Goal: Task Accomplishment & Management: Manage account settings

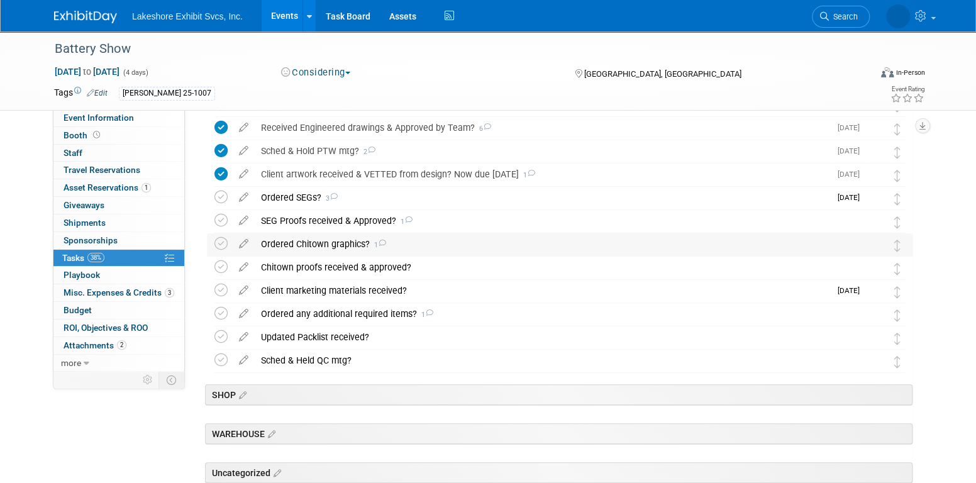
click at [327, 243] on div "Ordered Chitown graphics? 1" at bounding box center [548, 243] width 586 height 21
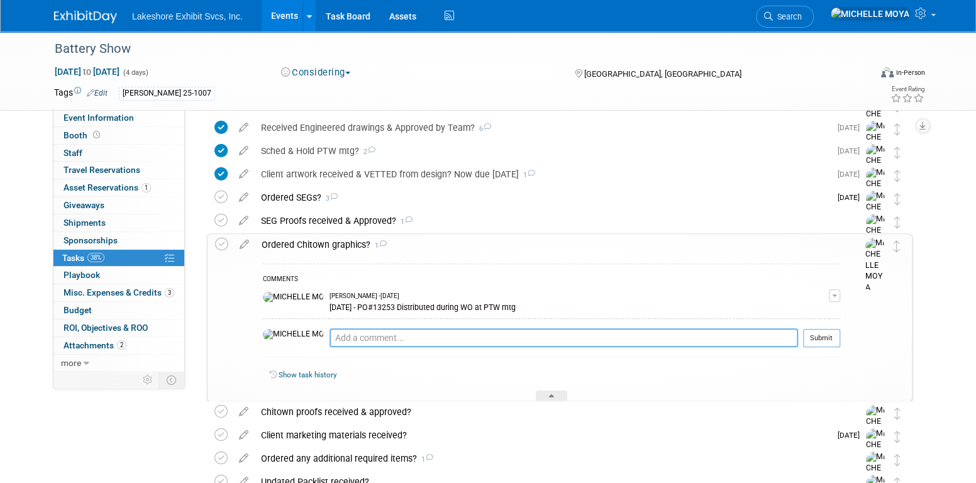
click at [329, 335] on textarea at bounding box center [563, 337] width 468 height 19
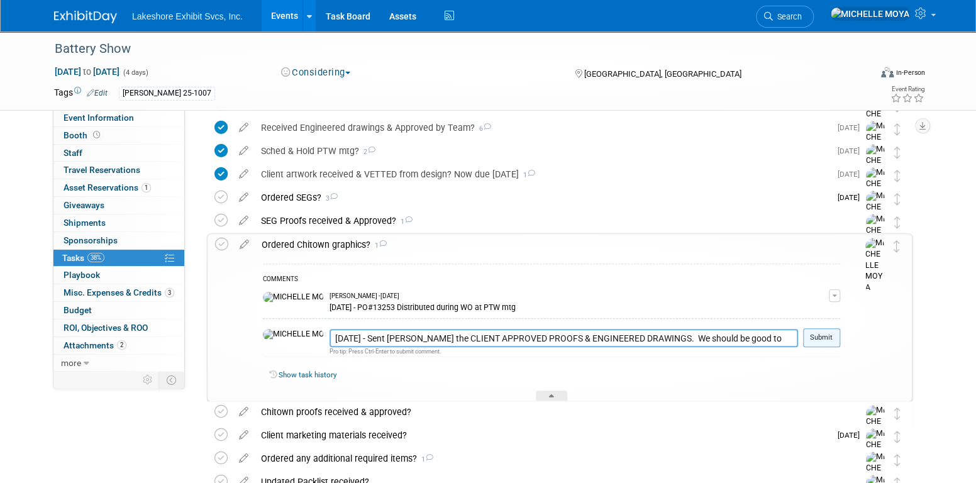
type textarea "8.13.25 - Sent Stephen the CLIENT APPROVED PROOFS & ENGINEERED DRAWINGS. We sho…"
click at [820, 337] on button "Submit" at bounding box center [821, 337] width 37 height 19
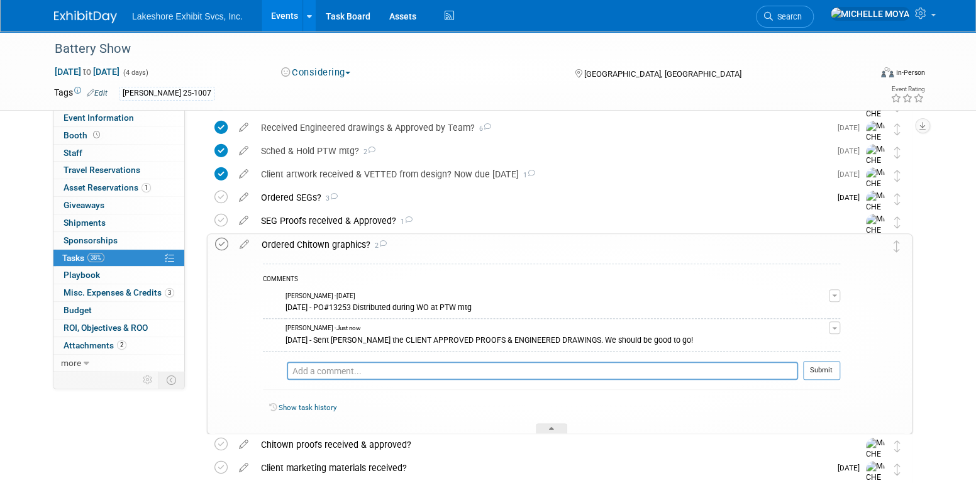
click at [225, 242] on icon at bounding box center [221, 244] width 13 height 13
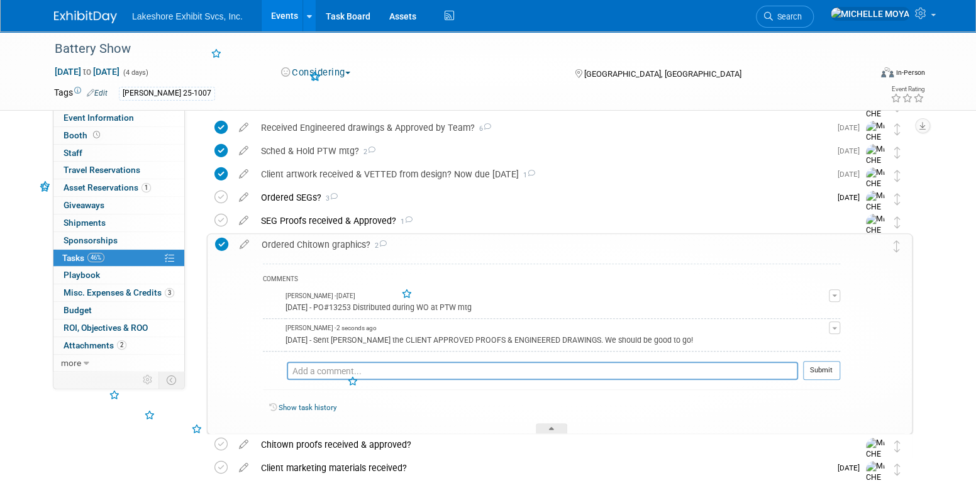
click at [290, 239] on div "Ordered Chitown graphics? 2" at bounding box center [547, 244] width 585 height 21
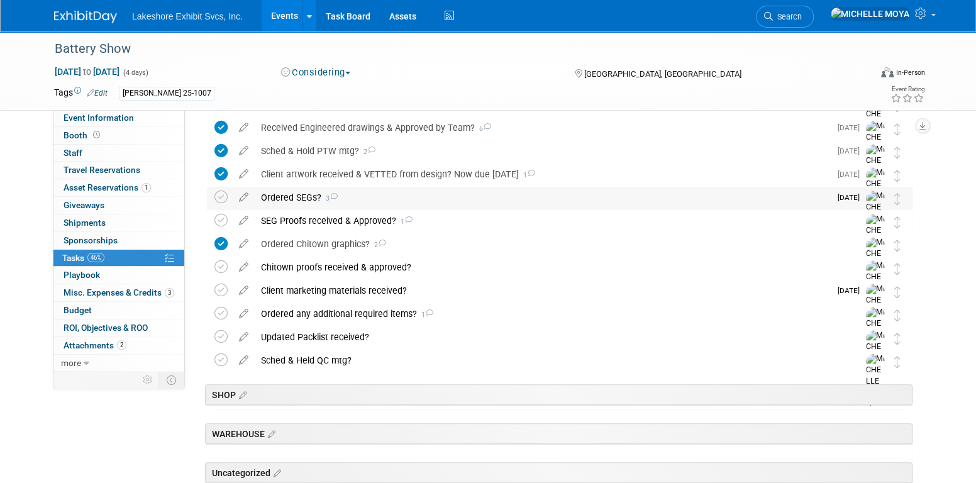
click at [299, 199] on div "Ordered SEGs? 3" at bounding box center [542, 197] width 575 height 21
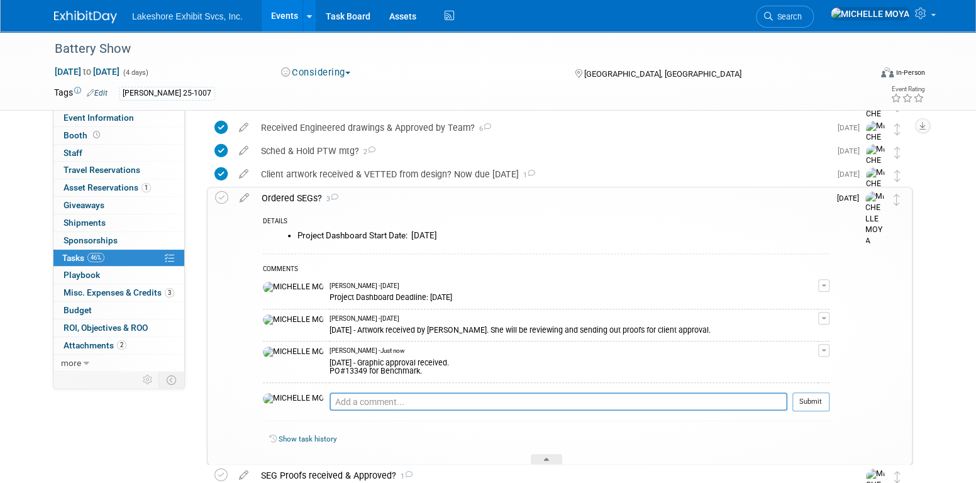
click at [824, 349] on span "button" at bounding box center [823, 350] width 5 height 3
click at [802, 365] on link "Edit Comment" at bounding box center [778, 369] width 99 height 18
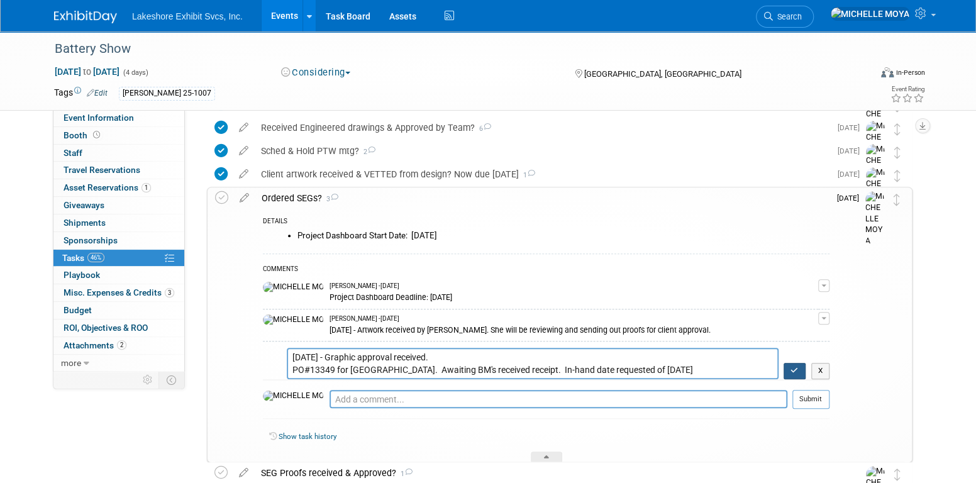
type textarea "8.13.25 - Graphic approval received. PO#13349 for Benchmark. Awaiting BM's rece…"
click at [790, 365] on button "button" at bounding box center [794, 371] width 22 height 16
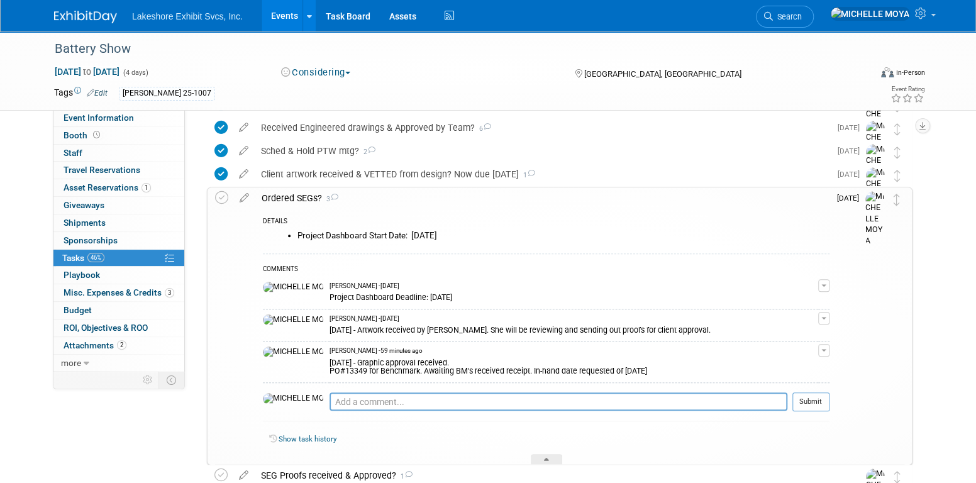
click at [300, 200] on div "Ordered SEGs? 3" at bounding box center [542, 197] width 574 height 21
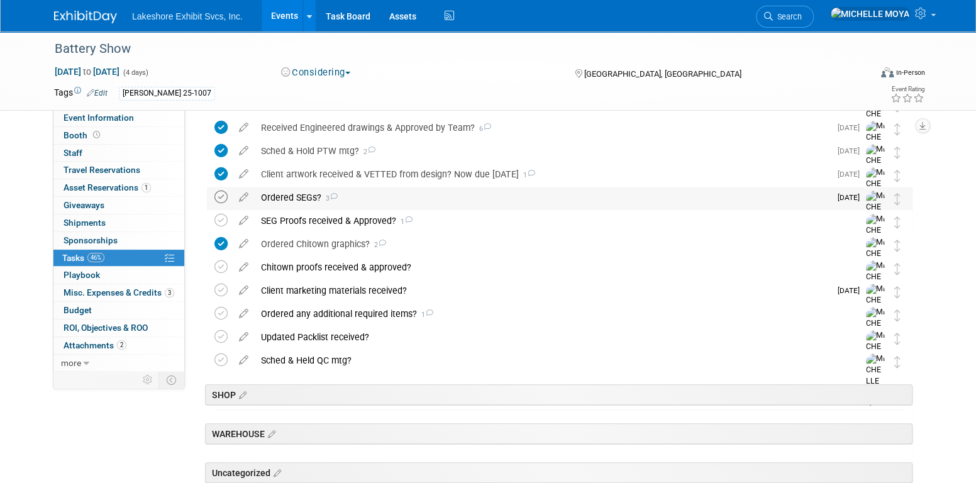
click at [226, 196] on icon at bounding box center [220, 196] width 13 height 13
click at [287, 190] on div "Ordered SEGs? 3" at bounding box center [542, 197] width 575 height 21
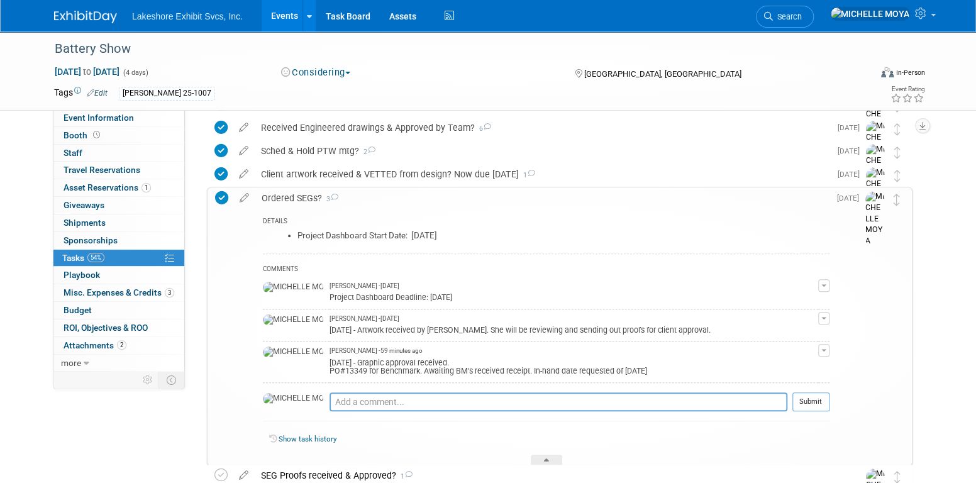
click at [287, 191] on div "Ordered SEGs? 3" at bounding box center [542, 197] width 574 height 21
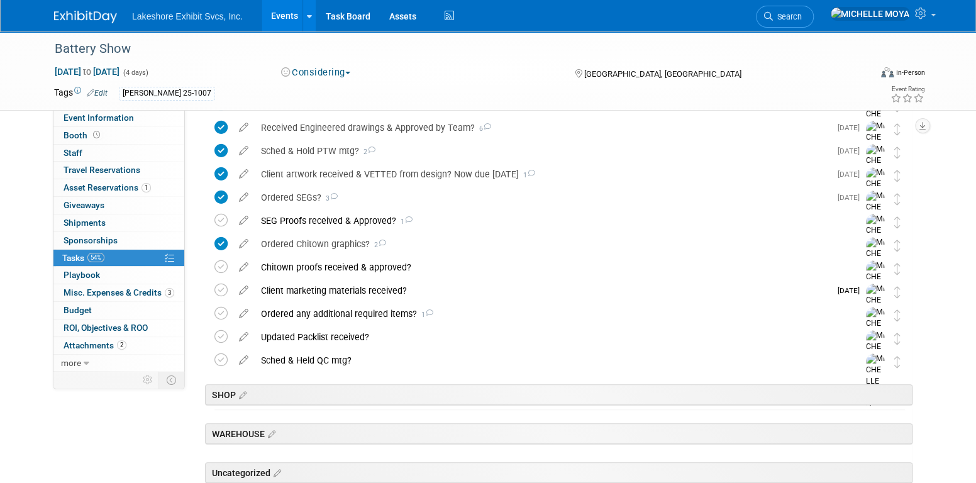
click at [249, 196] on icon at bounding box center [244, 195] width 22 height 16
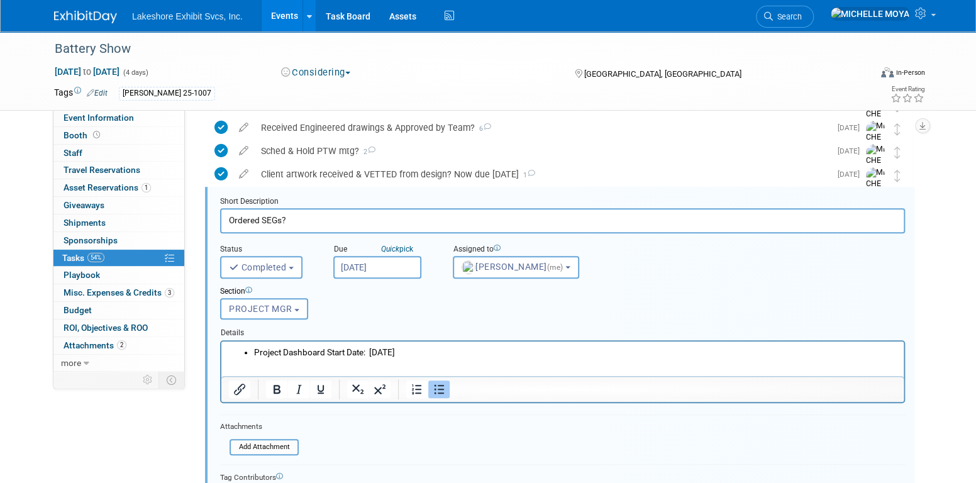
scroll to position [317, 0]
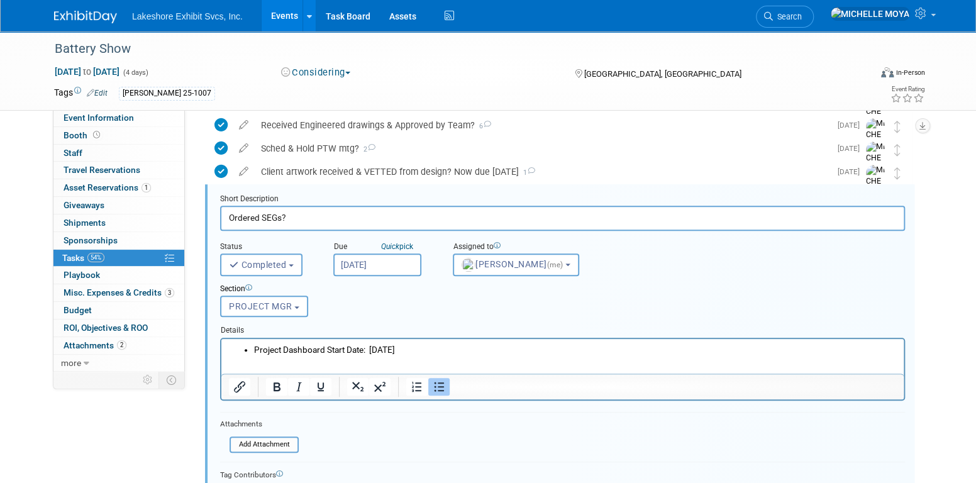
click at [421, 349] on li "Project Dashboard Start Date: 8.28.25" at bounding box center [575, 349] width 642 height 12
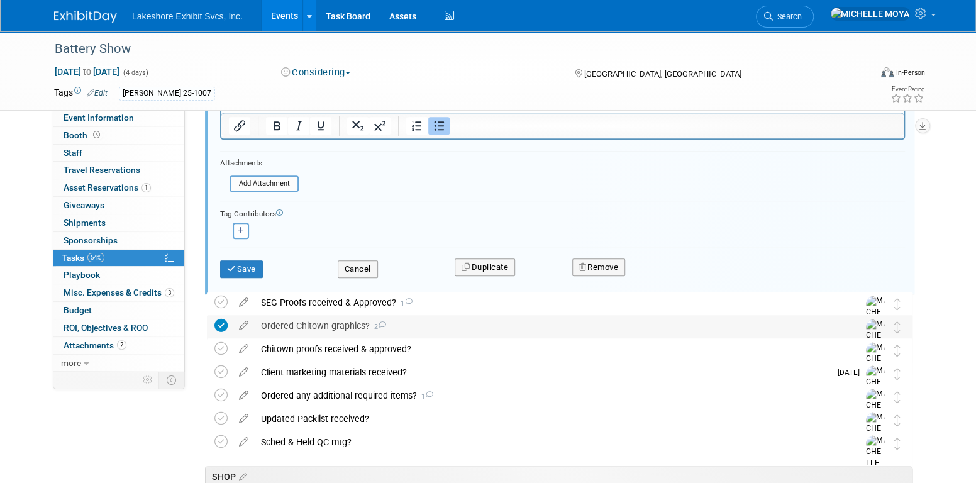
scroll to position [631, 0]
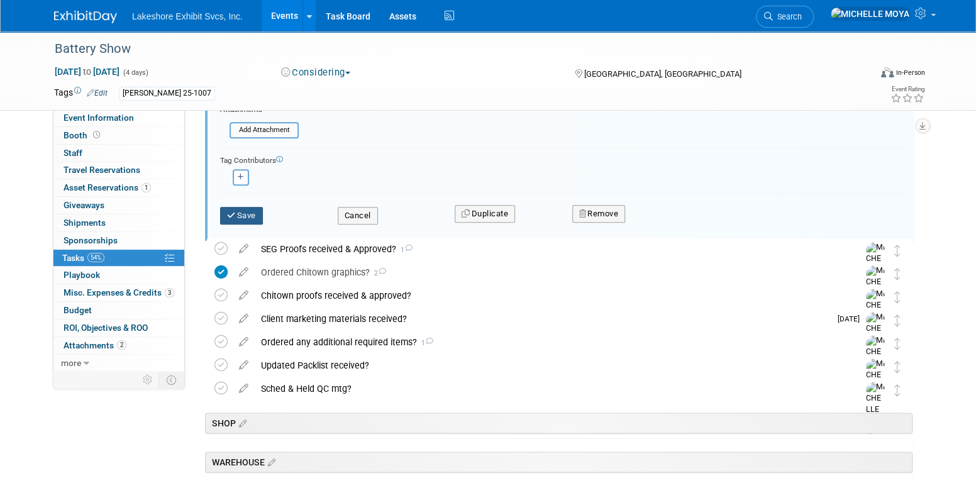
click at [251, 215] on button "Save" at bounding box center [241, 216] width 43 height 18
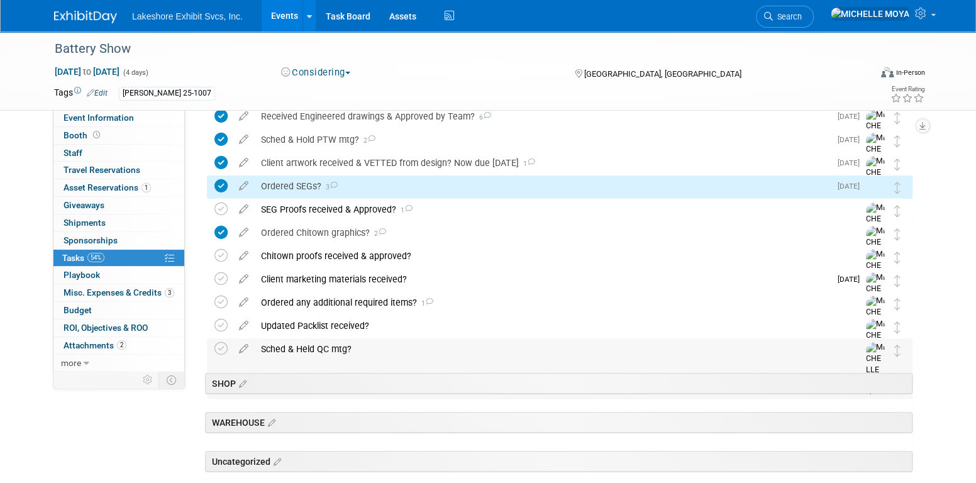
scroll to position [208, 0]
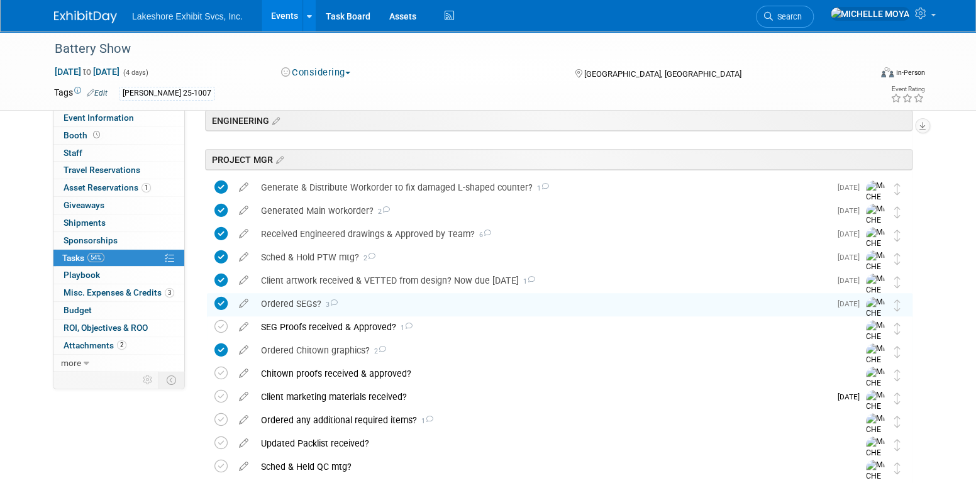
click at [304, 305] on div "Ordered SEGs? 3" at bounding box center [542, 303] width 575 height 21
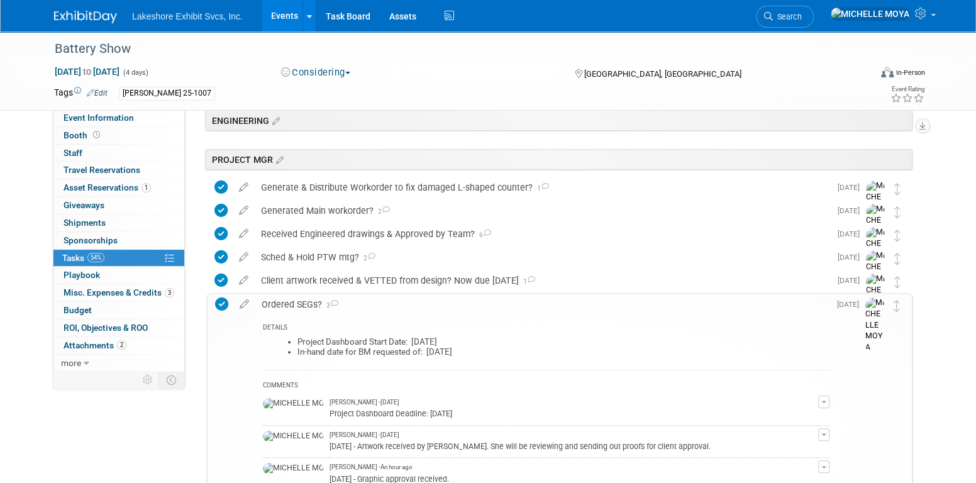
click at [302, 305] on div "Ordered SEGs? 3" at bounding box center [542, 304] width 574 height 21
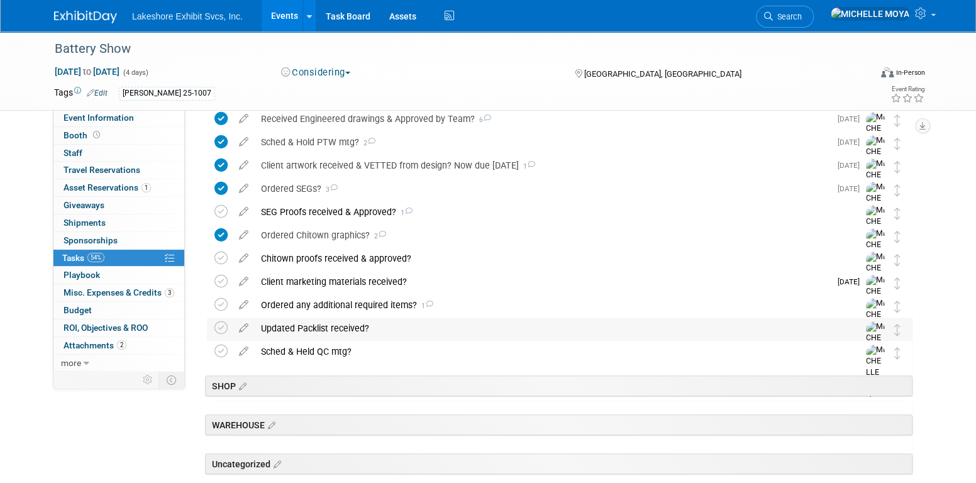
scroll to position [334, 0]
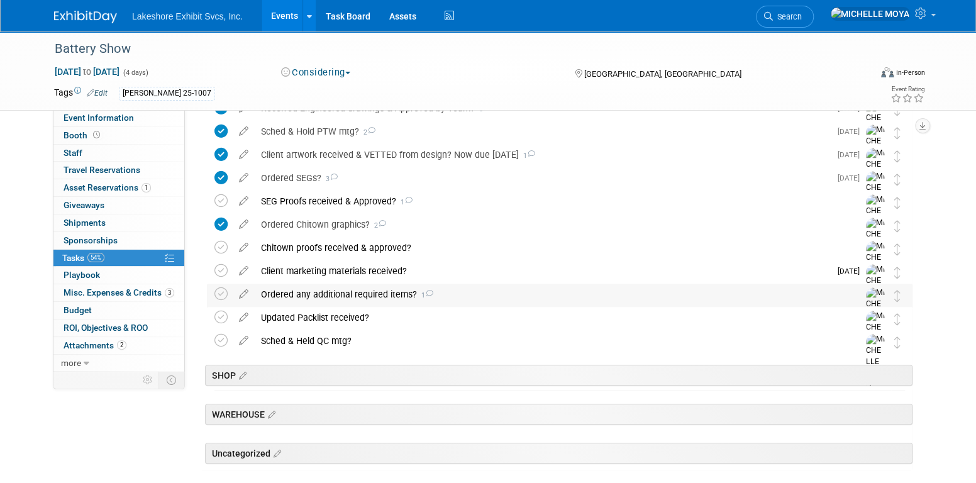
click at [337, 287] on div "Ordered any additional required items? 1" at bounding box center [548, 293] width 586 height 21
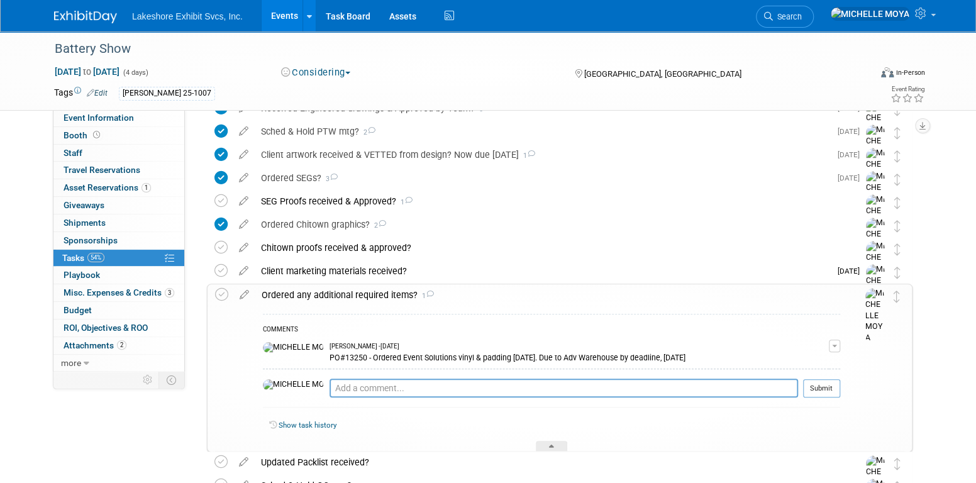
click at [343, 293] on div "Ordered any additional required items? 1" at bounding box center [547, 294] width 585 height 21
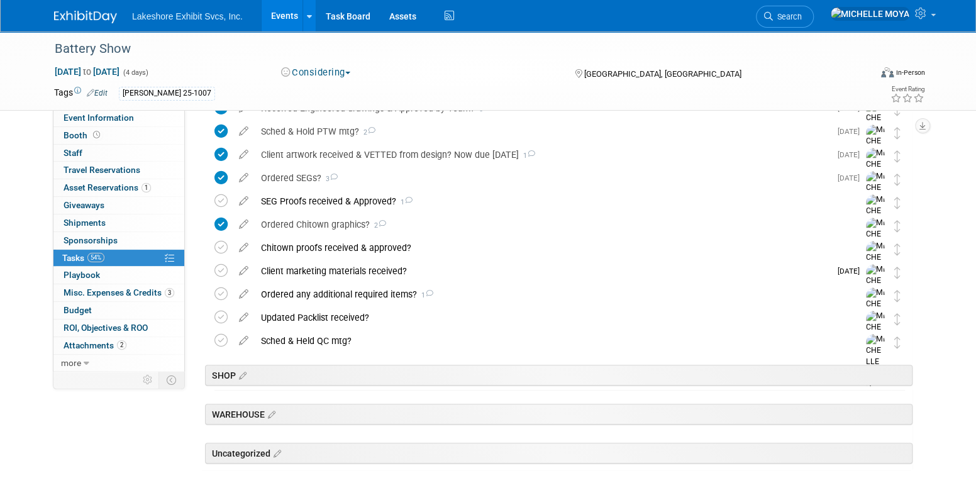
click at [243, 316] on icon at bounding box center [244, 315] width 22 height 16
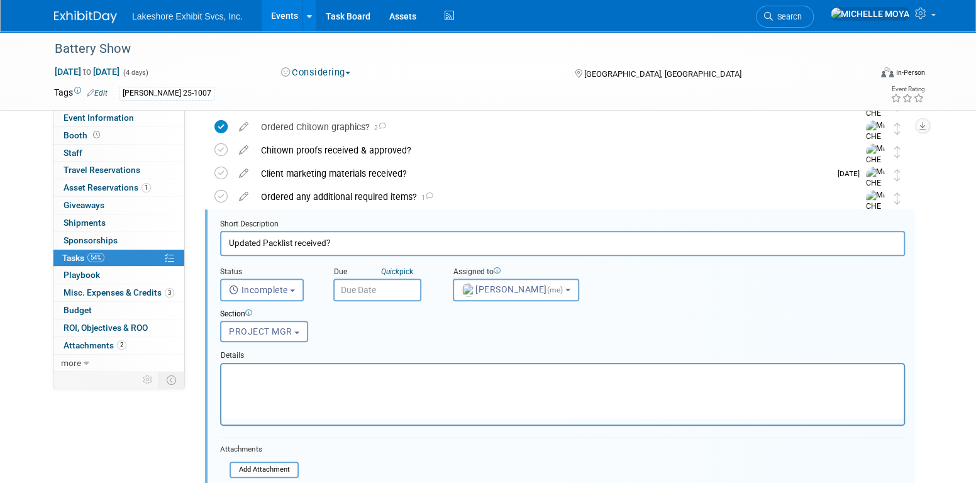
scroll to position [456, 0]
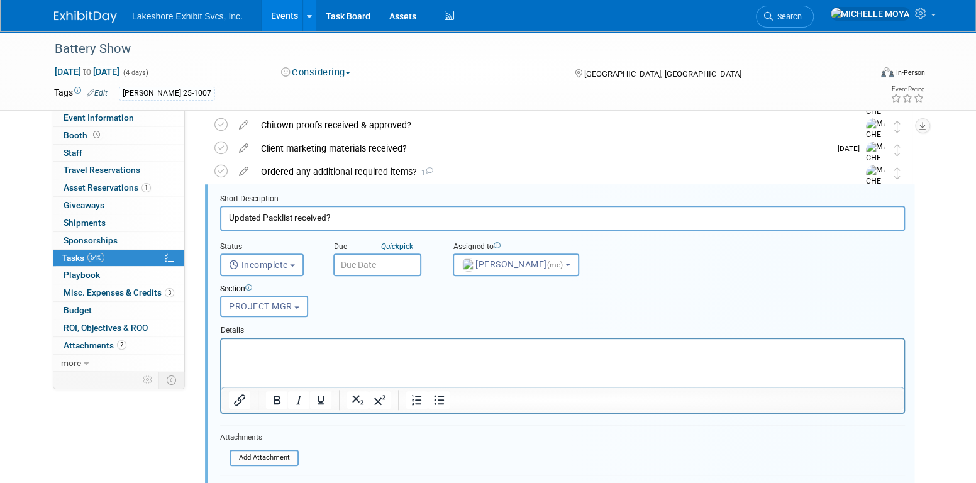
click at [353, 263] on input "text" at bounding box center [377, 264] width 88 height 23
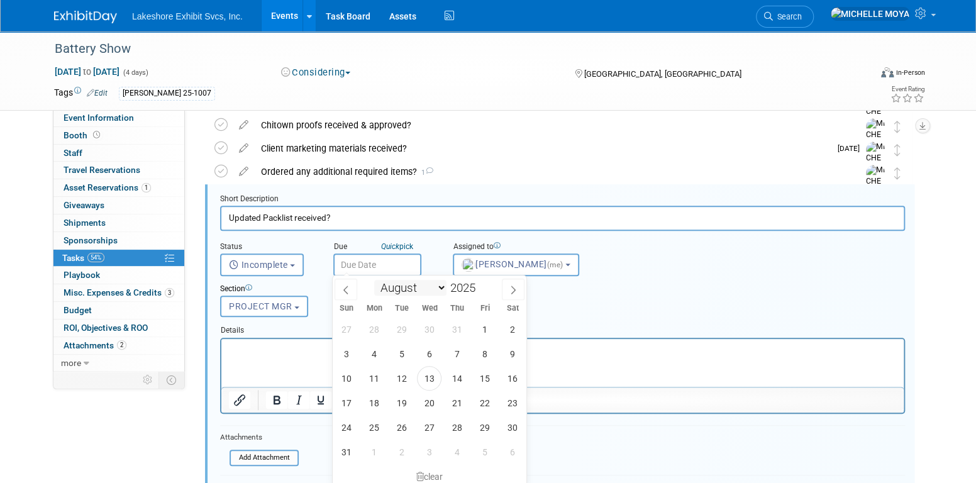
click at [441, 287] on select "January February March April May June July August September October November De…" at bounding box center [410, 288] width 72 height 16
select select "8"
click at [374, 280] on select "January February March April May June July August September October November De…" at bounding box center [410, 288] width 72 height 16
click at [488, 351] on span "12" at bounding box center [484, 353] width 25 height 25
type input "Sep 12, 2025"
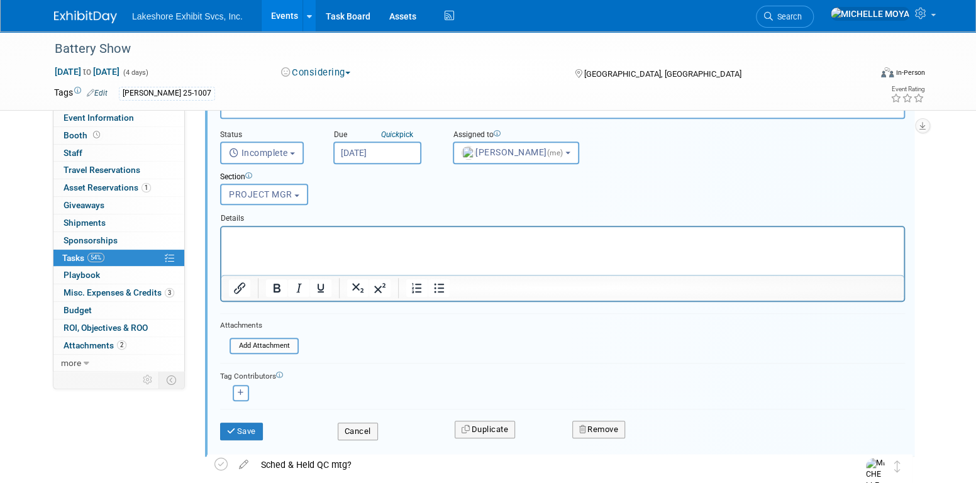
scroll to position [582, 0]
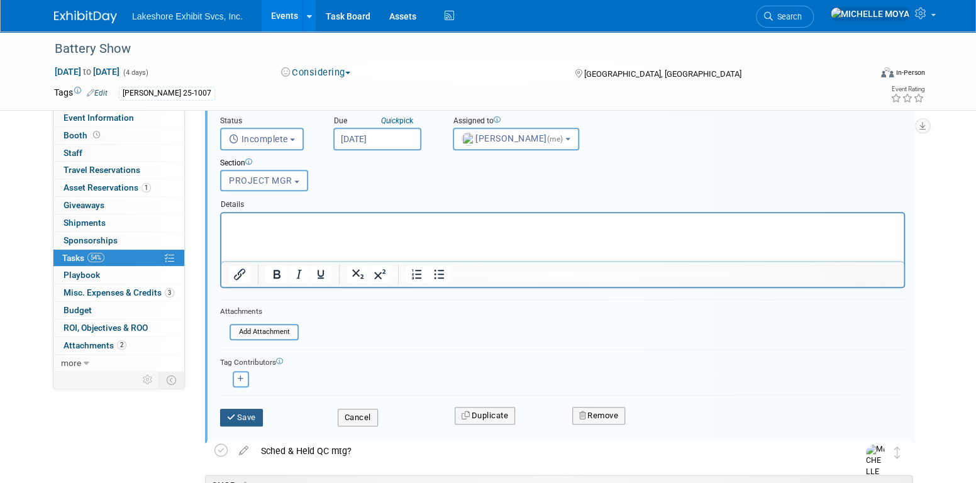
click at [255, 414] on button "Save" at bounding box center [241, 418] width 43 height 18
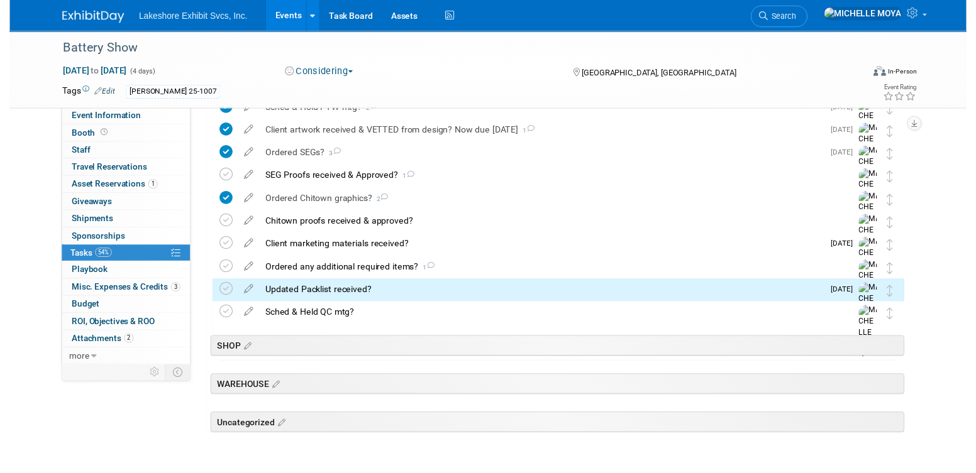
scroll to position [271, 0]
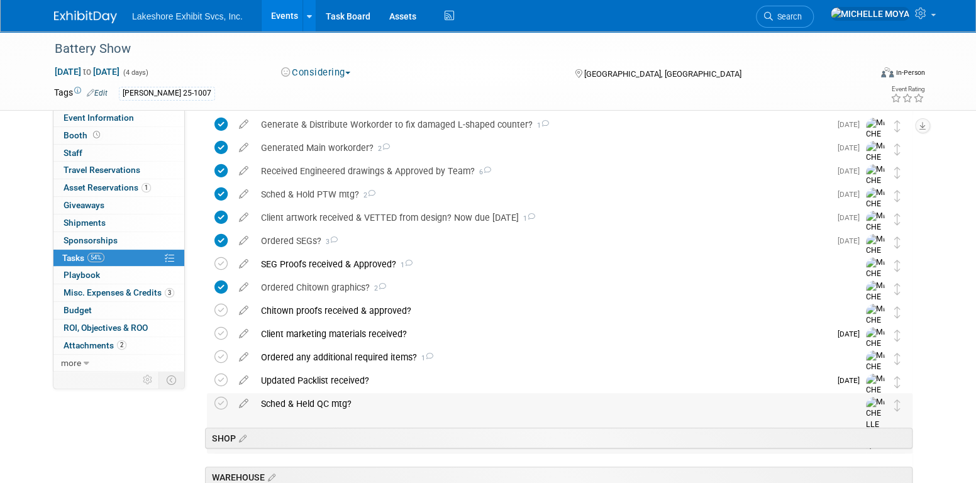
click at [333, 402] on div "Sched & Held QC mtg?" at bounding box center [548, 403] width 586 height 21
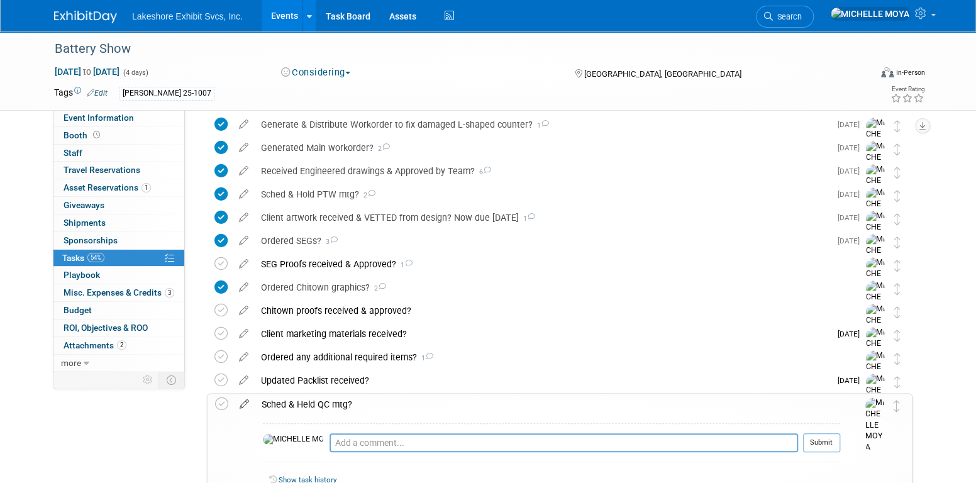
click at [236, 402] on icon at bounding box center [244, 402] width 22 height 16
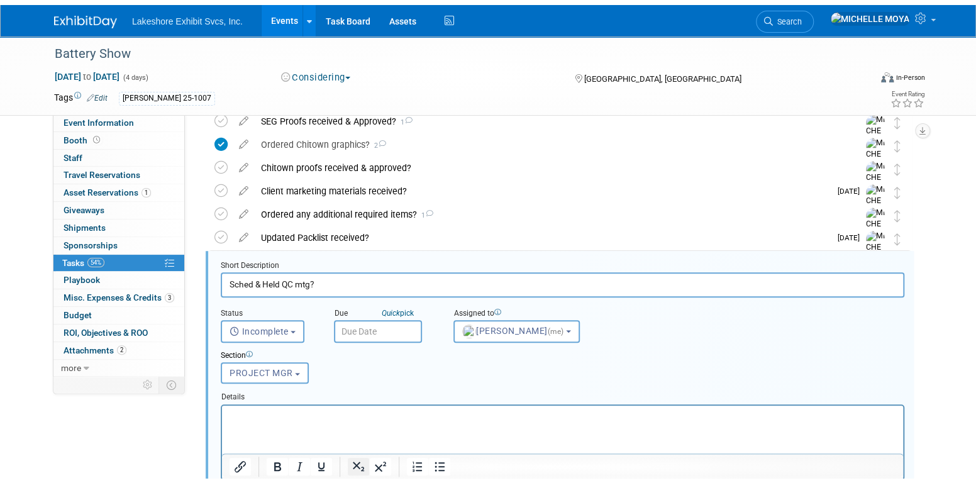
scroll to position [480, 0]
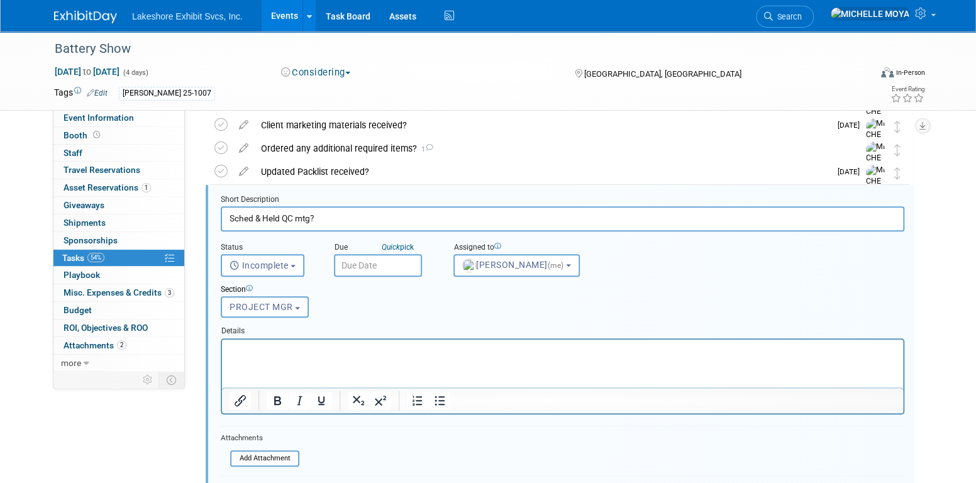
click at [362, 263] on input "text" at bounding box center [378, 265] width 88 height 23
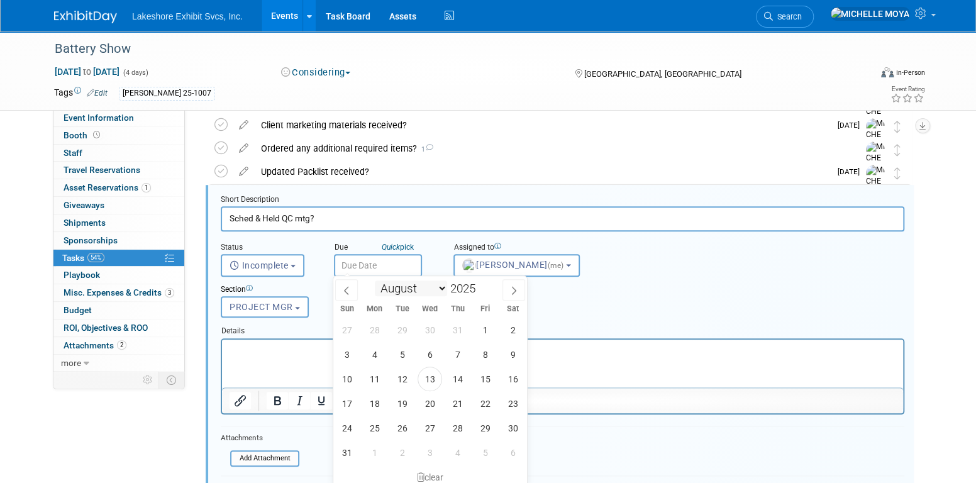
click at [443, 285] on select "January February March April May June July August September October November De…" at bounding box center [411, 288] width 72 height 16
select select "8"
click at [375, 280] on select "January February March April May June July August September October November De…" at bounding box center [411, 288] width 72 height 16
click at [377, 380] on span "15" at bounding box center [374, 378] width 25 height 25
type input "Sep 15, 2025"
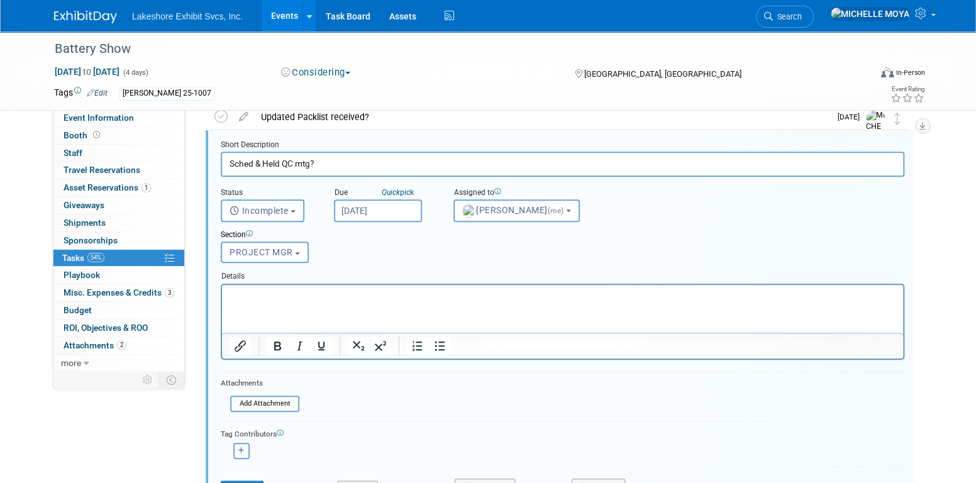
scroll to position [605, 0]
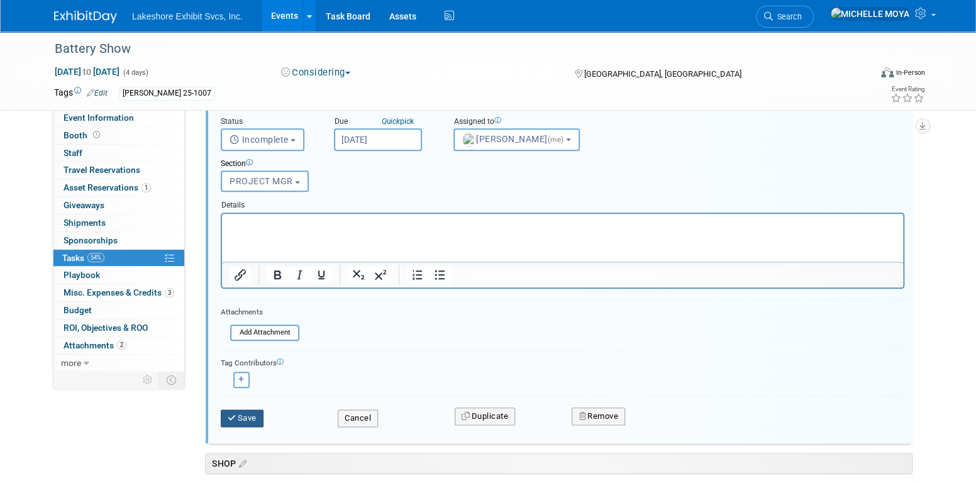
click at [253, 409] on button "Save" at bounding box center [242, 418] width 43 height 18
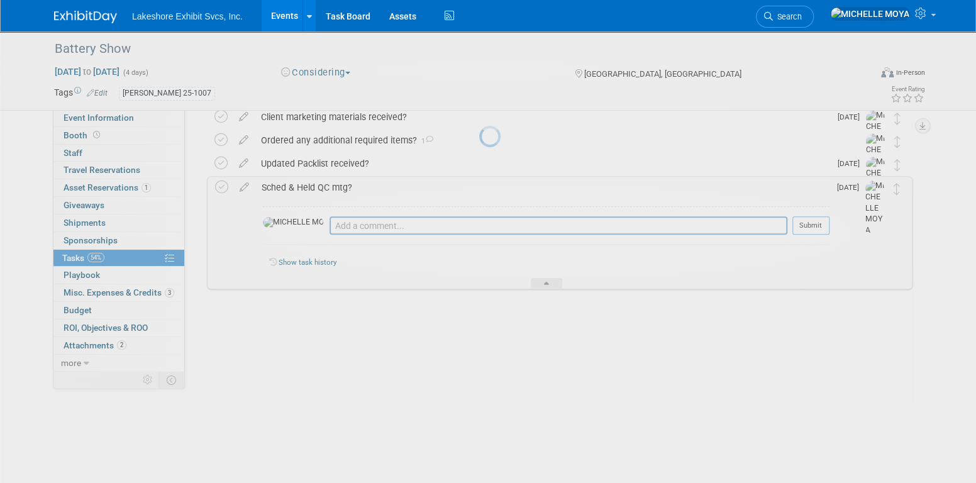
scroll to position [487, 0]
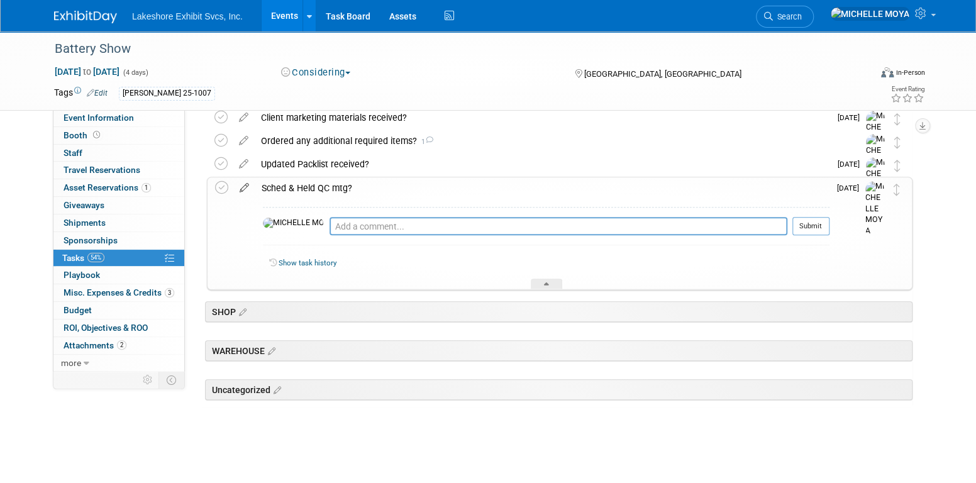
click at [244, 185] on icon at bounding box center [244, 185] width 22 height 16
select select "8"
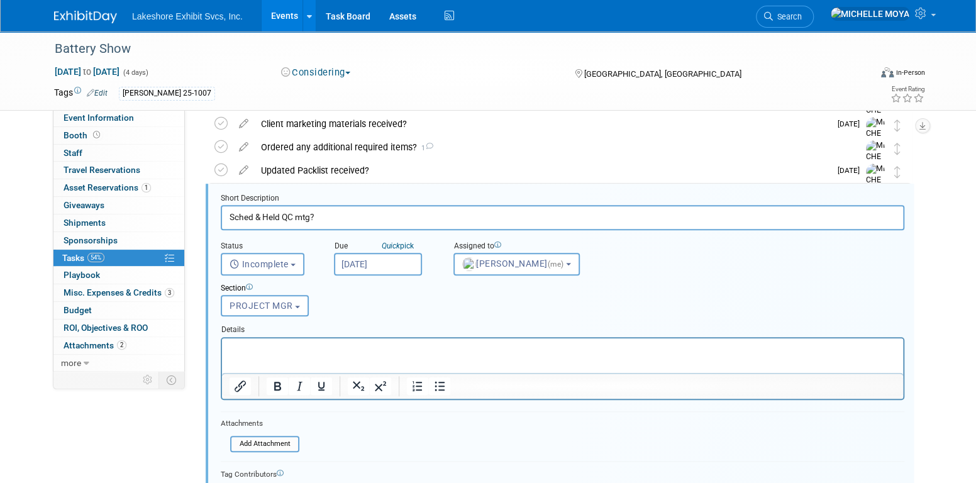
scroll to position [480, 0]
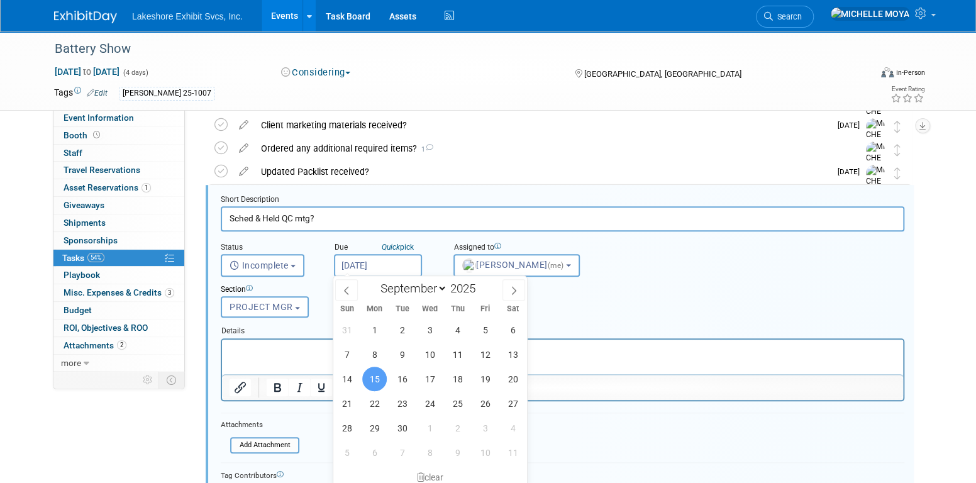
click at [370, 267] on input "Sep 15, 2025" at bounding box center [378, 265] width 88 height 23
click at [464, 351] on span "11" at bounding box center [457, 354] width 25 height 25
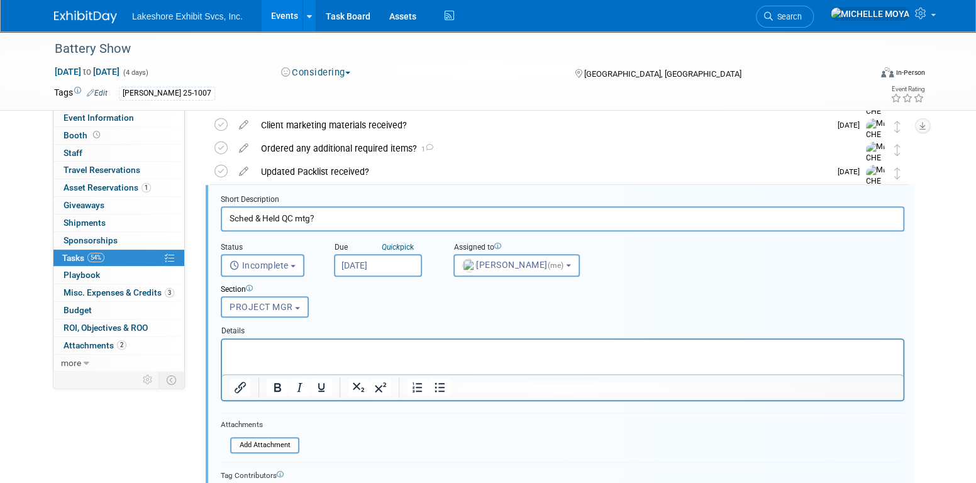
click at [388, 262] on input "[DATE]" at bounding box center [378, 265] width 88 height 23
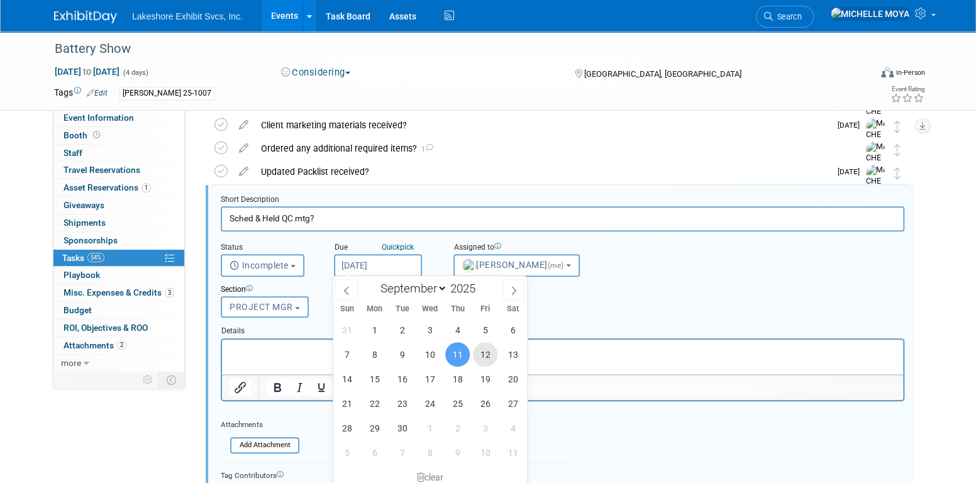
click at [493, 349] on span "12" at bounding box center [485, 354] width 25 height 25
type input "Sep 12, 2025"
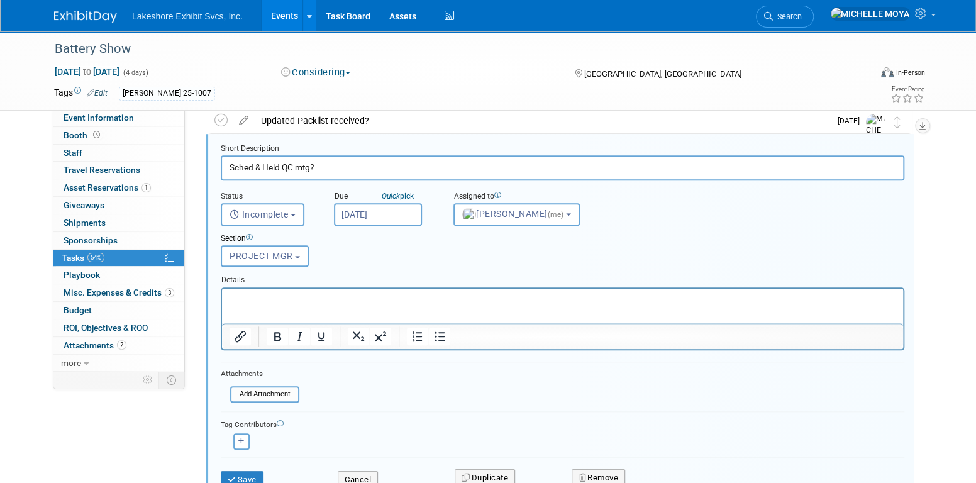
scroll to position [668, 0]
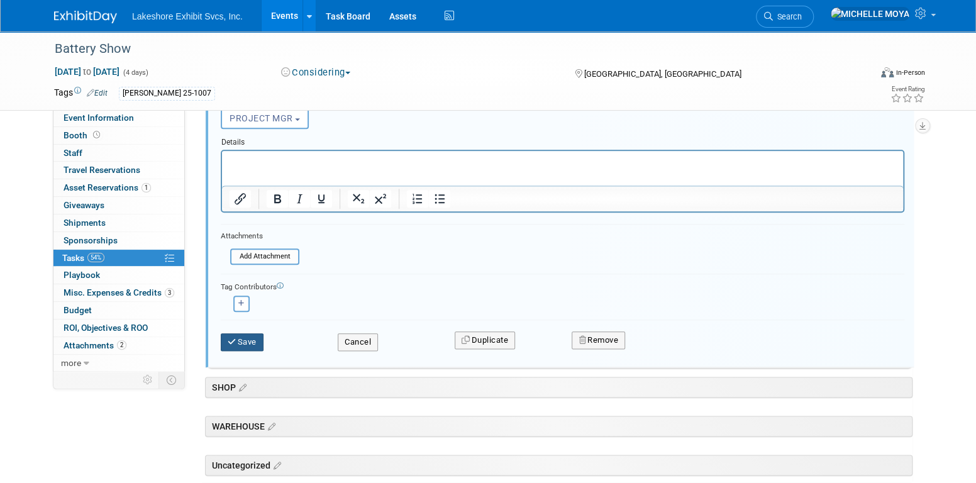
click at [250, 337] on button "Save" at bounding box center [242, 342] width 43 height 18
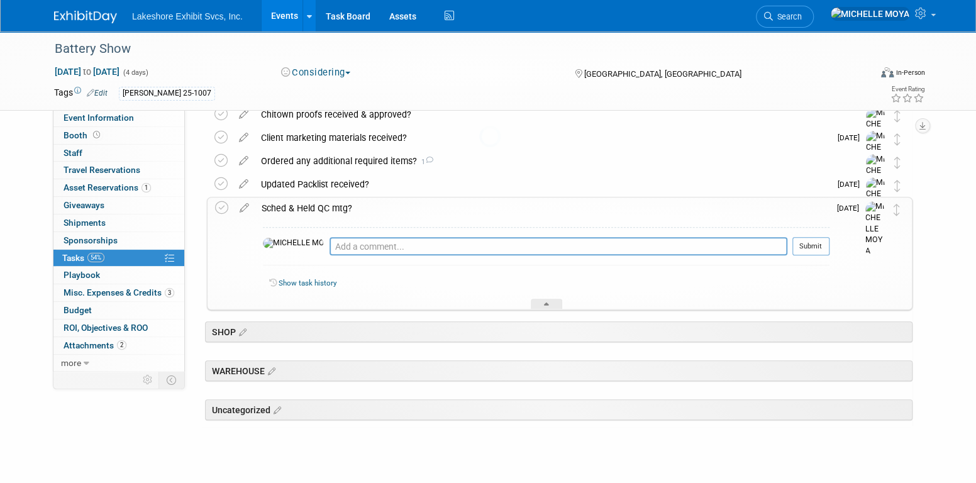
scroll to position [441, 0]
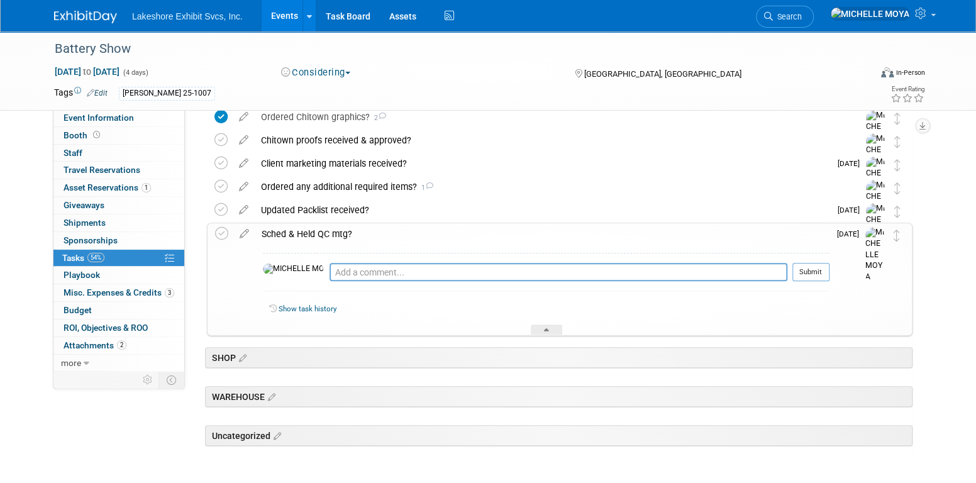
click at [324, 207] on div "Updated Packlist received?" at bounding box center [542, 209] width 575 height 21
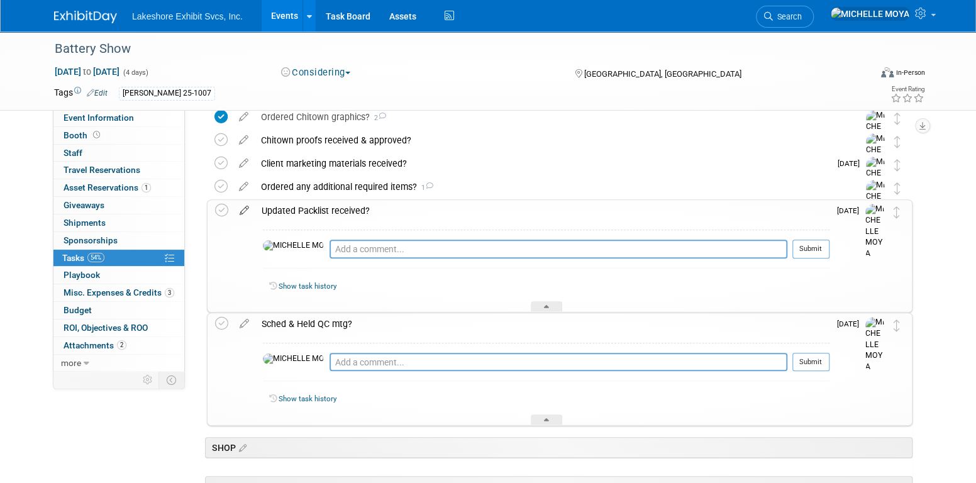
click at [245, 213] on link at bounding box center [244, 210] width 22 height 11
select select "8"
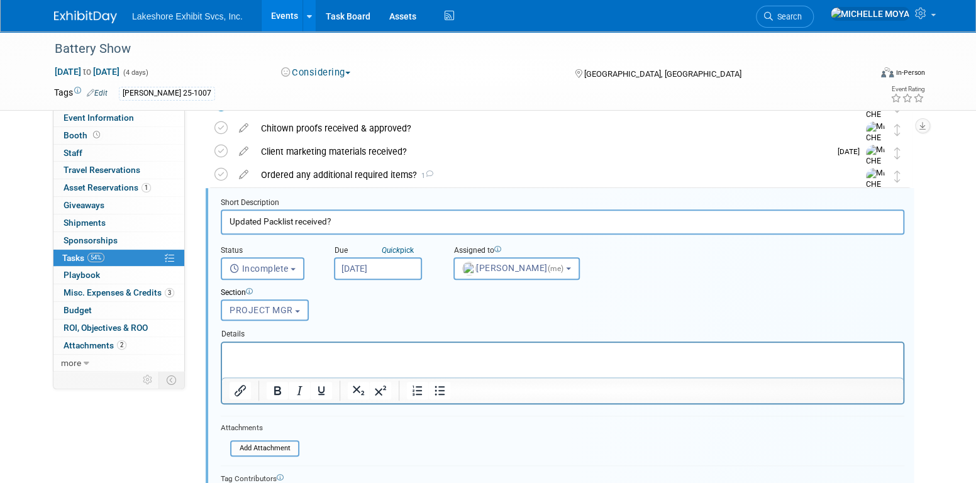
scroll to position [457, 0]
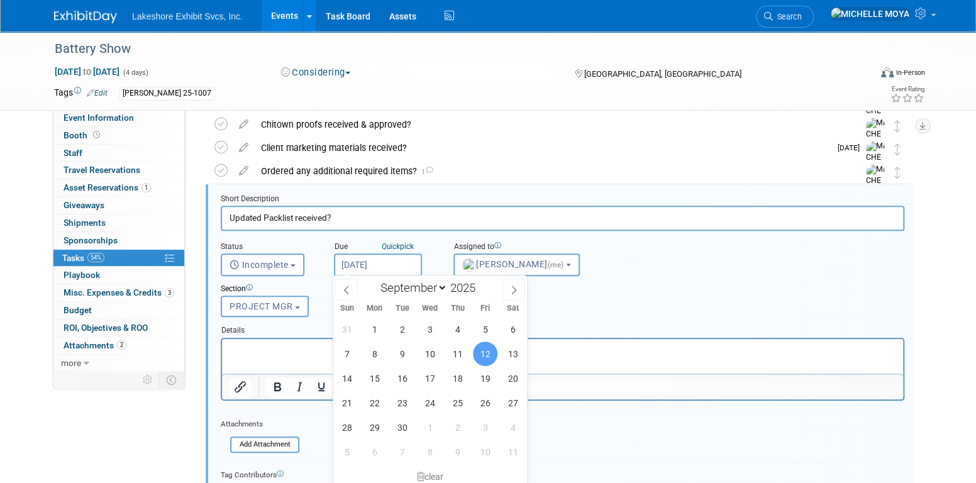
click at [382, 265] on input "Sep 12, 2025" at bounding box center [378, 264] width 88 height 23
click at [461, 353] on span "11" at bounding box center [457, 353] width 25 height 25
type input "Sep 11, 2025"
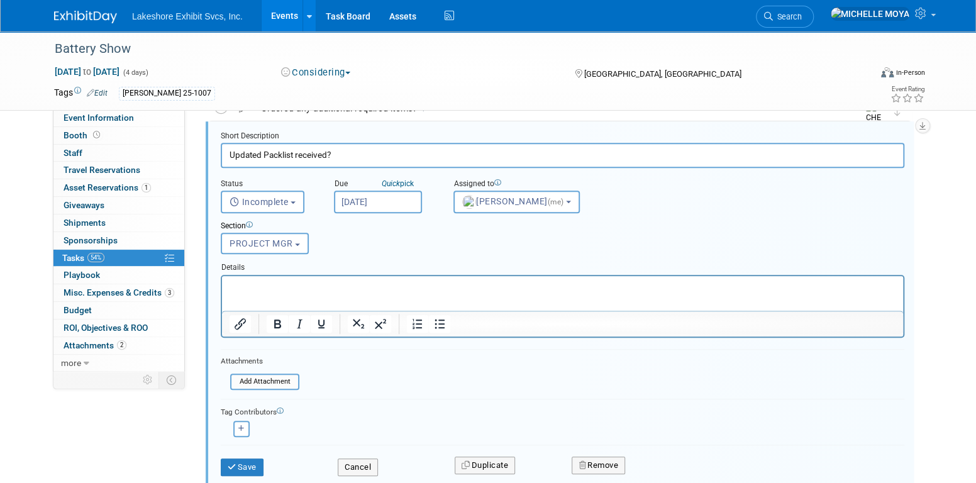
scroll to position [583, 0]
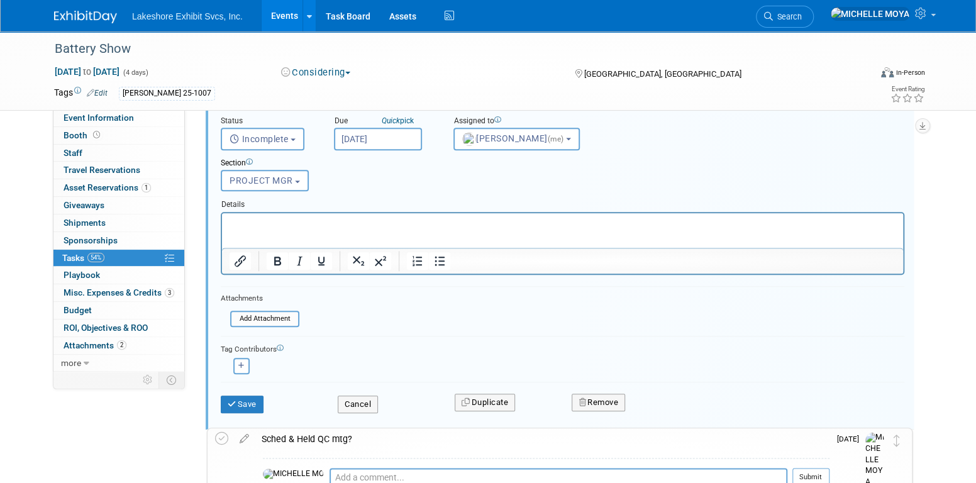
click at [249, 391] on div "Save" at bounding box center [269, 400] width 117 height 26
click at [245, 400] on button "Save" at bounding box center [242, 404] width 43 height 18
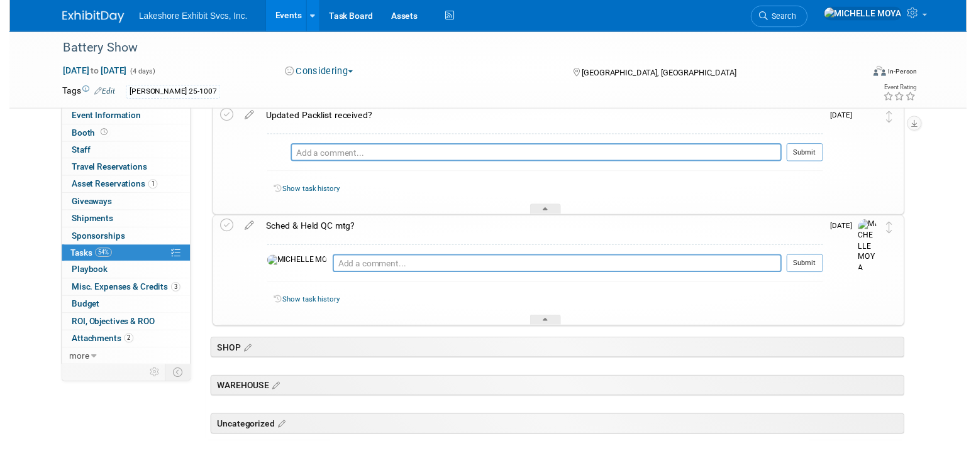
scroll to position [326, 0]
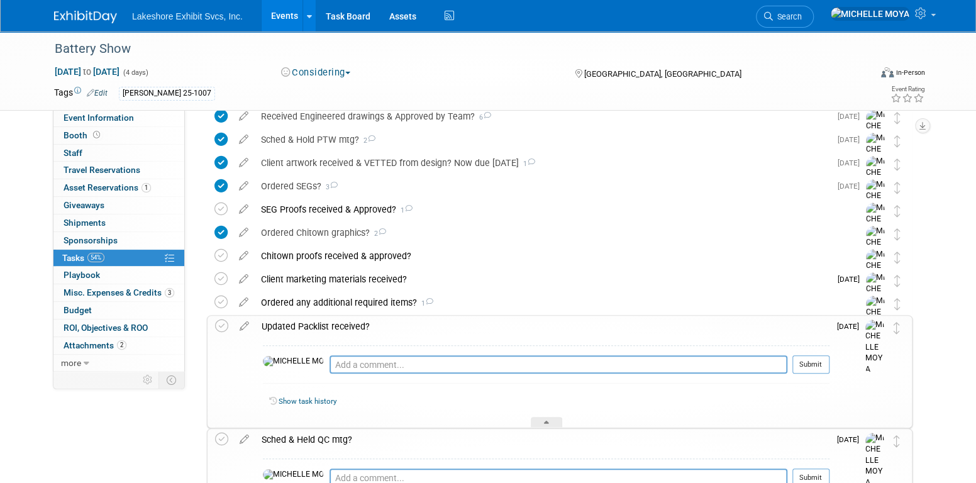
click at [356, 322] on div "Updated Packlist received?" at bounding box center [542, 326] width 574 height 21
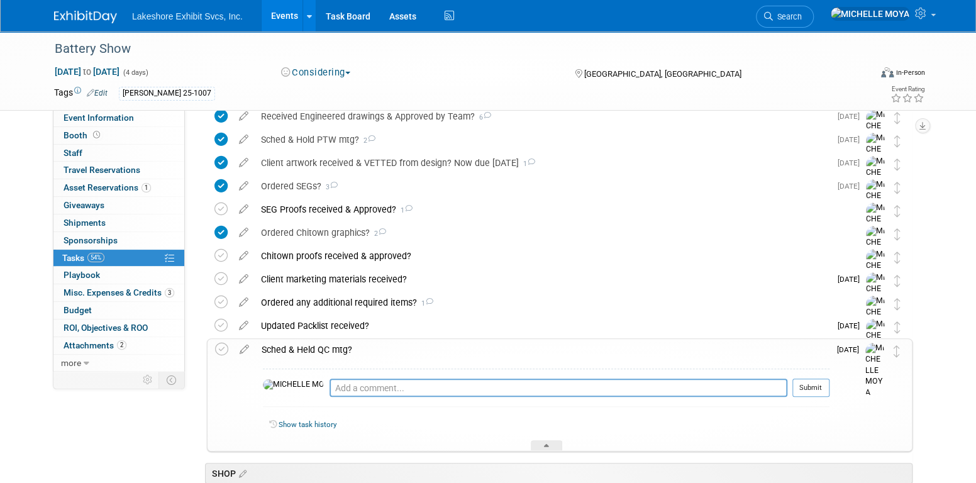
click at [340, 351] on div "Sched & Held QC mtg?" at bounding box center [542, 349] width 574 height 21
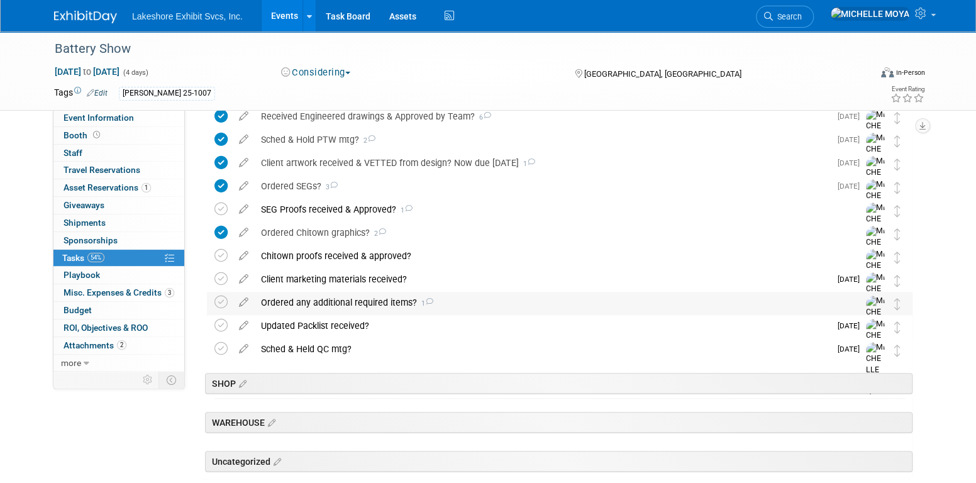
click at [361, 300] on div "Ordered any additional required items? 1" at bounding box center [548, 302] width 586 height 21
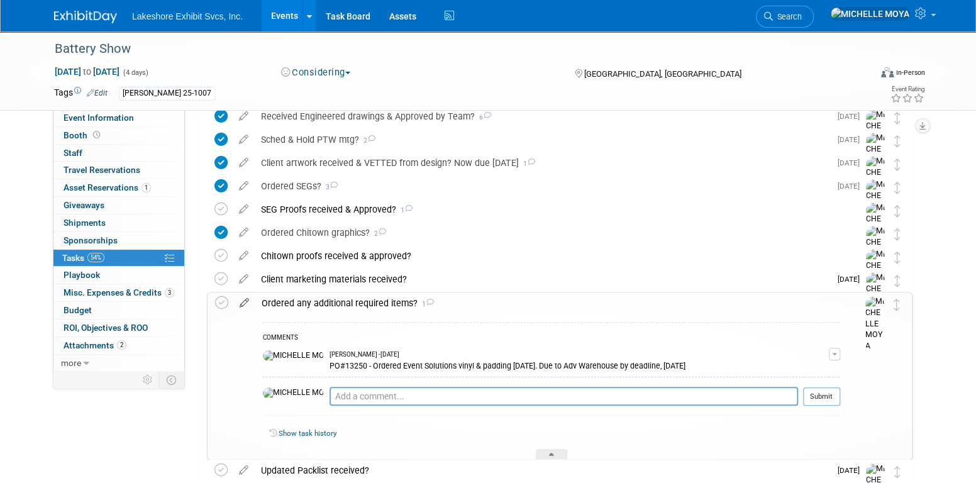
click at [246, 299] on icon at bounding box center [244, 300] width 22 height 16
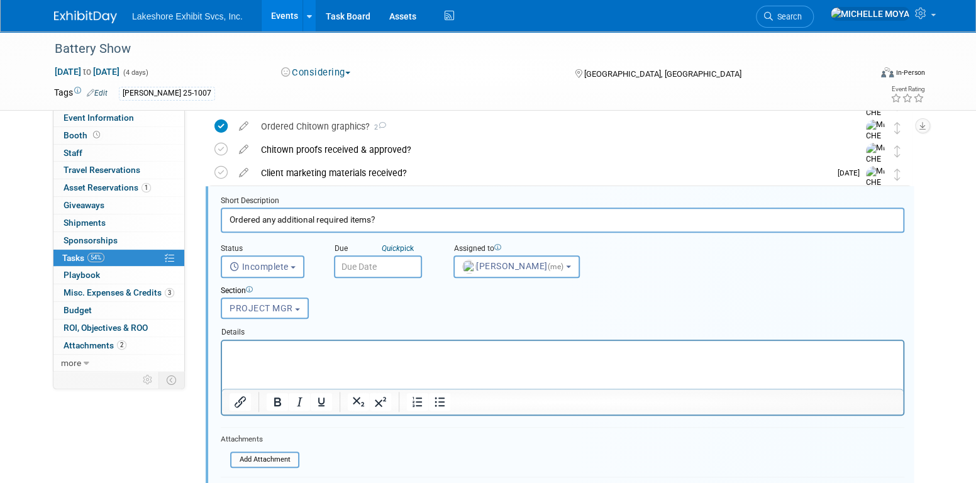
scroll to position [434, 0]
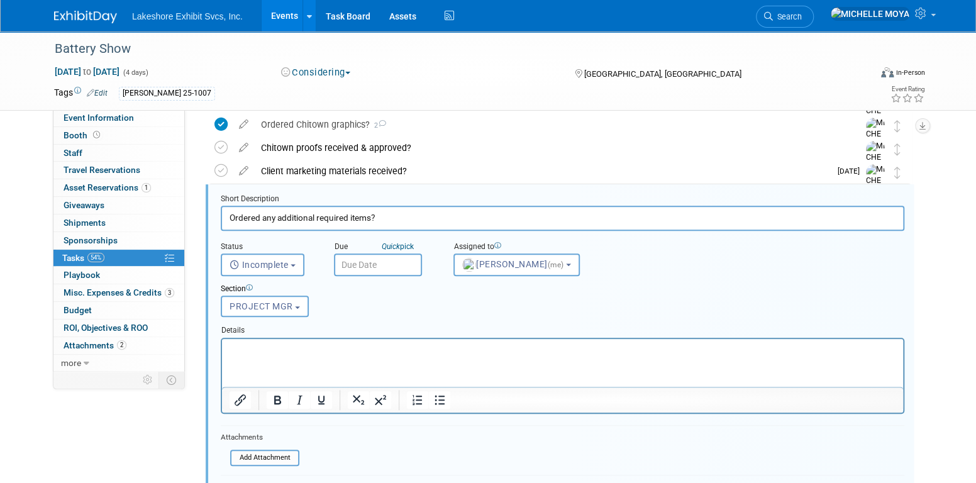
click at [362, 265] on input "text" at bounding box center [378, 264] width 88 height 23
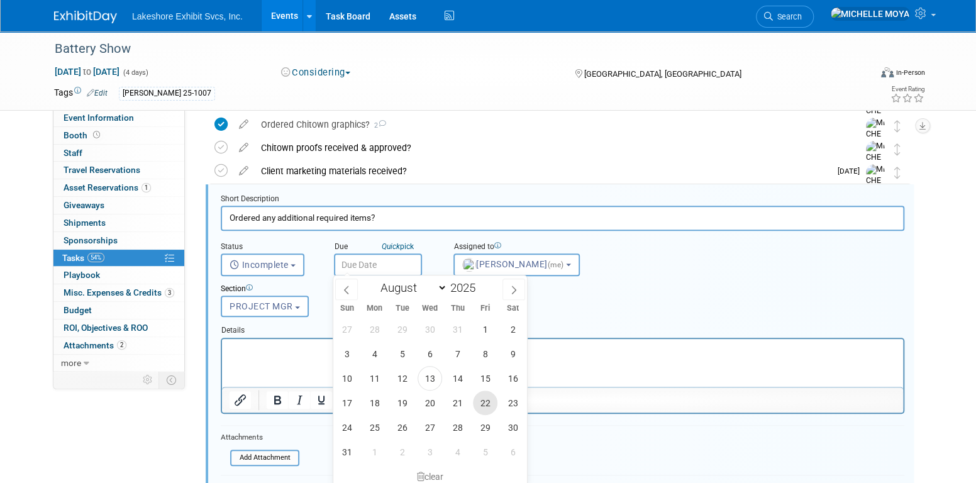
click at [486, 397] on span "22" at bounding box center [485, 402] width 25 height 25
type input "Aug 22, 2025"
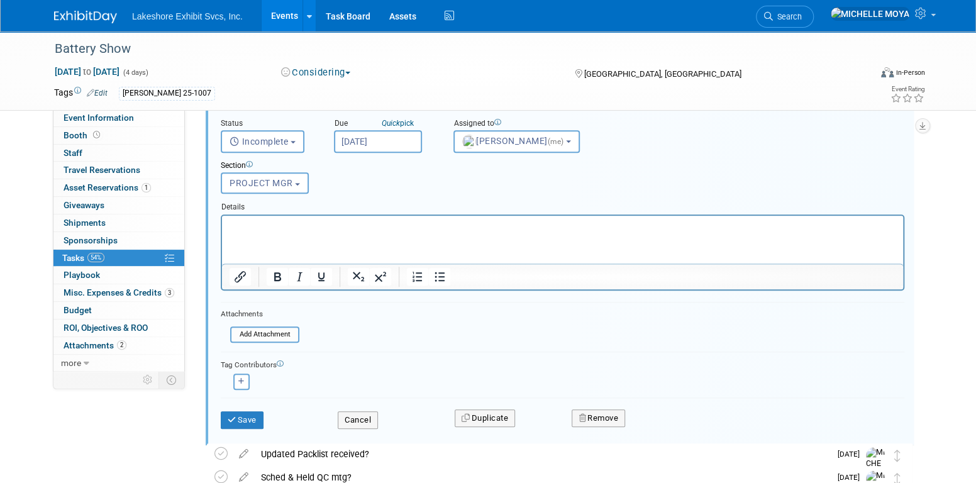
scroll to position [559, 0]
click at [255, 410] on button "Save" at bounding box center [242, 418] width 43 height 18
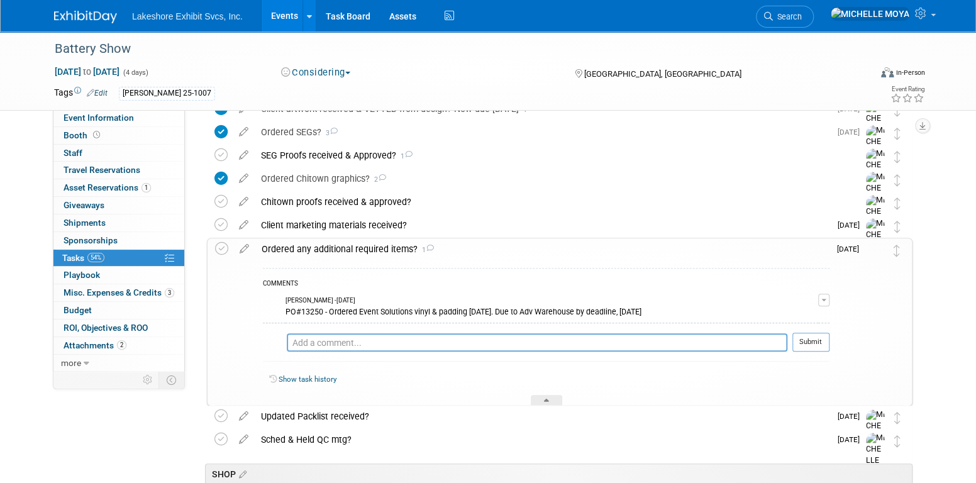
scroll to position [353, 0]
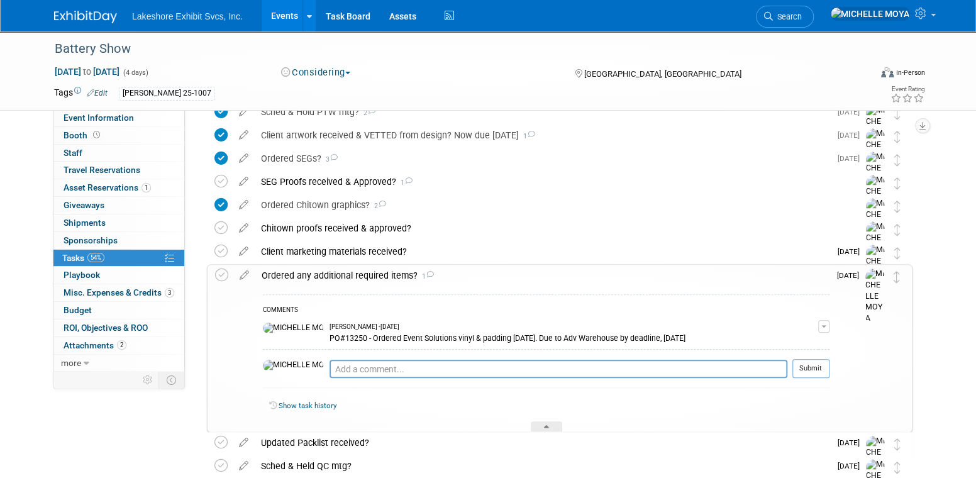
click at [321, 267] on div "Ordered any additional required items? 1" at bounding box center [542, 275] width 574 height 21
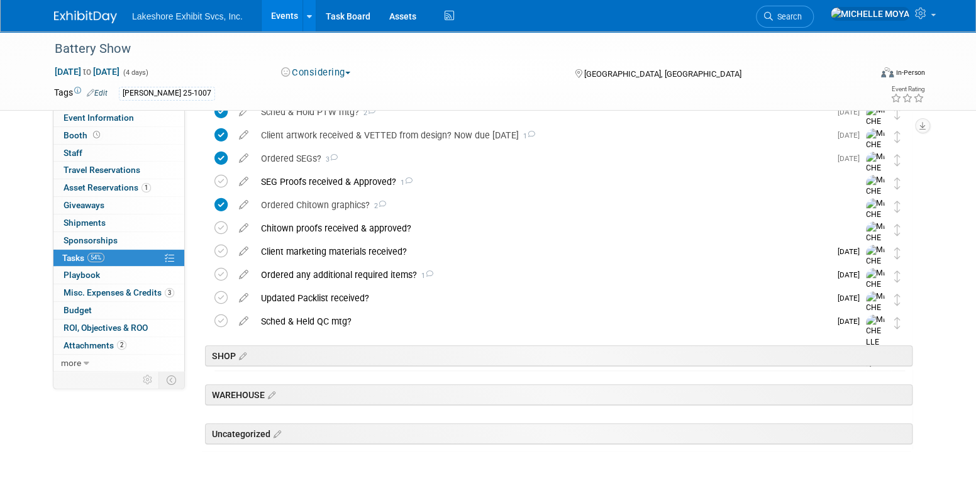
click at [290, 15] on link "Events" at bounding box center [284, 15] width 46 height 31
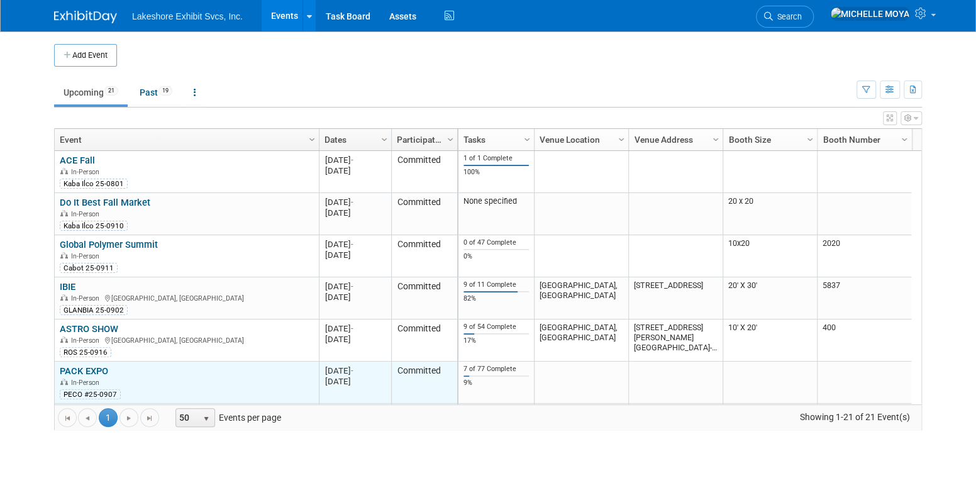
scroll to position [75, 0]
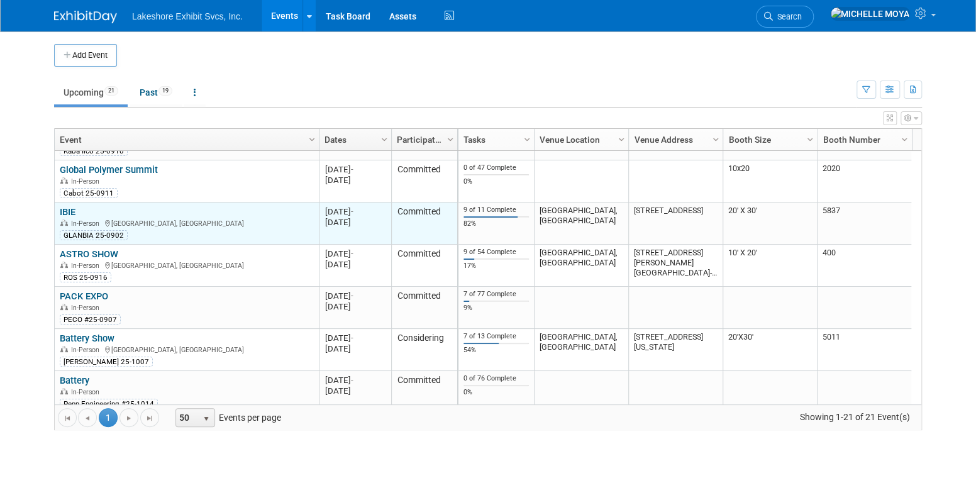
click at [69, 210] on link "IBIE" at bounding box center [68, 211] width 16 height 11
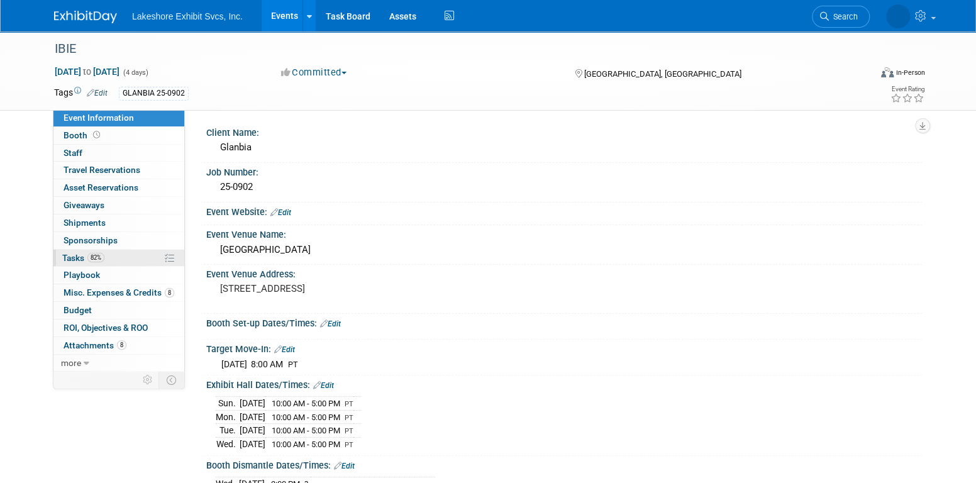
click at [101, 260] on span "82%" at bounding box center [95, 257] width 17 height 9
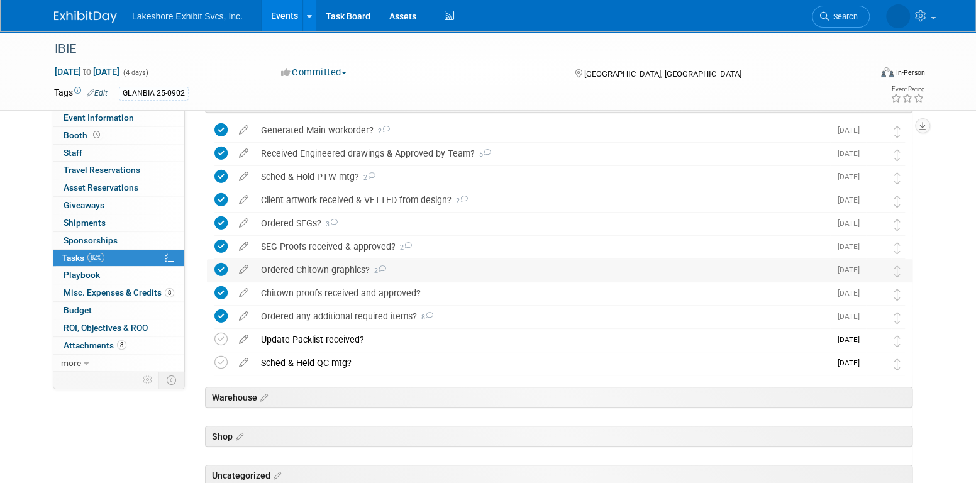
scroll to position [251, 0]
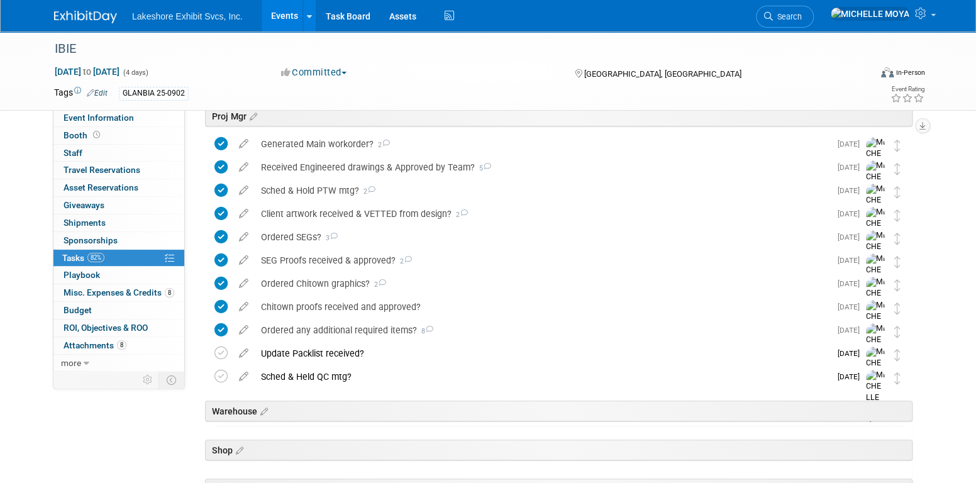
click at [283, 19] on link "Events" at bounding box center [284, 15] width 46 height 31
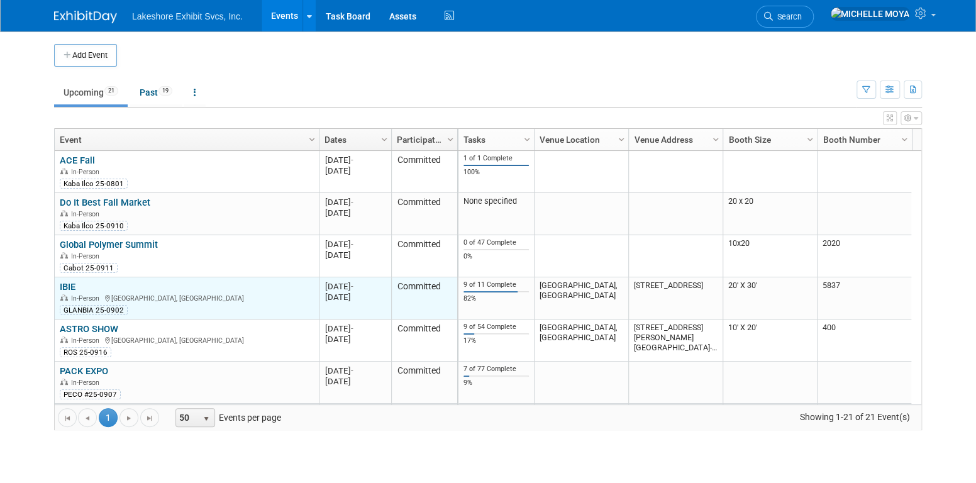
scroll to position [75, 0]
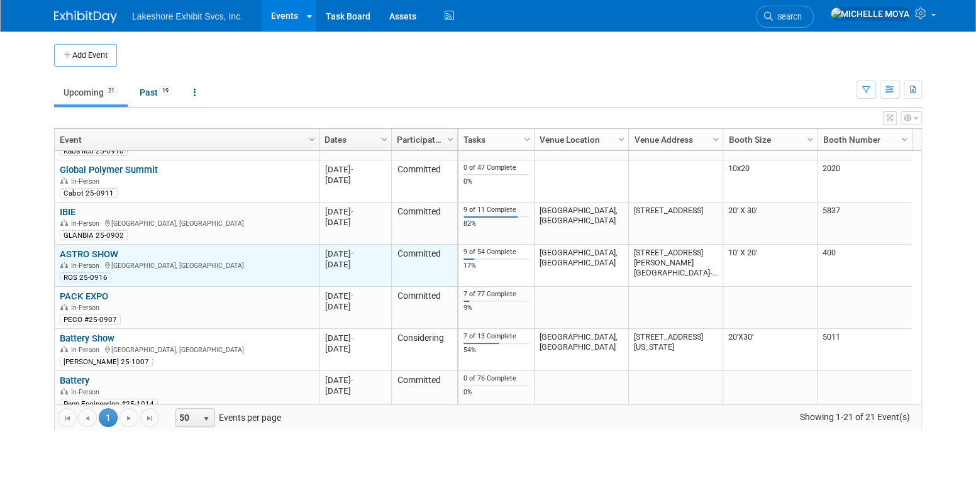
click at [94, 251] on link "ASTRO SHOW" at bounding box center [89, 253] width 58 height 11
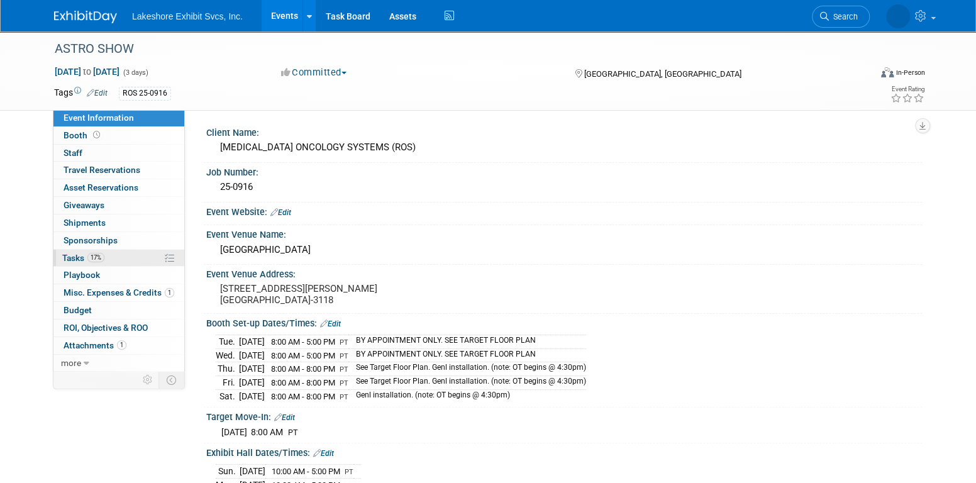
click at [96, 258] on span "17%" at bounding box center [95, 257] width 17 height 9
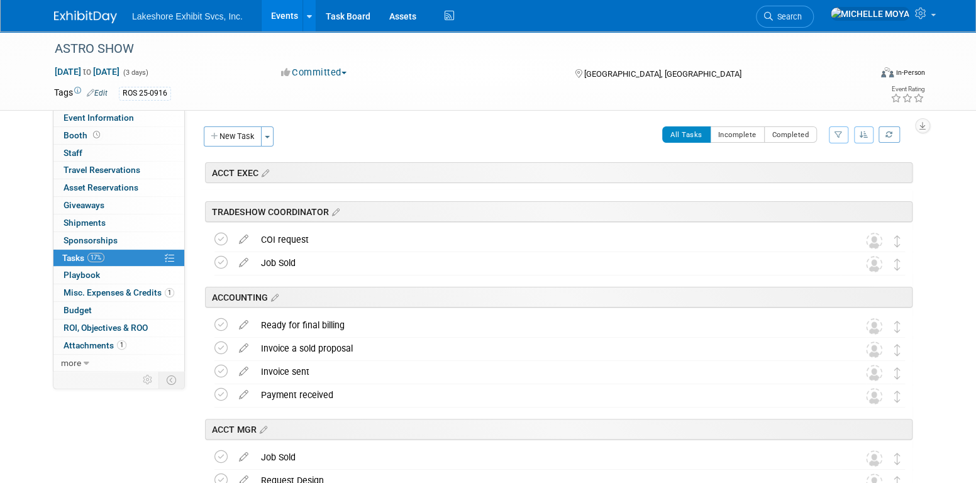
click at [847, 128] on div "All Tasks Incomplete Completed Filter by Assignee -- Select Assignee -- All una…" at bounding box center [596, 139] width 632 height 26
drag, startPoint x: 836, startPoint y: 135, endPoint x: 844, endPoint y: 148, distance: 15.8
click at [836, 135] on icon "button" at bounding box center [838, 135] width 8 height 8
click at [806, 177] on select "-- Select Assignee -- All unassigned tasks Assigned to me [PERSON_NAME] [PERSON…" at bounding box center [786, 175] width 104 height 18
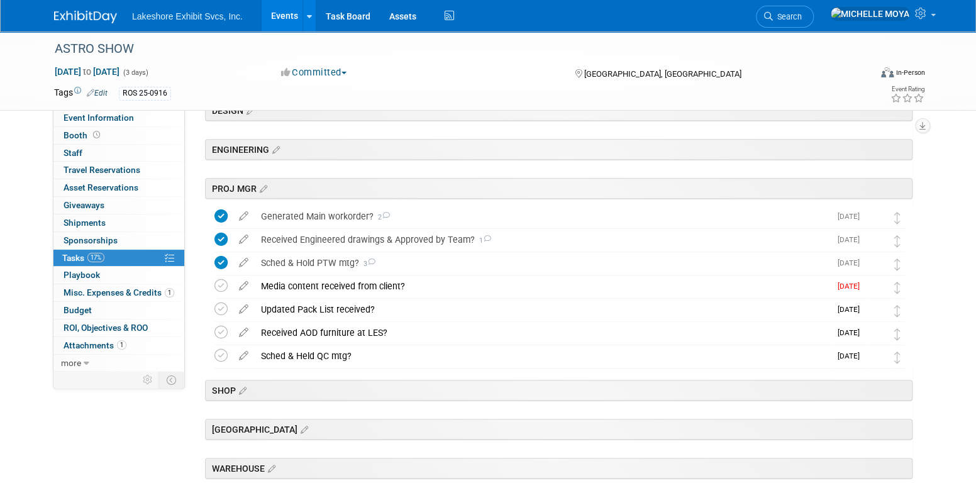
scroll to position [251, 0]
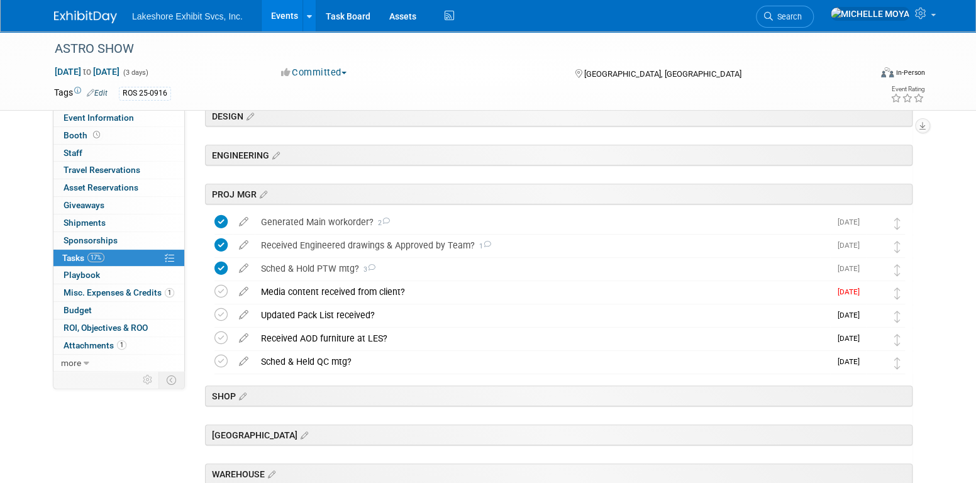
click at [285, 13] on link "Events" at bounding box center [284, 15] width 46 height 31
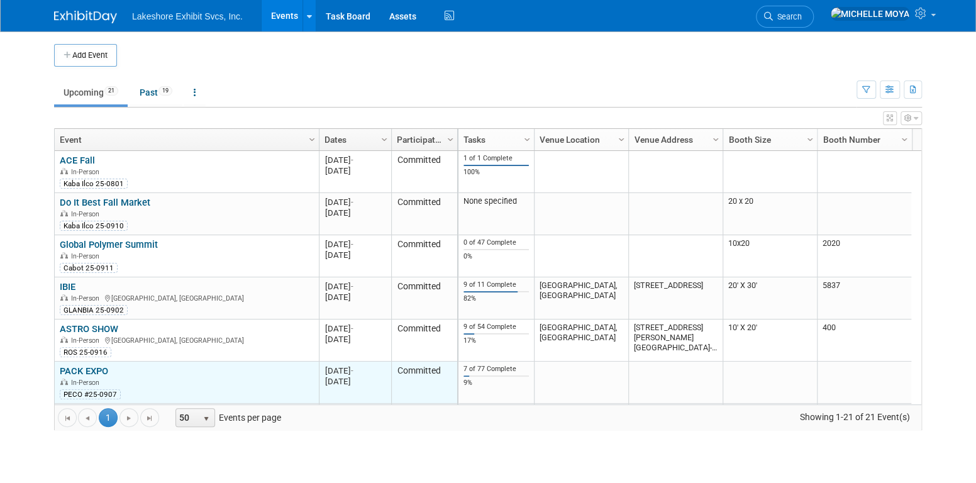
scroll to position [75, 0]
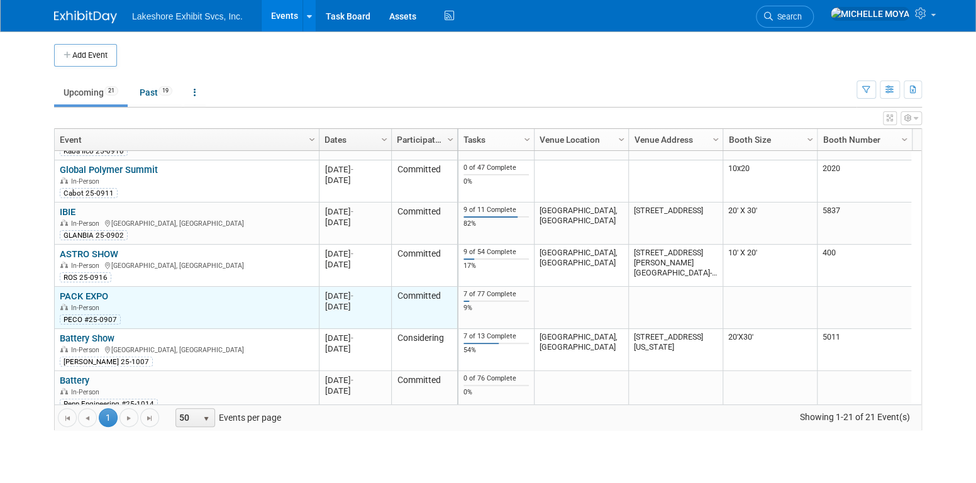
click at [100, 290] on link "PACK EXPO" at bounding box center [84, 295] width 48 height 11
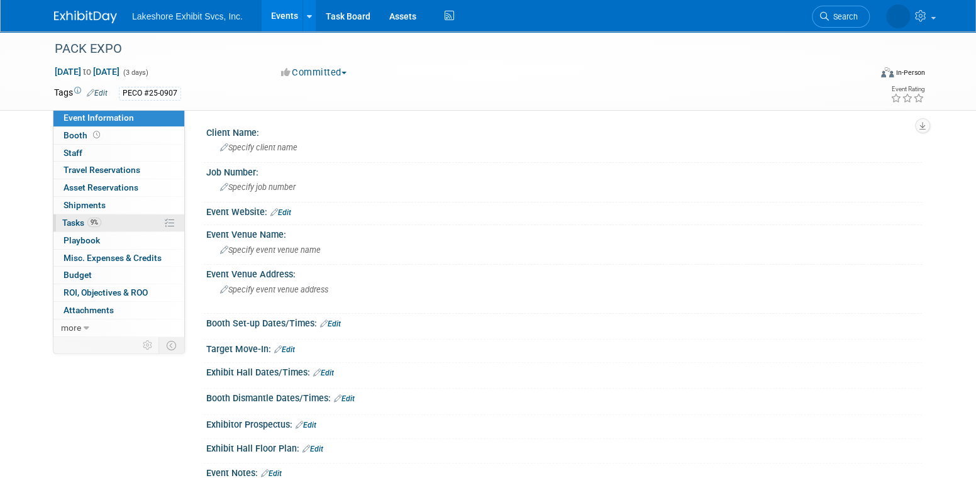
click at [99, 221] on span "9%" at bounding box center [94, 221] width 14 height 9
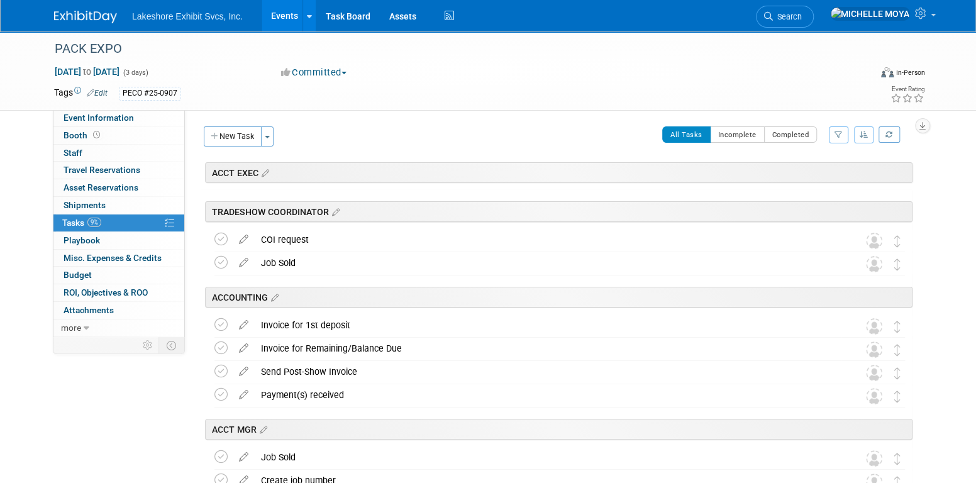
click at [836, 132] on icon "button" at bounding box center [838, 135] width 8 height 8
drag, startPoint x: 808, startPoint y: 173, endPoint x: 803, endPoint y: 179, distance: 8.0
click at [808, 173] on select "-- Select Assignee -- All unassigned tasks Assigned to me Amanda Koss Dave Desa…" at bounding box center [786, 175] width 104 height 18
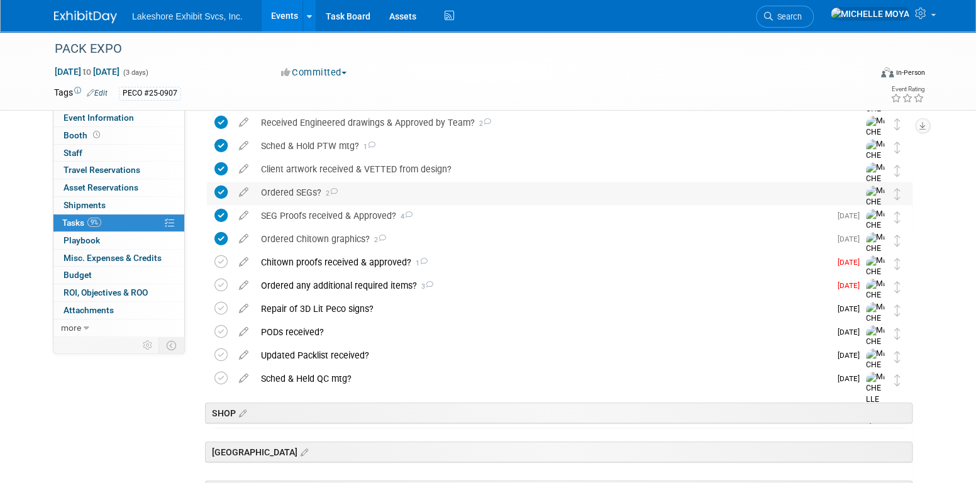
scroll to position [377, 0]
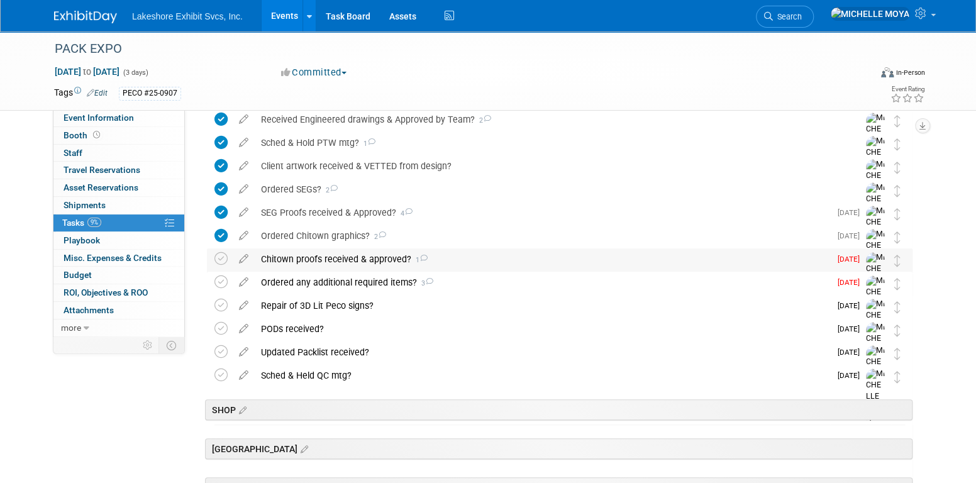
click at [493, 261] on div "Chitown proofs received & approved? 1" at bounding box center [542, 258] width 575 height 21
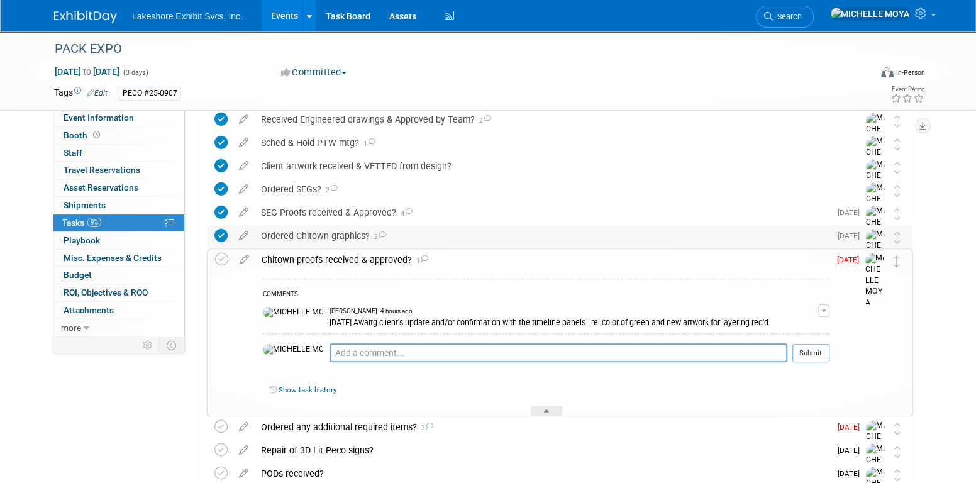
click at [463, 233] on div "Ordered Chitown graphics? 2" at bounding box center [542, 235] width 575 height 21
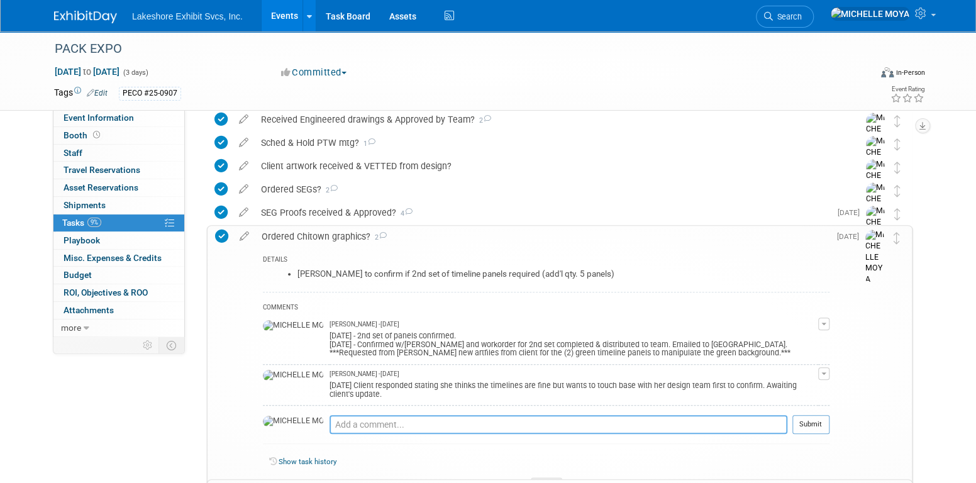
click at [388, 415] on textarea at bounding box center [558, 424] width 458 height 19
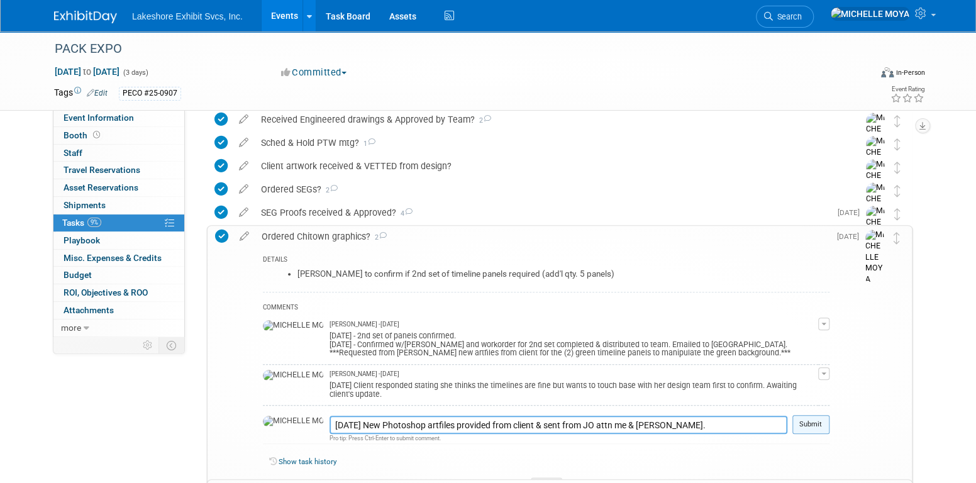
type textarea "8.13.25 New Photoshop artfiles provided from client & sent from JO attn me & St…"
click at [815, 415] on button "Submit" at bounding box center [810, 424] width 37 height 19
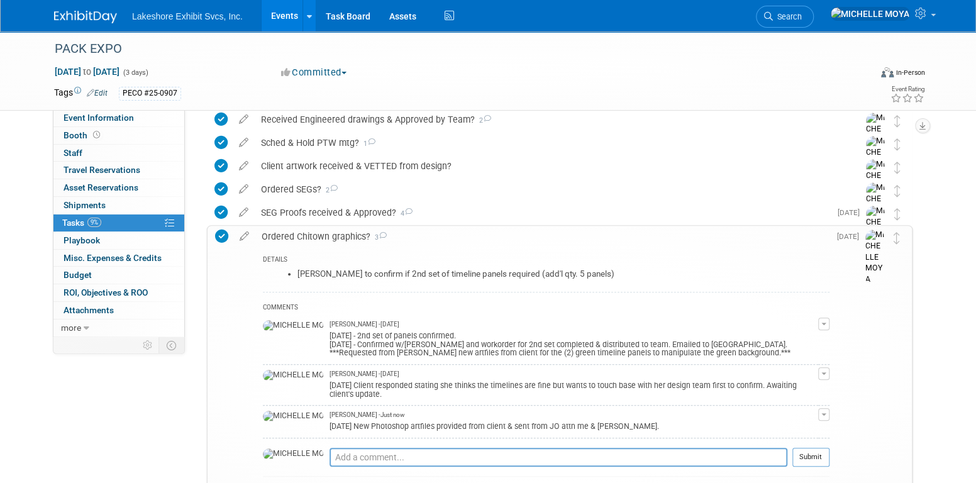
click at [361, 235] on div "Ordered Chitown graphics? 3" at bounding box center [542, 236] width 574 height 21
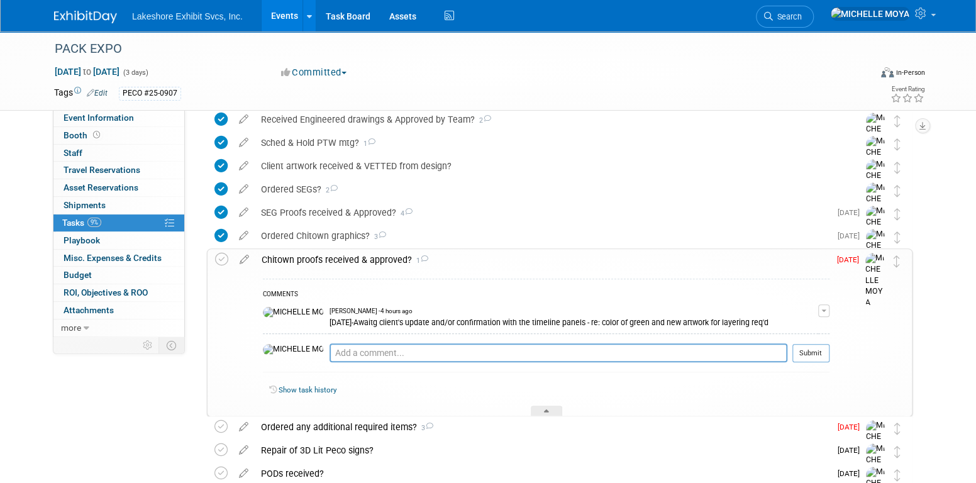
click at [332, 255] on div "Chitown proofs received & approved? 1" at bounding box center [542, 259] width 574 height 21
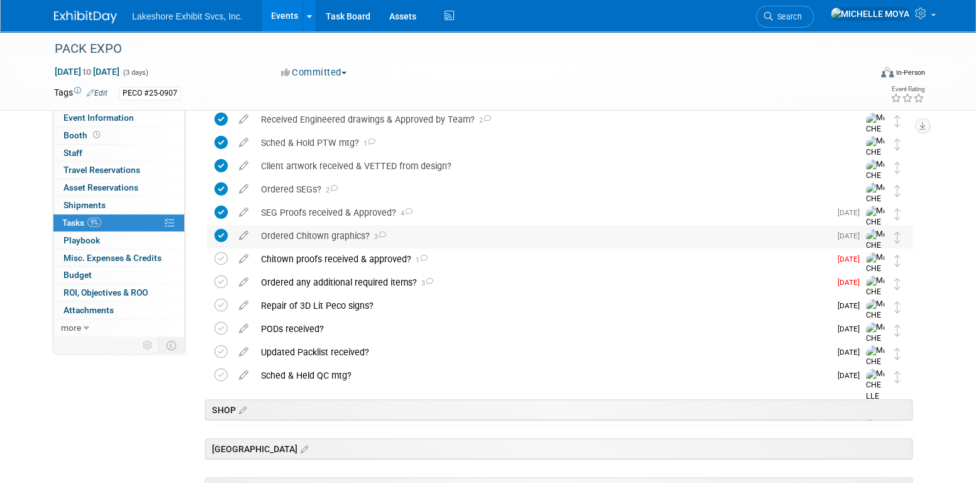
click at [328, 239] on div "Ordered Chitown graphics? 3" at bounding box center [542, 235] width 575 height 21
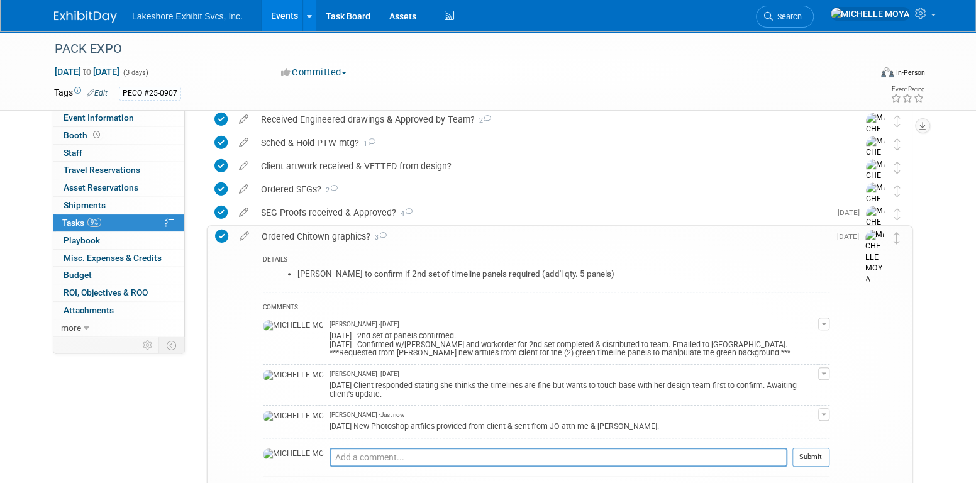
drag, startPoint x: 597, startPoint y: 409, endPoint x: 586, endPoint y: 420, distance: 15.6
click at [586, 420] on td "MICHELLE MOYA - Just now 8.13.25 New Photoshop artfiles provided from client & …" at bounding box center [573, 421] width 488 height 33
drag, startPoint x: 586, startPoint y: 420, endPoint x: 574, endPoint y: 417, distance: 12.3
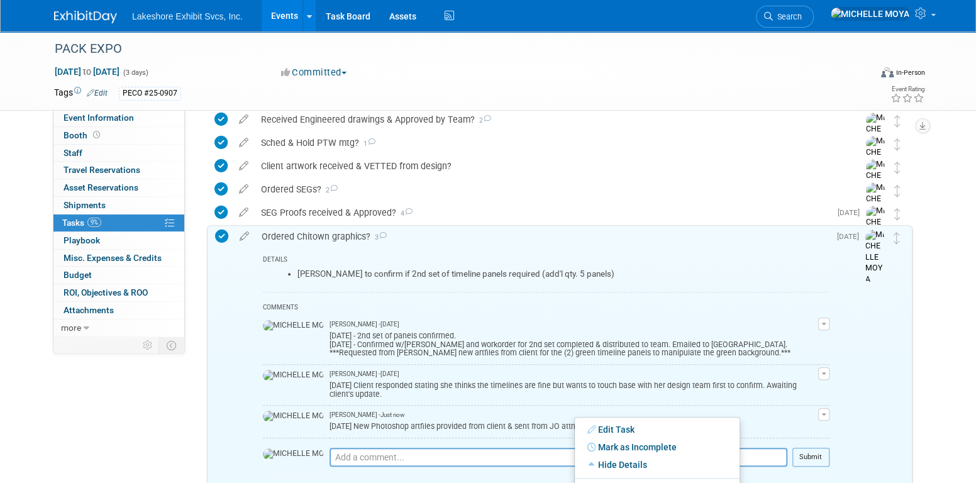
click at [826, 413] on span "button" at bounding box center [823, 414] width 5 height 3
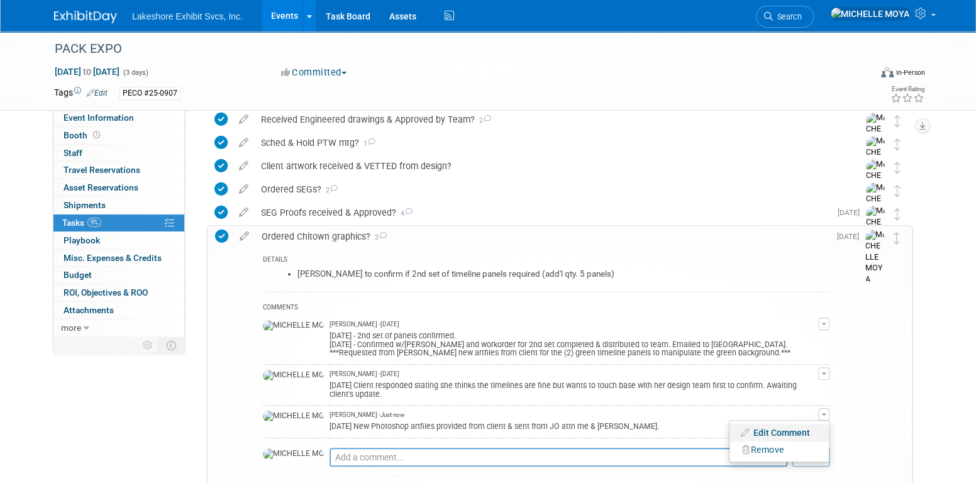
click at [800, 424] on link "Edit Comment" at bounding box center [778, 433] width 99 height 18
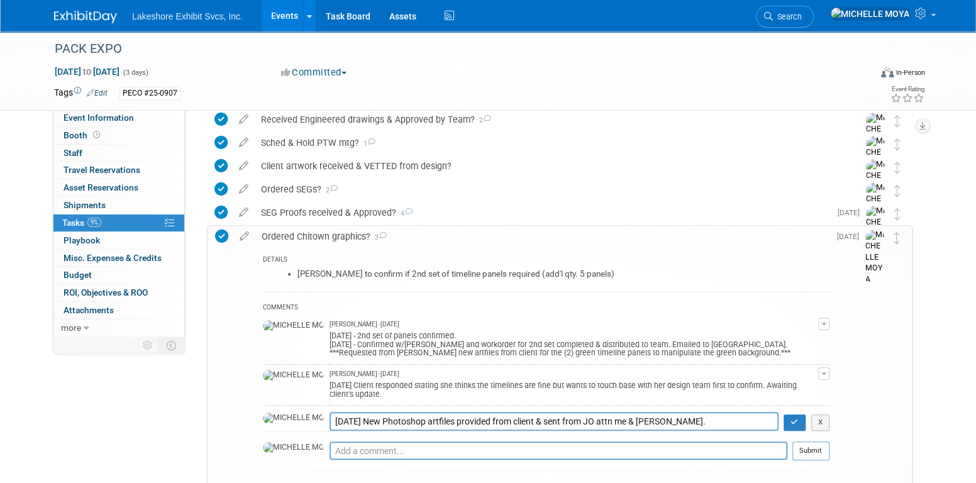
drag, startPoint x: 644, startPoint y: 413, endPoint x: 295, endPoint y: 409, distance: 348.9
click at [277, 412] on tr "8.13.25 New Photoshop artfiles provided from client & sent from JO attn me & St…" at bounding box center [546, 421] width 566 height 19
click at [795, 414] on button "button" at bounding box center [794, 422] width 22 height 16
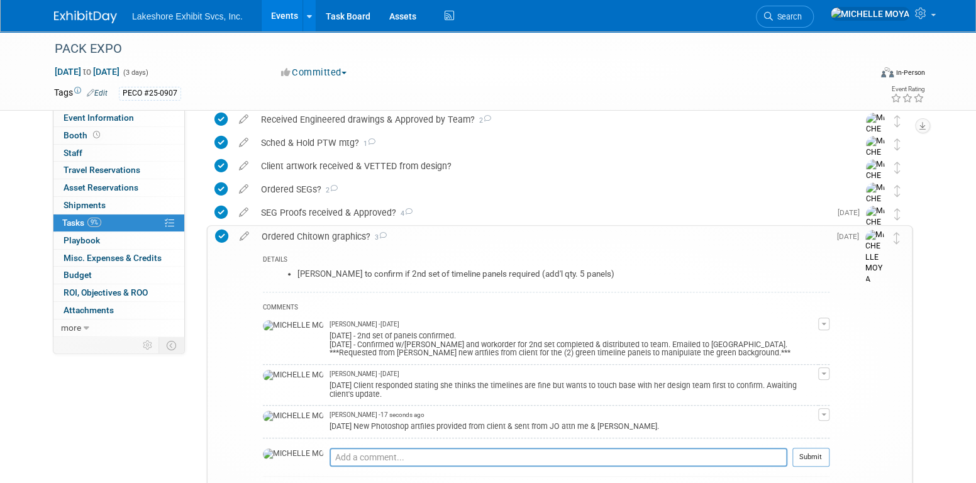
click at [337, 237] on div "Ordered Chitown graphics? 3" at bounding box center [542, 236] width 574 height 21
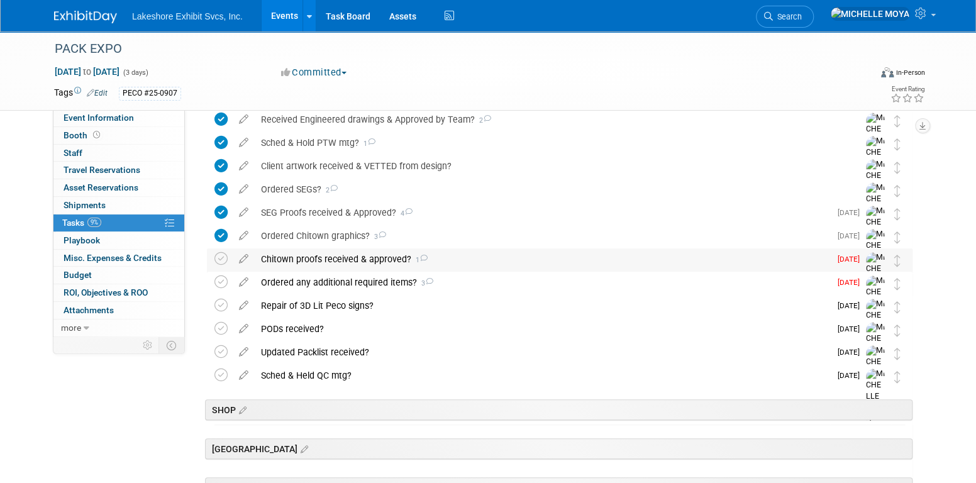
click at [325, 258] on div "Chitown proofs received & approved? 1" at bounding box center [542, 258] width 575 height 21
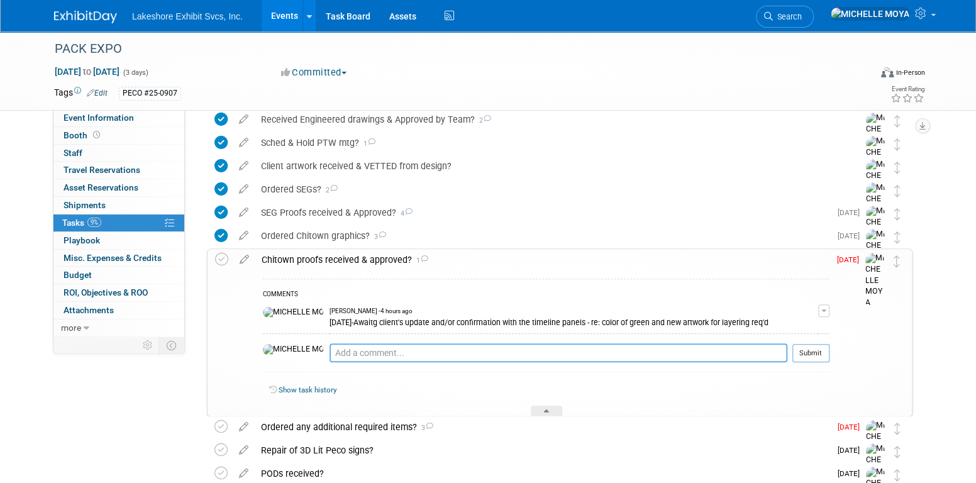
click at [337, 347] on textarea at bounding box center [558, 352] width 458 height 19
paste textarea "8.13.25 New Photoshop artfiles provided from client & sent from JO attn me & St…"
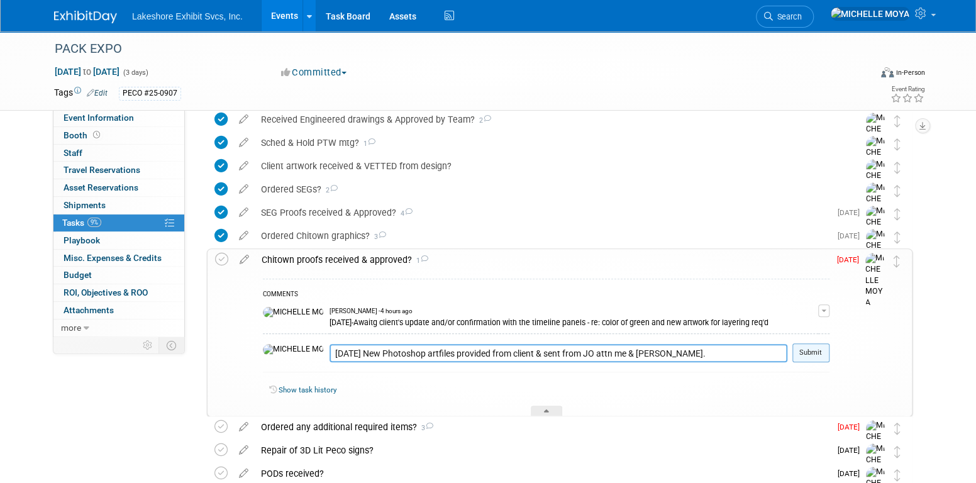
type textarea "8.13.25 New Photoshop artfiles provided from client & sent from JO attn me & St…"
click at [804, 348] on button "Submit" at bounding box center [810, 352] width 37 height 19
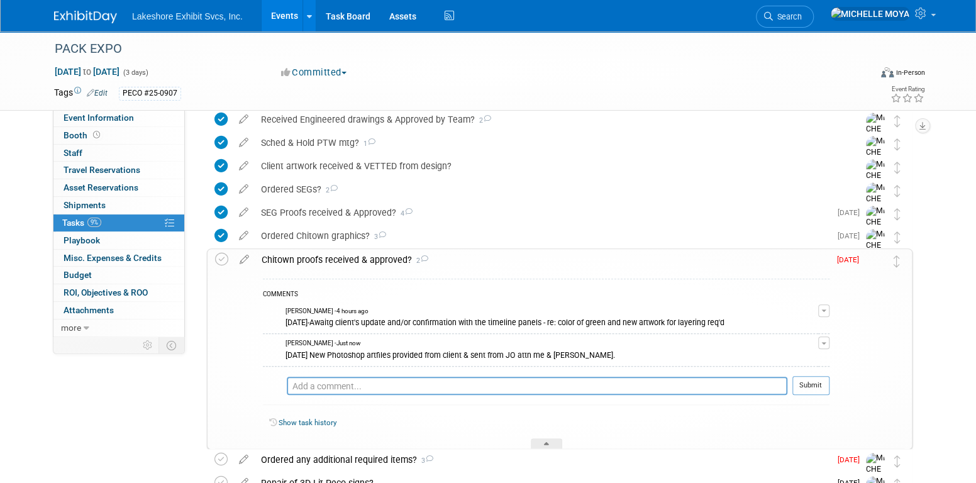
click at [353, 258] on div "Chitown proofs received & approved? 2" at bounding box center [542, 259] width 574 height 21
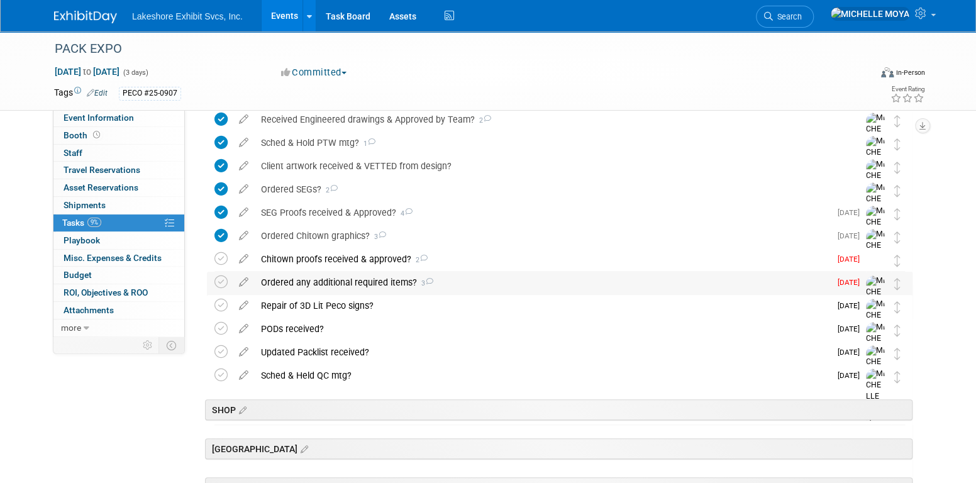
click at [360, 280] on div "Ordered any additional required items? 3" at bounding box center [542, 282] width 575 height 21
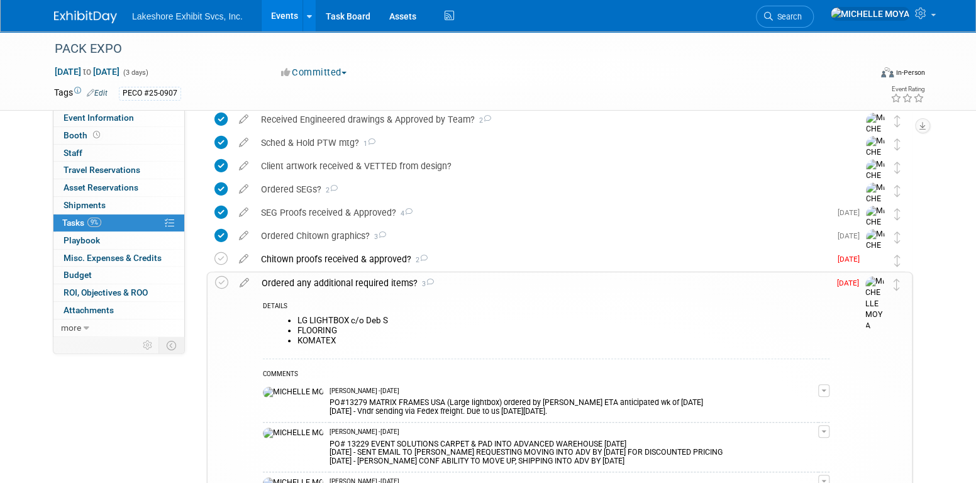
click at [360, 280] on div "Ordered any additional required items? 3" at bounding box center [542, 282] width 574 height 21
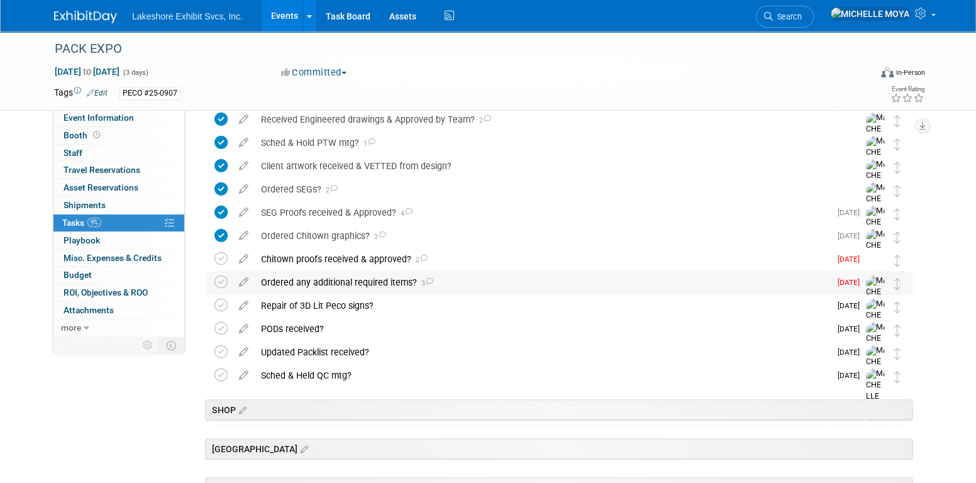
click at [360, 280] on div "Ordered any additional required items? 3" at bounding box center [542, 282] width 575 height 21
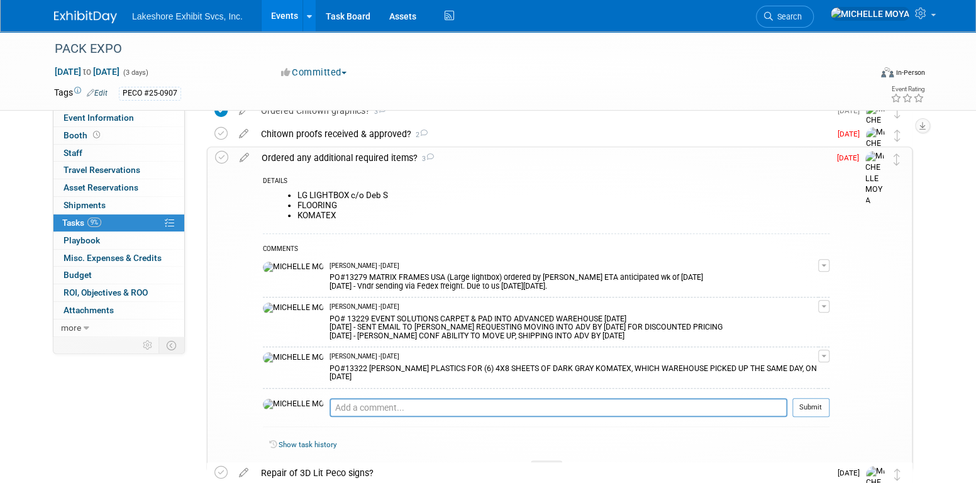
scroll to position [503, 0]
click at [333, 161] on div "Ordered any additional required items? 3" at bounding box center [542, 156] width 574 height 21
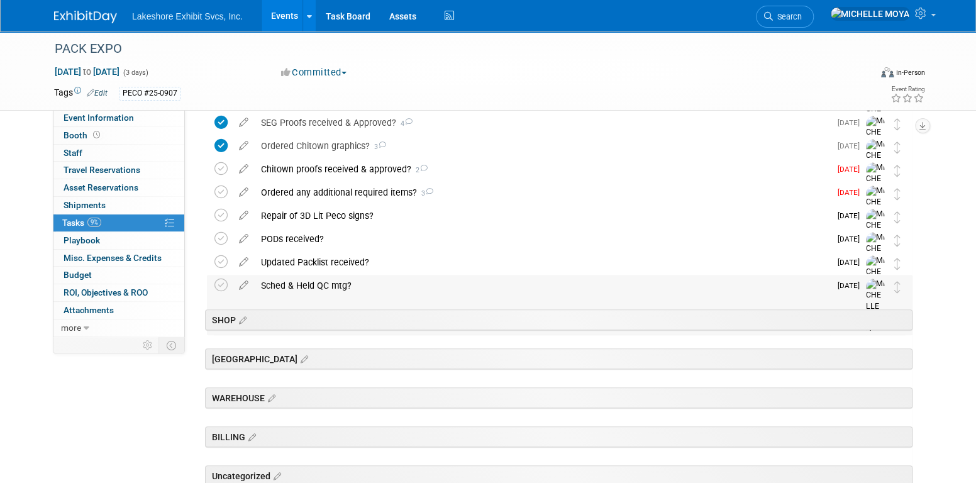
scroll to position [440, 0]
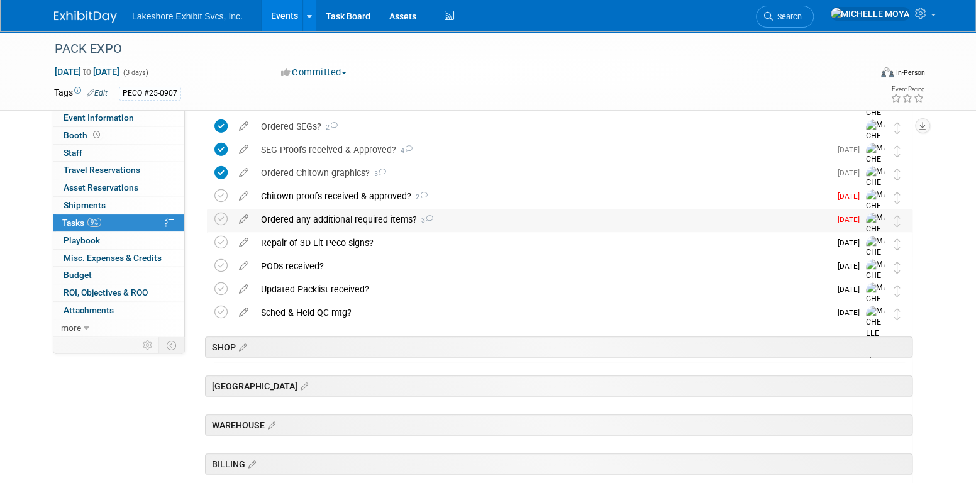
click at [371, 219] on div "Ordered any additional required items? 3" at bounding box center [542, 219] width 575 height 21
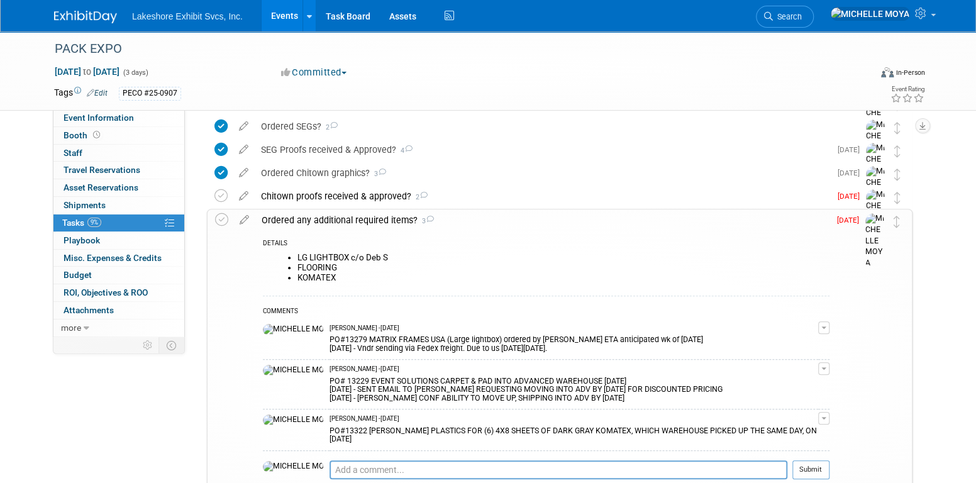
click at [371, 219] on div "Ordered any additional required items? 3" at bounding box center [542, 219] width 574 height 21
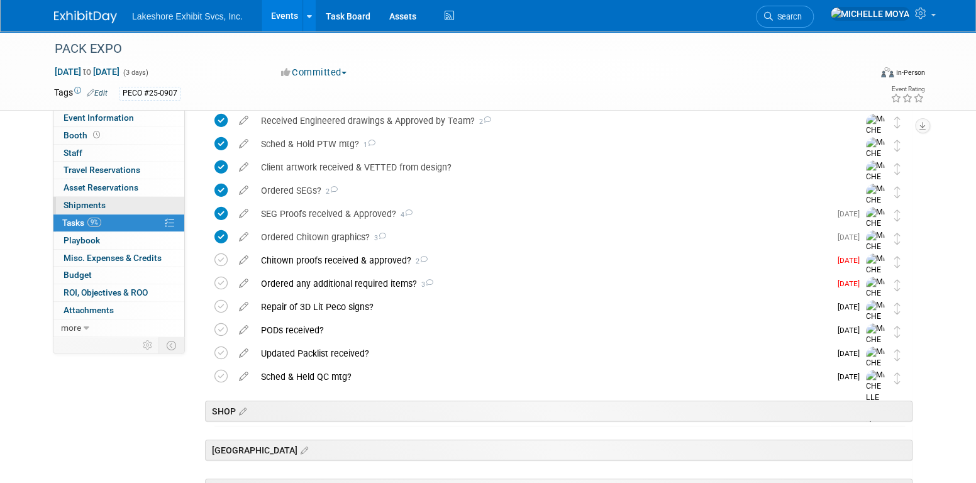
scroll to position [251, 0]
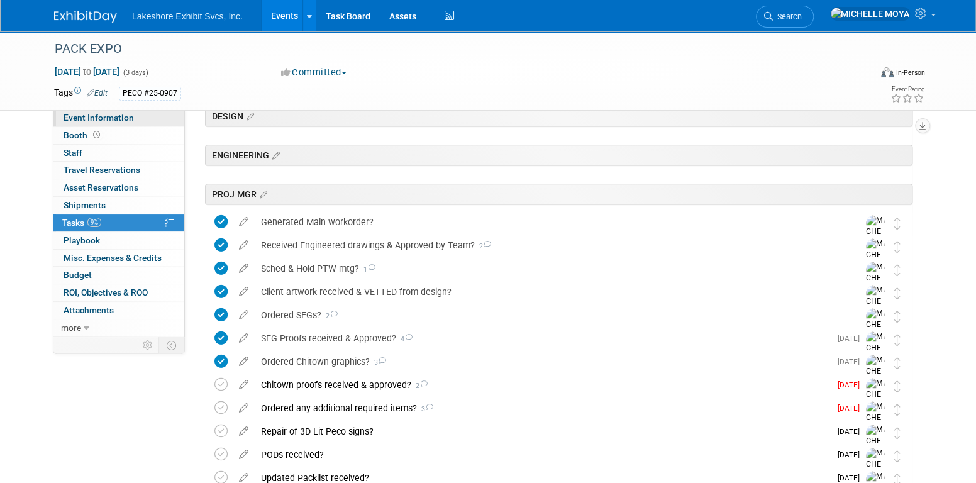
click at [125, 118] on span "Event Information" at bounding box center [98, 118] width 70 height 10
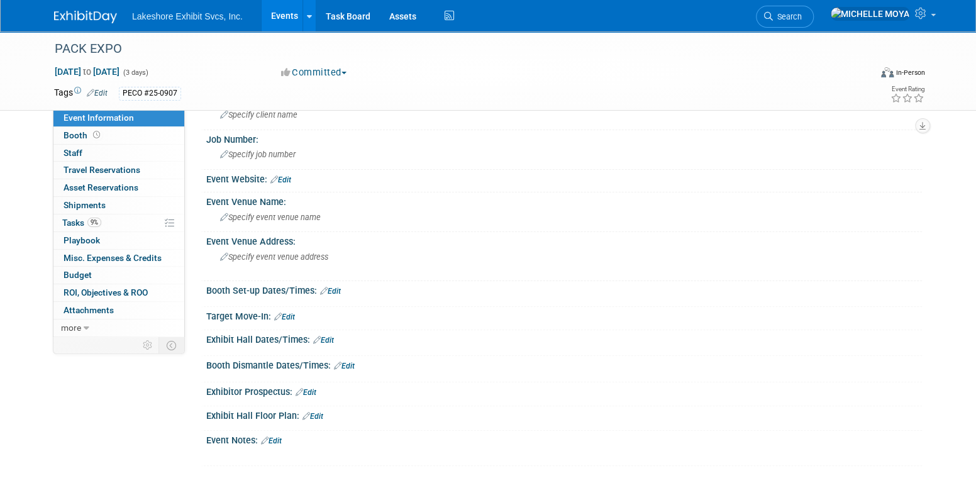
scroll to position [0, 0]
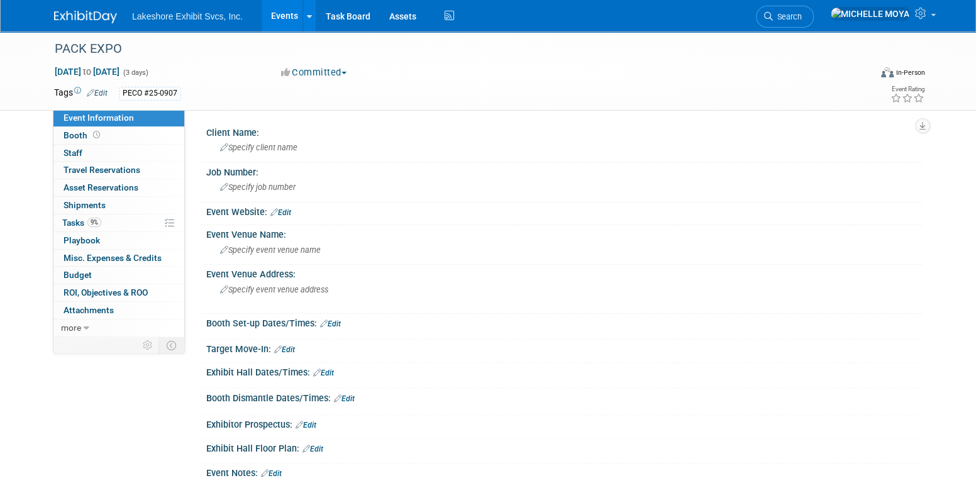
click at [285, 16] on link "Events" at bounding box center [284, 15] width 46 height 31
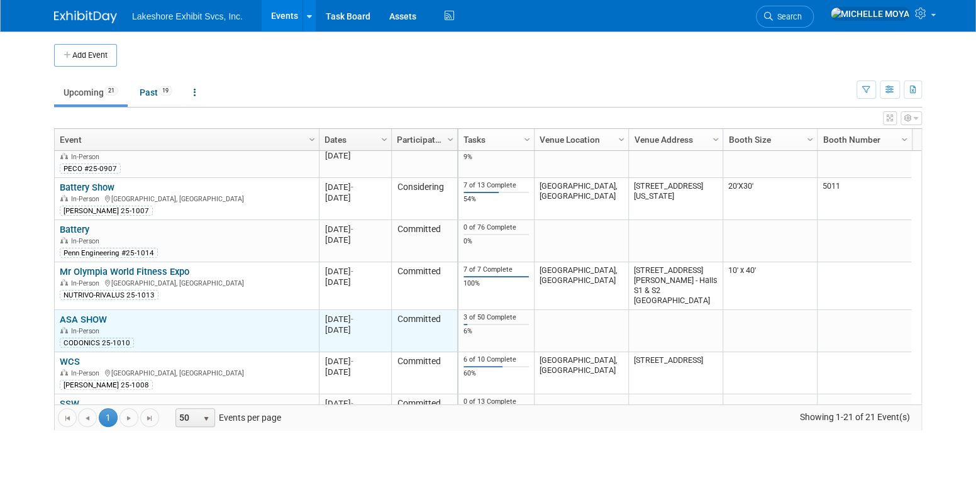
scroll to position [300, 0]
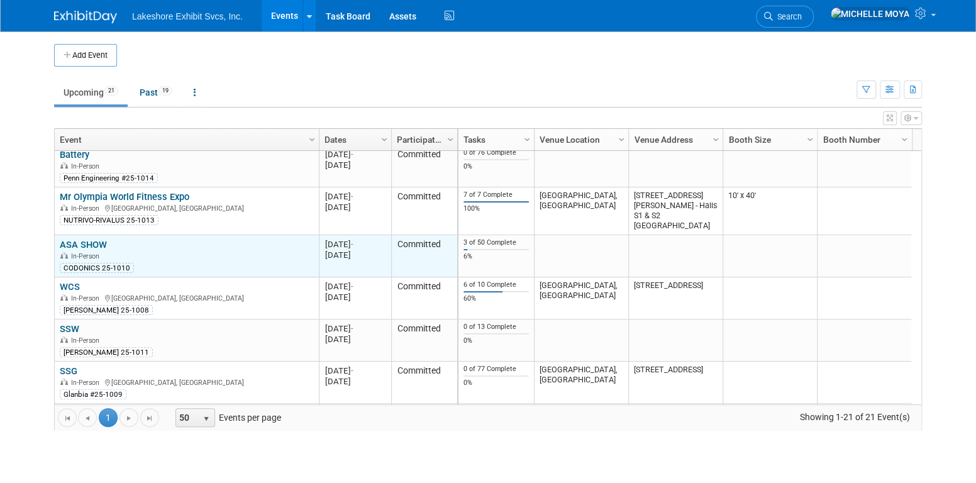
click at [85, 242] on link "ASA SHOW" at bounding box center [83, 244] width 47 height 11
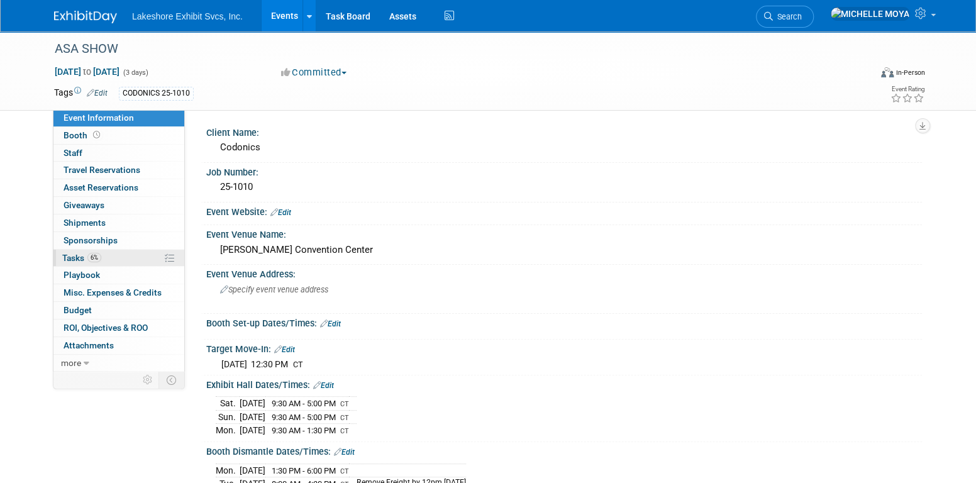
click at [105, 259] on link "6% Tasks 6%" at bounding box center [118, 258] width 131 height 17
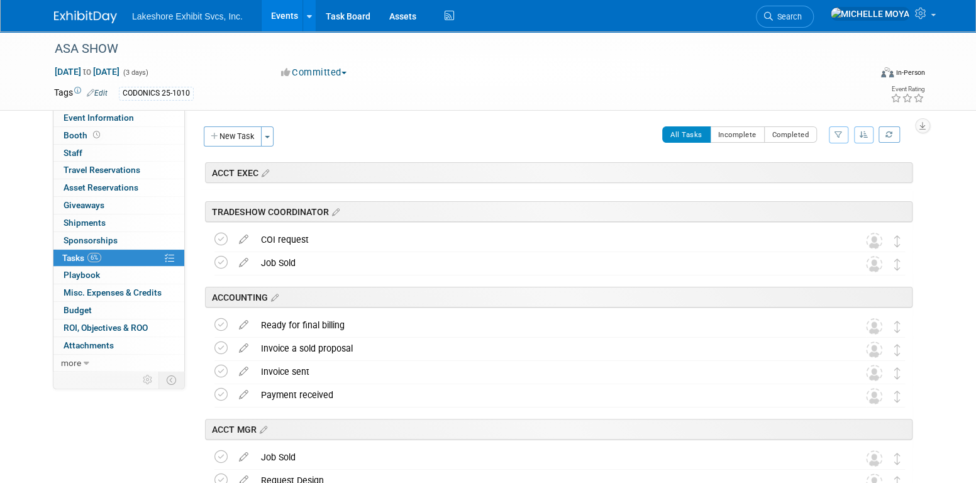
click at [839, 139] on button "button" at bounding box center [837, 134] width 19 height 17
click at [807, 174] on select "-- Select Assignee -- All unassigned tasks Assigned to me Amanda Koss Dave Desa…" at bounding box center [786, 175] width 104 height 18
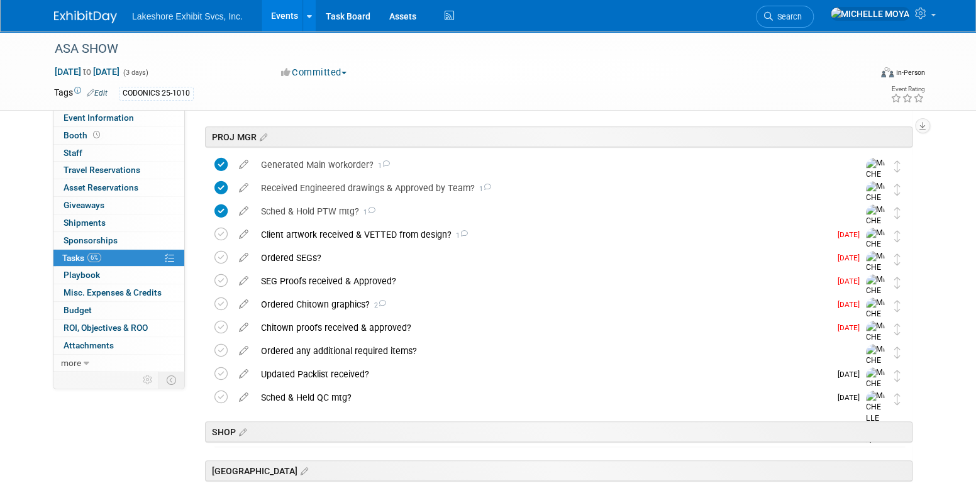
scroll to position [314, 0]
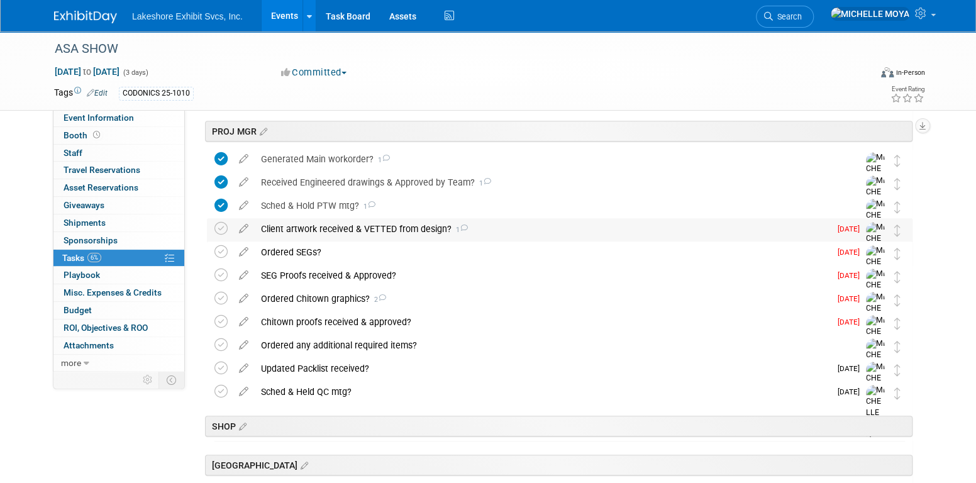
click at [394, 228] on div "Client artwork received & VETTED from design? 1" at bounding box center [542, 228] width 575 height 21
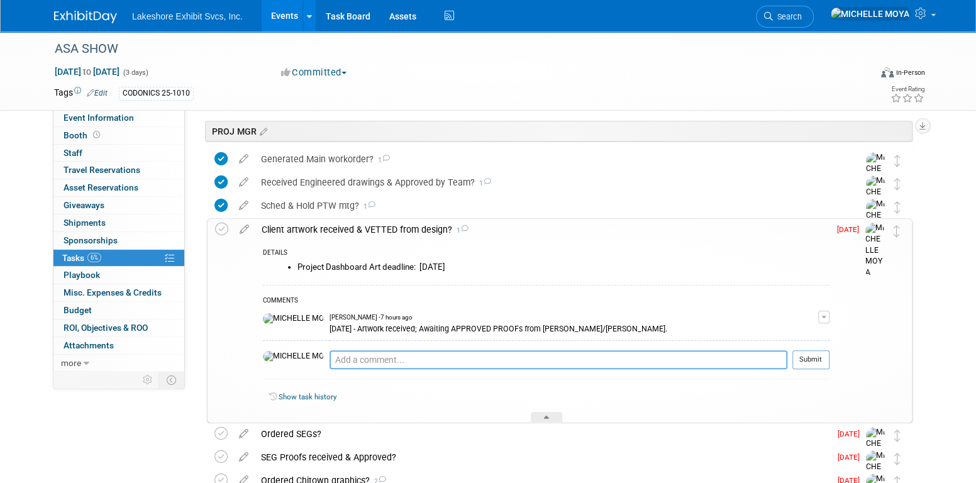
click at [329, 365] on textarea at bounding box center [558, 359] width 458 height 19
click at [337, 232] on div "Client artwork received & VETTED from design? 1" at bounding box center [542, 229] width 574 height 21
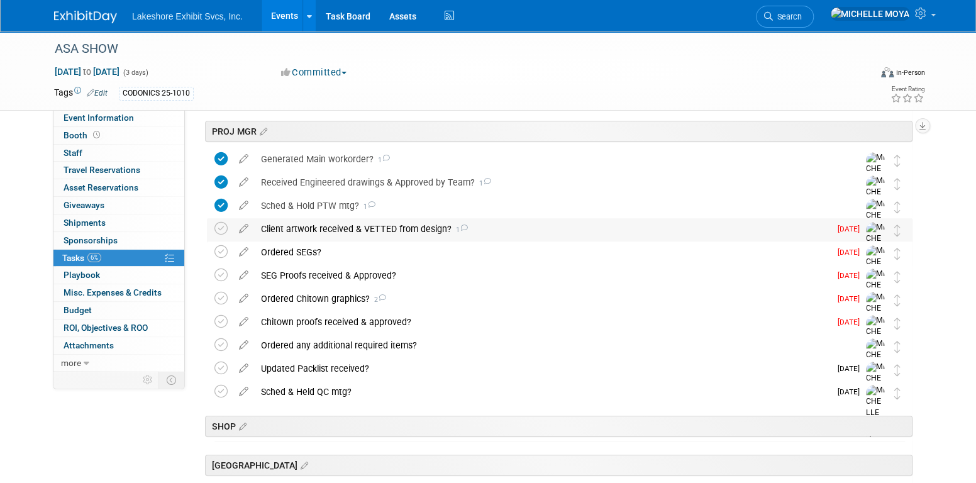
click at [300, 231] on div "Client artwork received & VETTED from design? 1" at bounding box center [542, 228] width 575 height 21
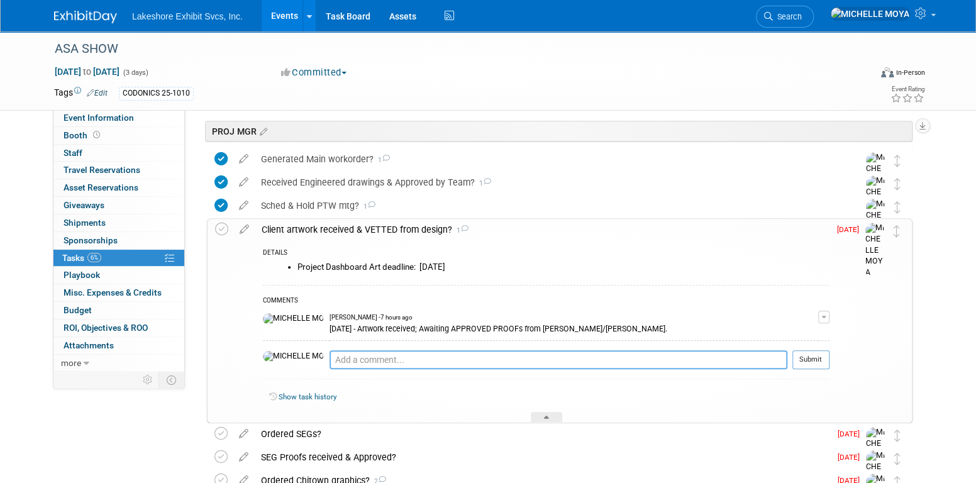
click at [329, 358] on textarea at bounding box center [558, 359] width 458 height 19
click at [447, 356] on textarea "8.13.25 - Stephen to take over the proofs req'd for client approval" at bounding box center [558, 359] width 458 height 18
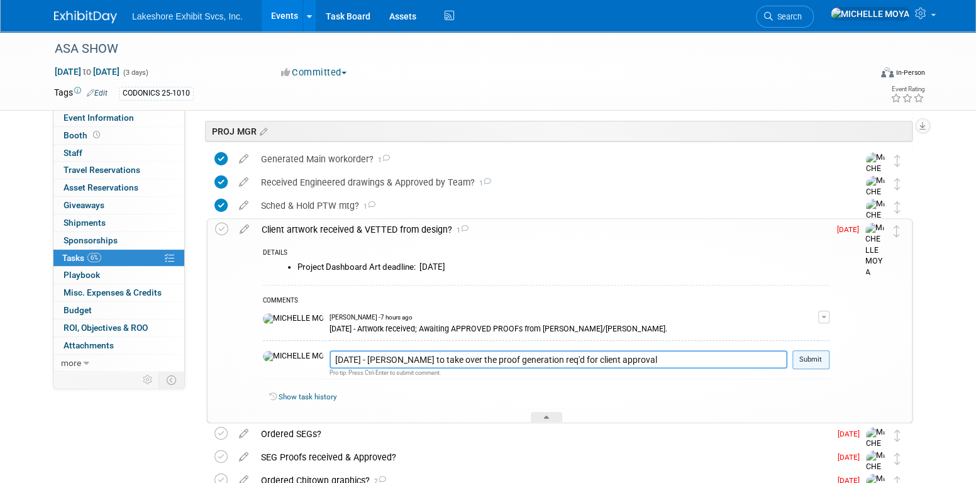
type textarea "8.13.25 - Stephen to take over the proof generation req'd for client approval"
click at [821, 352] on button "Submit" at bounding box center [810, 359] width 37 height 19
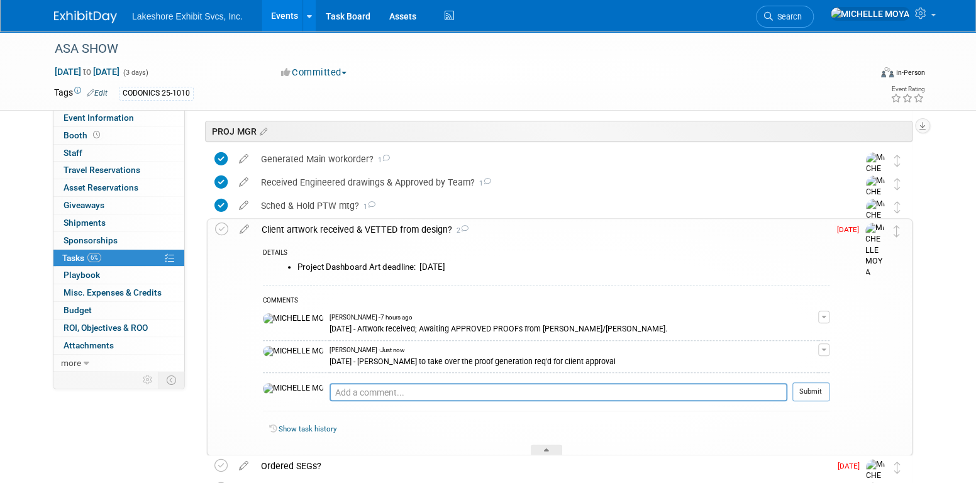
click at [319, 229] on div "Client artwork received & VETTED from design? 2" at bounding box center [542, 229] width 574 height 21
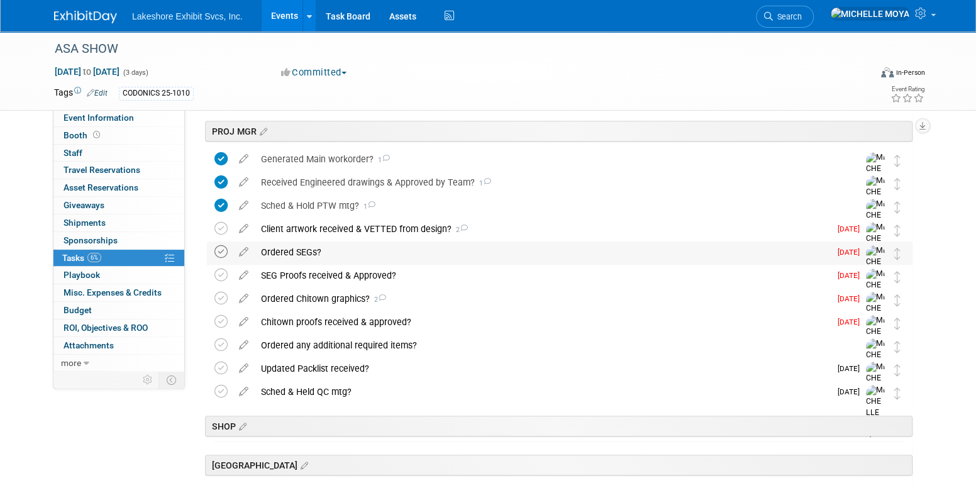
click at [221, 250] on icon at bounding box center [220, 251] width 13 height 13
click at [299, 250] on div "Ordered SEGs?" at bounding box center [542, 251] width 575 height 21
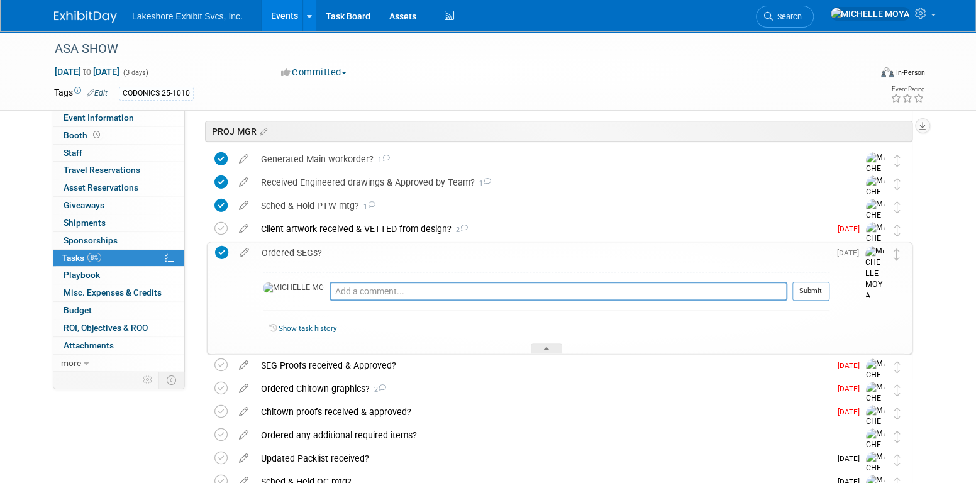
click at [299, 250] on div "Ordered SEGs?" at bounding box center [542, 252] width 574 height 21
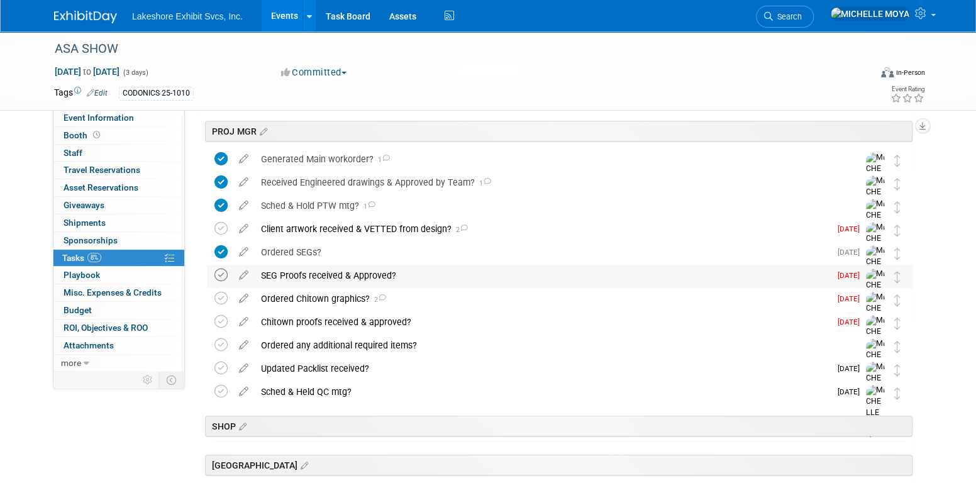
click at [225, 276] on icon at bounding box center [220, 274] width 13 height 13
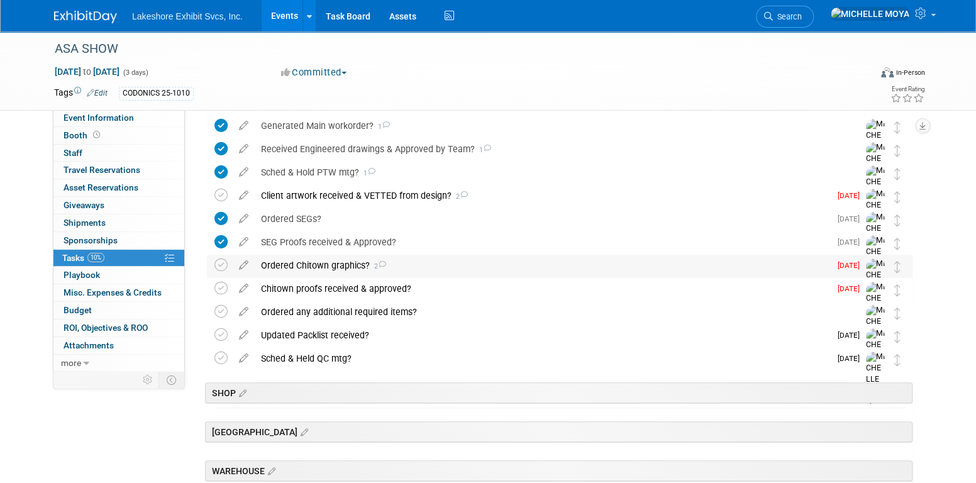
scroll to position [377, 0]
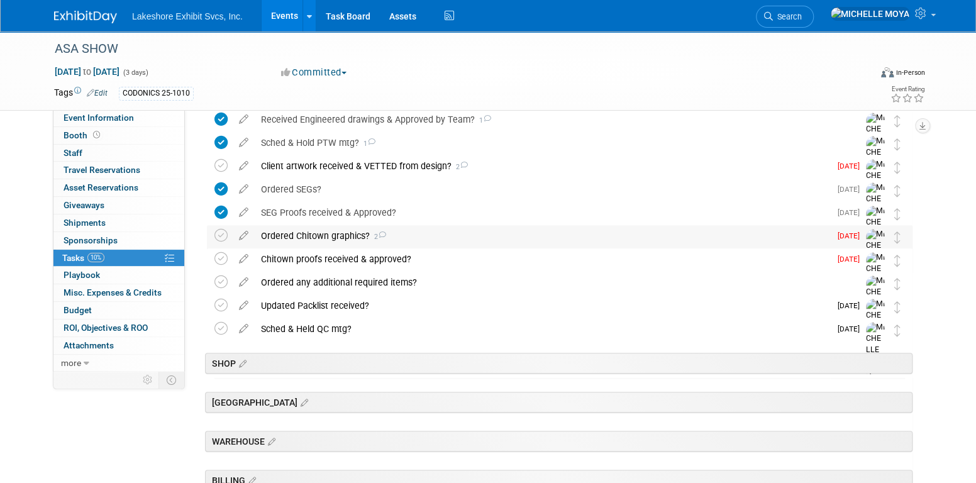
click at [320, 234] on div "Ordered Chitown graphics? 2" at bounding box center [542, 235] width 575 height 21
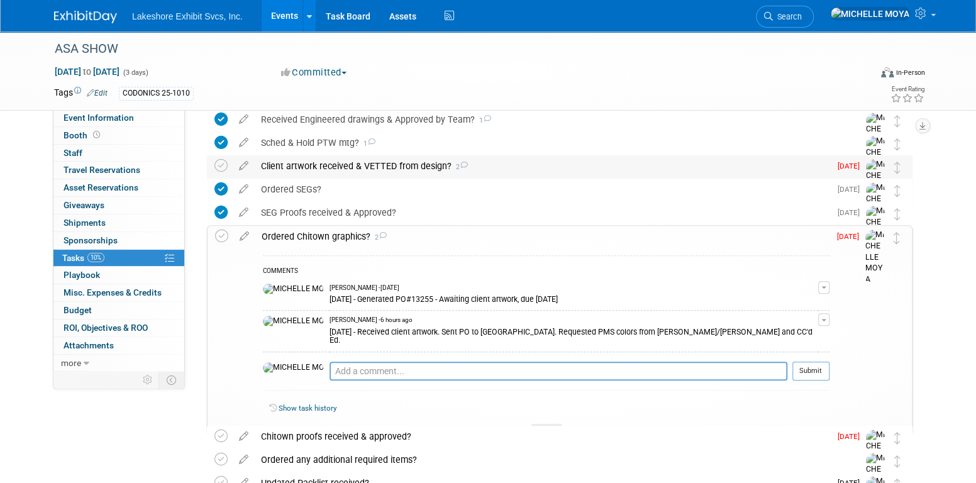
click at [323, 167] on div "Client artwork received & VETTED from design? 2" at bounding box center [542, 165] width 575 height 21
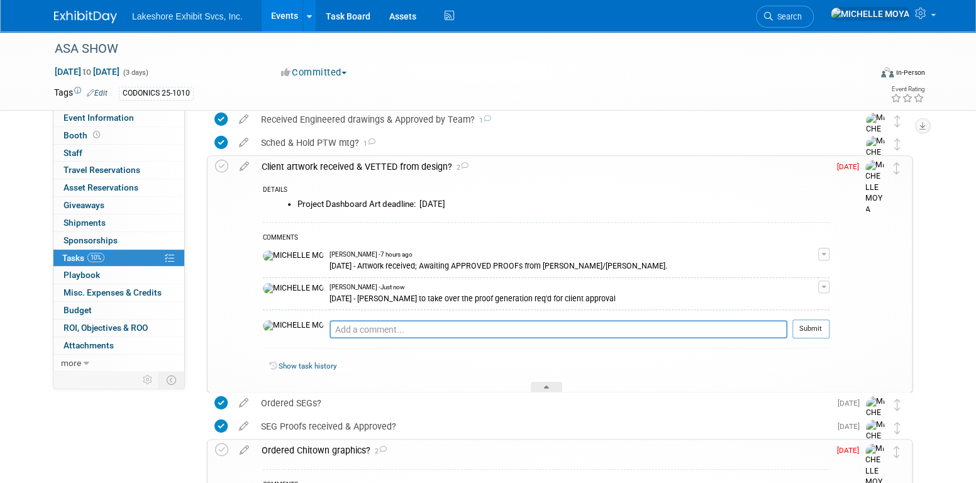
drag, startPoint x: 546, startPoint y: 294, endPoint x: 286, endPoint y: 302, distance: 259.7
click at [329, 302] on div "8.13.25 - Stephen to take over the proof generation req'd for client approval" at bounding box center [573, 298] width 488 height 12
drag, startPoint x: 286, startPoint y: 302, endPoint x: 291, endPoint y: 297, distance: 7.1
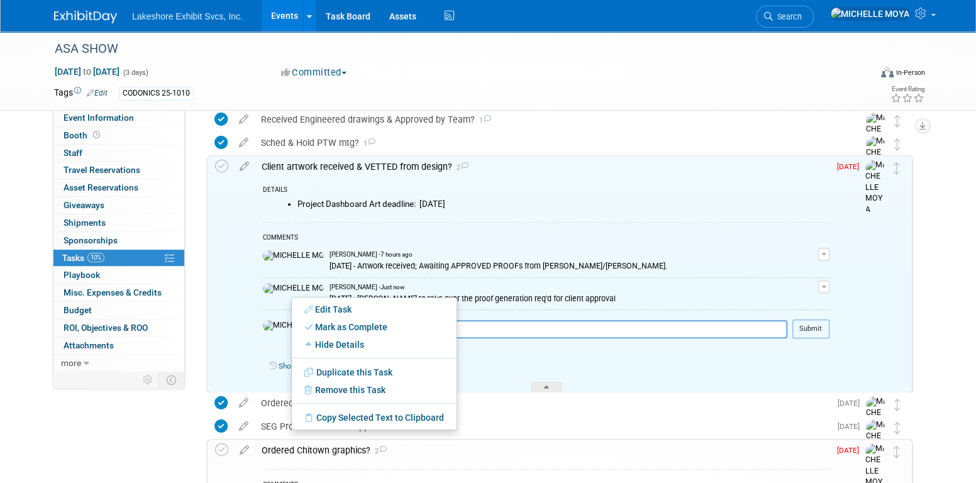
click at [825, 285] on span "button" at bounding box center [823, 286] width 5 height 3
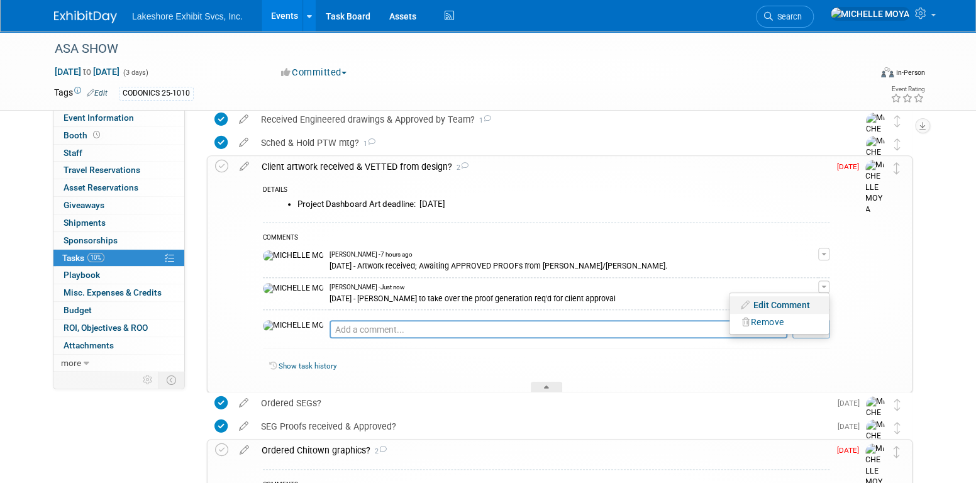
drag, startPoint x: 795, startPoint y: 302, endPoint x: 713, endPoint y: 289, distance: 82.8
click at [794, 302] on link "Edit Comment" at bounding box center [778, 305] width 99 height 18
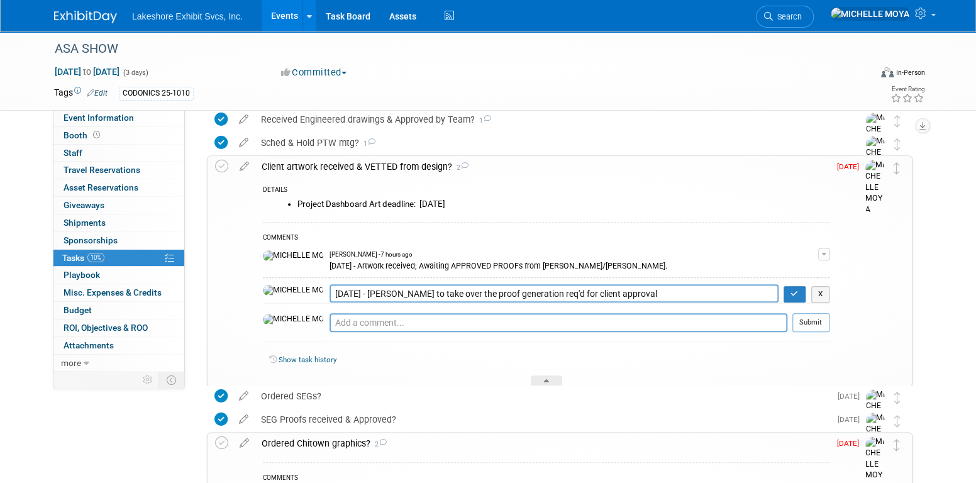
drag, startPoint x: 590, startPoint y: 294, endPoint x: 307, endPoint y: 286, distance: 283.6
click at [279, 293] on tr "8.13.25 - Stephen to take over the proof generation req'd for client approval X" at bounding box center [546, 293] width 566 height 19
drag, startPoint x: 307, startPoint y: 287, endPoint x: 466, endPoint y: 296, distance: 159.3
click at [795, 292] on icon "button" at bounding box center [794, 294] width 8 height 8
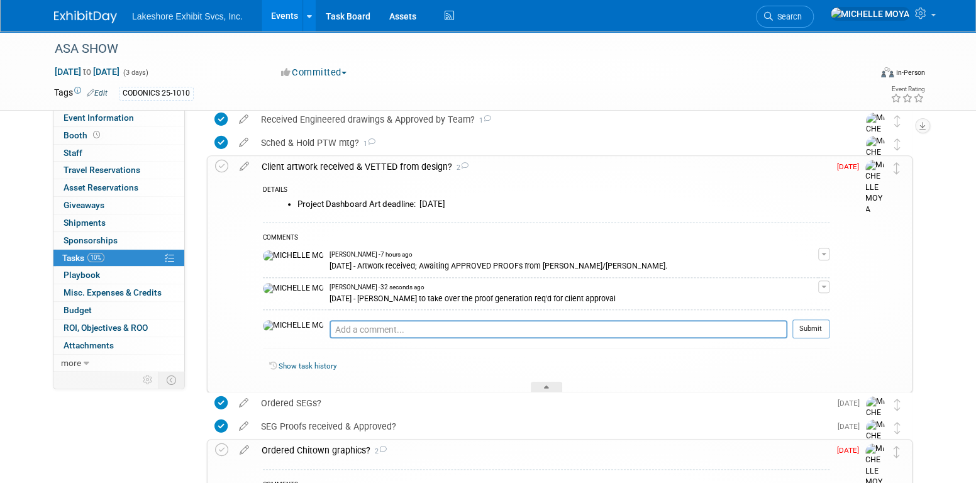
click at [302, 166] on div "Client artwork received & VETTED from design? 2" at bounding box center [542, 166] width 574 height 21
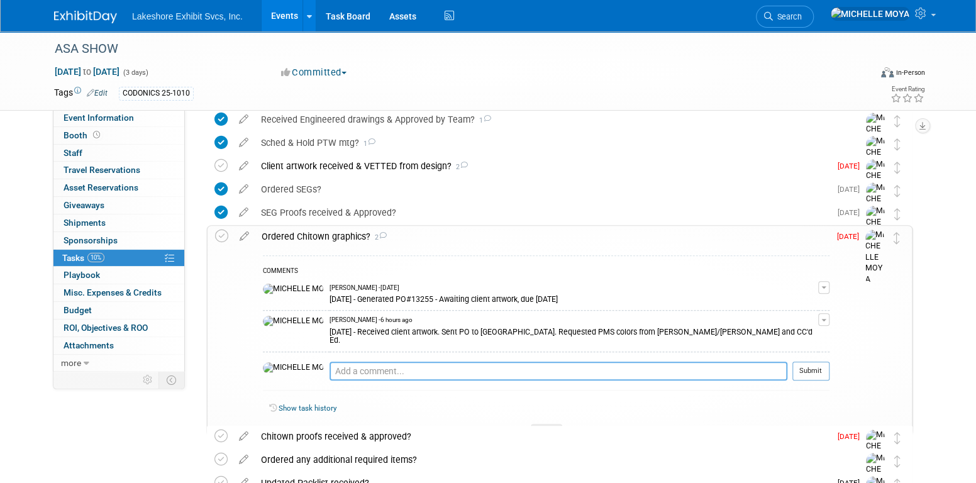
click at [331, 362] on textarea at bounding box center [558, 370] width 458 height 19
paste textarea "8.13.25 - Stephen to take over the proof generation req'd for client approval"
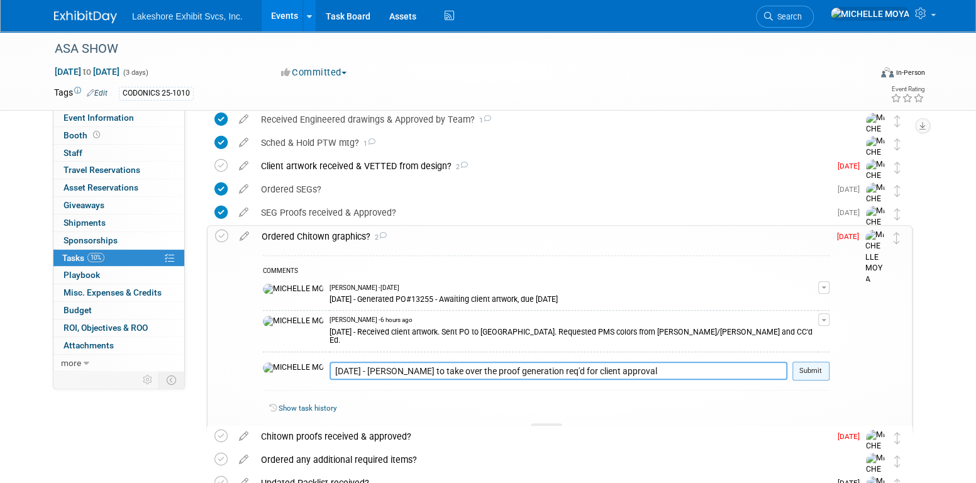
type textarea "8.13.25 - Stephen to take over the proof generation req'd for client approval"
click at [815, 361] on button "Submit" at bounding box center [810, 370] width 37 height 19
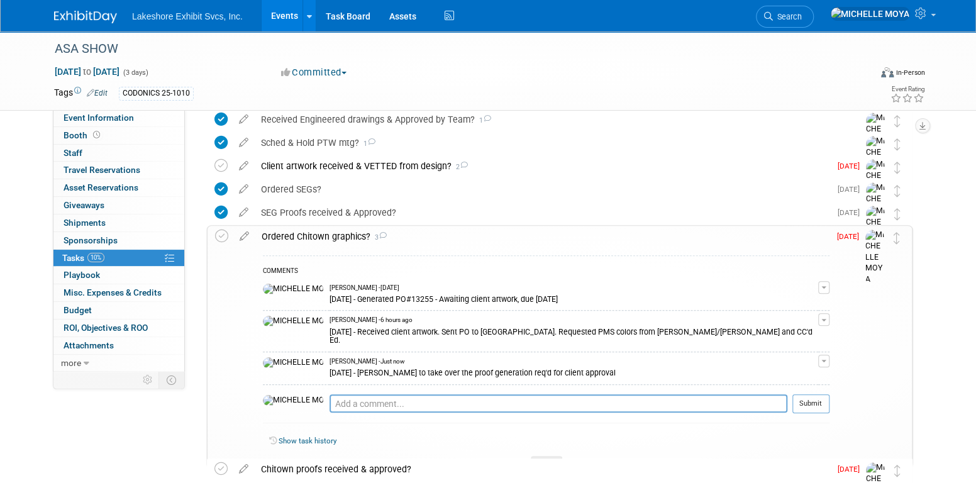
click at [300, 236] on div "Ordered Chitown graphics? 3" at bounding box center [542, 236] width 574 height 21
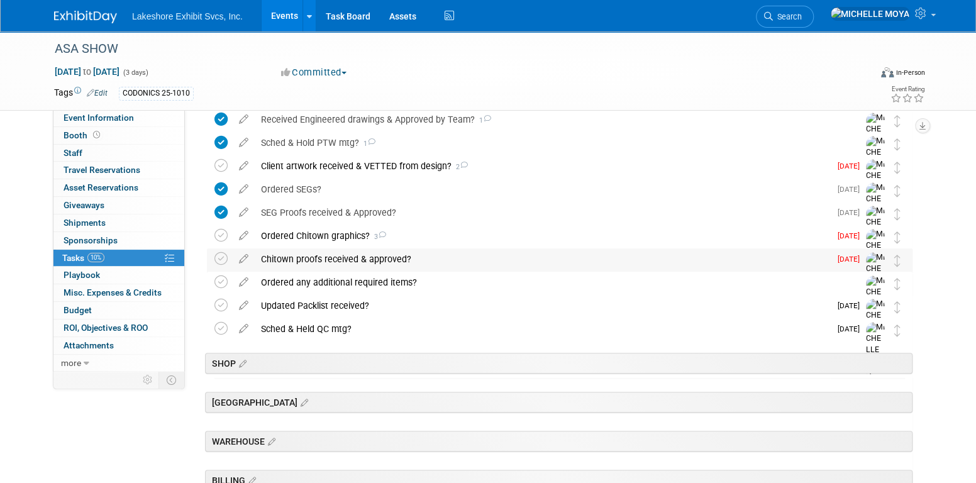
click at [316, 258] on div "Chitown proofs received & approved?" at bounding box center [542, 258] width 575 height 21
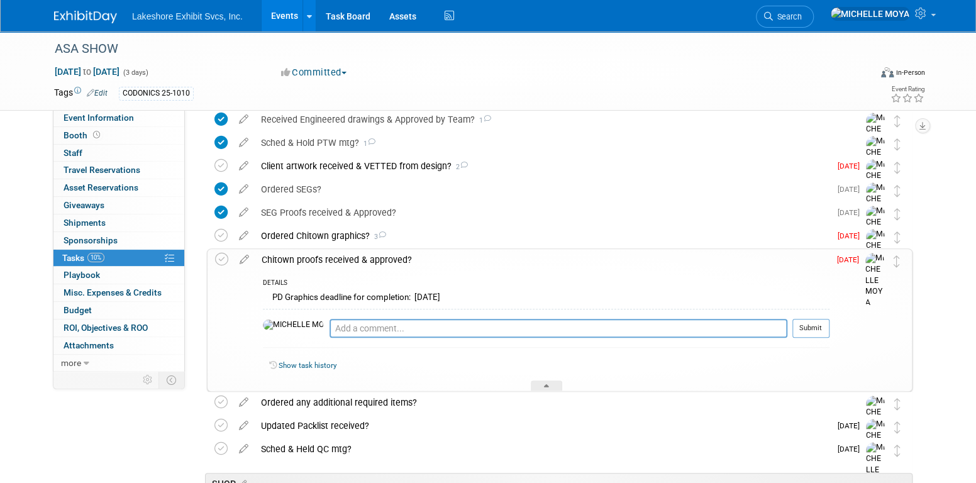
click at [316, 258] on div "Chitown proofs received & approved?" at bounding box center [542, 259] width 574 height 21
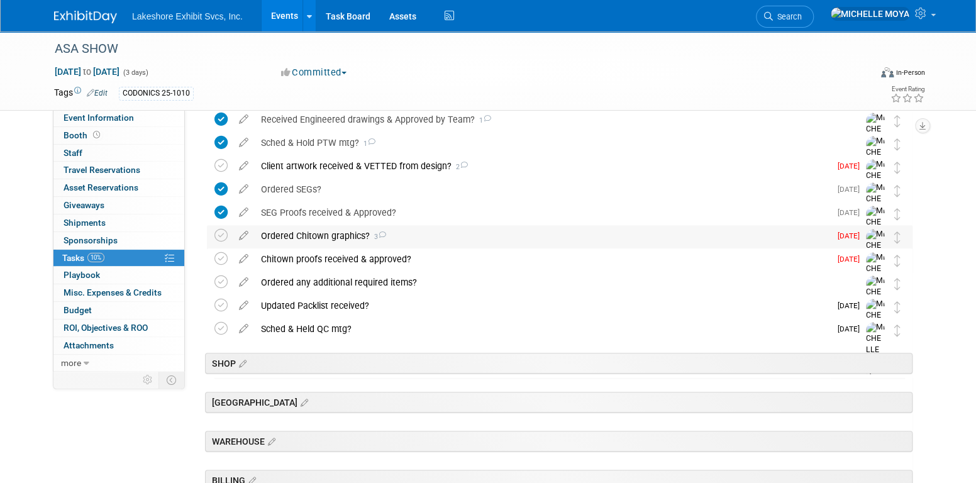
click at [312, 239] on div "Ordered Chitown graphics? 3" at bounding box center [542, 235] width 575 height 21
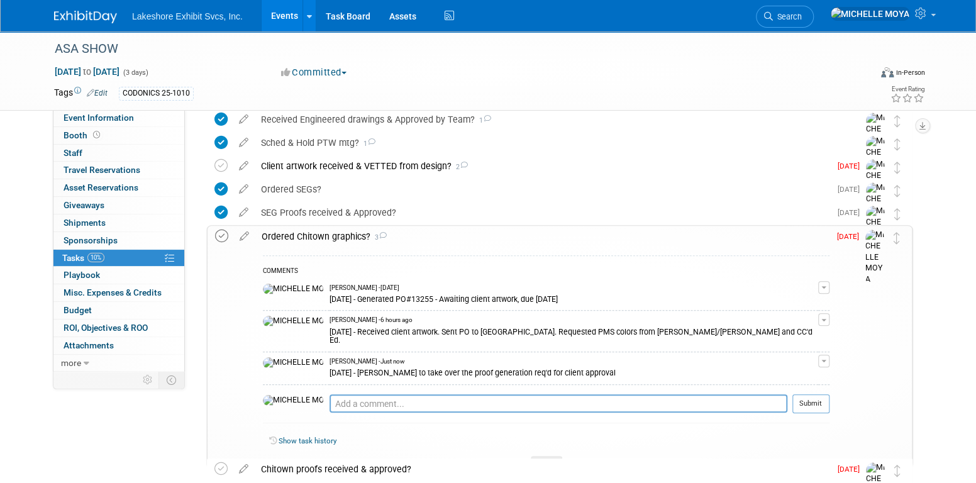
click at [221, 235] on icon at bounding box center [221, 235] width 13 height 13
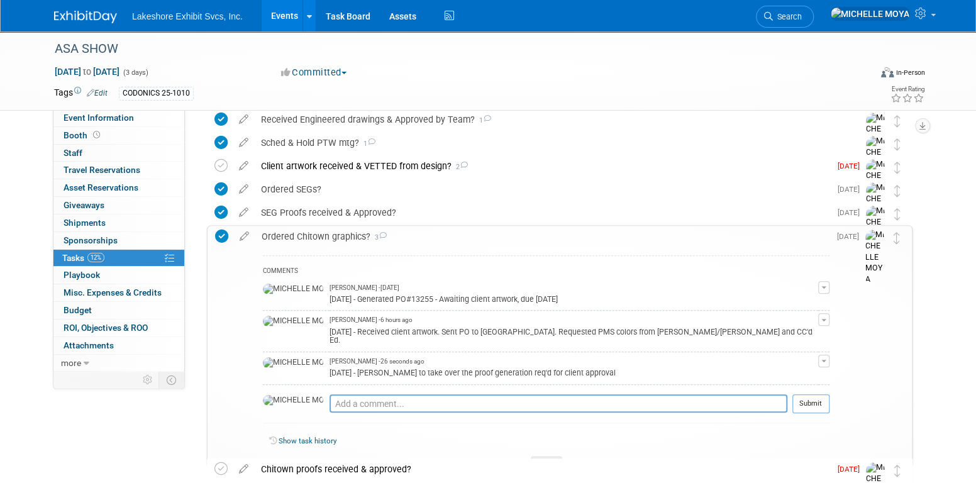
click at [289, 236] on div "Ordered Chitown graphics? 3" at bounding box center [542, 236] width 574 height 21
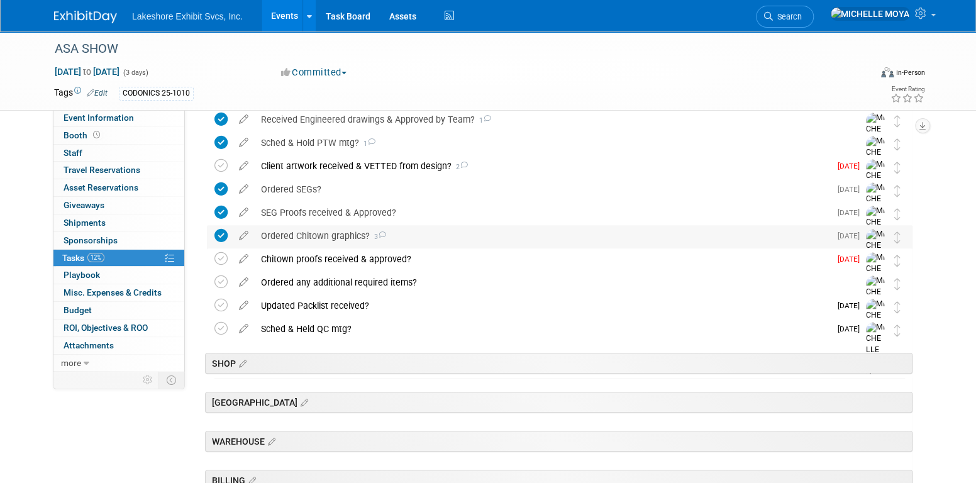
click at [289, 236] on div "Ordered Chitown graphics? 3" at bounding box center [542, 235] width 575 height 21
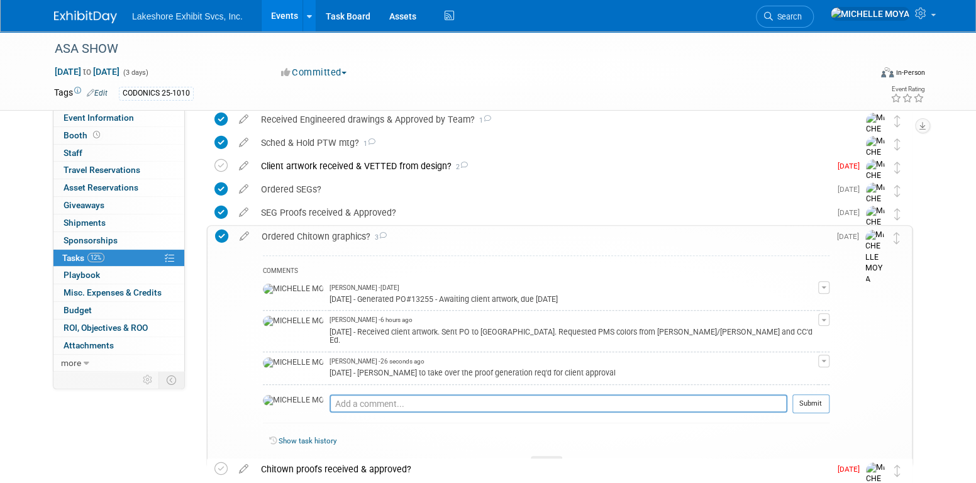
click at [289, 236] on div "Ordered Chitown graphics? 3" at bounding box center [542, 236] width 574 height 21
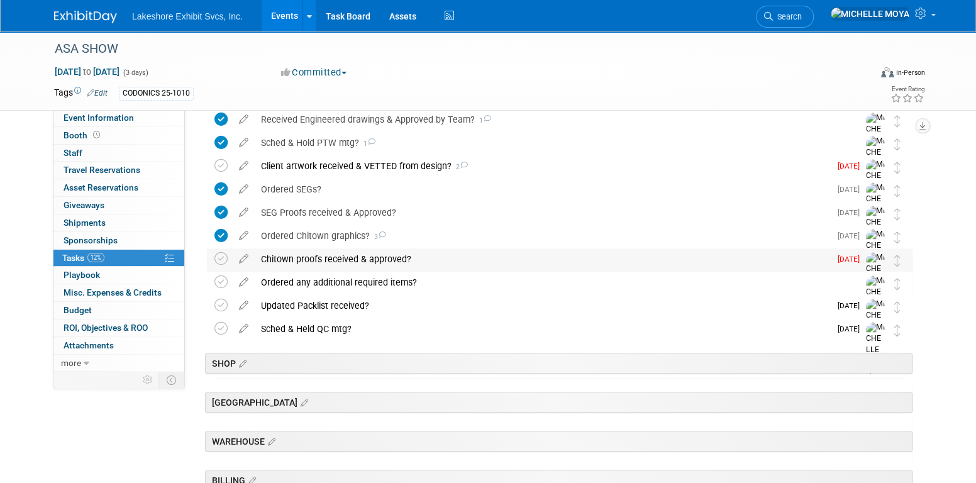
click at [319, 260] on div "Chitown proofs received & approved?" at bounding box center [542, 258] width 575 height 21
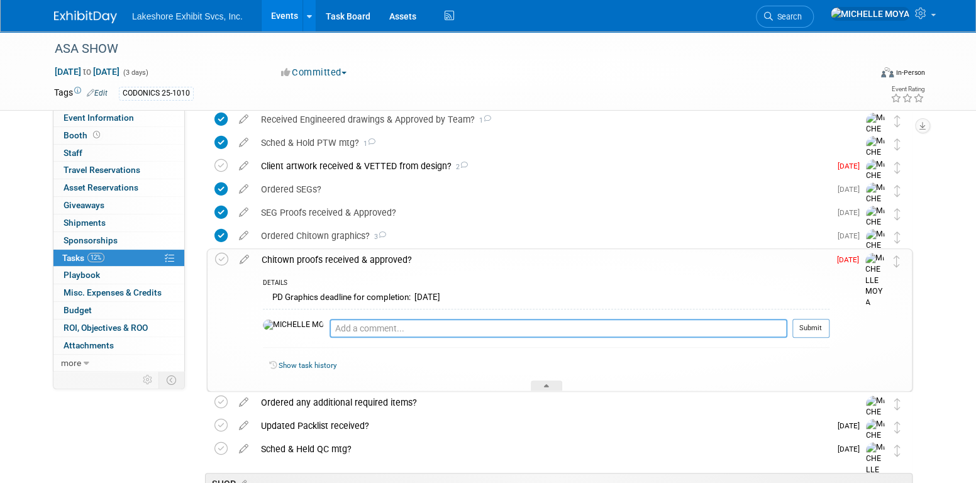
click at [343, 327] on textarea at bounding box center [558, 328] width 458 height 19
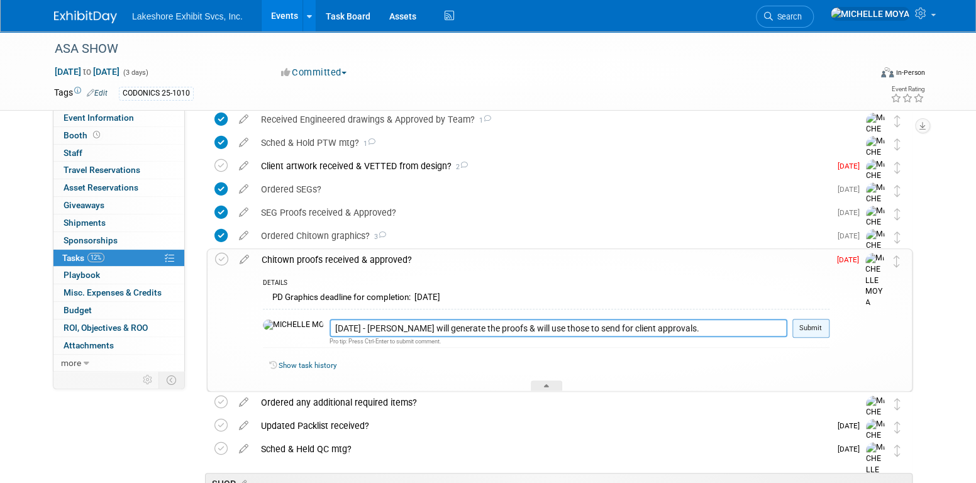
type textarea "[DATE] - [PERSON_NAME] will generate the proofs & will use those to send for cl…"
click at [808, 331] on button "Submit" at bounding box center [810, 328] width 37 height 19
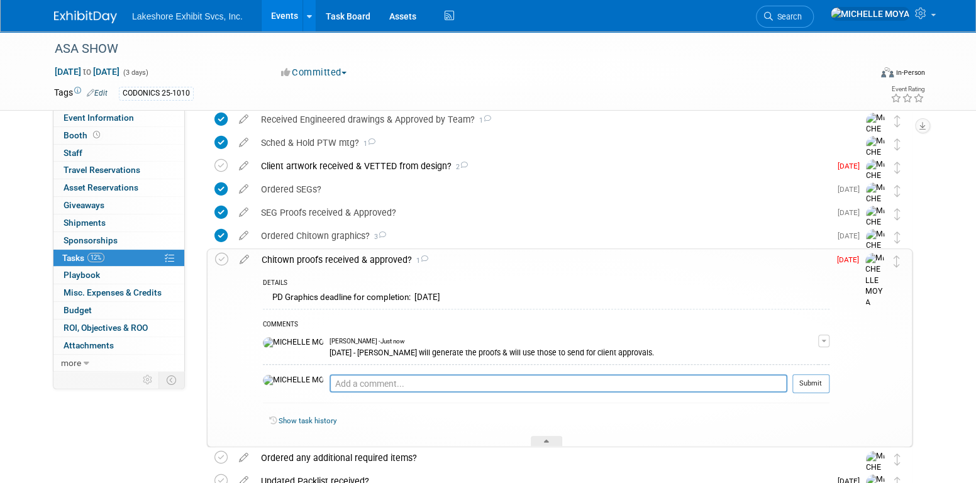
click at [368, 255] on div "Chitown proofs received & approved? 1" at bounding box center [542, 259] width 574 height 21
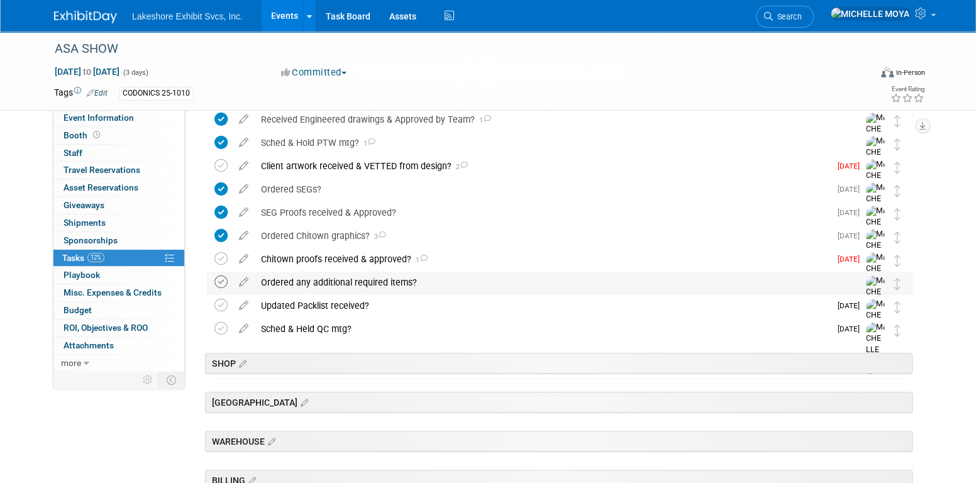
click at [217, 279] on icon at bounding box center [220, 281] width 13 height 13
click at [412, 165] on div "Client artwork received & VETTED from design? 2" at bounding box center [542, 165] width 575 height 21
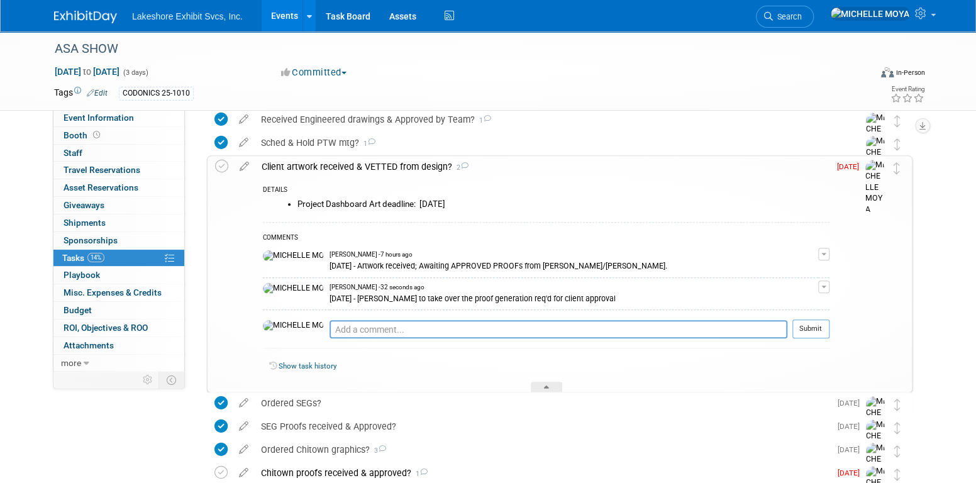
click at [412, 165] on div "Client artwork received & VETTED from design? 2" at bounding box center [542, 166] width 574 height 21
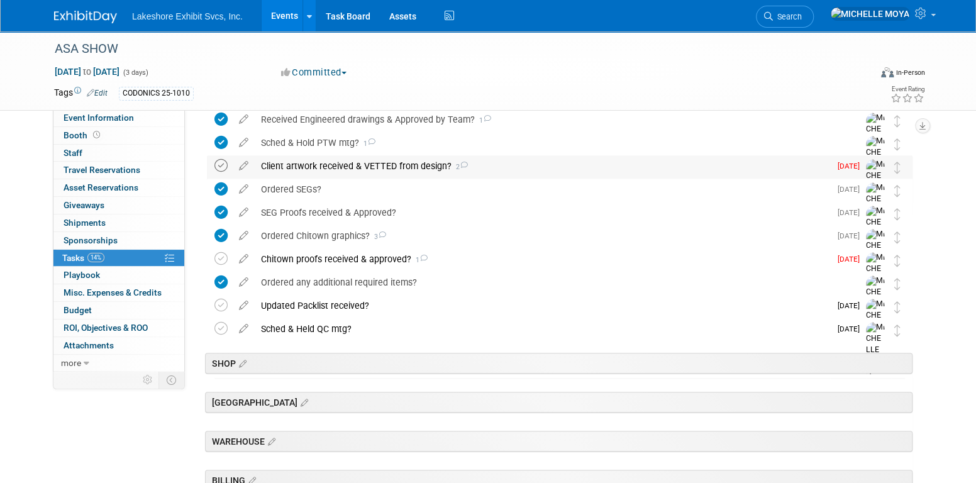
click at [218, 164] on icon at bounding box center [220, 165] width 13 height 13
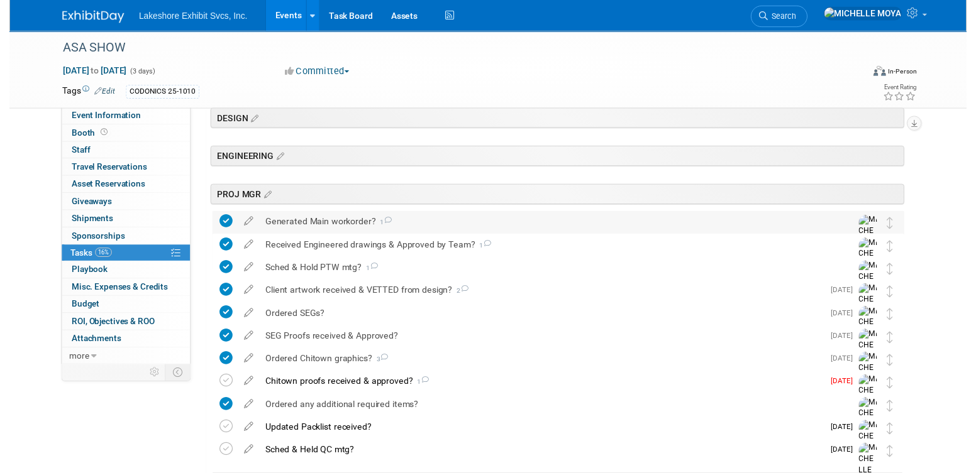
scroll to position [251, 0]
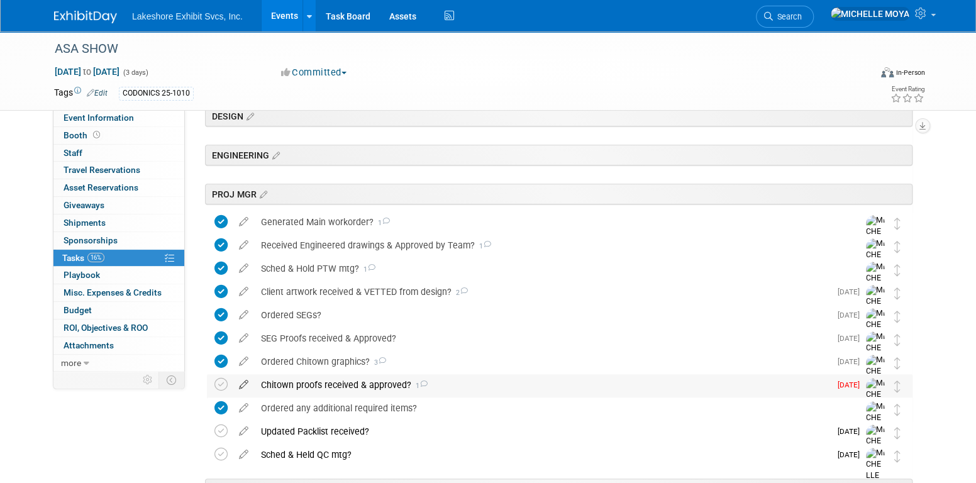
click at [240, 385] on icon at bounding box center [244, 382] width 22 height 16
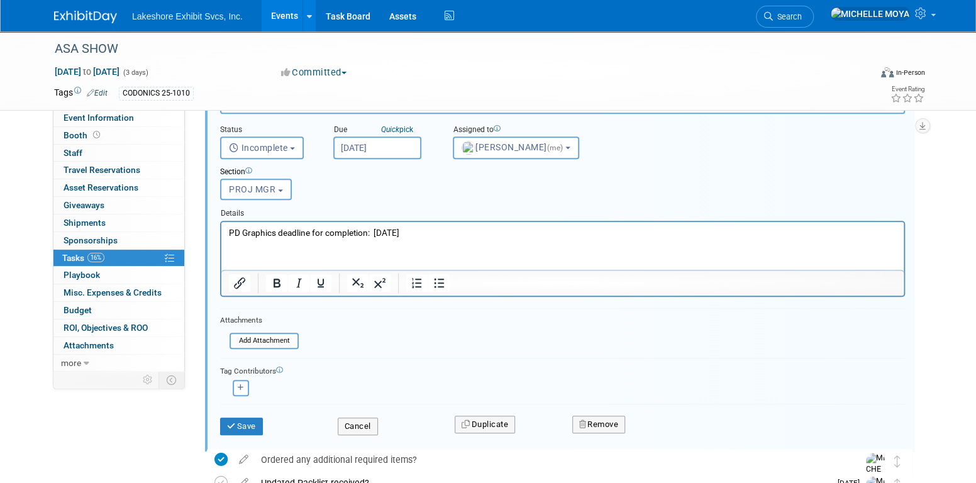
scroll to position [567, 0]
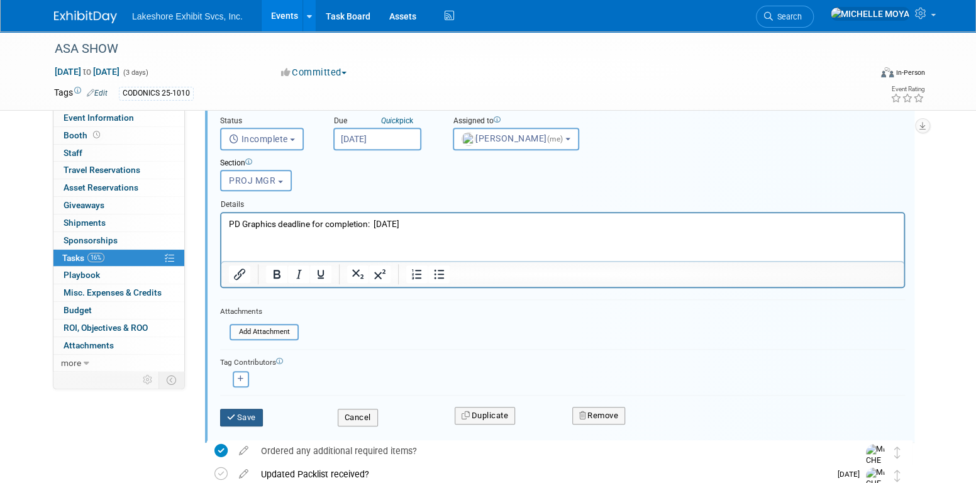
type input "Chitown proofs received & approved BY CLIENT?"
click at [240, 416] on button "Save" at bounding box center [241, 418] width 43 height 18
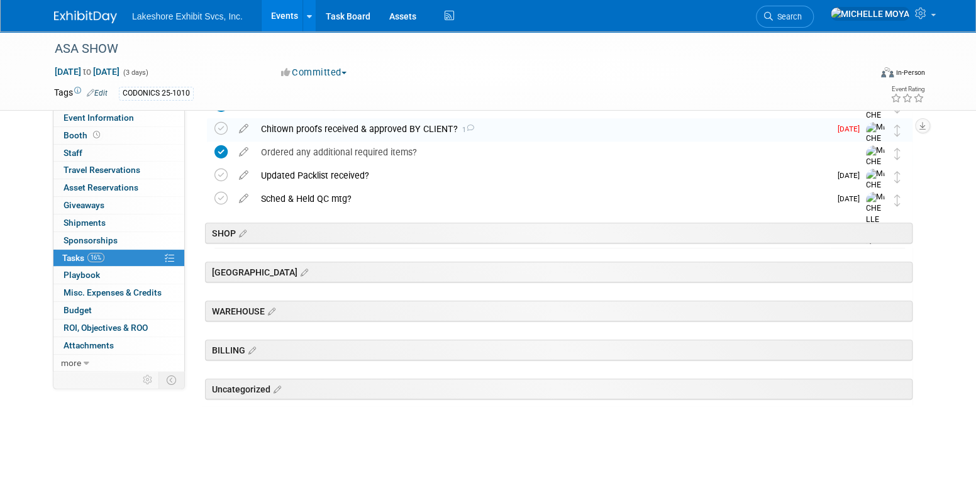
scroll to position [507, 0]
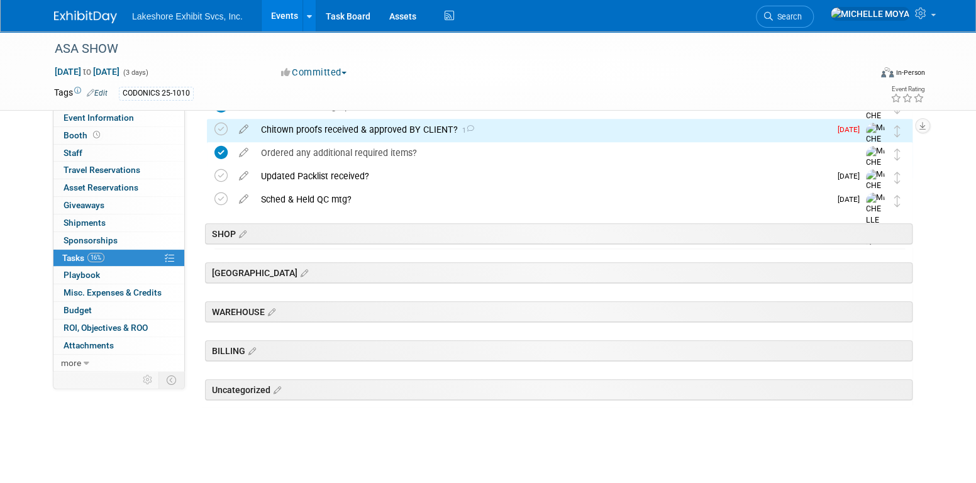
click at [294, 16] on link "Events" at bounding box center [284, 15] width 46 height 31
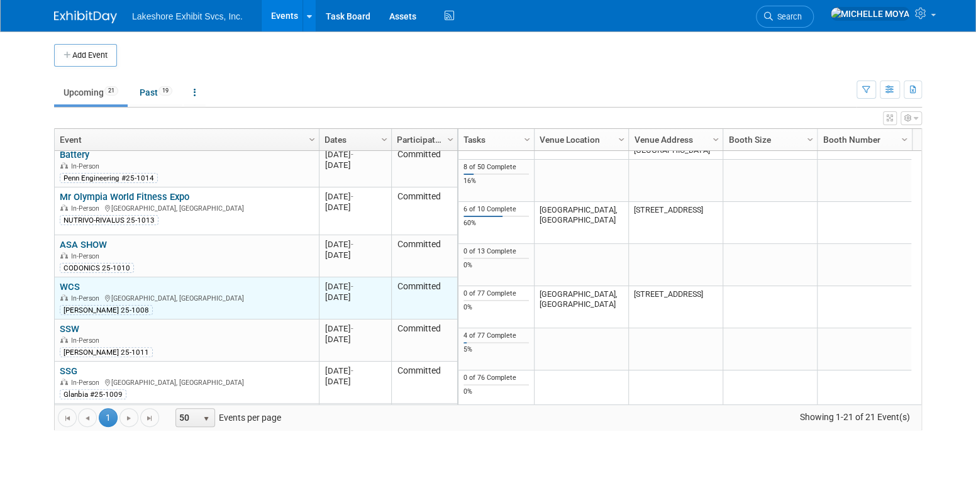
scroll to position [376, 0]
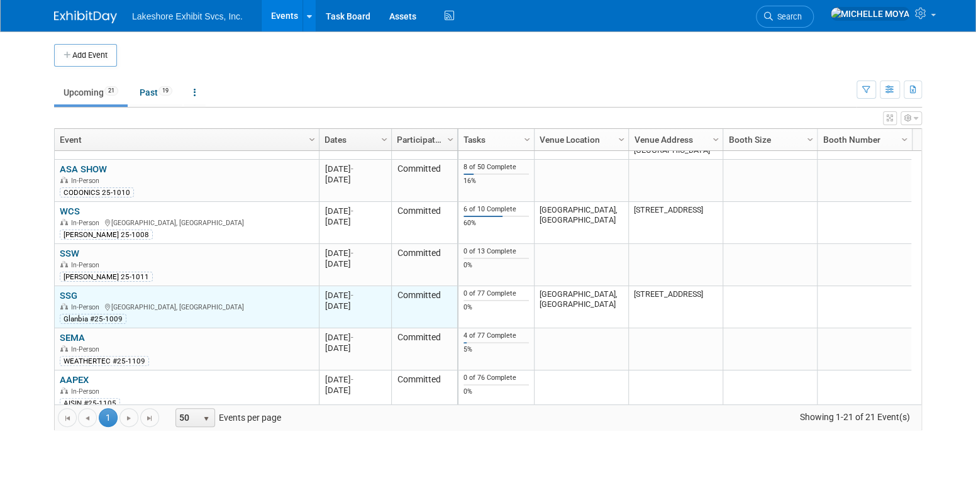
click at [69, 292] on link "SSG" at bounding box center [69, 295] width 18 height 11
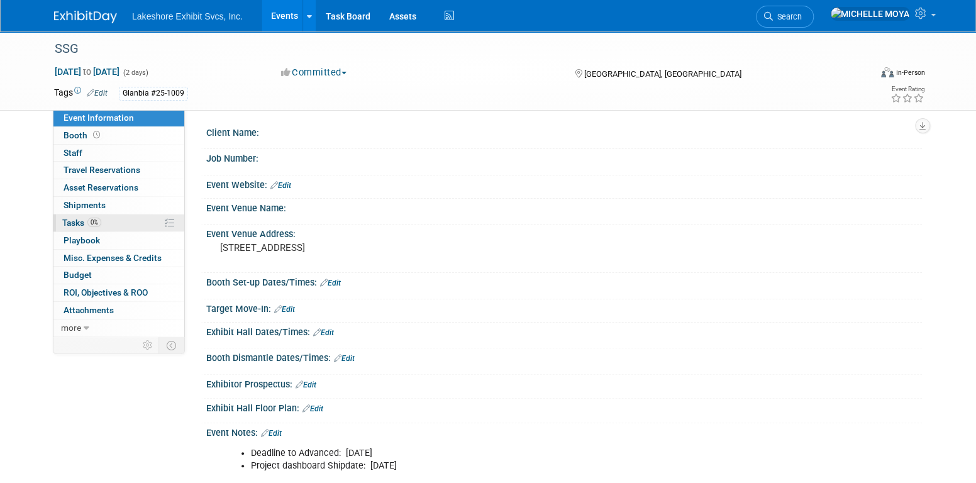
click at [103, 214] on link "0% Tasks 0%" at bounding box center [118, 222] width 131 height 17
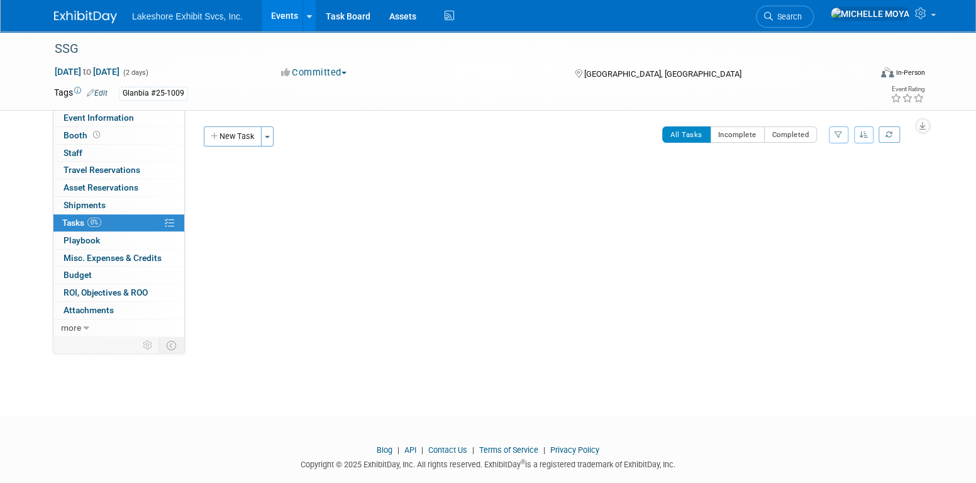
click at [280, 8] on link "Events" at bounding box center [284, 15] width 46 height 31
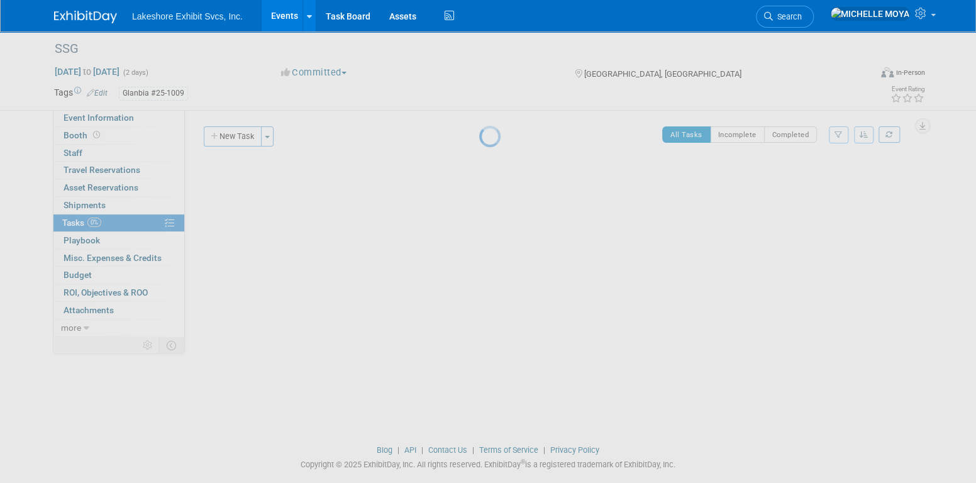
click at [293, 14] on link "Events" at bounding box center [284, 15] width 46 height 31
click at [479, 324] on div at bounding box center [488, 241] width 18 height 483
click at [479, 230] on div at bounding box center [488, 241] width 18 height 483
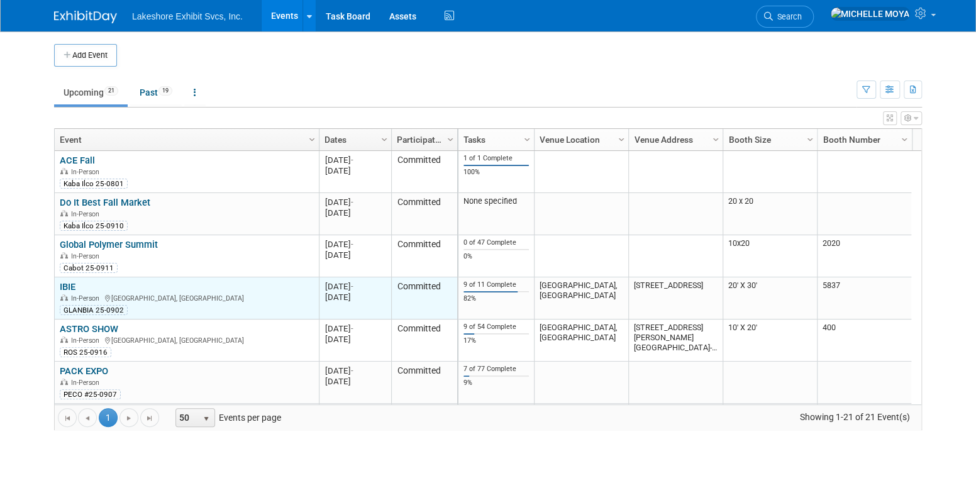
click at [72, 282] on link "IBIE" at bounding box center [68, 286] width 16 height 11
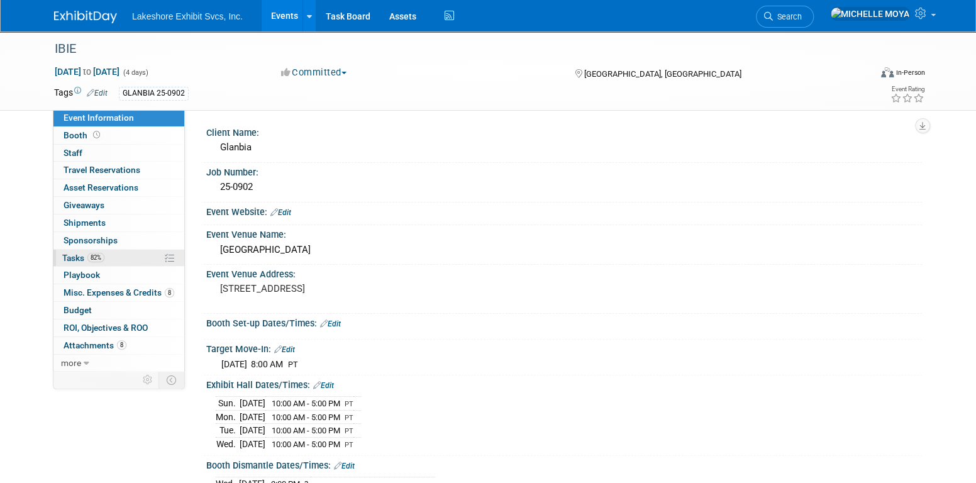
click at [114, 261] on link "82% Tasks 82%" at bounding box center [118, 258] width 131 height 17
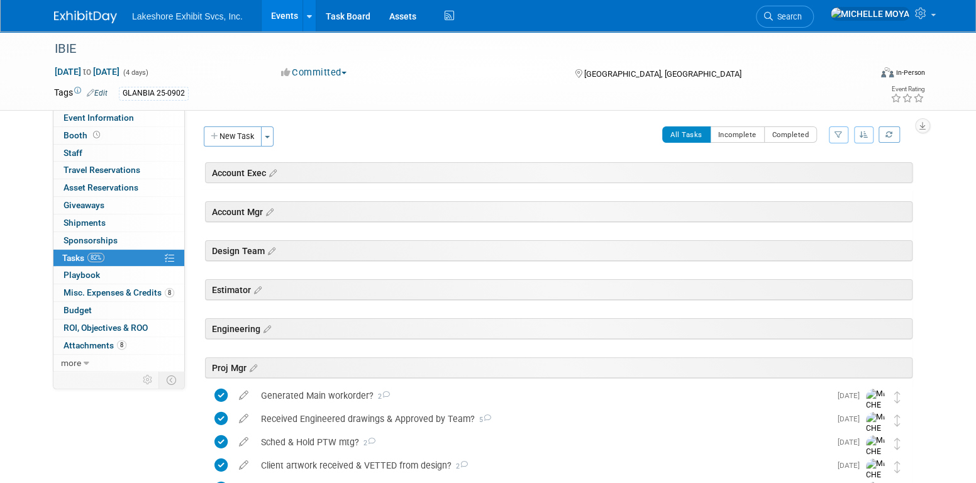
click at [275, 19] on link "Events" at bounding box center [284, 15] width 46 height 31
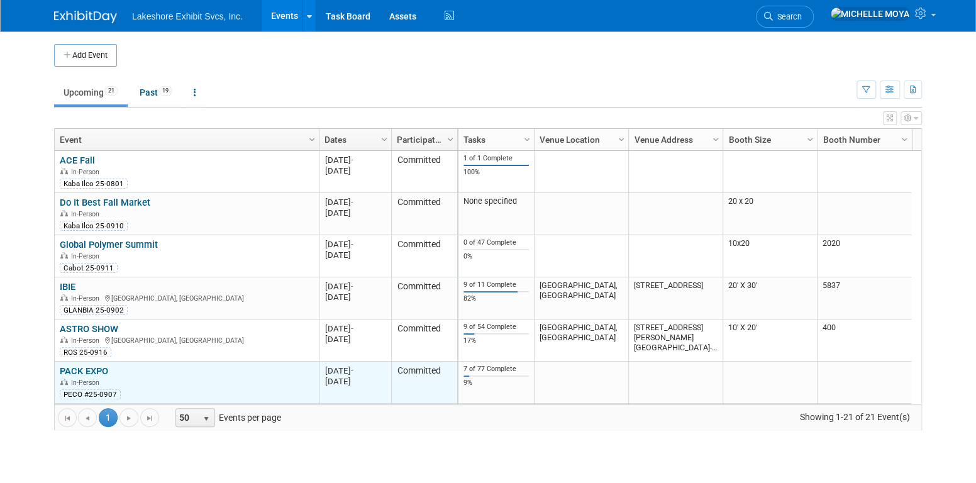
scroll to position [75, 0]
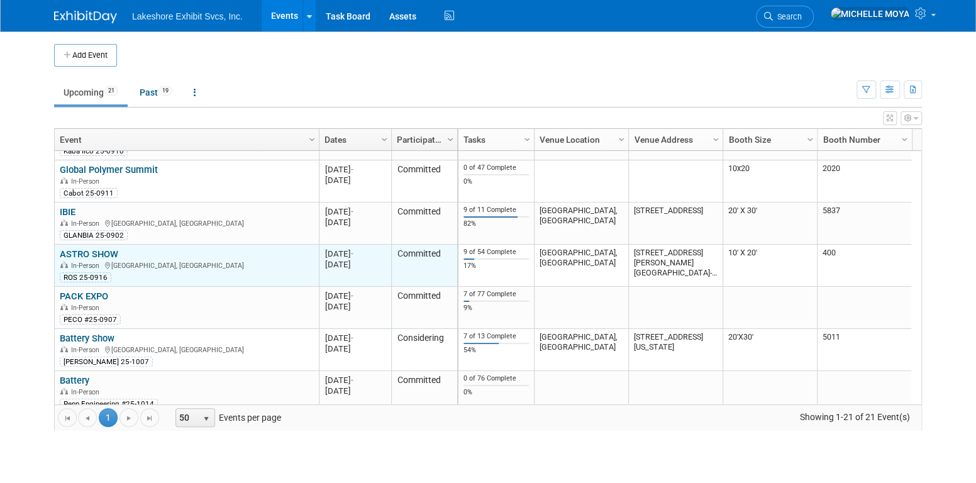
click at [106, 255] on link "ASTRO SHOW" at bounding box center [89, 253] width 58 height 11
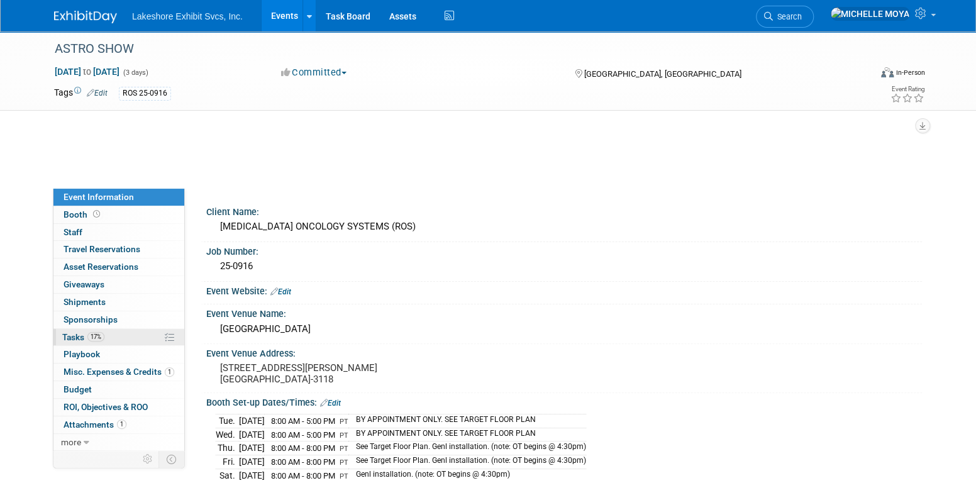
click at [138, 331] on link "17% Tasks 17%" at bounding box center [118, 337] width 131 height 17
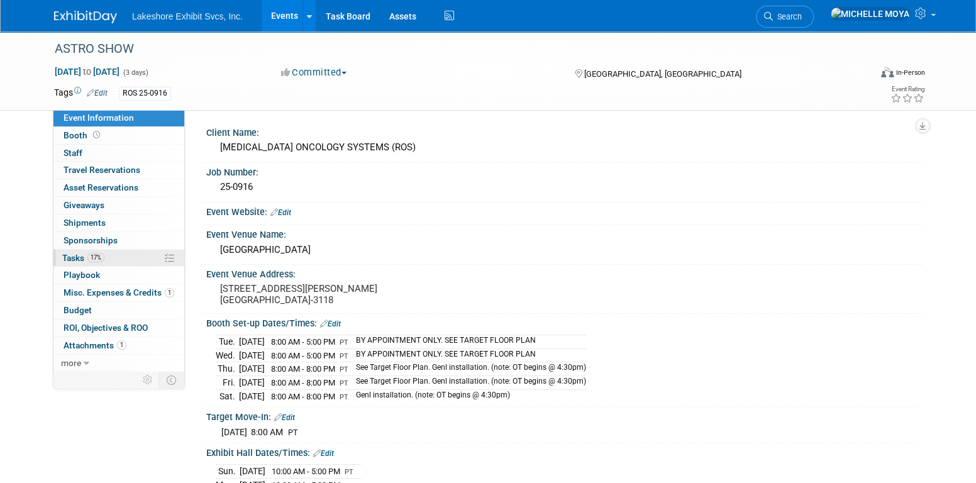
click at [119, 257] on link "17% Tasks 17%" at bounding box center [118, 258] width 131 height 17
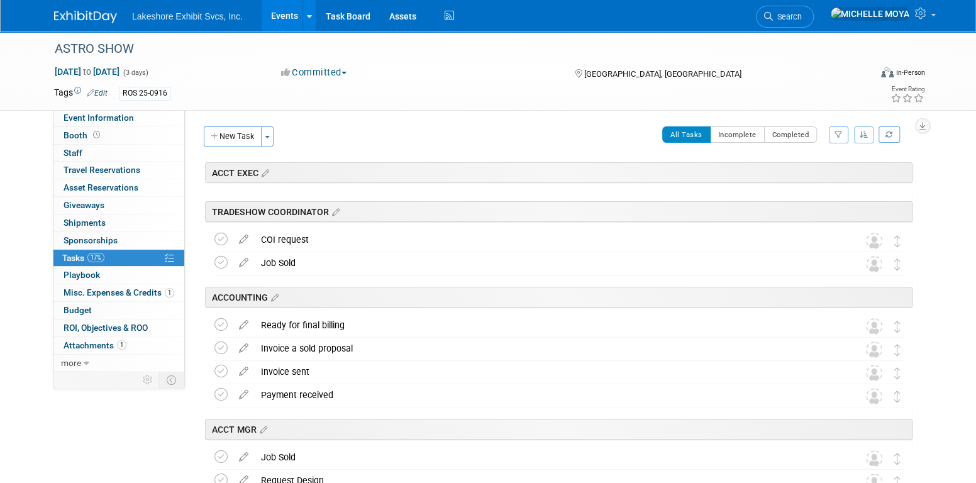
scroll to position [63, 0]
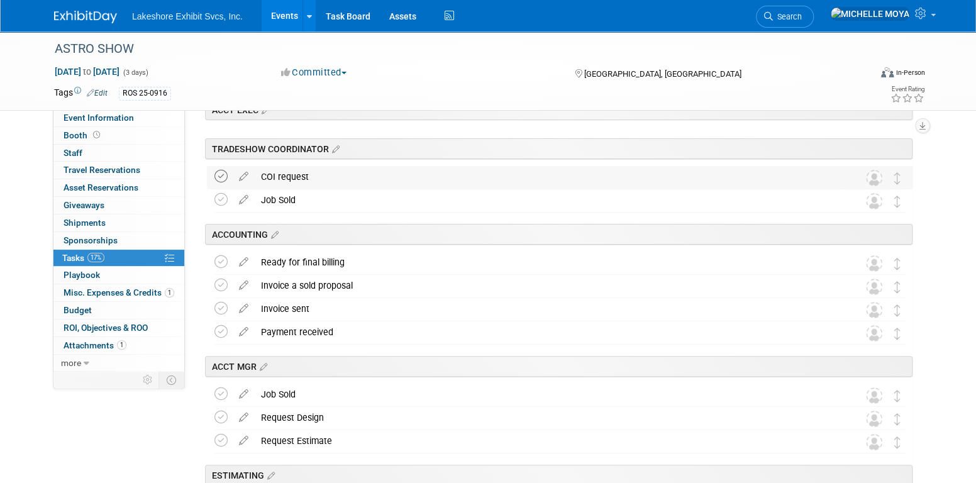
click at [226, 179] on td at bounding box center [223, 177] width 18 height 23
drag, startPoint x: 221, startPoint y: 175, endPoint x: 222, endPoint y: 193, distance: 17.6
click at [221, 175] on icon at bounding box center [220, 176] width 13 height 13
click at [221, 198] on icon at bounding box center [220, 199] width 13 height 13
click at [220, 261] on icon at bounding box center [220, 261] width 13 height 13
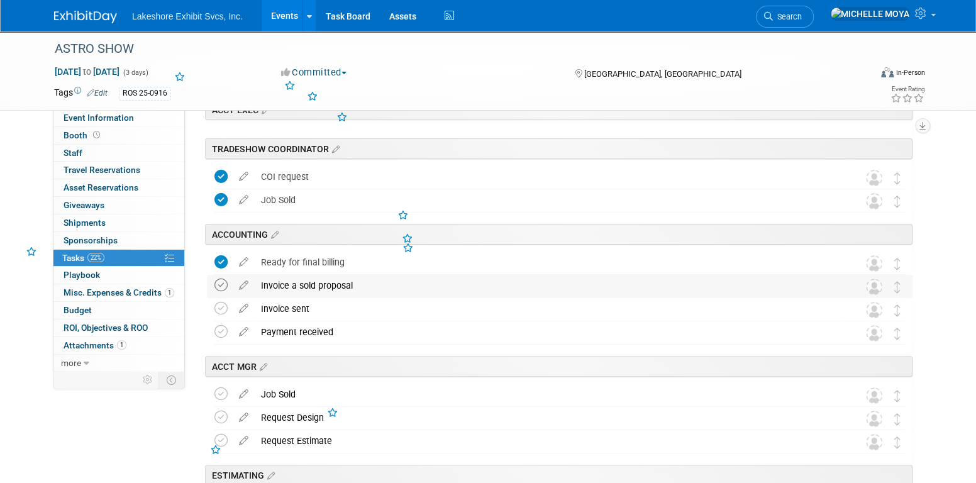
drag, startPoint x: 220, startPoint y: 279, endPoint x: 220, endPoint y: 287, distance: 7.5
click at [220, 280] on icon at bounding box center [220, 284] width 13 height 13
drag, startPoint x: 217, startPoint y: 306, endPoint x: 213, endPoint y: 315, distance: 9.8
click at [214, 309] on icon at bounding box center [220, 308] width 13 height 13
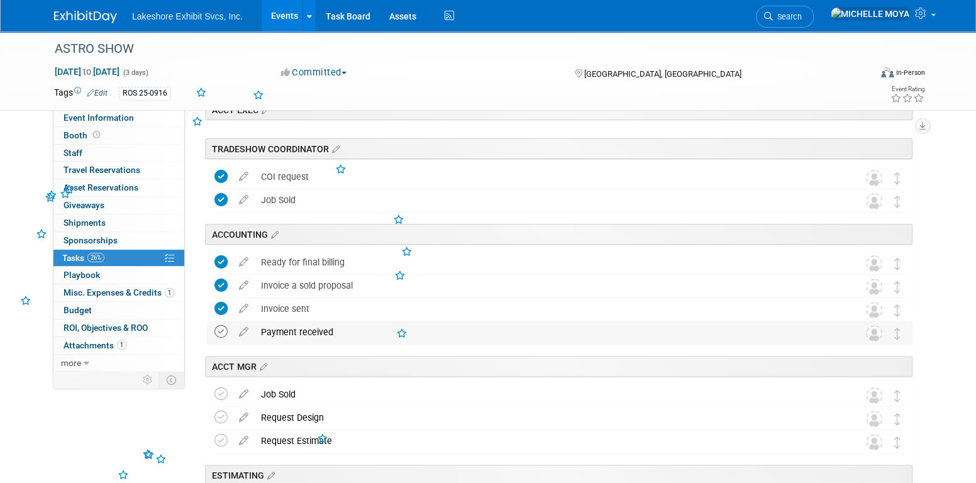
click at [221, 329] on icon at bounding box center [220, 331] width 13 height 13
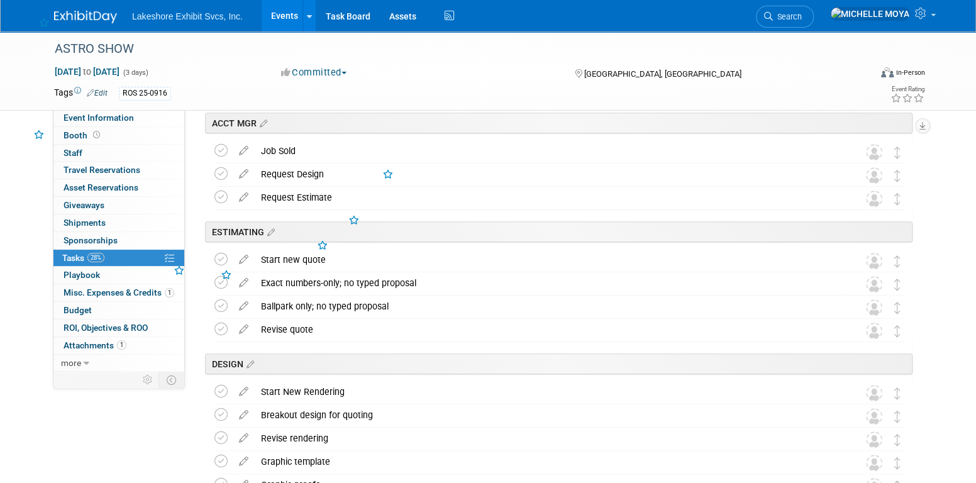
scroll to position [314, 0]
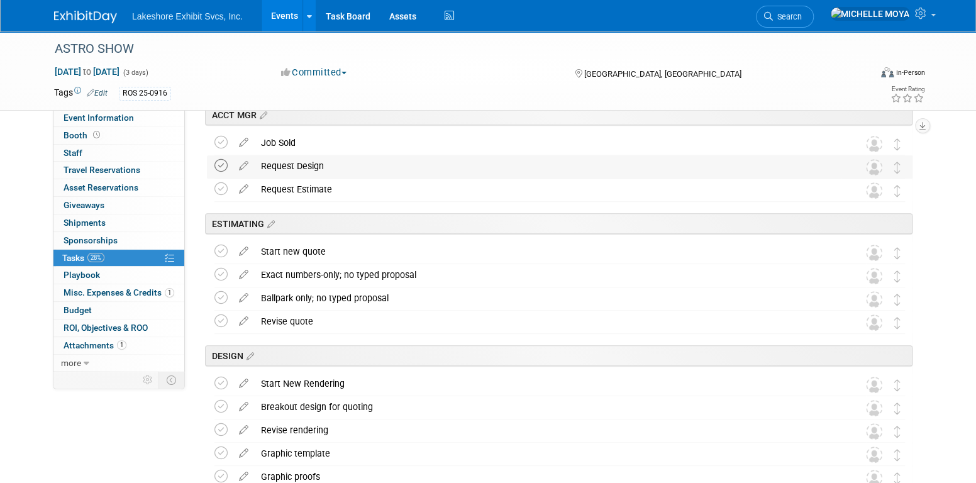
drag, startPoint x: 221, startPoint y: 140, endPoint x: 217, endPoint y: 163, distance: 23.6
click at [220, 142] on icon at bounding box center [220, 142] width 13 height 13
drag, startPoint x: 217, startPoint y: 165, endPoint x: 221, endPoint y: 182, distance: 17.5
click at [217, 167] on icon at bounding box center [220, 165] width 13 height 13
click at [220, 186] on icon at bounding box center [220, 188] width 13 height 13
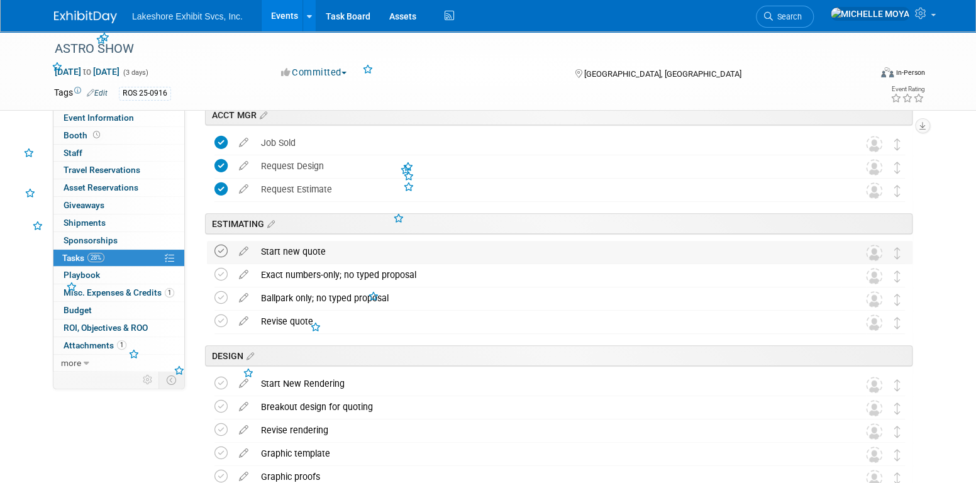
click at [220, 253] on icon at bounding box center [220, 251] width 13 height 13
click at [220, 275] on icon at bounding box center [220, 274] width 13 height 13
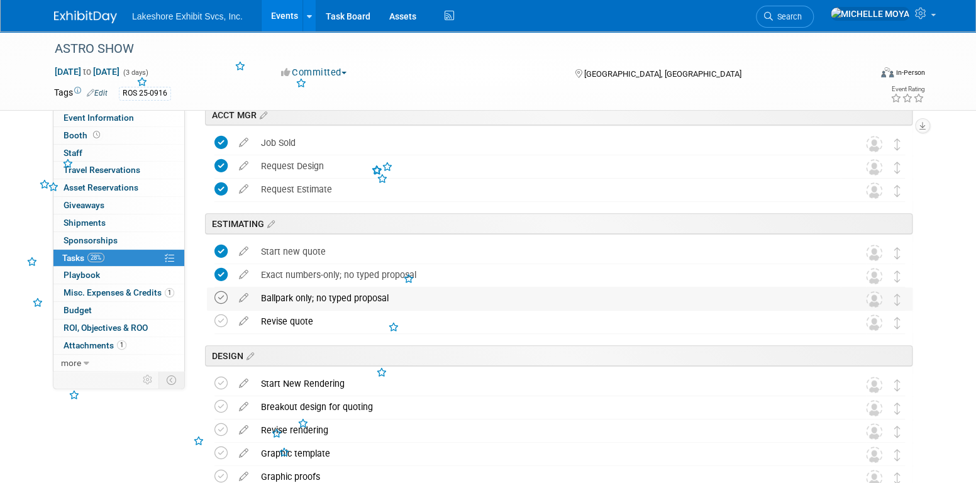
click at [224, 300] on icon at bounding box center [220, 297] width 13 height 13
click at [224, 316] on icon at bounding box center [220, 320] width 13 height 13
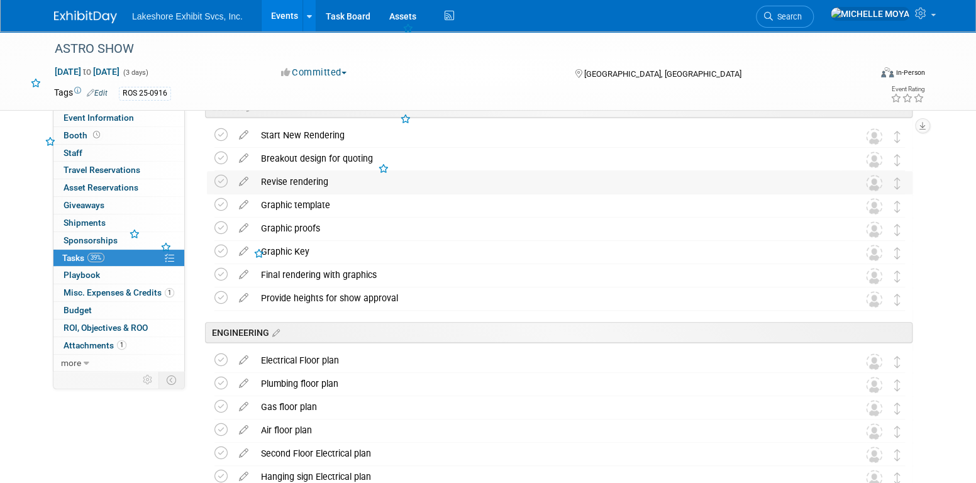
scroll to position [566, 0]
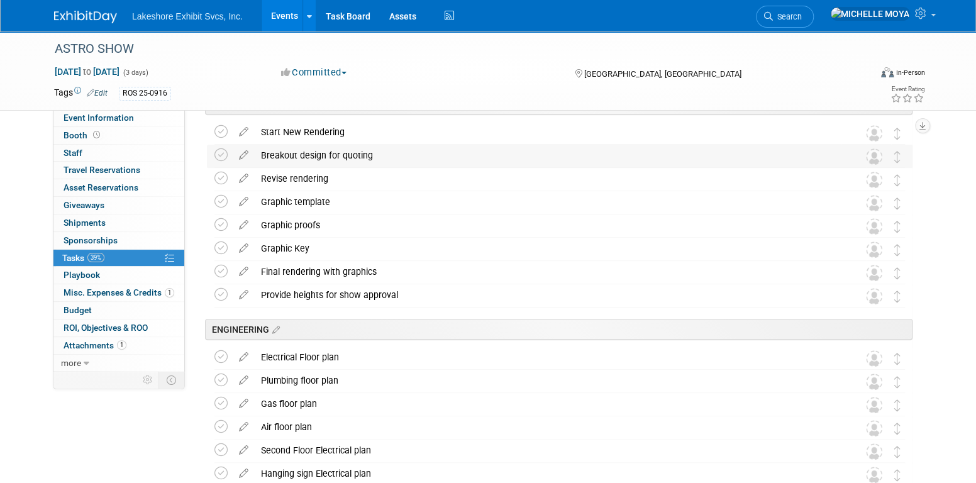
drag, startPoint x: 217, startPoint y: 128, endPoint x: 220, endPoint y: 145, distance: 17.3
click at [217, 129] on icon at bounding box center [220, 131] width 13 height 13
drag, startPoint x: 217, startPoint y: 148, endPoint x: 214, endPoint y: 165, distance: 16.8
click at [216, 151] on icon at bounding box center [220, 154] width 13 height 13
click at [223, 178] on icon at bounding box center [220, 178] width 13 height 13
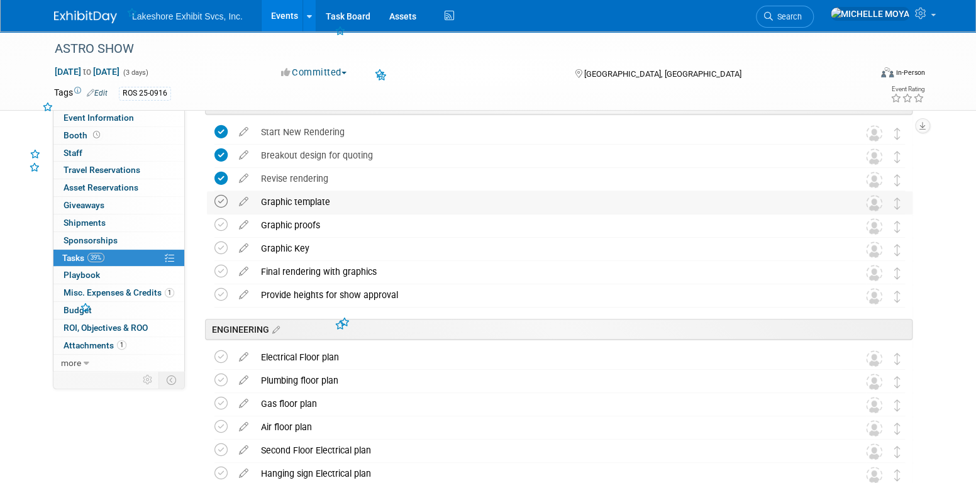
click at [224, 207] on icon at bounding box center [220, 201] width 13 height 13
click at [223, 229] on icon at bounding box center [220, 224] width 13 height 13
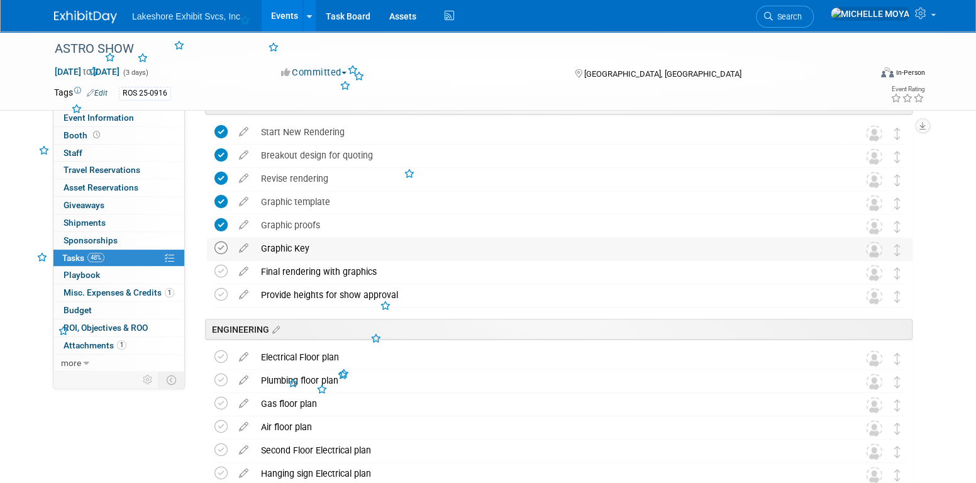
click at [221, 243] on icon at bounding box center [220, 247] width 13 height 13
click at [217, 272] on icon at bounding box center [220, 271] width 13 height 13
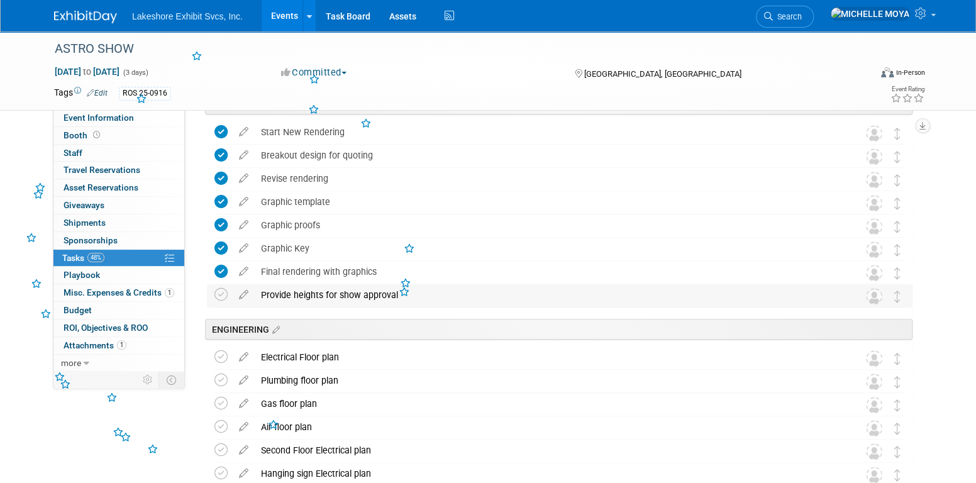
click at [223, 286] on td at bounding box center [223, 295] width 18 height 23
click at [223, 292] on icon at bounding box center [220, 294] width 13 height 13
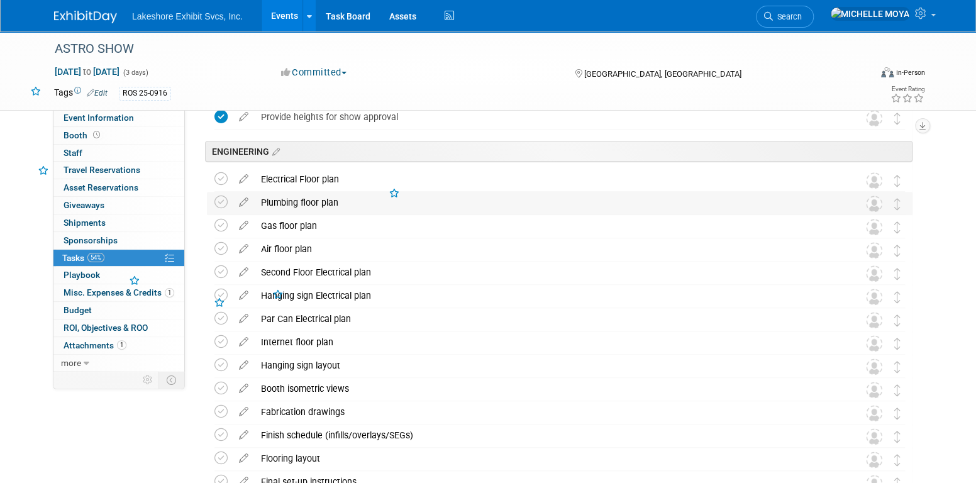
scroll to position [754, 0]
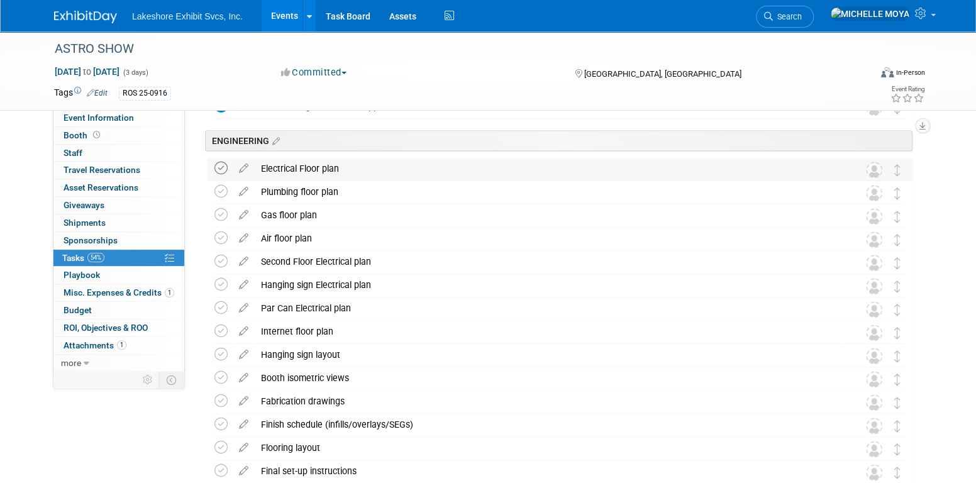
click at [219, 166] on icon at bounding box center [220, 168] width 13 height 13
click at [218, 189] on icon at bounding box center [220, 191] width 13 height 13
click at [219, 218] on icon at bounding box center [220, 214] width 13 height 13
click at [220, 233] on icon at bounding box center [220, 237] width 13 height 13
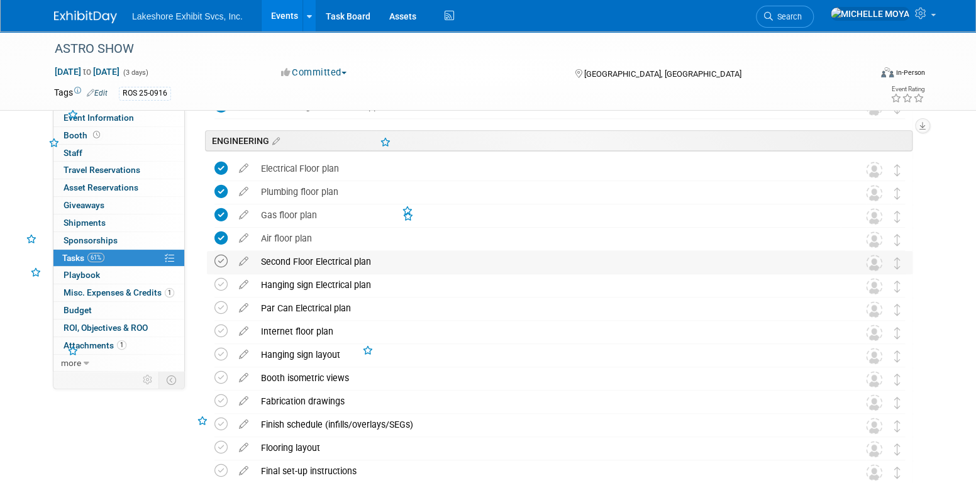
click at [226, 260] on icon at bounding box center [220, 261] width 13 height 13
click at [224, 279] on icon at bounding box center [220, 284] width 13 height 13
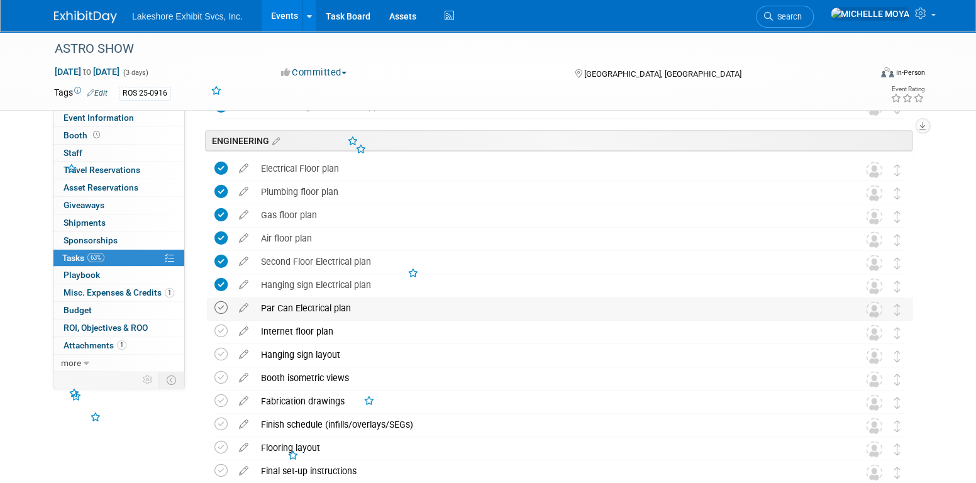
click at [226, 307] on icon at bounding box center [220, 307] width 13 height 13
click at [223, 326] on icon at bounding box center [220, 330] width 13 height 13
click at [219, 351] on icon at bounding box center [220, 354] width 13 height 13
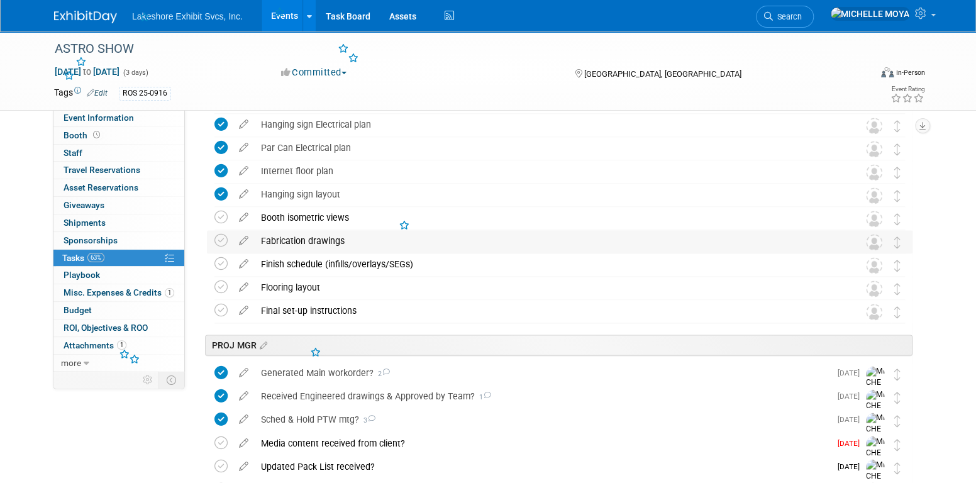
scroll to position [943, 0]
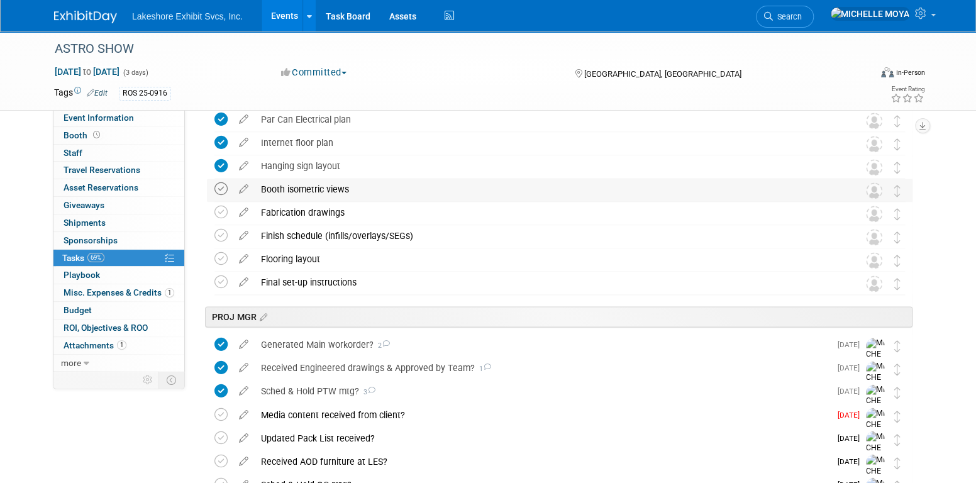
drag, startPoint x: 217, startPoint y: 185, endPoint x: 223, endPoint y: 207, distance: 23.3
click at [217, 185] on icon at bounding box center [220, 188] width 13 height 13
click at [223, 214] on icon at bounding box center [220, 212] width 13 height 13
drag, startPoint x: 221, startPoint y: 233, endPoint x: 218, endPoint y: 248, distance: 15.3
click at [220, 233] on icon at bounding box center [220, 235] width 13 height 13
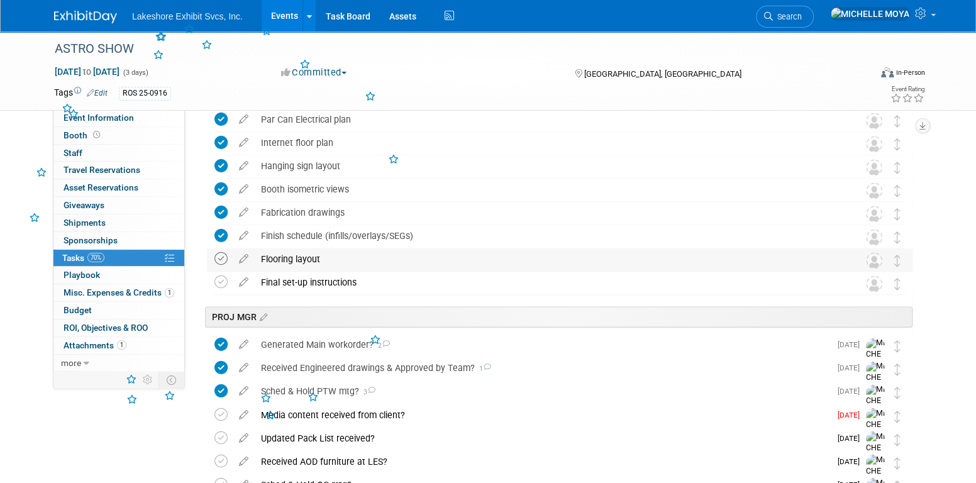
click at [216, 256] on icon at bounding box center [220, 258] width 13 height 13
click at [217, 275] on icon at bounding box center [220, 281] width 13 height 13
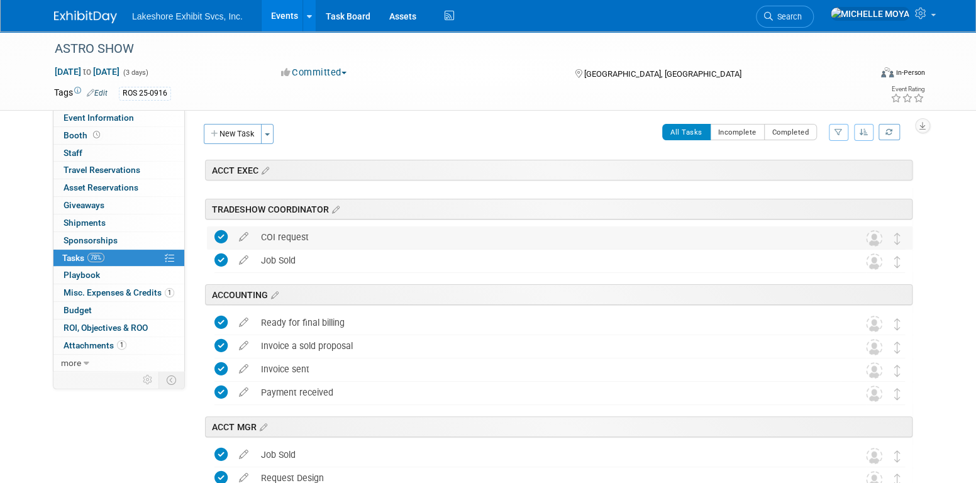
scroll to position [0, 0]
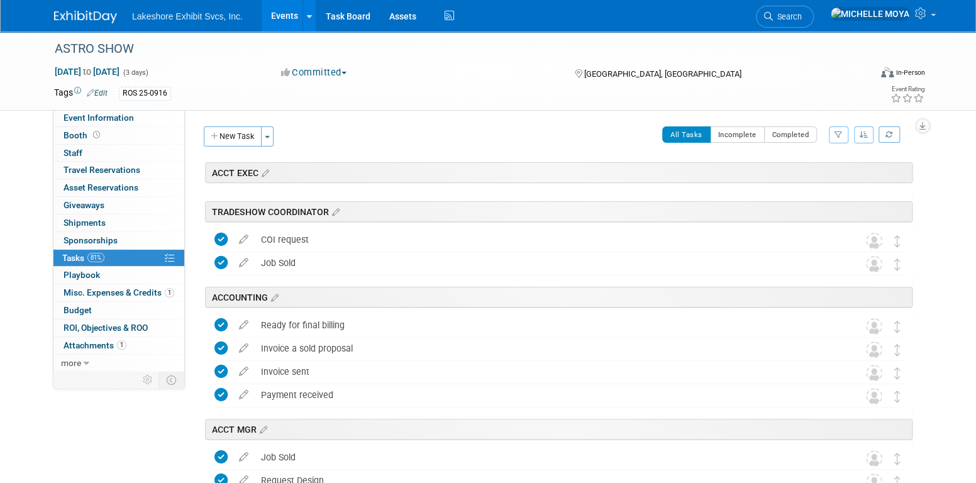
click at [840, 135] on icon "button" at bounding box center [838, 135] width 8 height 8
click at [482, 123] on div "Client Name: RADIOLOGY ONCOLOGY SYSTEMS (ROS) Job Number: 25-0916 Event Website…" at bounding box center [553, 239] width 737 height 261
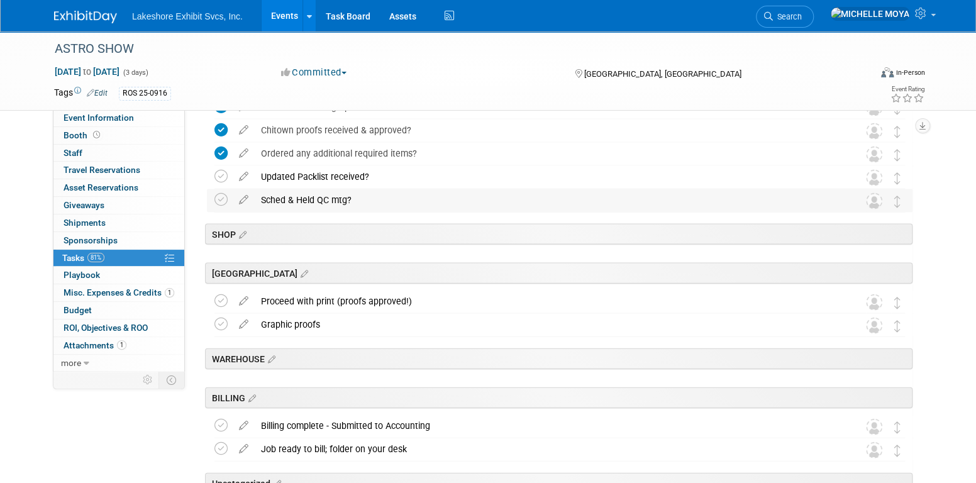
scroll to position [1446, 0]
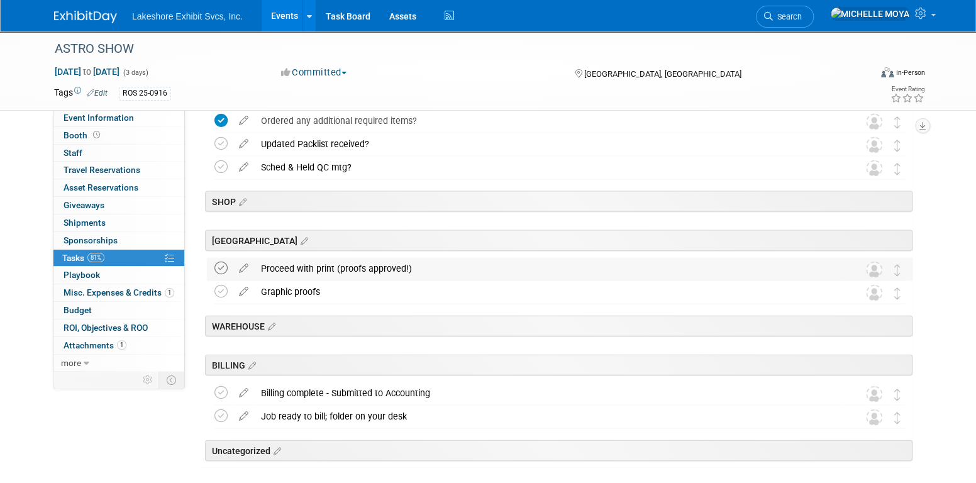
click at [223, 272] on icon at bounding box center [220, 267] width 13 height 13
click at [224, 287] on icon at bounding box center [220, 291] width 13 height 13
click at [226, 391] on icon at bounding box center [220, 392] width 13 height 13
click at [220, 421] on icon at bounding box center [220, 415] width 13 height 13
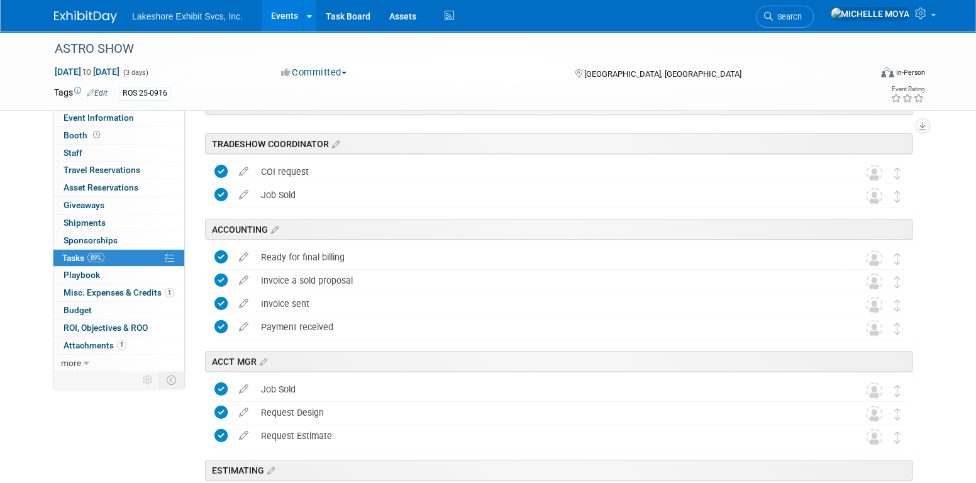
scroll to position [0, 0]
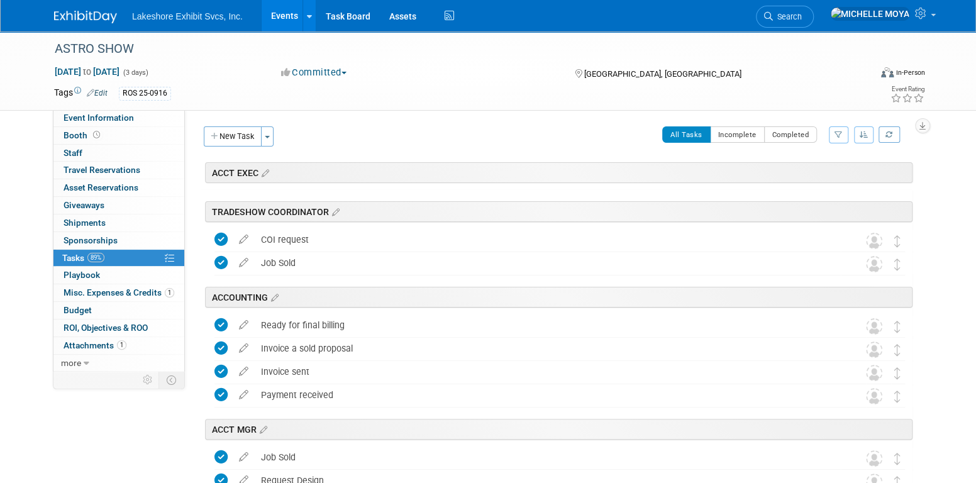
click at [840, 136] on icon "button" at bounding box center [838, 135] width 8 height 8
click at [800, 173] on select "-- Select Assignee -- All unassigned tasks Assigned to me Amanda Koss Dave Desa…" at bounding box center [786, 175] width 104 height 18
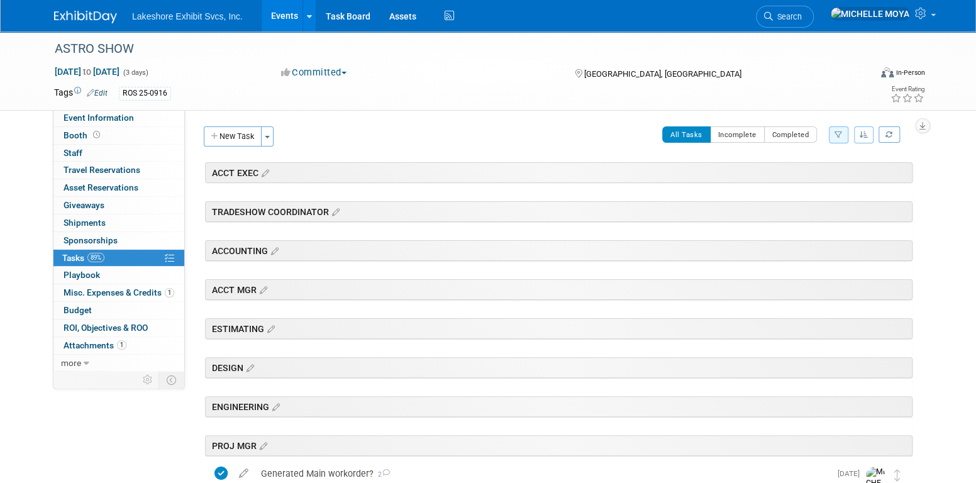
click at [289, 13] on link "Events" at bounding box center [284, 15] width 46 height 31
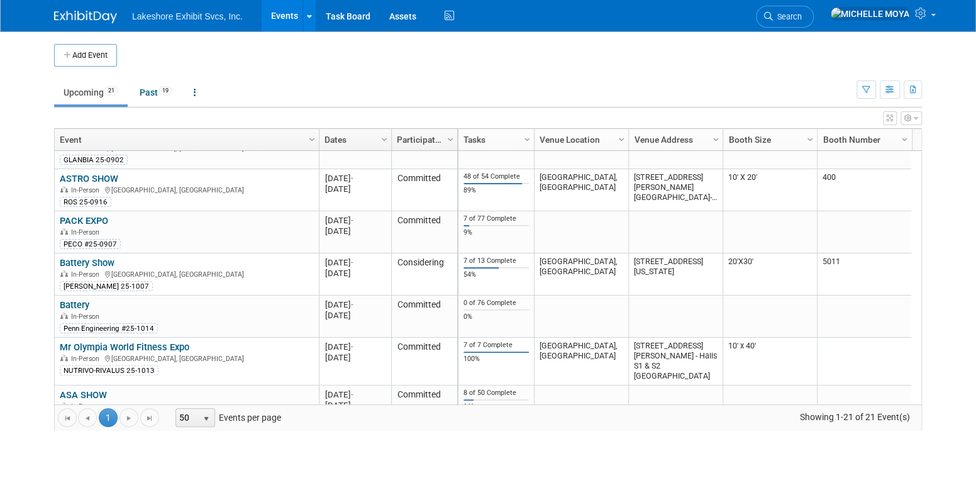
scroll to position [226, 0]
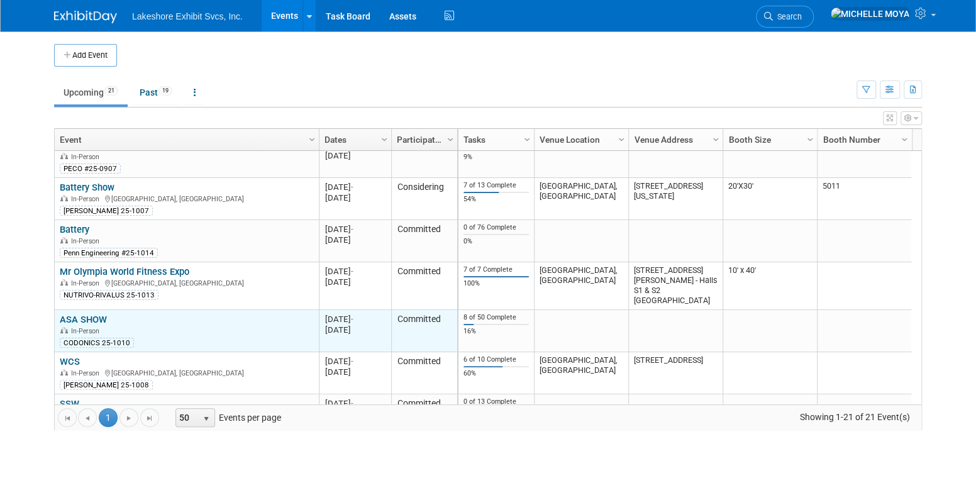
click at [94, 316] on link "ASA SHOW" at bounding box center [83, 319] width 47 height 11
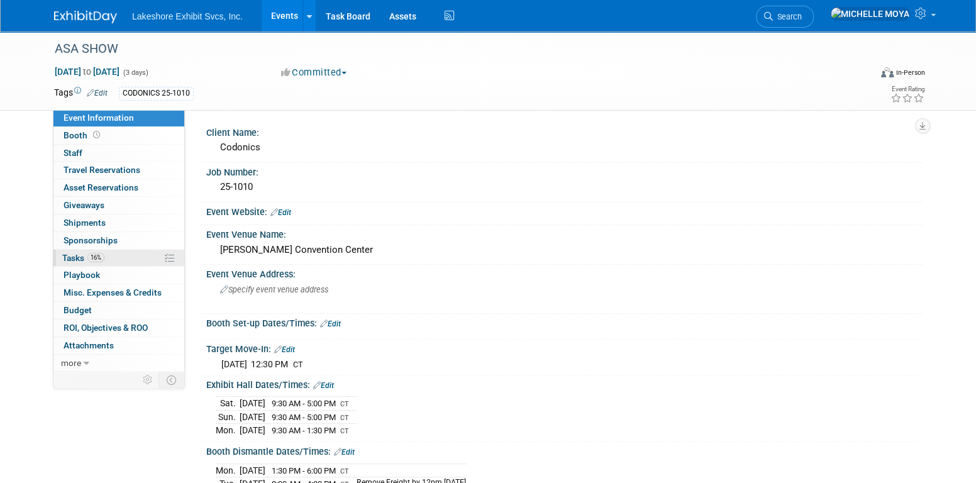
click at [117, 256] on link "16% Tasks 16%" at bounding box center [118, 258] width 131 height 17
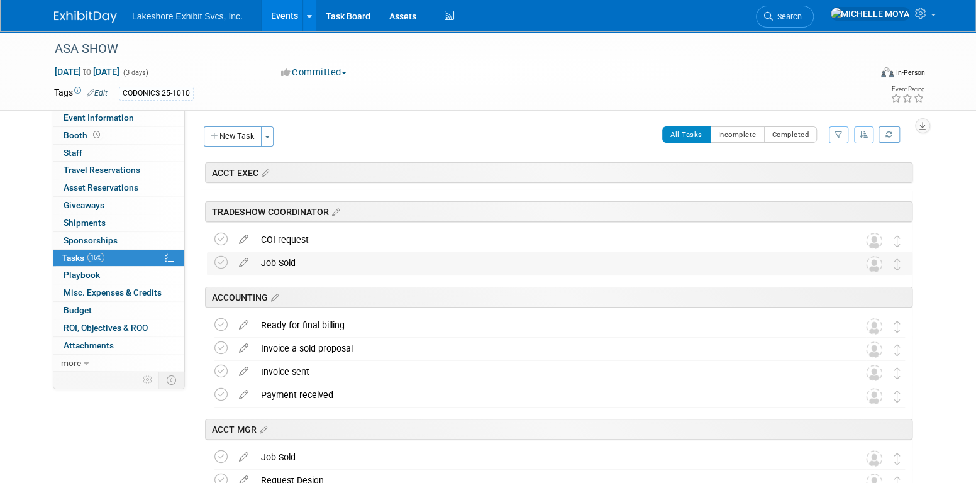
drag, startPoint x: 226, startPoint y: 238, endPoint x: 222, endPoint y: 252, distance: 14.3
click at [224, 239] on icon at bounding box center [220, 239] width 13 height 13
click at [224, 266] on icon at bounding box center [220, 262] width 13 height 13
click at [223, 326] on icon at bounding box center [220, 324] width 13 height 13
click at [221, 347] on icon at bounding box center [220, 347] width 13 height 13
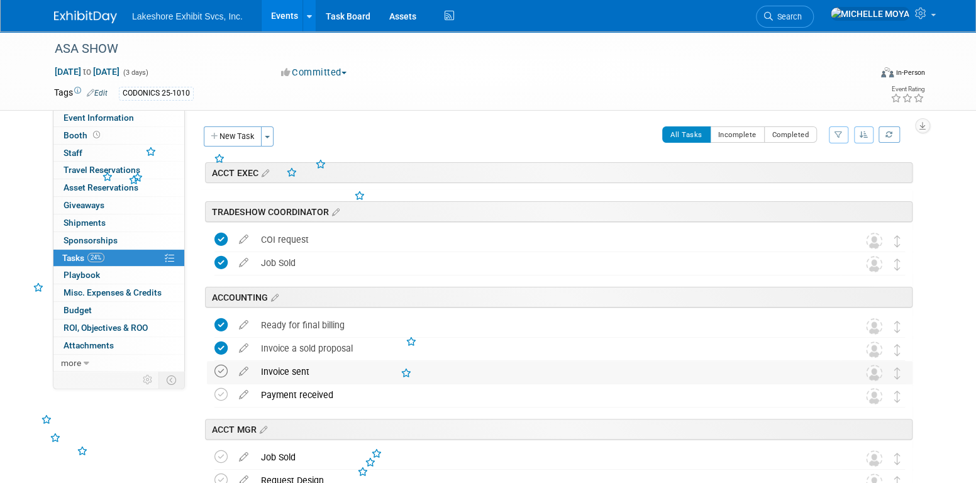
click at [223, 376] on icon at bounding box center [220, 371] width 13 height 13
click at [220, 395] on icon at bounding box center [220, 394] width 13 height 13
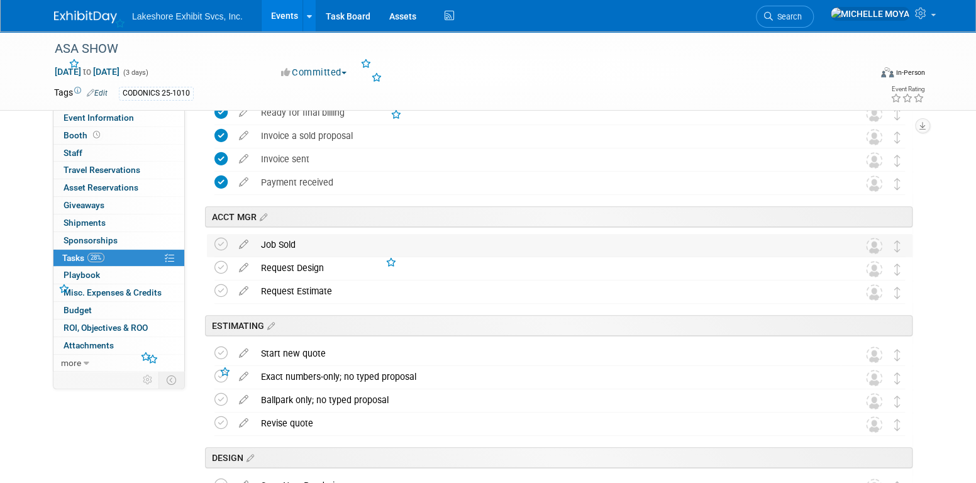
scroll to position [251, 0]
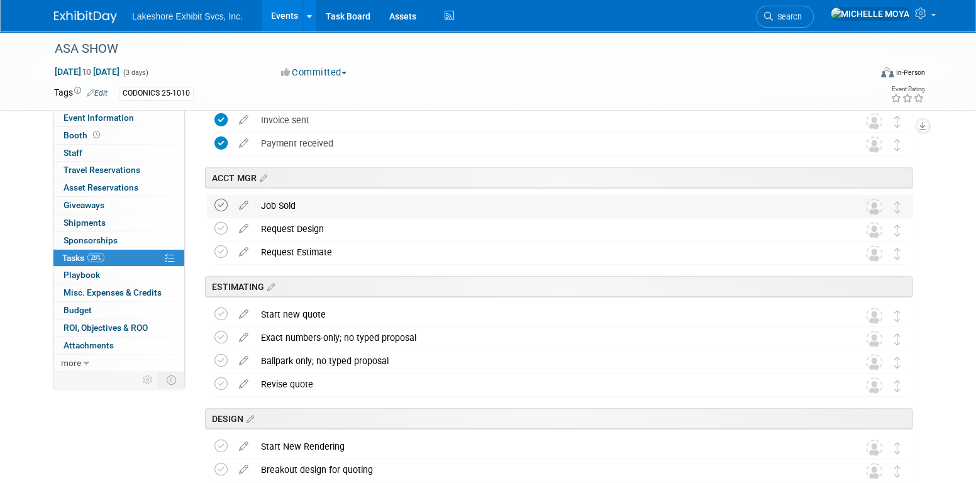
drag, startPoint x: 223, startPoint y: 202, endPoint x: 224, endPoint y: 211, distance: 8.2
click at [223, 204] on icon at bounding box center [220, 205] width 13 height 13
click at [226, 228] on icon at bounding box center [220, 228] width 13 height 13
click at [222, 251] on icon at bounding box center [220, 251] width 13 height 13
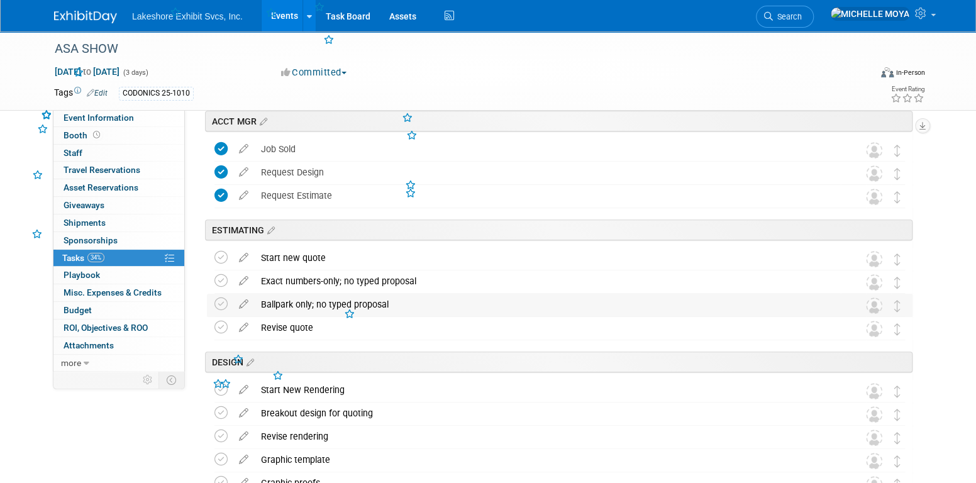
scroll to position [377, 0]
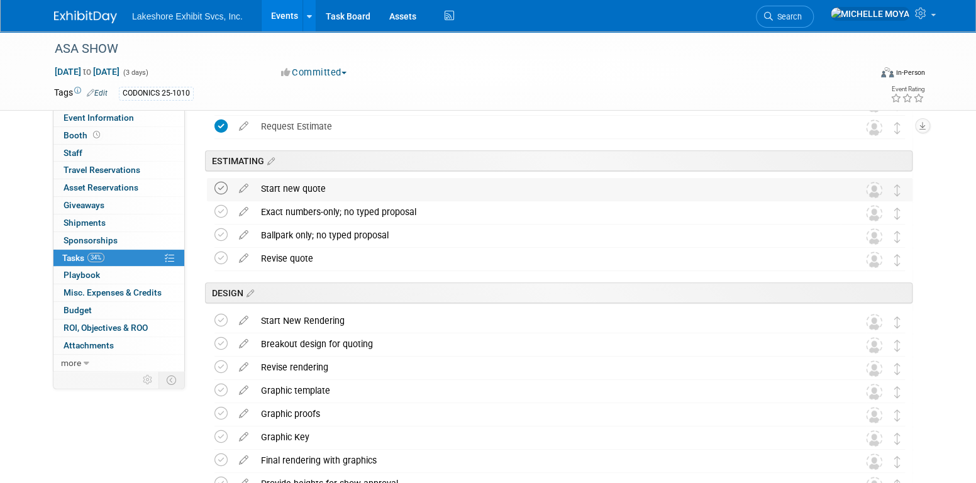
click at [219, 190] on icon at bounding box center [220, 188] width 13 height 13
click at [217, 202] on td at bounding box center [223, 212] width 18 height 23
click at [225, 212] on icon at bounding box center [220, 211] width 13 height 13
click at [221, 236] on icon at bounding box center [220, 234] width 13 height 13
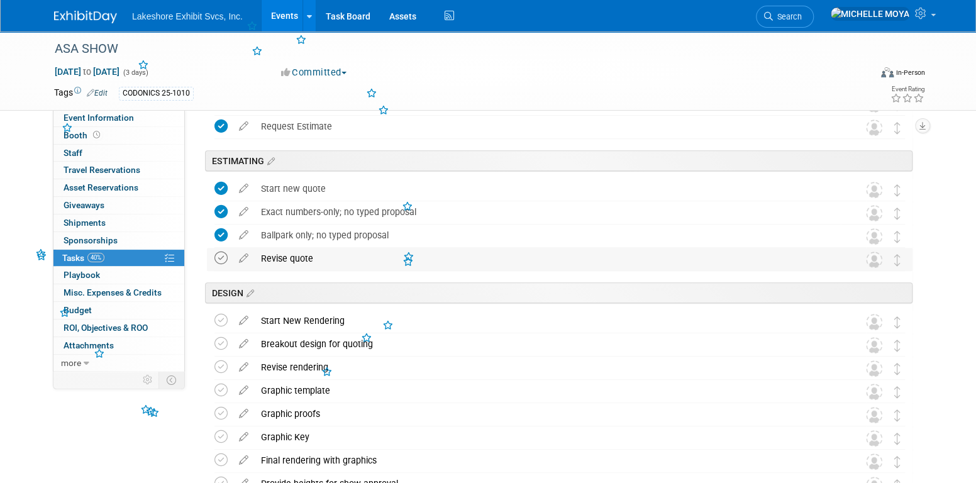
click at [221, 259] on icon at bounding box center [220, 257] width 13 height 13
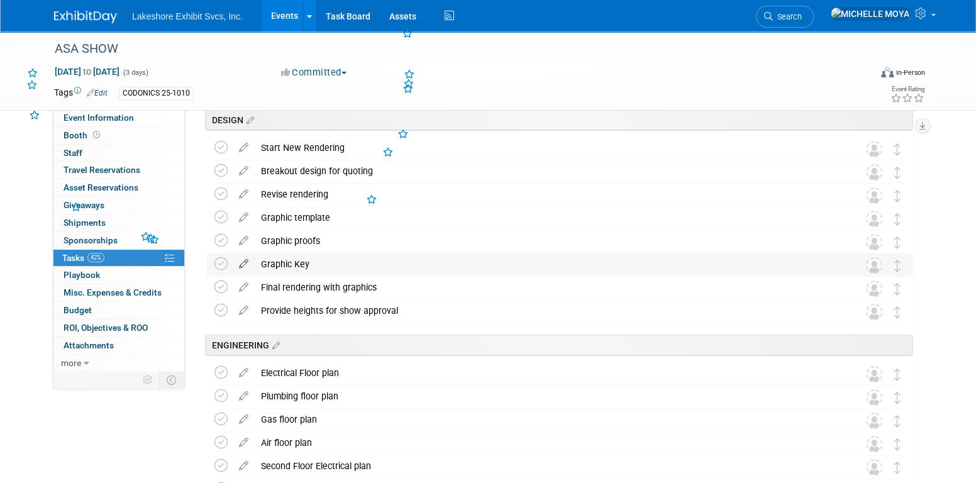
scroll to position [566, 0]
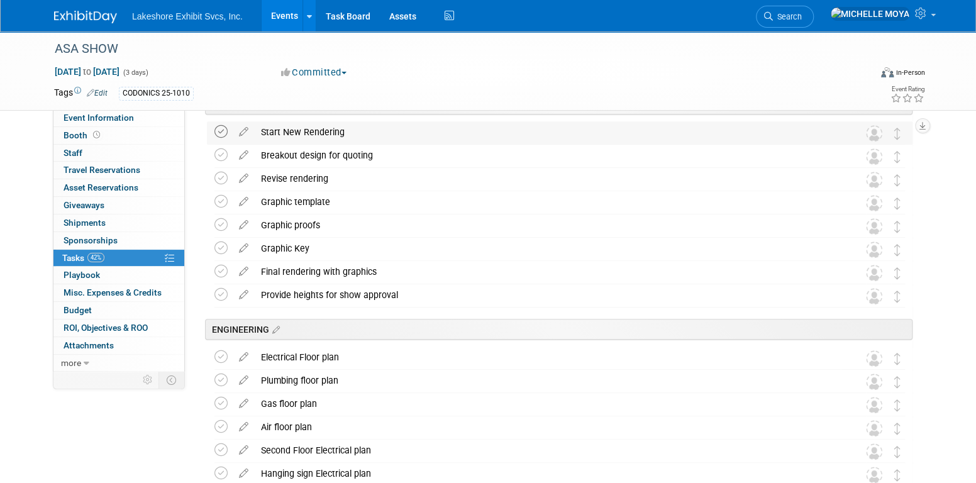
drag, startPoint x: 220, startPoint y: 130, endPoint x: 218, endPoint y: 148, distance: 18.3
click at [219, 133] on icon at bounding box center [220, 131] width 13 height 13
click at [219, 149] on icon at bounding box center [220, 154] width 13 height 13
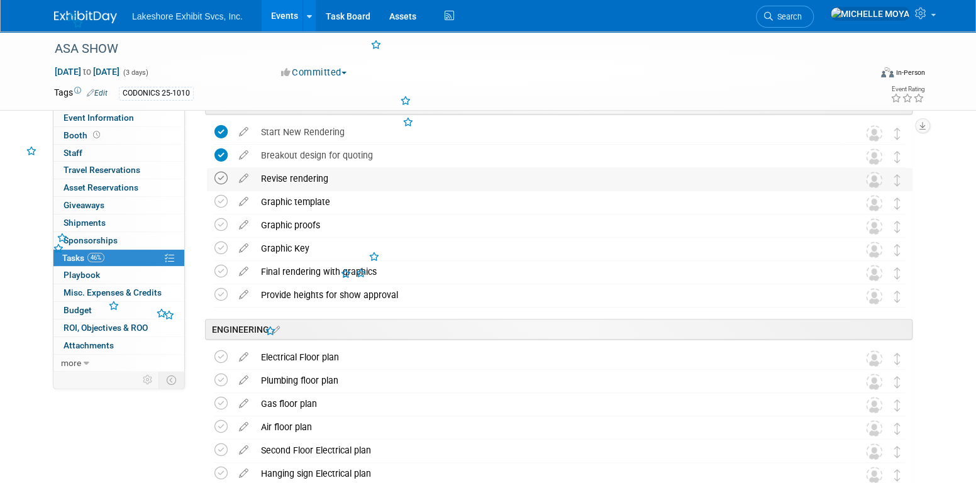
click at [226, 180] on icon at bounding box center [220, 178] width 13 height 13
click at [223, 199] on icon at bounding box center [220, 201] width 13 height 13
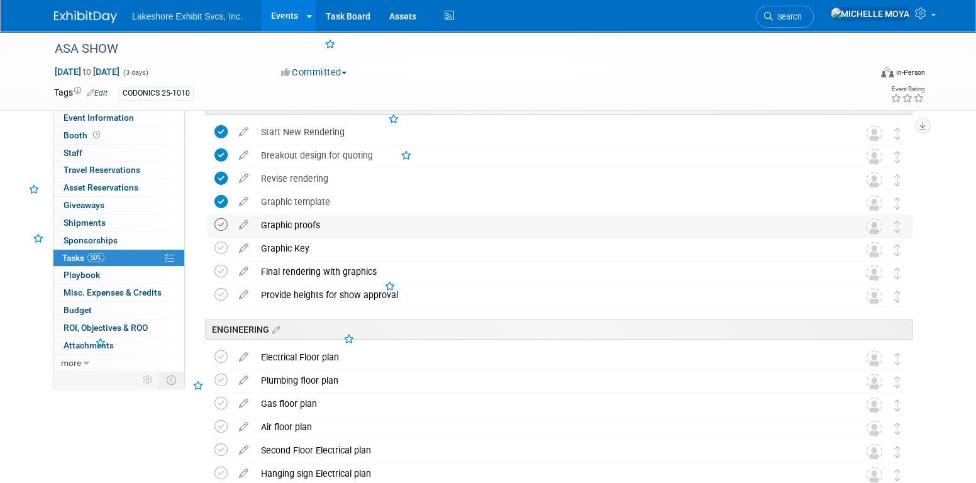
click at [223, 229] on icon at bounding box center [220, 224] width 13 height 13
click at [221, 251] on icon at bounding box center [220, 247] width 13 height 13
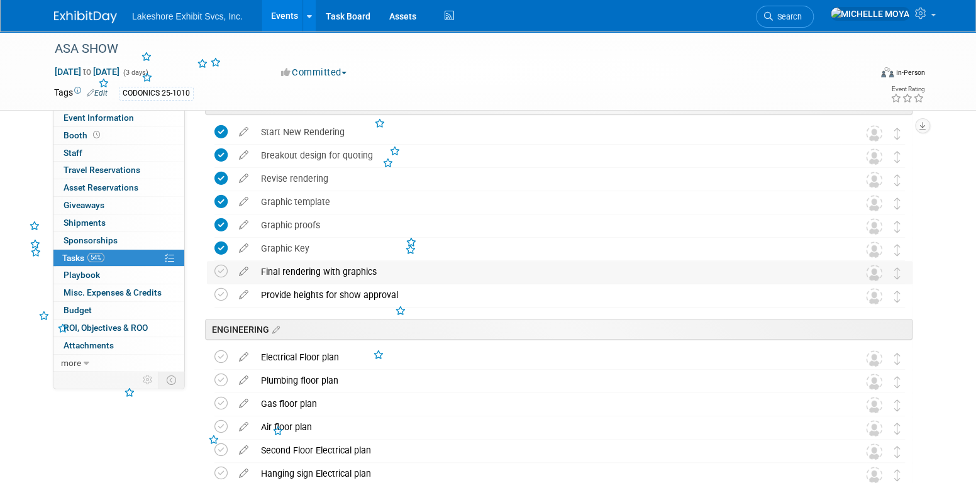
click at [223, 282] on td at bounding box center [223, 272] width 18 height 23
click at [222, 273] on icon at bounding box center [220, 271] width 13 height 13
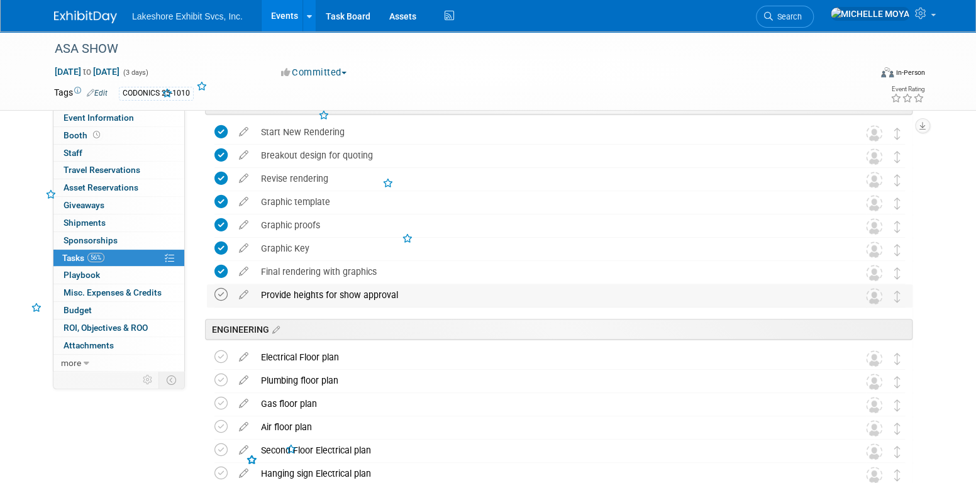
click at [217, 296] on icon at bounding box center [220, 294] width 13 height 13
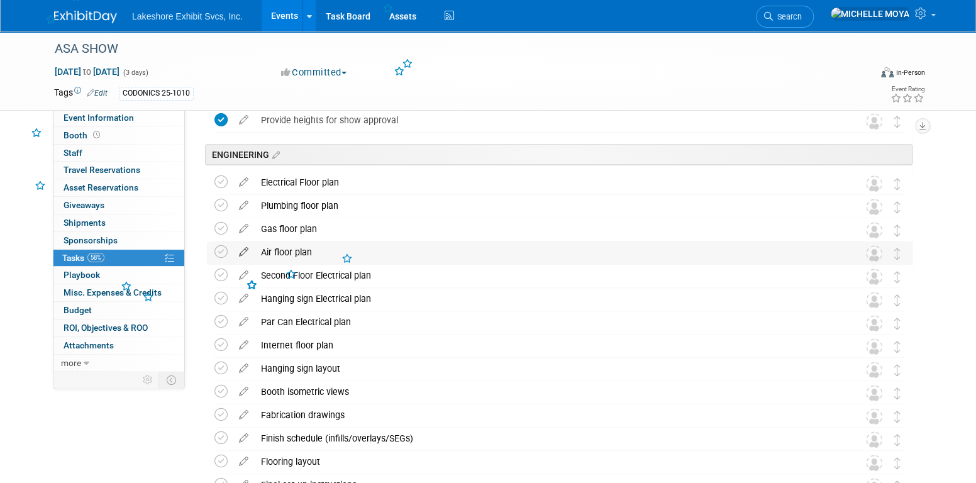
scroll to position [754, 0]
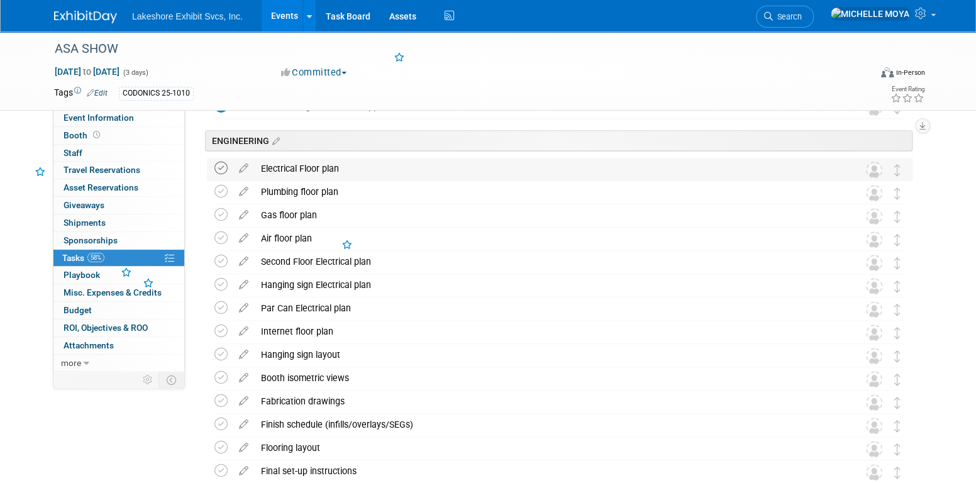
click at [221, 173] on icon at bounding box center [220, 168] width 13 height 13
click at [223, 189] on icon at bounding box center [220, 191] width 13 height 13
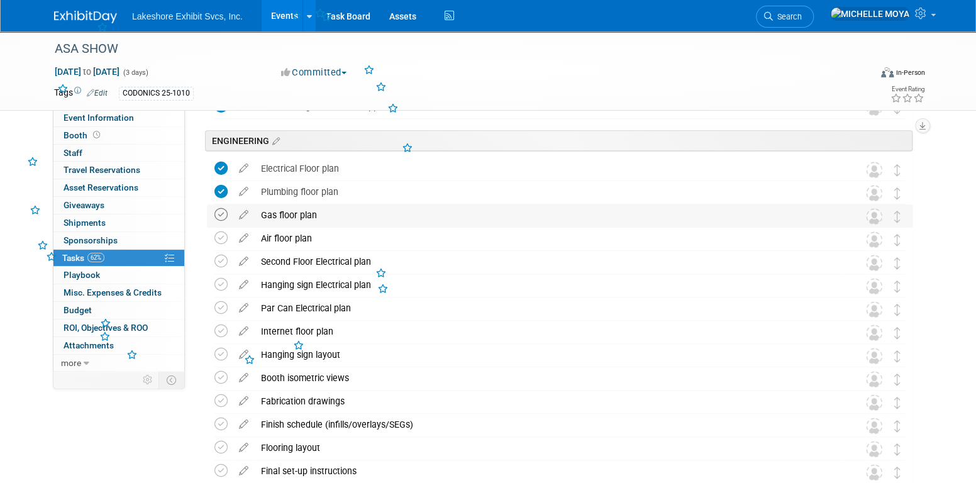
click at [219, 208] on icon at bounding box center [220, 214] width 13 height 13
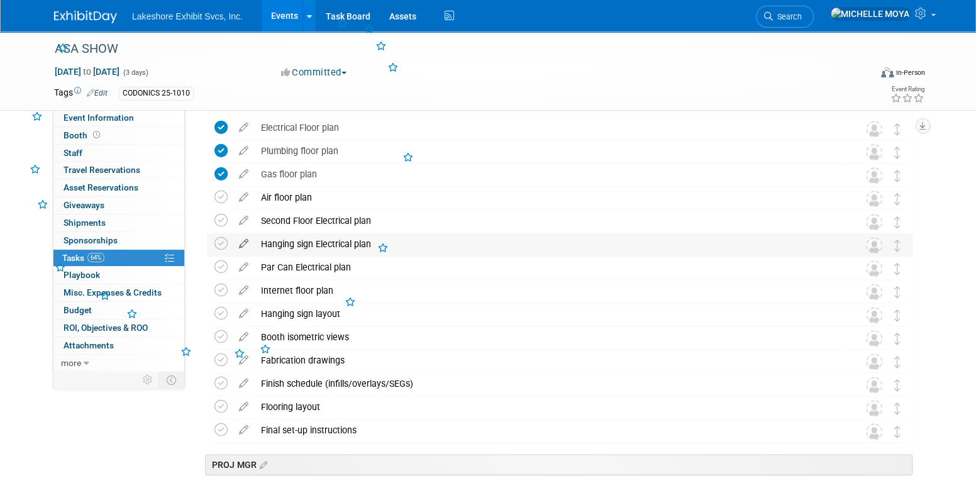
scroll to position [817, 0]
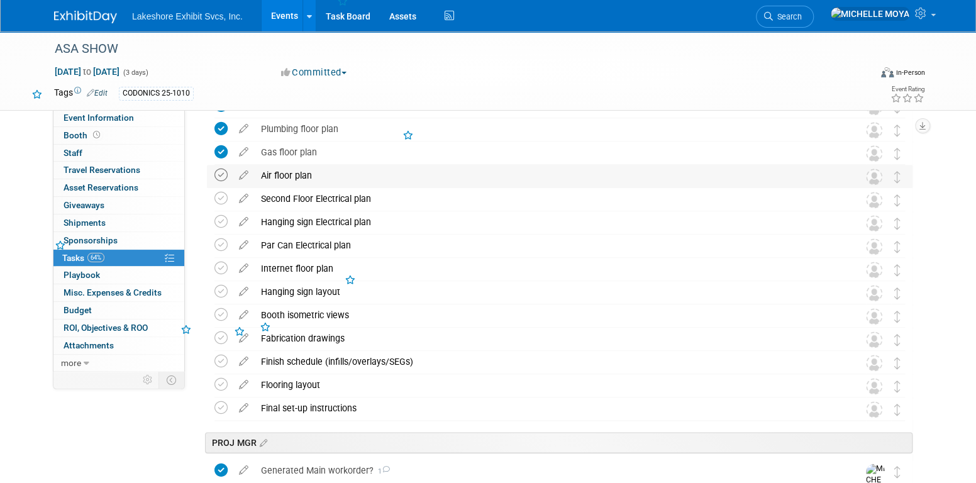
click at [224, 179] on icon at bounding box center [220, 174] width 13 height 13
drag, startPoint x: 223, startPoint y: 191, endPoint x: 220, endPoint y: 211, distance: 19.7
click at [223, 192] on icon at bounding box center [220, 198] width 13 height 13
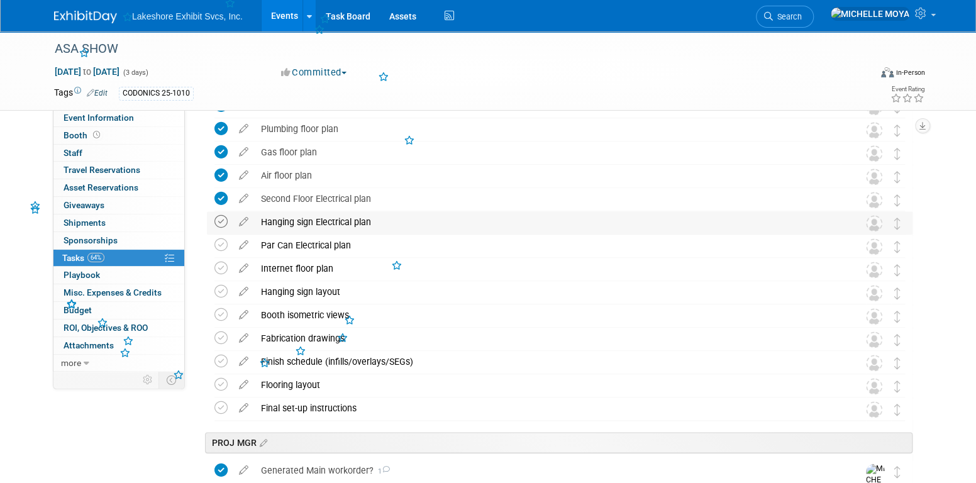
click at [218, 216] on icon at bounding box center [220, 221] width 13 height 13
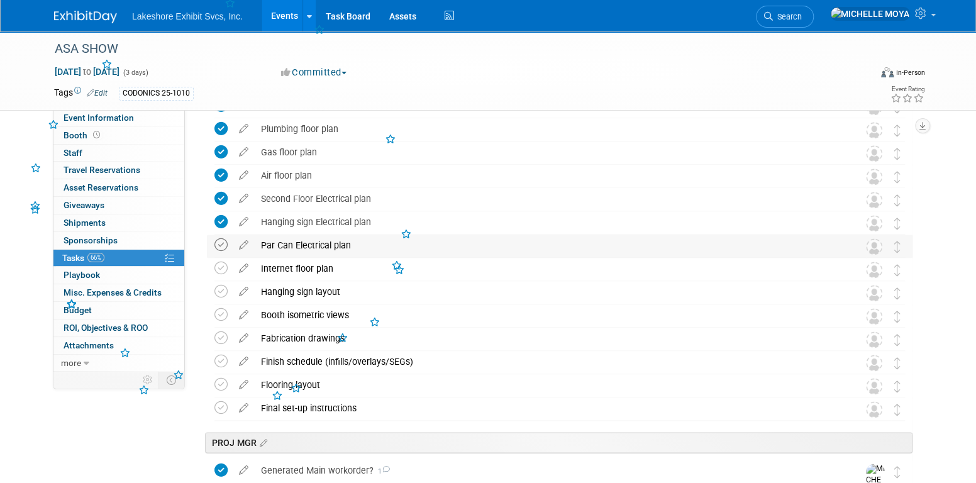
click at [226, 241] on icon at bounding box center [220, 244] width 13 height 13
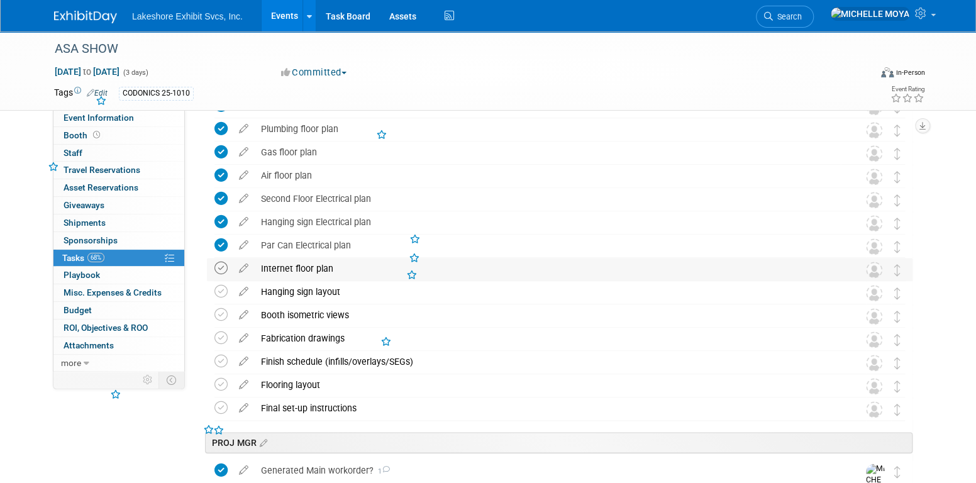
click at [223, 268] on icon at bounding box center [220, 267] width 13 height 13
click at [226, 292] on icon at bounding box center [220, 291] width 13 height 13
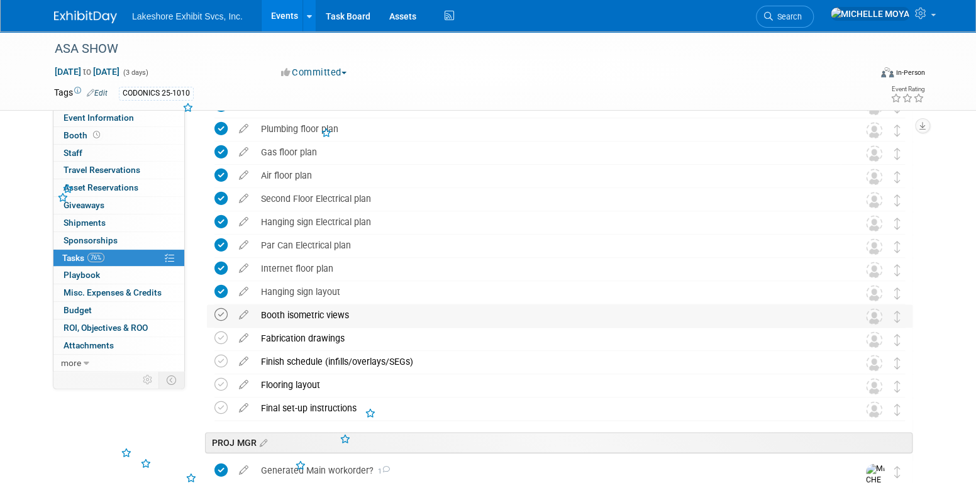
click at [224, 313] on icon at bounding box center [220, 314] width 13 height 13
click at [219, 339] on icon at bounding box center [220, 337] width 13 height 13
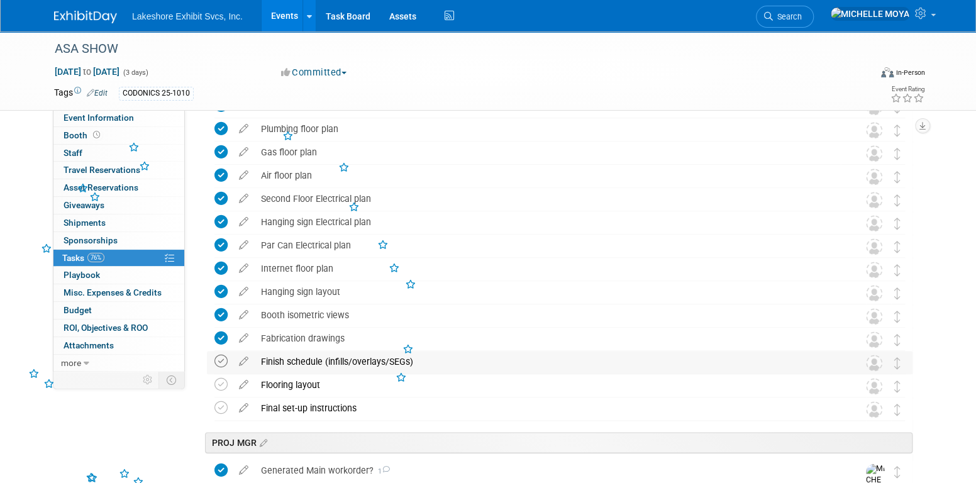
click at [221, 359] on icon at bounding box center [220, 361] width 13 height 13
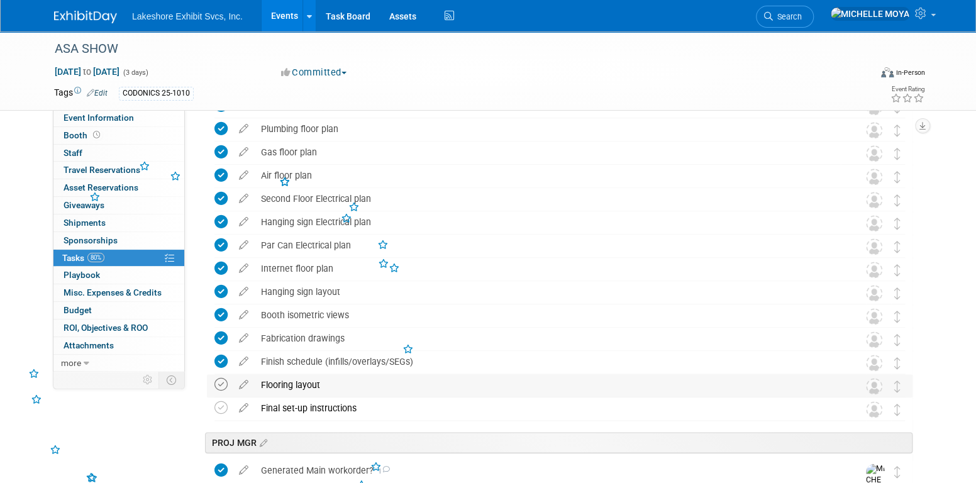
click at [221, 385] on icon at bounding box center [220, 384] width 13 height 13
drag, startPoint x: 221, startPoint y: 404, endPoint x: 227, endPoint y: 395, distance: 10.8
click at [221, 405] on icon at bounding box center [220, 407] width 13 height 13
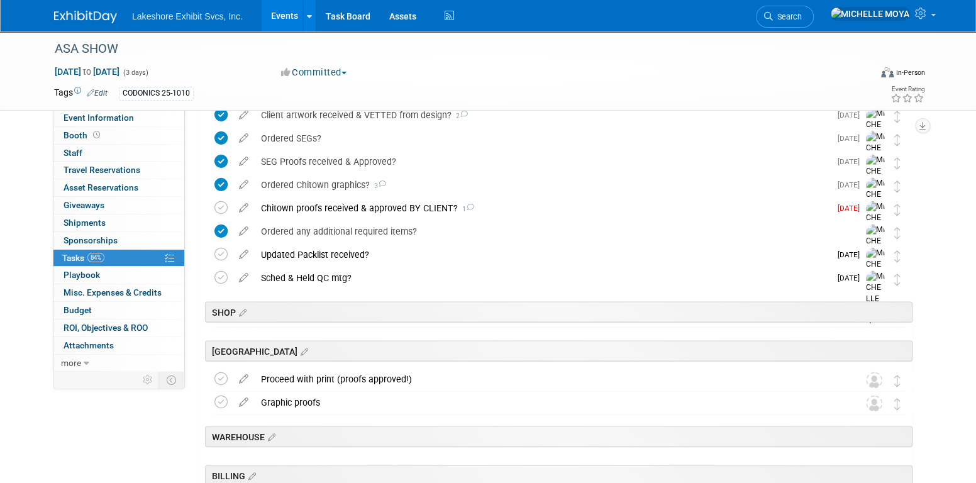
scroll to position [1383, 0]
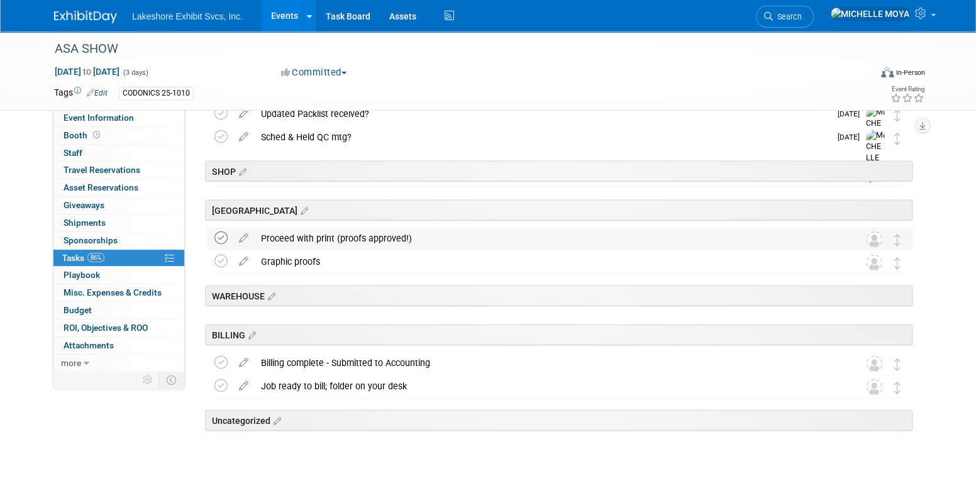
click at [223, 235] on icon at bounding box center [220, 237] width 13 height 13
click at [223, 255] on icon at bounding box center [220, 261] width 13 height 13
click at [222, 360] on icon at bounding box center [220, 362] width 13 height 13
click at [220, 379] on icon at bounding box center [220, 385] width 13 height 13
click at [279, 16] on link "Events" at bounding box center [284, 15] width 46 height 31
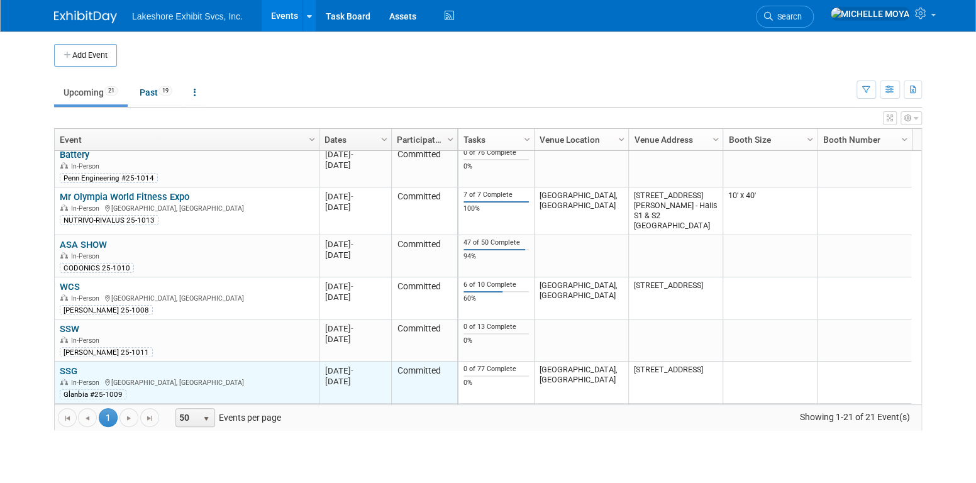
scroll to position [376, 0]
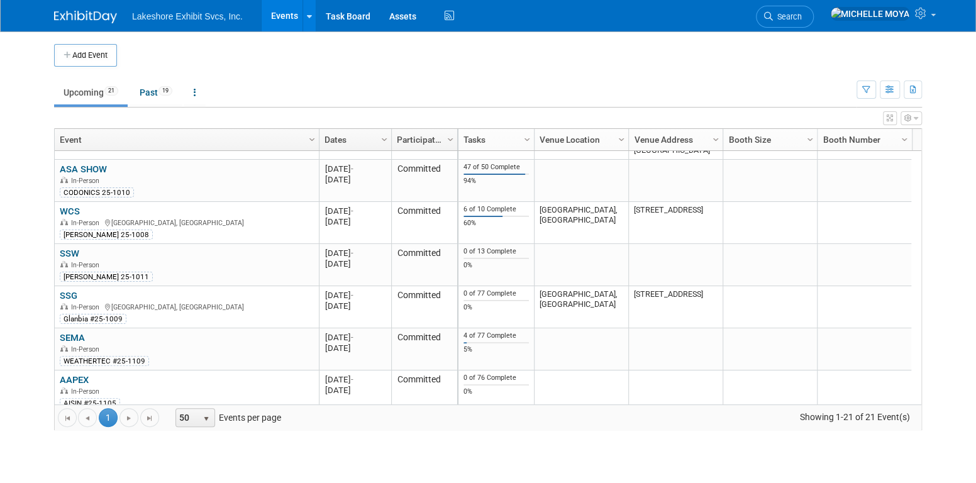
click at [80, 338] on link "SEMA" at bounding box center [72, 337] width 25 height 11
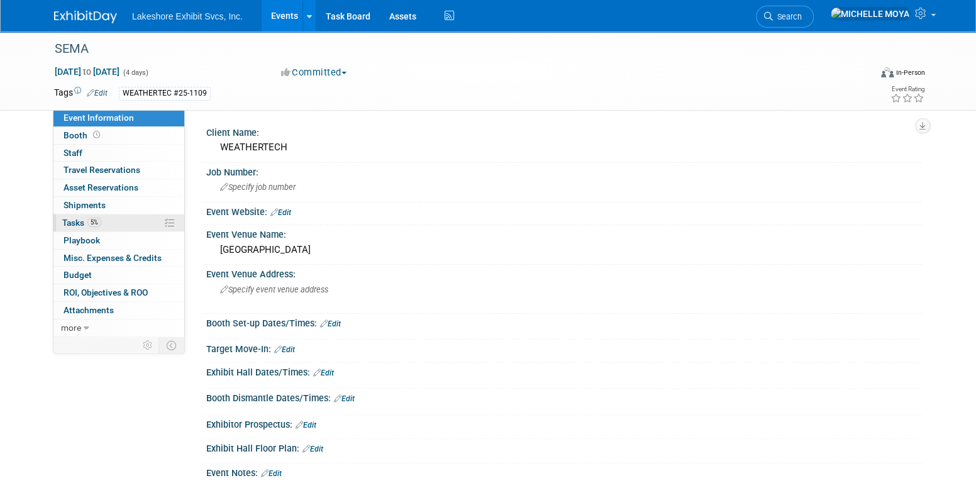
click at [94, 226] on span "5%" at bounding box center [94, 221] width 14 height 9
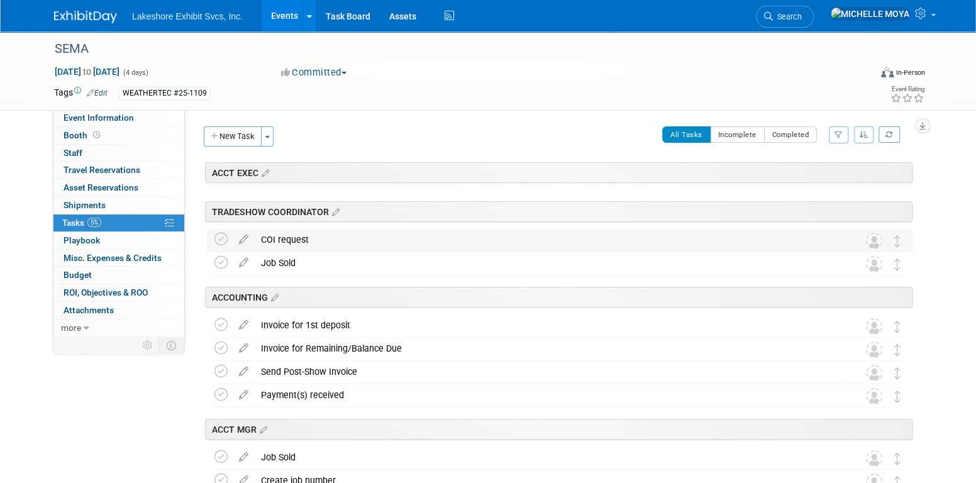
drag, startPoint x: 225, startPoint y: 239, endPoint x: 224, endPoint y: 246, distance: 7.6
click at [224, 239] on icon at bounding box center [220, 239] width 13 height 13
drag, startPoint x: 224, startPoint y: 259, endPoint x: 222, endPoint y: 289, distance: 30.3
click at [224, 260] on icon at bounding box center [220, 262] width 13 height 13
click at [218, 326] on icon at bounding box center [220, 324] width 13 height 13
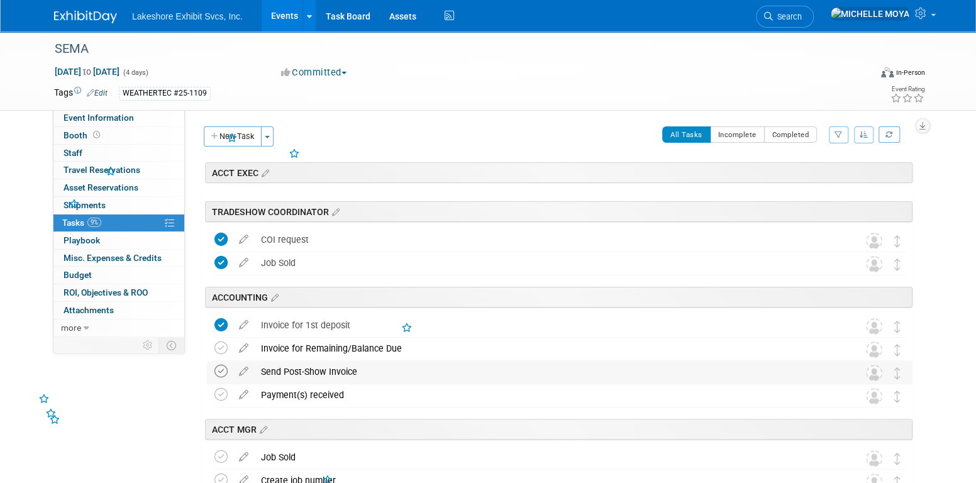
drag, startPoint x: 223, startPoint y: 350, endPoint x: 224, endPoint y: 365, distance: 14.5
click at [223, 351] on icon at bounding box center [220, 347] width 13 height 13
drag, startPoint x: 223, startPoint y: 369, endPoint x: 221, endPoint y: 400, distance: 30.9
click at [223, 370] on icon at bounding box center [220, 371] width 13 height 13
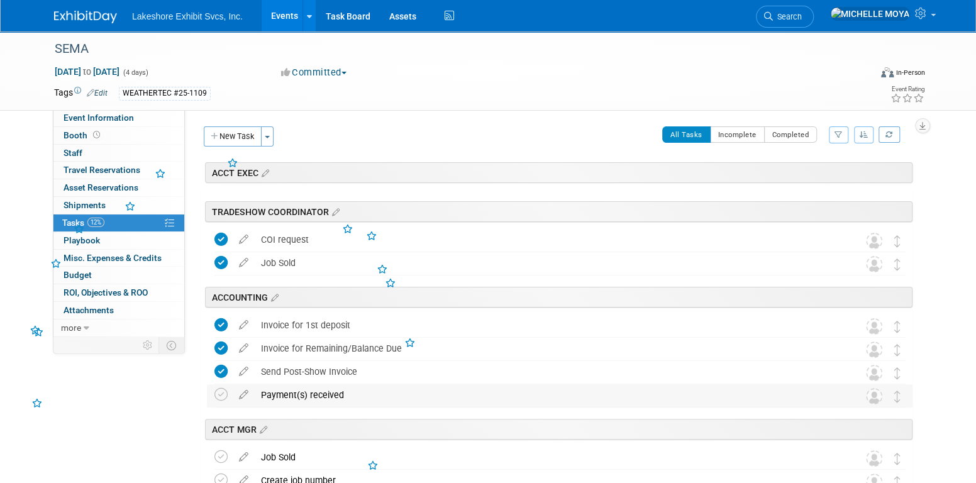
click at [220, 405] on table "Payment(s) received DETAILS Notate the date and the amount of payment Pro tip: …" at bounding box center [559, 395] width 690 height 23
click at [224, 393] on icon at bounding box center [220, 394] width 13 height 13
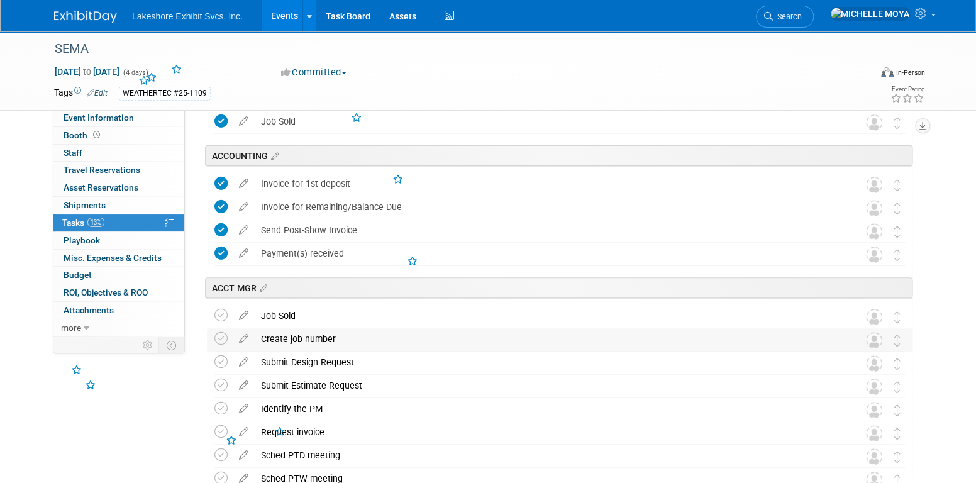
scroll to position [251, 0]
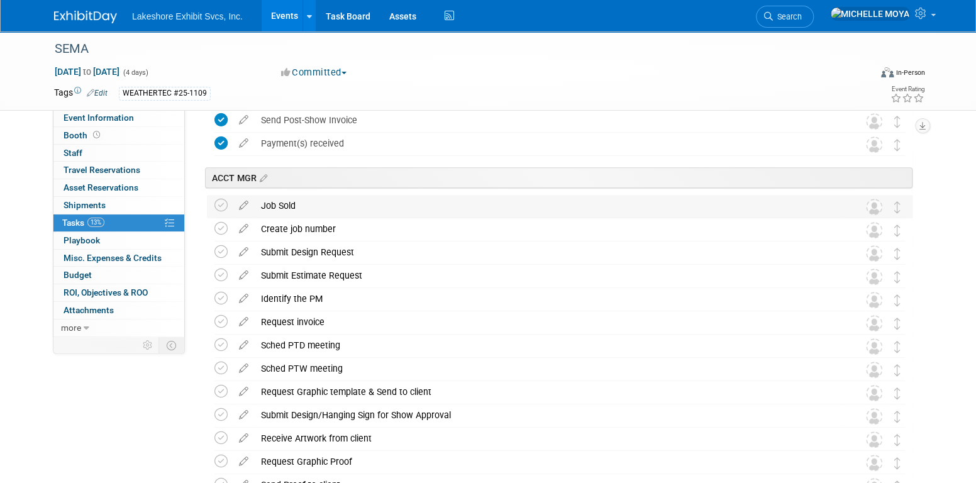
drag, startPoint x: 220, startPoint y: 205, endPoint x: 226, endPoint y: 216, distance: 12.7
click at [220, 205] on icon at bounding box center [220, 205] width 13 height 13
click at [229, 228] on td at bounding box center [223, 229] width 18 height 23
click at [219, 227] on icon at bounding box center [220, 228] width 13 height 13
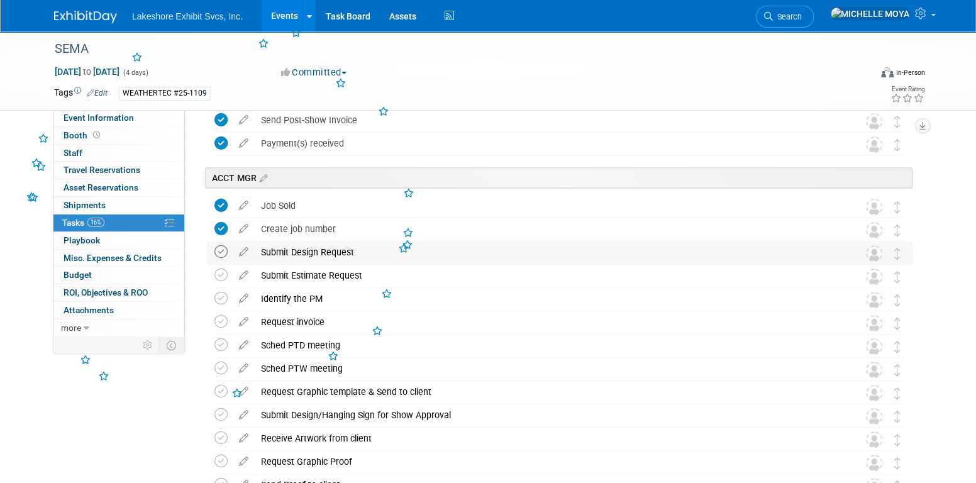
click at [224, 250] on icon at bounding box center [220, 251] width 13 height 13
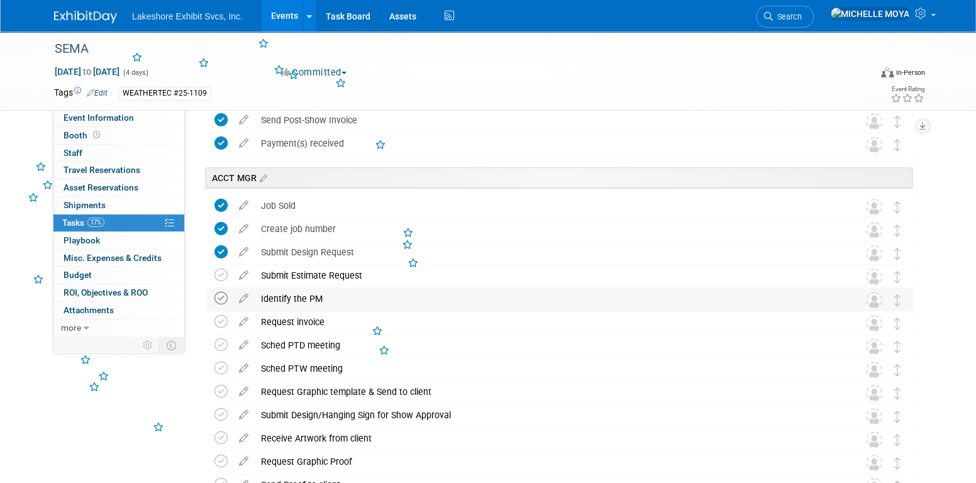
drag, startPoint x: 226, startPoint y: 273, endPoint x: 219, endPoint y: 299, distance: 26.7
click at [224, 275] on icon at bounding box center [220, 274] width 13 height 13
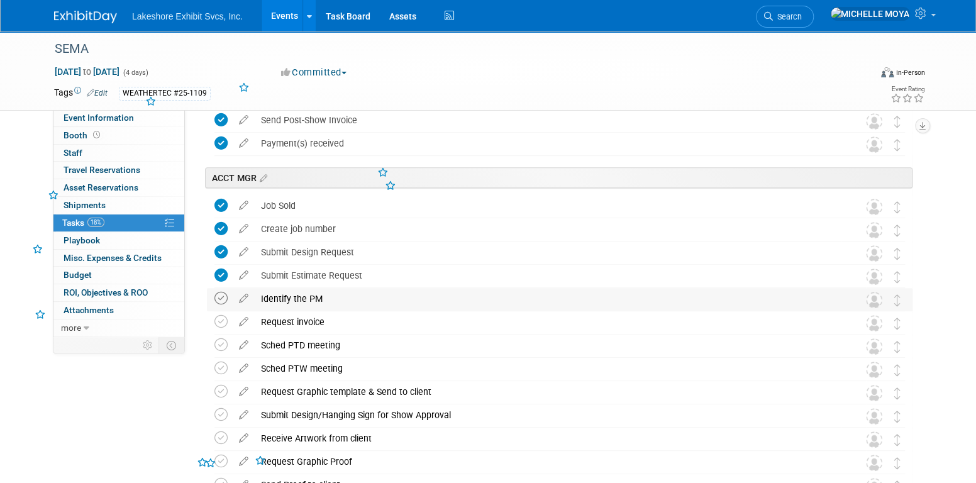
click at [221, 299] on icon at bounding box center [220, 298] width 13 height 13
click at [224, 319] on icon at bounding box center [220, 321] width 13 height 13
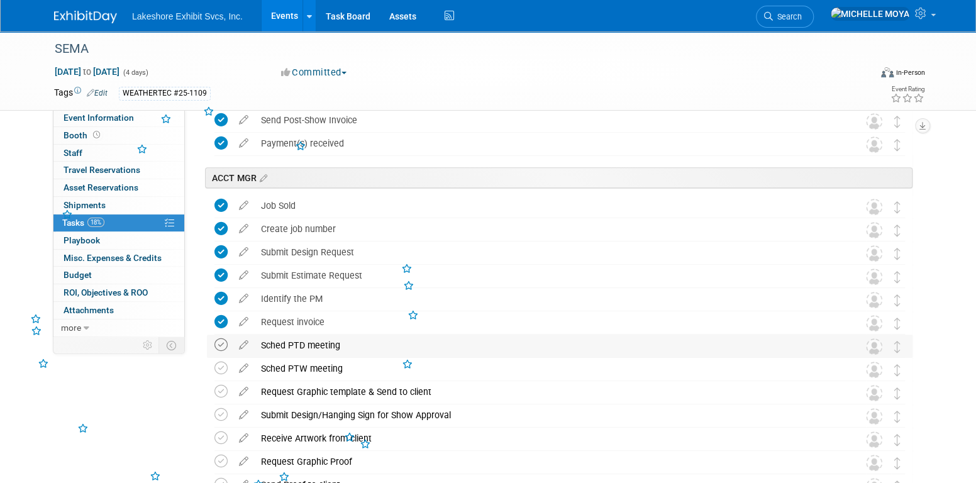
click at [225, 342] on icon at bounding box center [220, 344] width 13 height 13
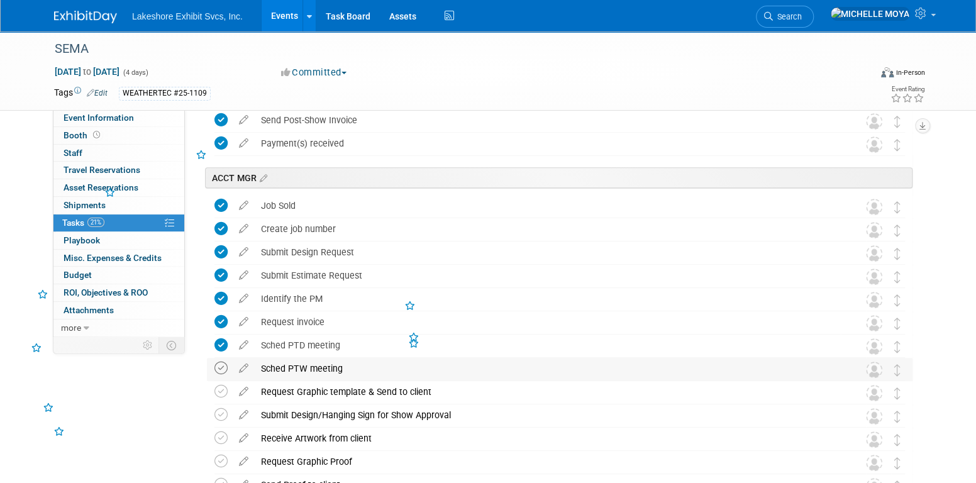
click at [226, 365] on icon at bounding box center [220, 367] width 13 height 13
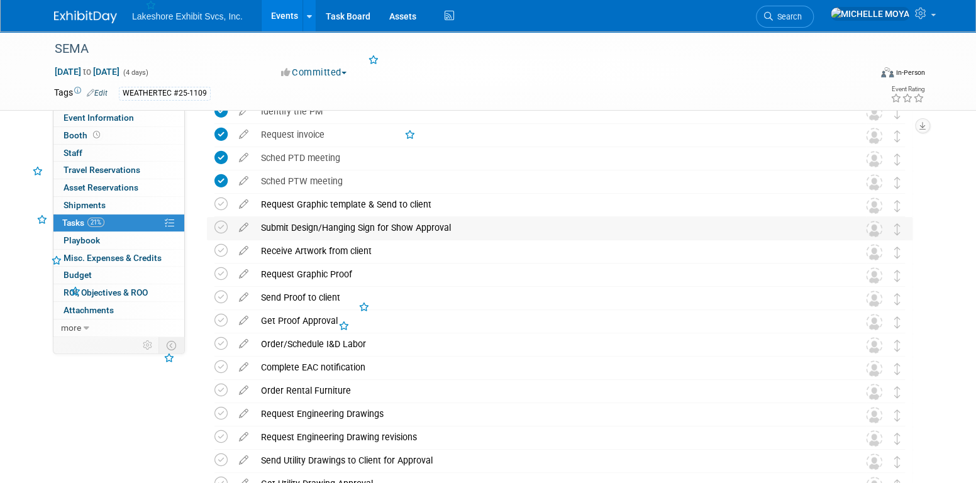
scroll to position [440, 0]
drag, startPoint x: 222, startPoint y: 204, endPoint x: 221, endPoint y: 224, distance: 20.1
click at [221, 204] on icon at bounding box center [220, 202] width 13 height 13
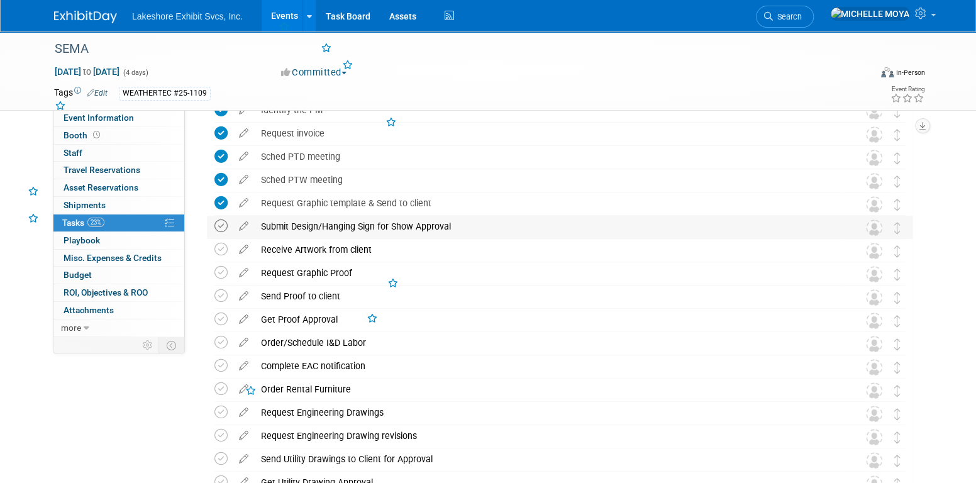
click at [221, 224] on icon at bounding box center [220, 225] width 13 height 13
click at [221, 251] on icon at bounding box center [220, 249] width 13 height 13
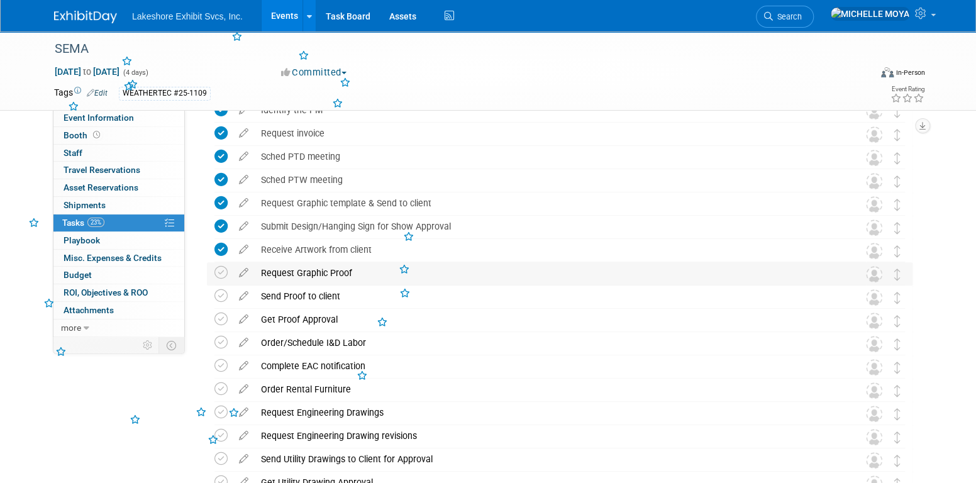
drag, startPoint x: 222, startPoint y: 271, endPoint x: 222, endPoint y: 279, distance: 8.2
click at [221, 272] on icon at bounding box center [220, 272] width 13 height 13
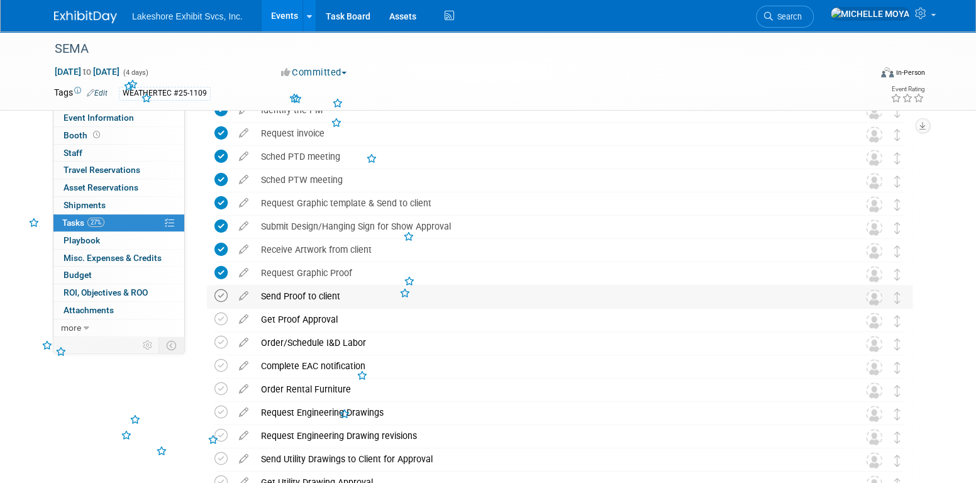
click at [222, 292] on icon at bounding box center [220, 295] width 13 height 13
click at [223, 321] on icon at bounding box center [220, 318] width 13 height 13
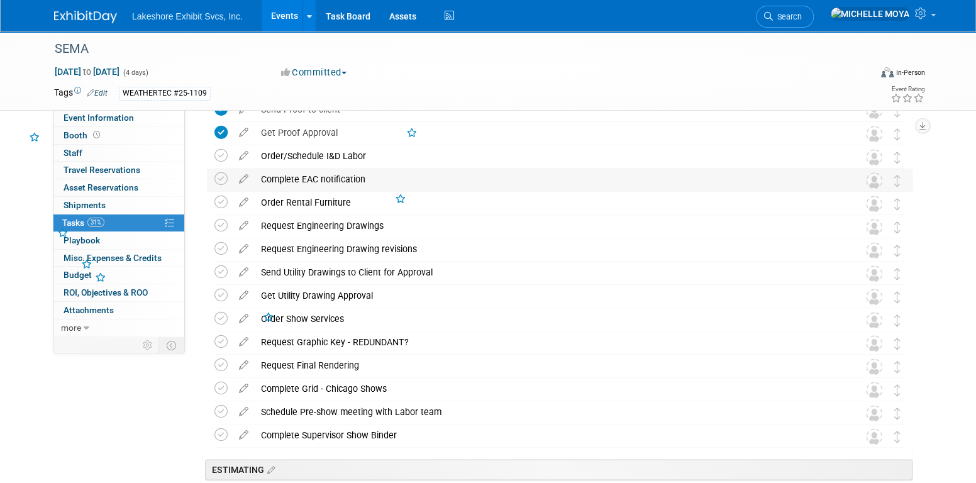
scroll to position [629, 0]
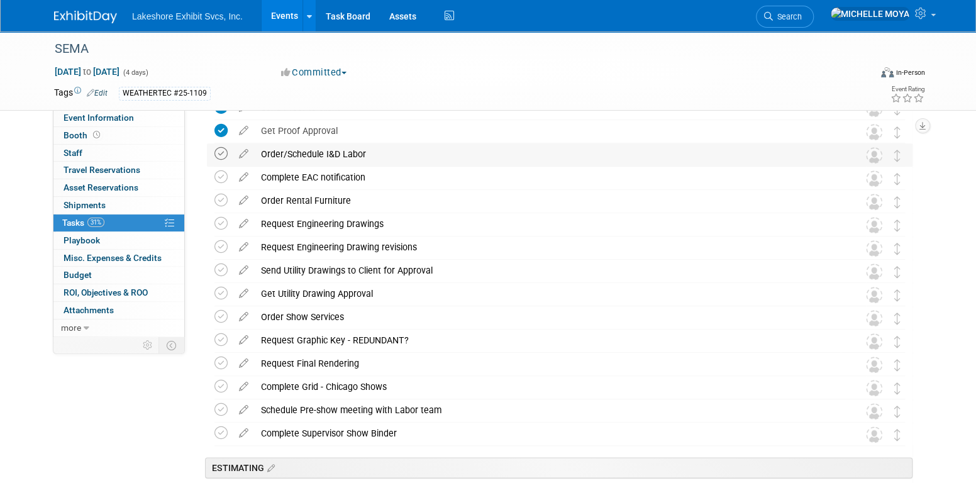
drag, startPoint x: 223, startPoint y: 156, endPoint x: 220, endPoint y: 162, distance: 6.5
click at [223, 157] on icon at bounding box center [220, 153] width 13 height 13
click at [218, 182] on icon at bounding box center [220, 176] width 13 height 13
click at [223, 201] on icon at bounding box center [220, 200] width 13 height 13
drag, startPoint x: 224, startPoint y: 223, endPoint x: 223, endPoint y: 229, distance: 6.3
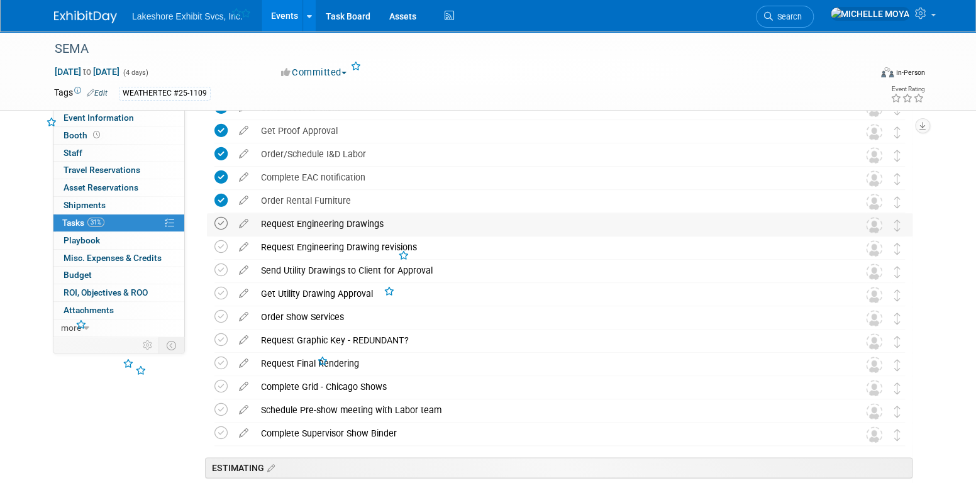
click at [222, 224] on icon at bounding box center [220, 223] width 13 height 13
click at [226, 250] on icon at bounding box center [220, 246] width 13 height 13
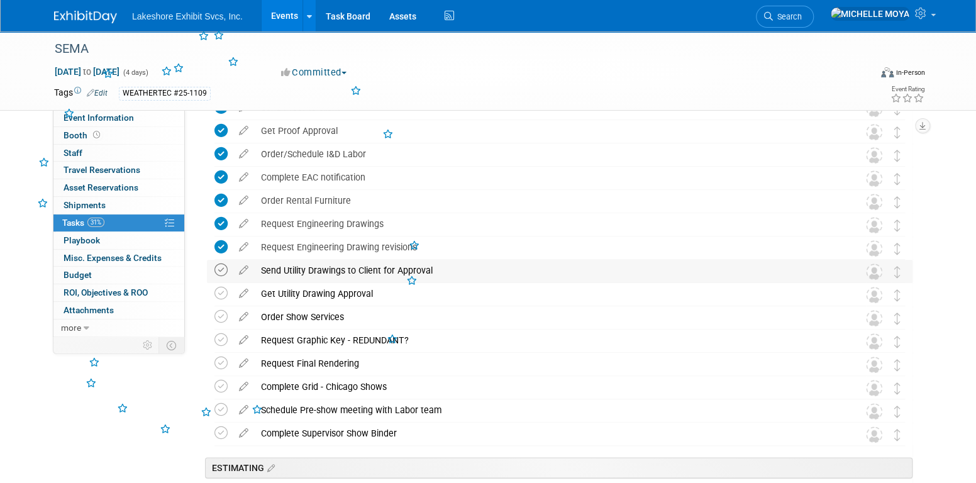
click at [224, 269] on icon at bounding box center [220, 269] width 13 height 13
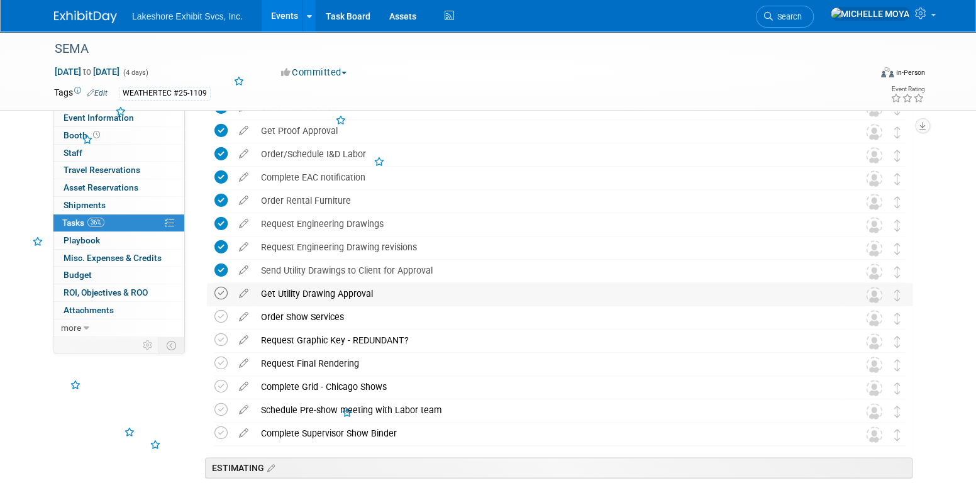
click at [224, 294] on icon at bounding box center [220, 293] width 13 height 13
click at [223, 311] on icon at bounding box center [220, 316] width 13 height 13
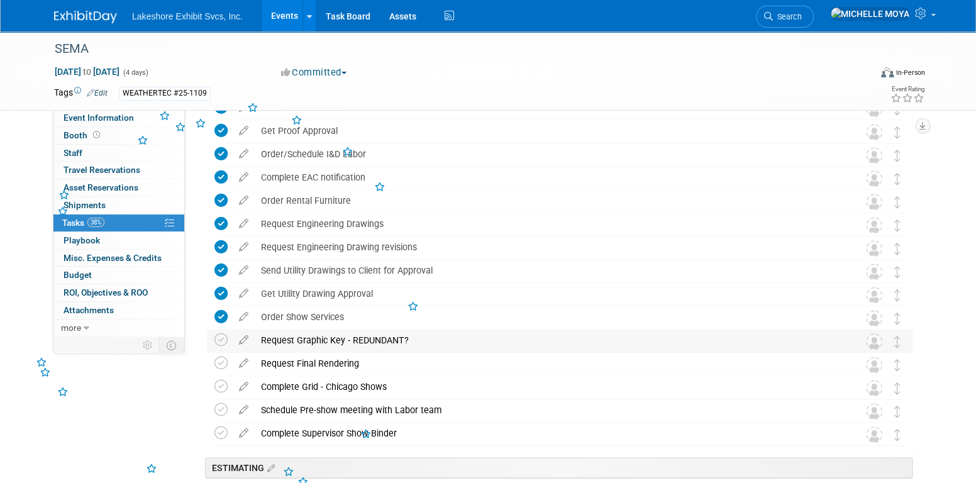
click at [220, 331] on td at bounding box center [223, 340] width 18 height 23
drag, startPoint x: 219, startPoint y: 339, endPoint x: 223, endPoint y: 352, distance: 13.7
click at [219, 339] on icon at bounding box center [220, 339] width 13 height 13
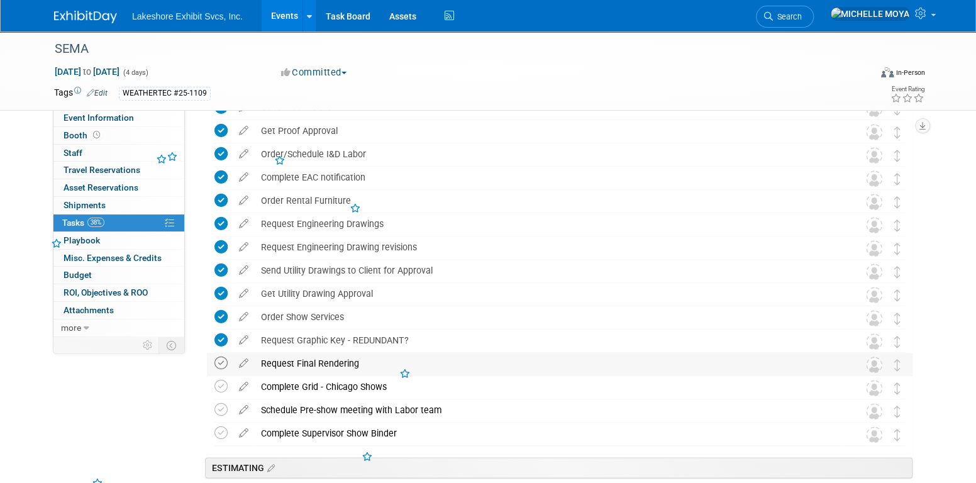
click at [219, 365] on icon at bounding box center [220, 362] width 13 height 13
drag, startPoint x: 222, startPoint y: 375, endPoint x: 222, endPoint y: 384, distance: 8.8
click at [222, 376] on td at bounding box center [223, 387] width 18 height 23
drag, startPoint x: 222, startPoint y: 385, endPoint x: 223, endPoint y: 394, distance: 8.9
click at [222, 385] on icon at bounding box center [220, 386] width 13 height 13
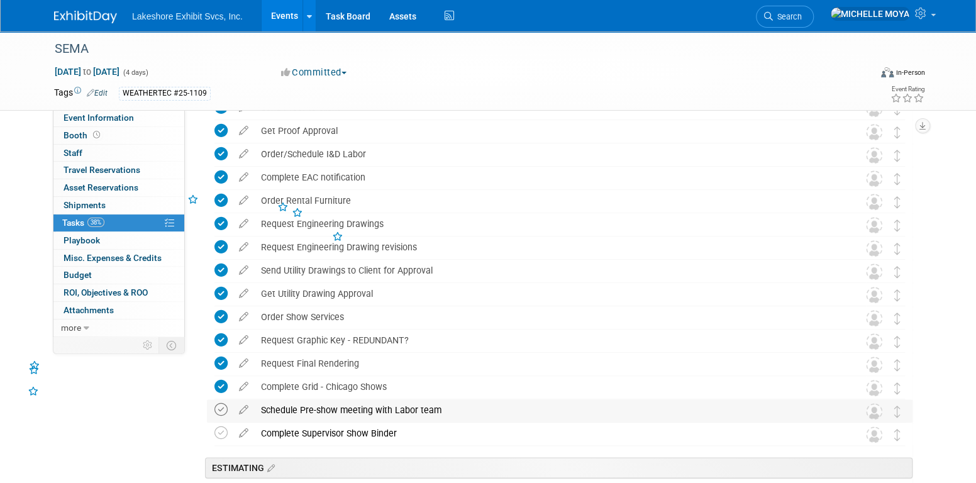
click at [222, 407] on icon at bounding box center [220, 409] width 13 height 13
click at [217, 428] on icon at bounding box center [220, 432] width 13 height 13
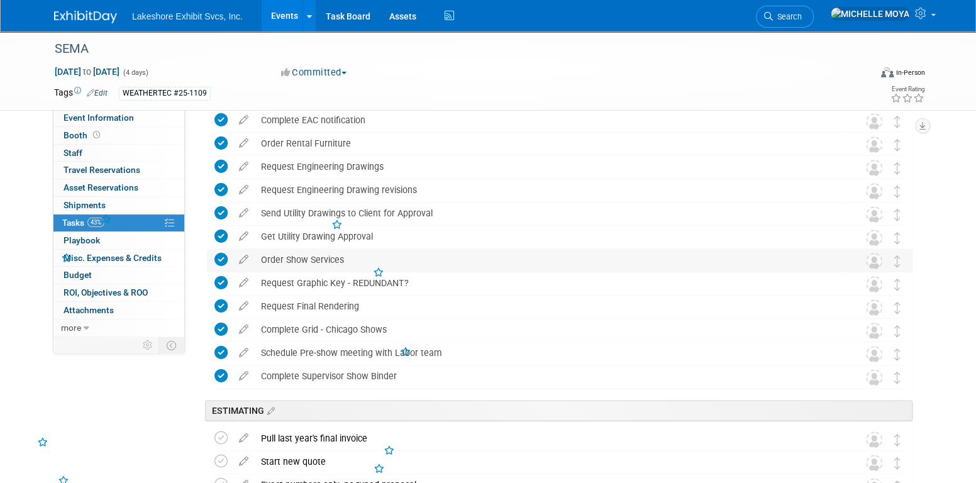
scroll to position [880, 0]
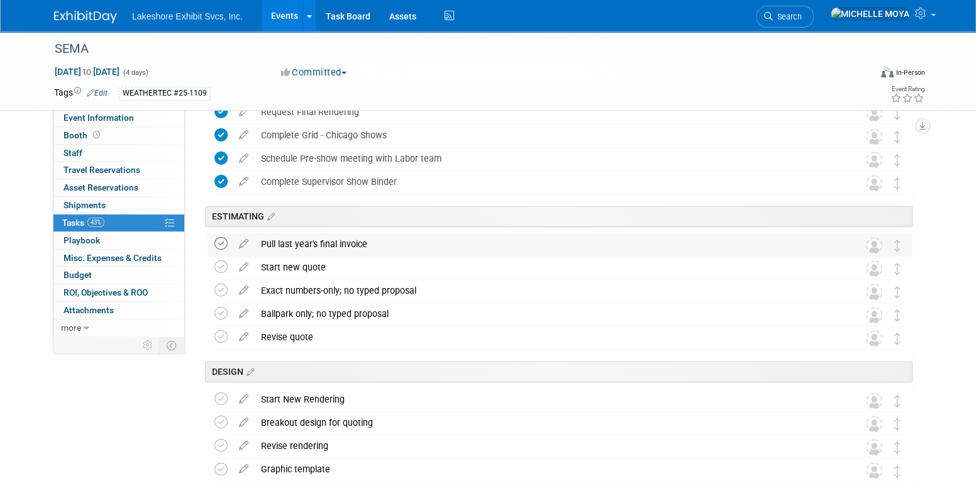
click at [226, 243] on icon at bounding box center [220, 243] width 13 height 13
click at [221, 262] on icon at bounding box center [220, 266] width 13 height 13
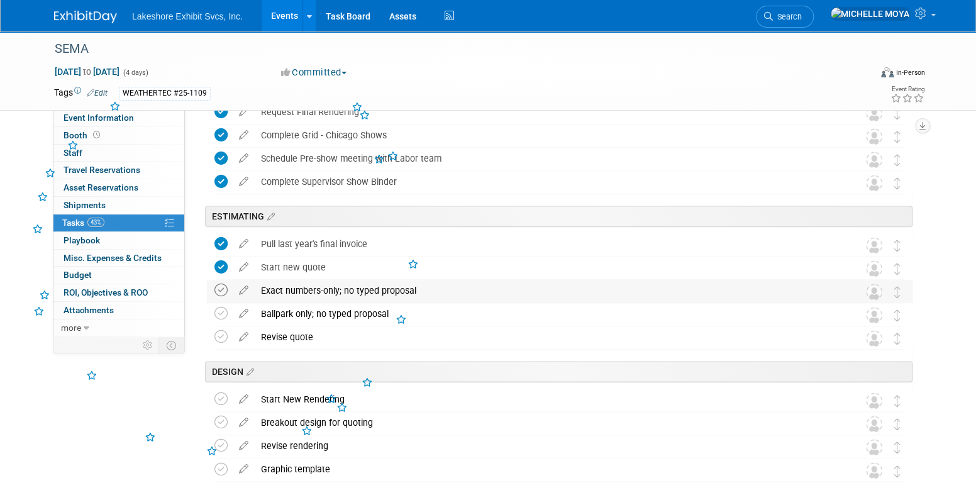
click at [223, 296] on icon at bounding box center [220, 289] width 13 height 13
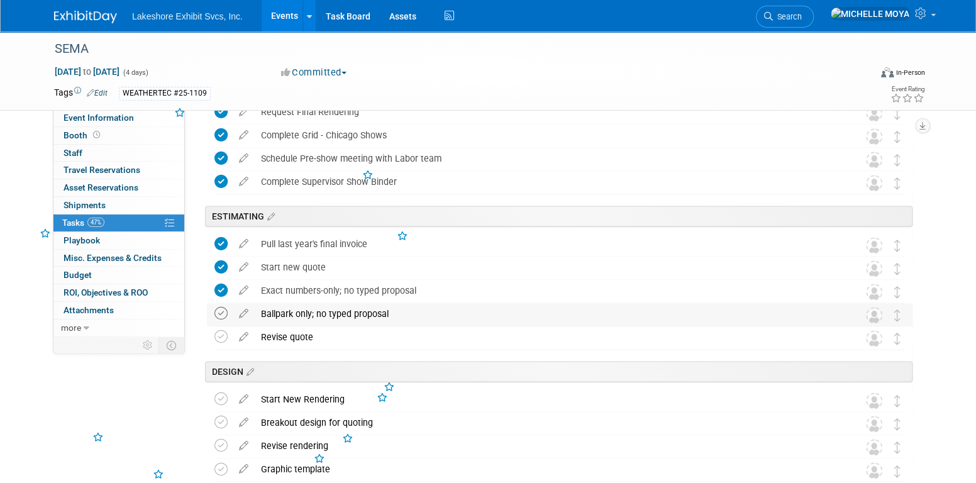
drag, startPoint x: 221, startPoint y: 316, endPoint x: 221, endPoint y: 325, distance: 8.8
click at [220, 317] on icon at bounding box center [220, 313] width 13 height 13
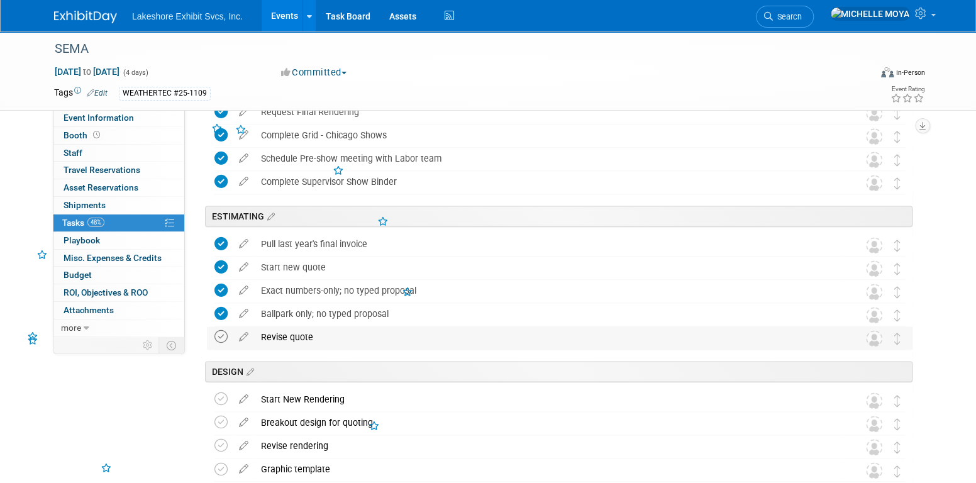
click at [220, 333] on icon at bounding box center [220, 336] width 13 height 13
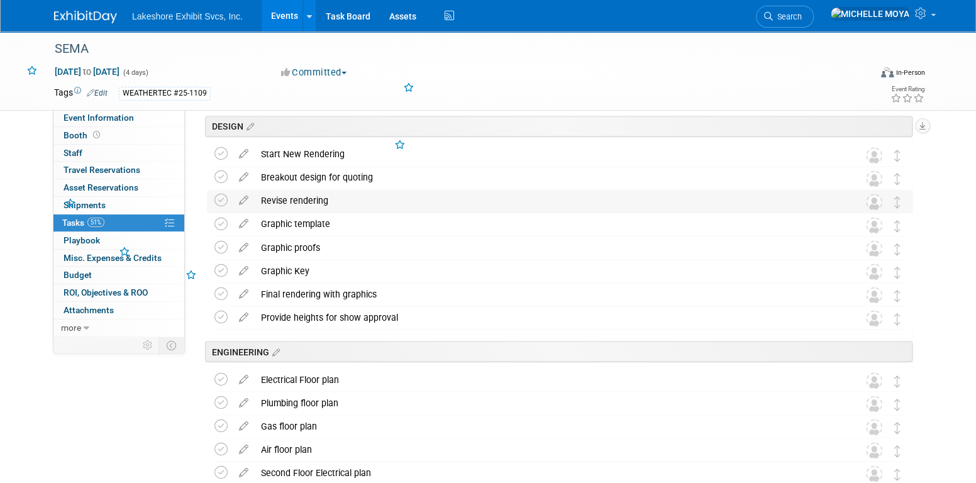
scroll to position [1131, 0]
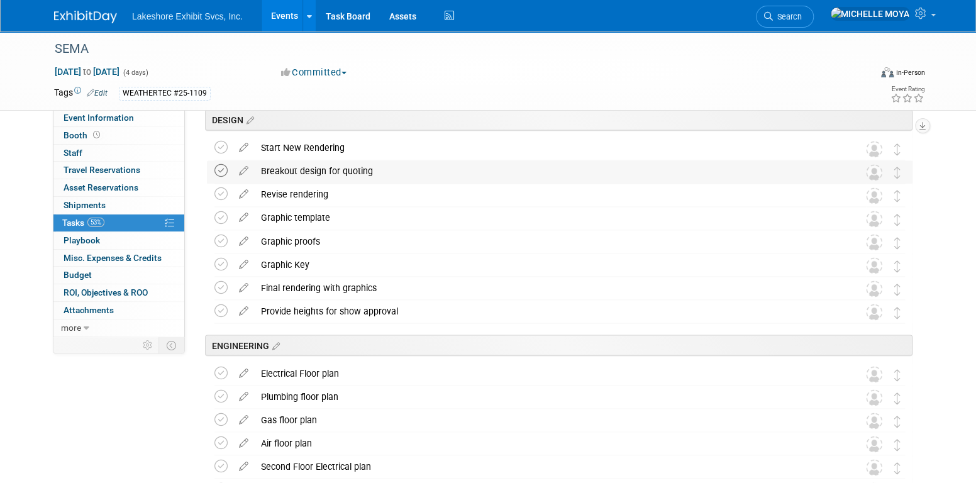
drag, startPoint x: 221, startPoint y: 151, endPoint x: 217, endPoint y: 163, distance: 11.9
click at [220, 153] on icon at bounding box center [220, 147] width 13 height 13
click at [215, 165] on icon at bounding box center [220, 170] width 13 height 13
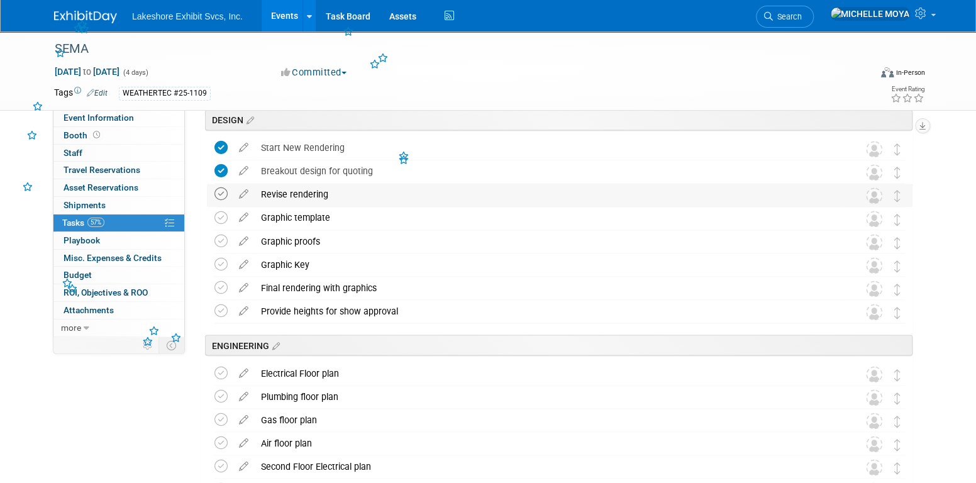
click at [220, 190] on icon at bounding box center [220, 193] width 13 height 13
click at [223, 216] on icon at bounding box center [220, 217] width 13 height 13
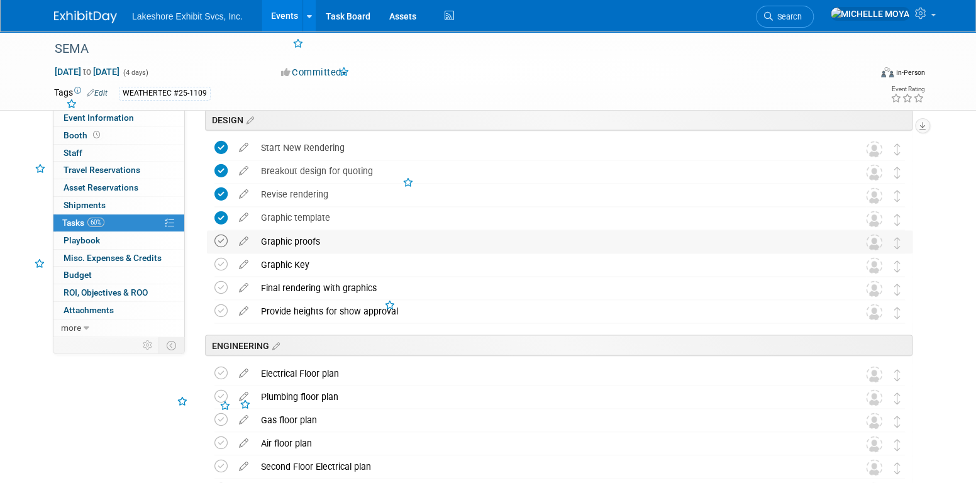
click at [223, 239] on icon at bounding box center [220, 240] width 13 height 13
click at [219, 263] on icon at bounding box center [220, 263] width 13 height 13
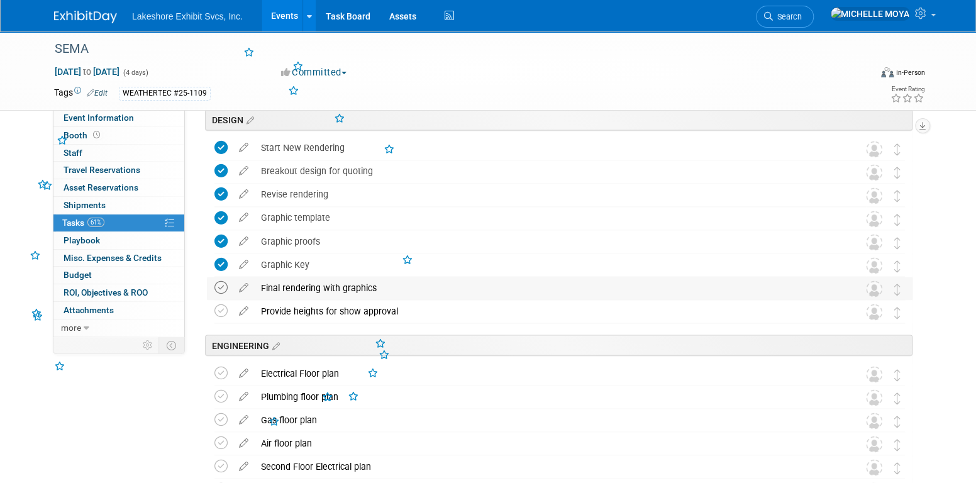
click at [221, 285] on icon at bounding box center [220, 286] width 13 height 13
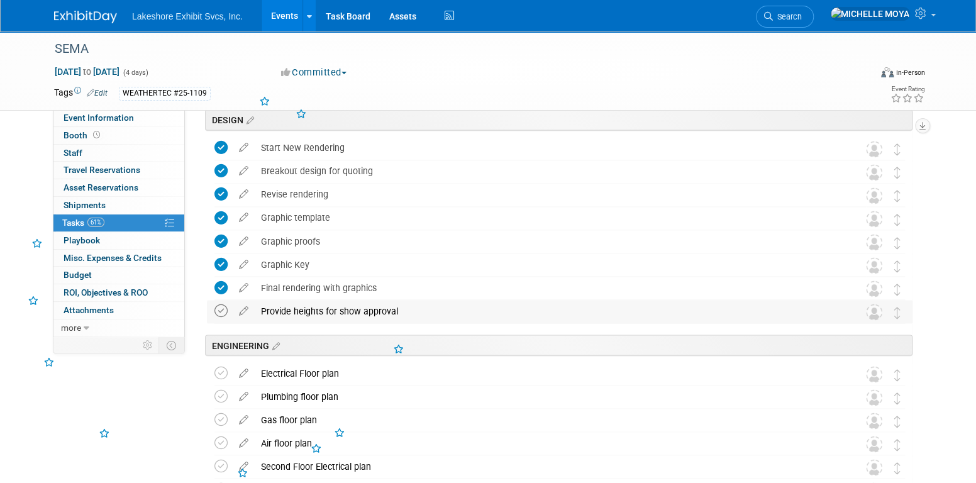
click at [219, 312] on icon at bounding box center [220, 310] width 13 height 13
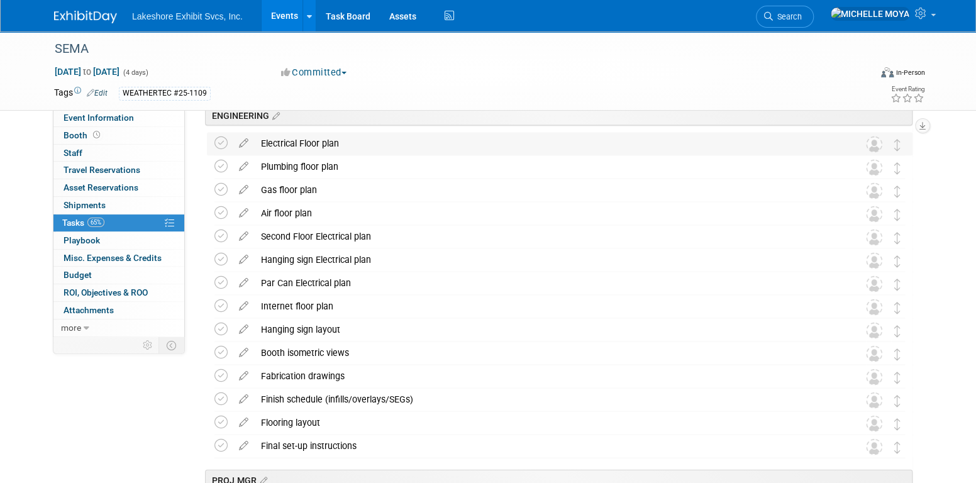
scroll to position [1383, 0]
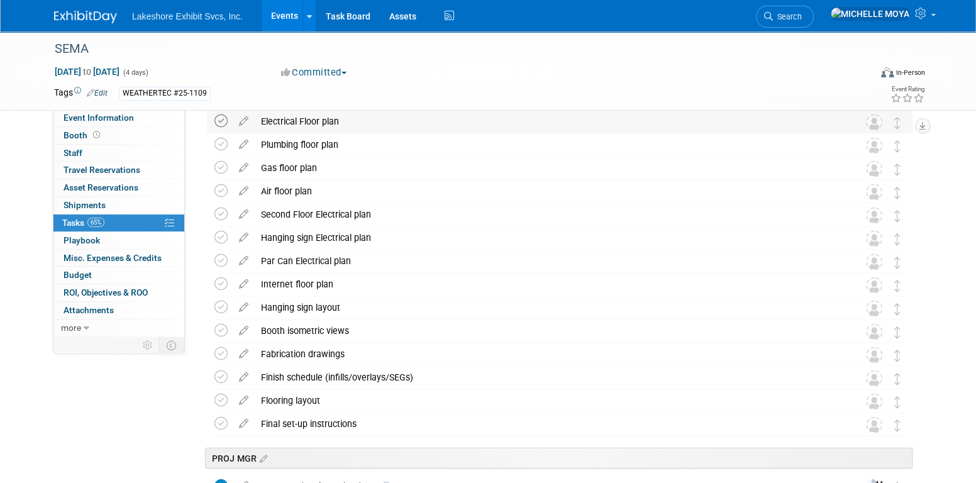
drag, startPoint x: 227, startPoint y: 120, endPoint x: 221, endPoint y: 145, distance: 25.3
click at [226, 121] on icon at bounding box center [220, 120] width 13 height 13
click at [221, 145] on icon at bounding box center [220, 144] width 13 height 13
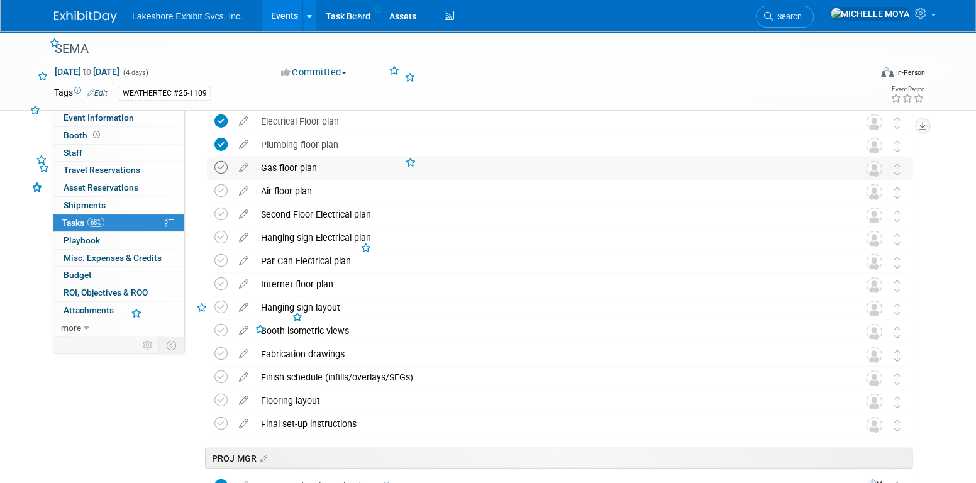
click at [223, 165] on icon at bounding box center [220, 167] width 13 height 13
click at [221, 192] on icon at bounding box center [220, 190] width 13 height 13
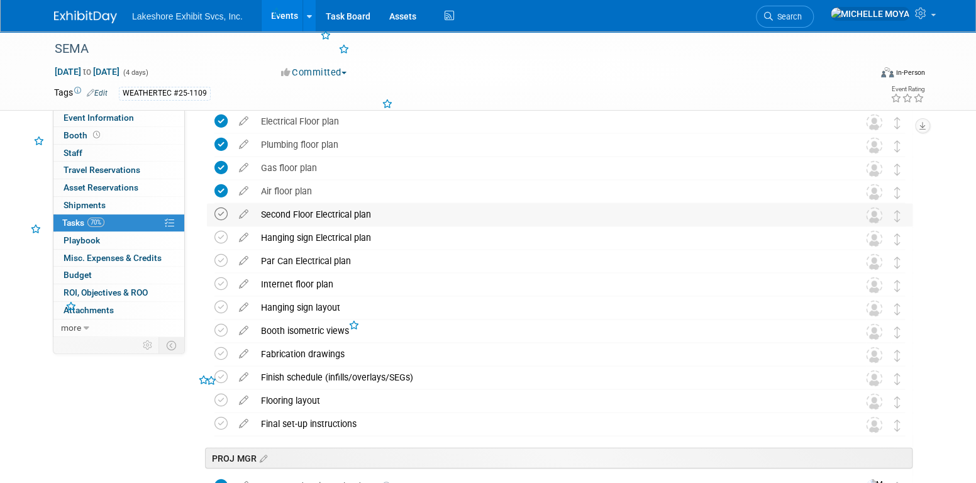
click at [224, 211] on icon at bounding box center [220, 213] width 13 height 13
click at [224, 234] on icon at bounding box center [220, 237] width 13 height 13
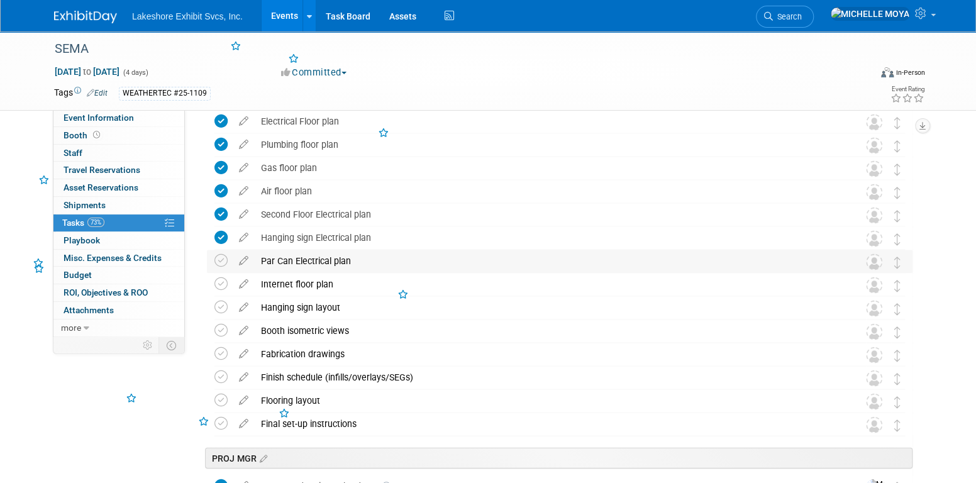
click at [220, 250] on td at bounding box center [223, 261] width 18 height 23
click at [223, 258] on icon at bounding box center [220, 260] width 13 height 13
click at [223, 282] on icon at bounding box center [220, 283] width 13 height 13
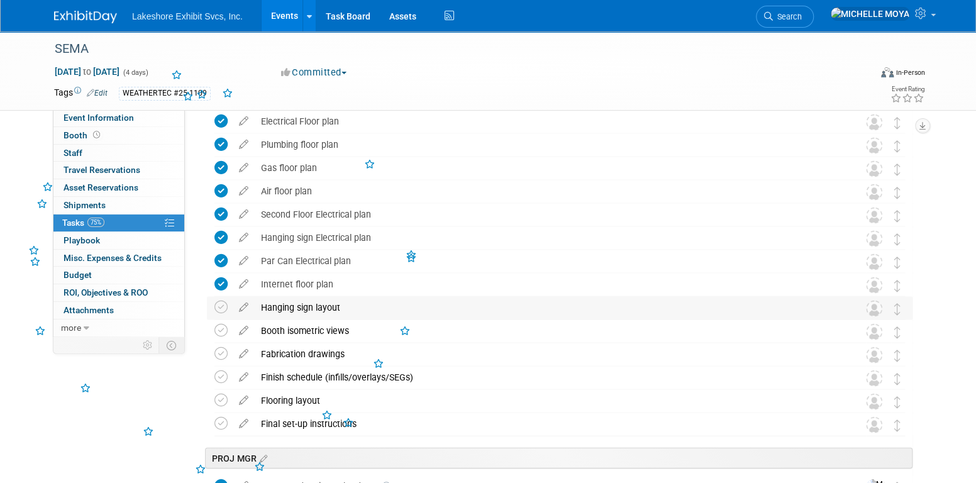
click at [221, 299] on td at bounding box center [223, 308] width 18 height 23
click at [221, 311] on icon at bounding box center [220, 306] width 13 height 13
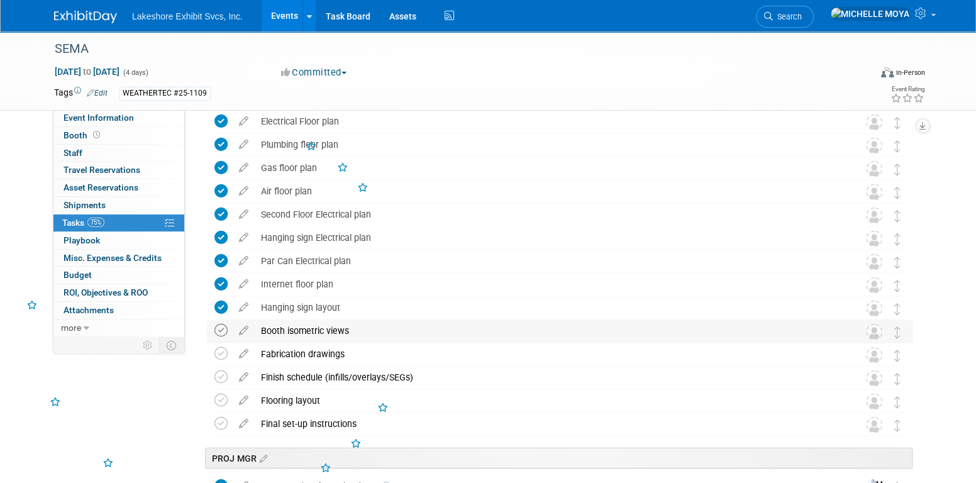
click at [221, 331] on icon at bounding box center [220, 330] width 13 height 13
click at [219, 349] on icon at bounding box center [220, 353] width 13 height 13
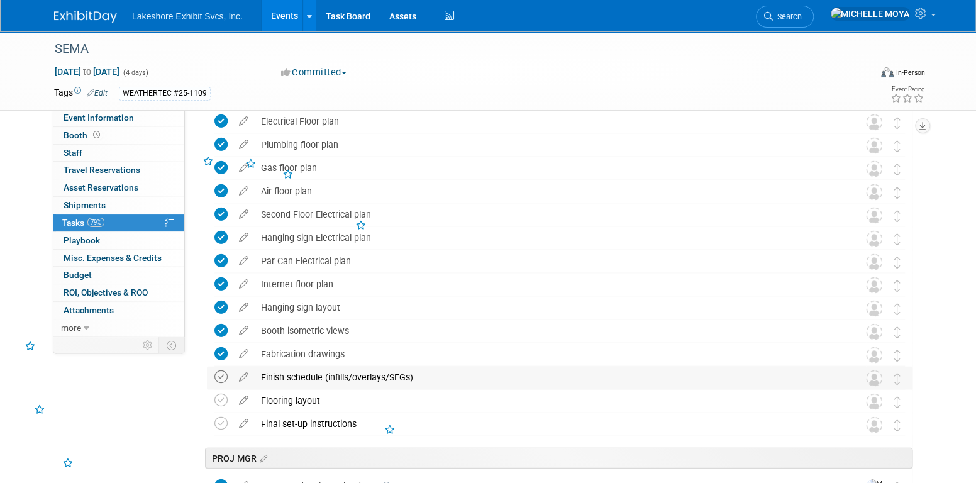
click at [217, 380] on icon at bounding box center [220, 376] width 13 height 13
click at [217, 400] on icon at bounding box center [220, 400] width 13 height 13
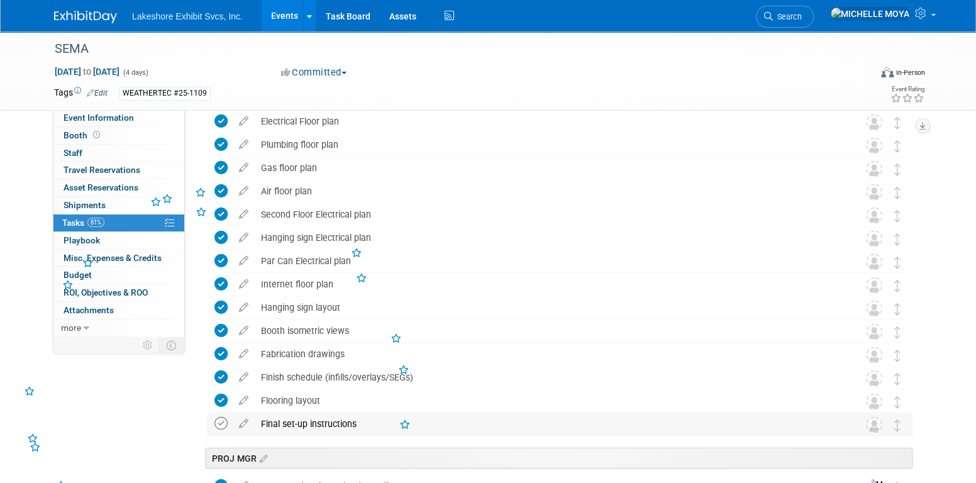
click at [219, 419] on icon at bounding box center [220, 423] width 13 height 13
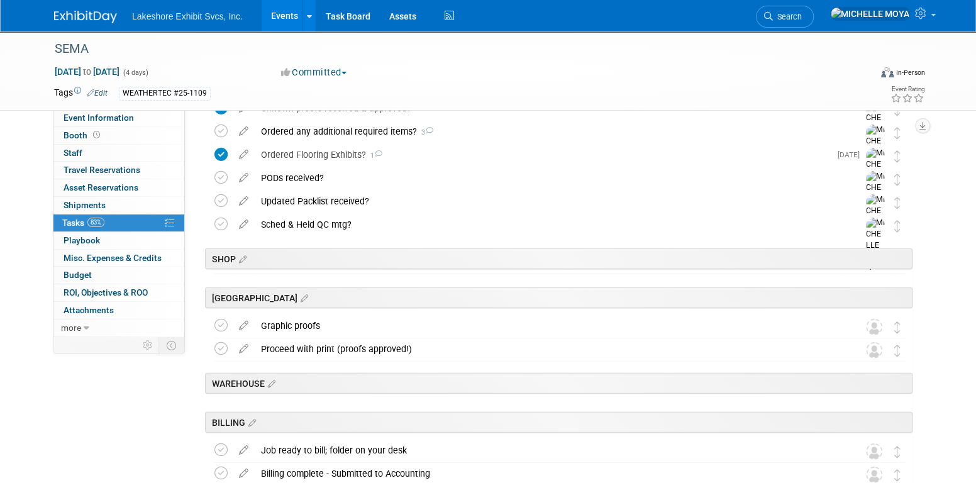
scroll to position [1949, 0]
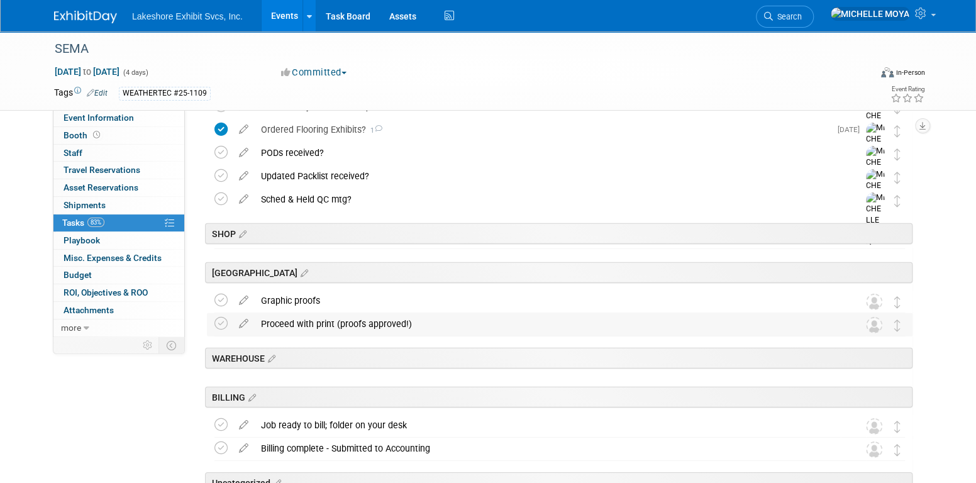
drag, startPoint x: 221, startPoint y: 296, endPoint x: 225, endPoint y: 313, distance: 17.5
click at [221, 296] on icon at bounding box center [220, 300] width 13 height 13
drag, startPoint x: 225, startPoint y: 318, endPoint x: 226, endPoint y: 325, distance: 6.9
click at [225, 319] on icon at bounding box center [220, 323] width 13 height 13
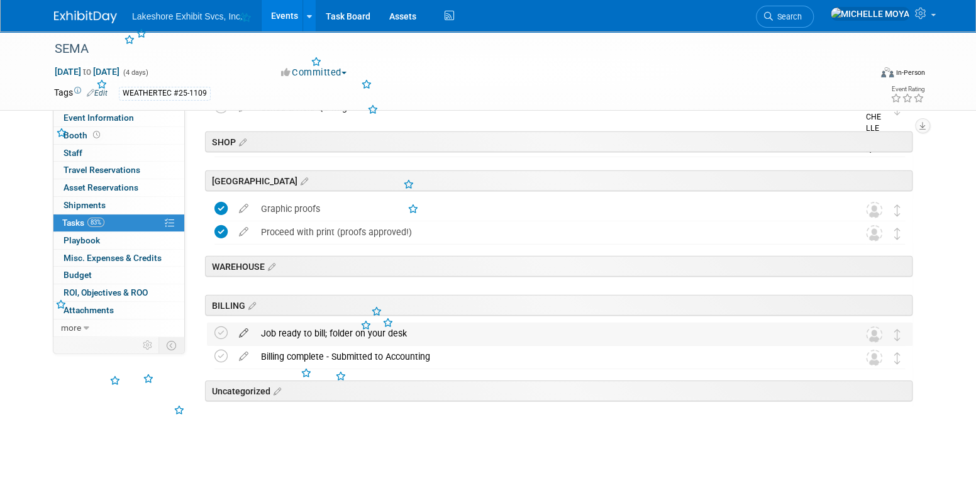
scroll to position [2042, 0]
click at [222, 333] on icon at bounding box center [220, 331] width 13 height 13
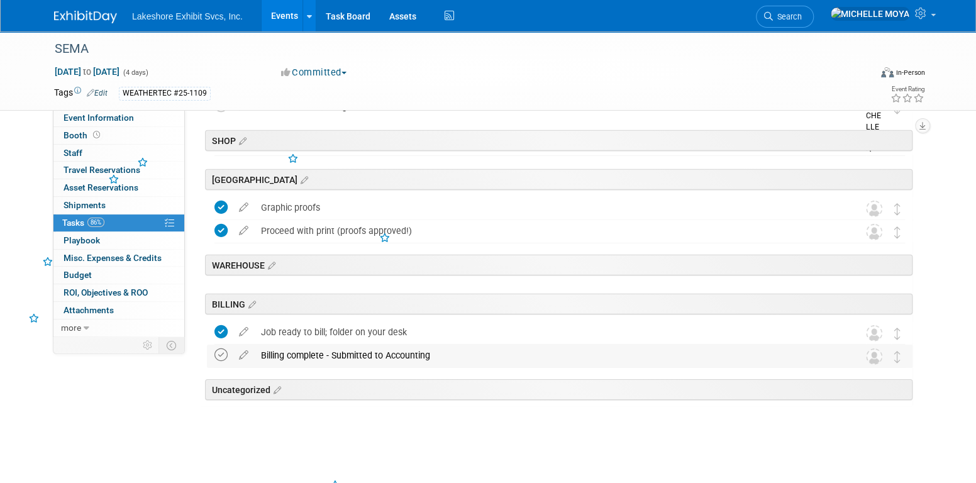
click at [226, 351] on icon at bounding box center [220, 354] width 13 height 13
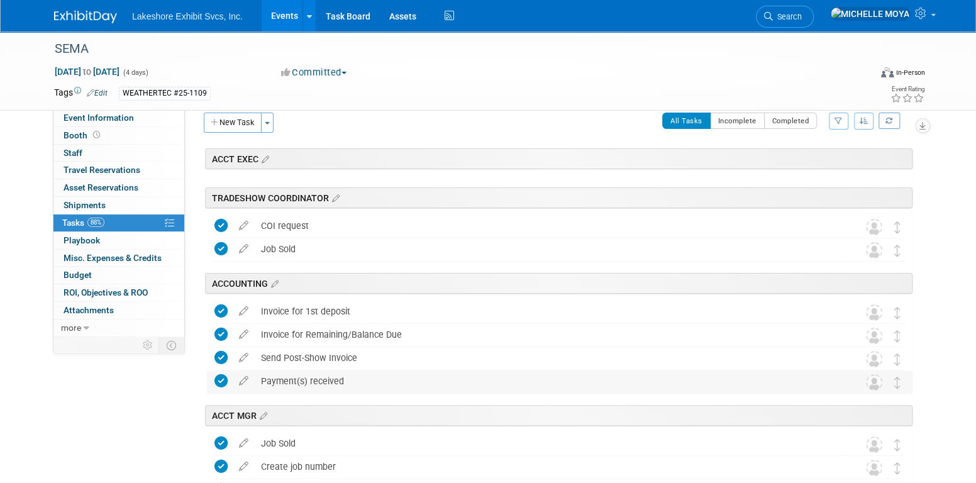
scroll to position [0, 0]
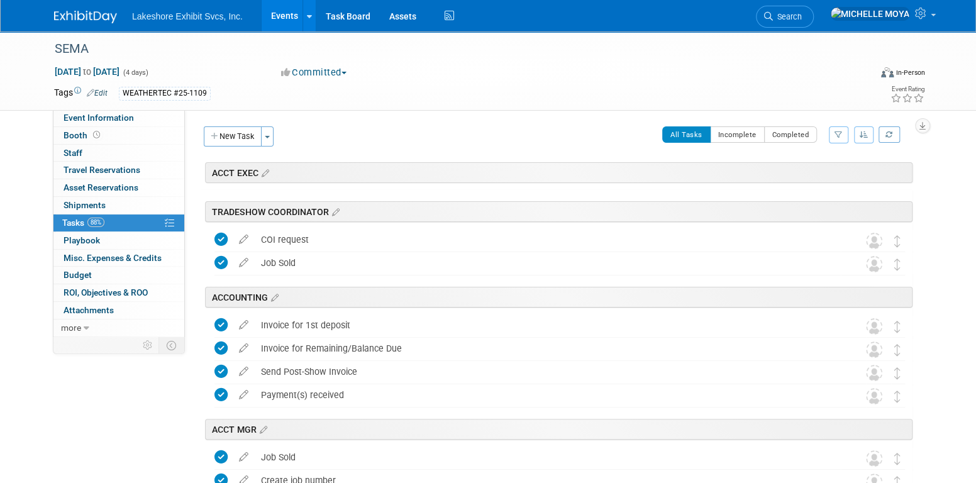
click at [837, 133] on icon "button" at bounding box center [838, 135] width 8 height 8
click at [796, 172] on select "-- Select Assignee -- All unassigned tasks Assigned to me Amanda Koss Dave Desa…" at bounding box center [786, 175] width 104 height 18
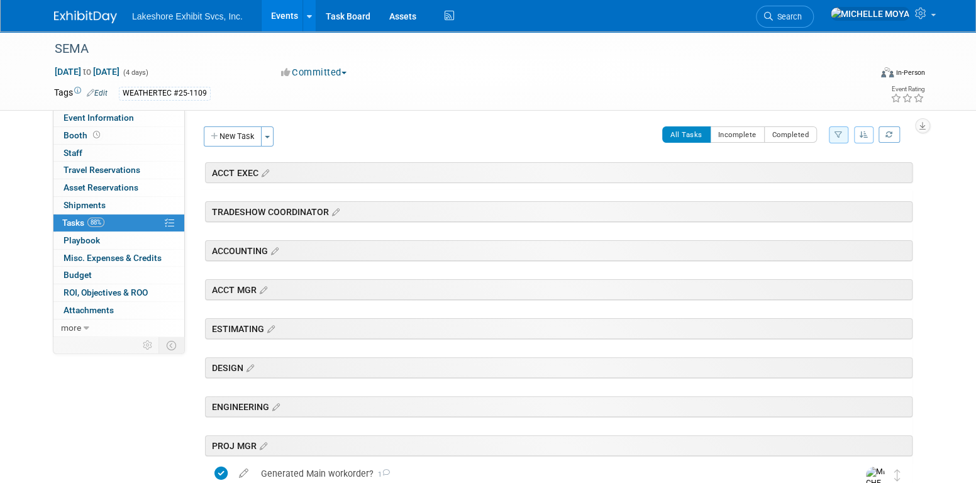
click at [505, 84] on div "Tags Edit WEATHERTEC #25-1109" at bounding box center [415, 93] width 722 height 19
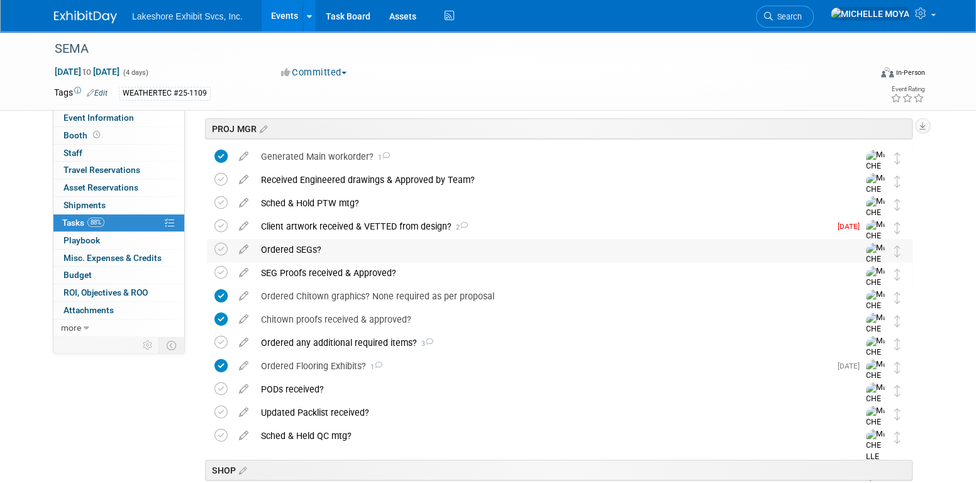
scroll to position [314, 0]
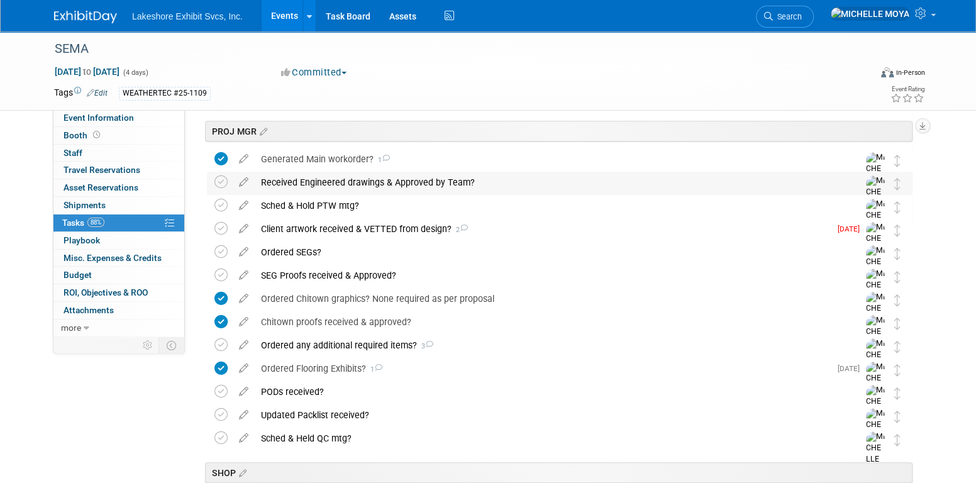
click at [300, 179] on div "Received Engineered drawings & Approved by Team?" at bounding box center [548, 182] width 586 height 21
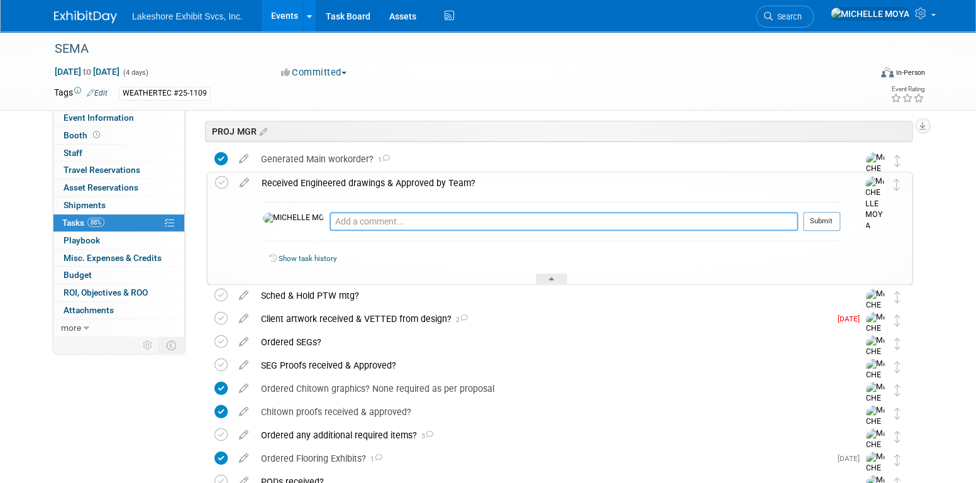
click at [329, 216] on textarea at bounding box center [563, 221] width 468 height 19
drag, startPoint x: 337, startPoint y: 220, endPoint x: 326, endPoint y: 221, distance: 11.3
click at [329, 221] on textarea "8.13.25" at bounding box center [563, 221] width 468 height 18
type textarea "8.13.25 - Need to review drawings David sent 8.12.25"
click at [823, 212] on button "Submit" at bounding box center [821, 221] width 37 height 19
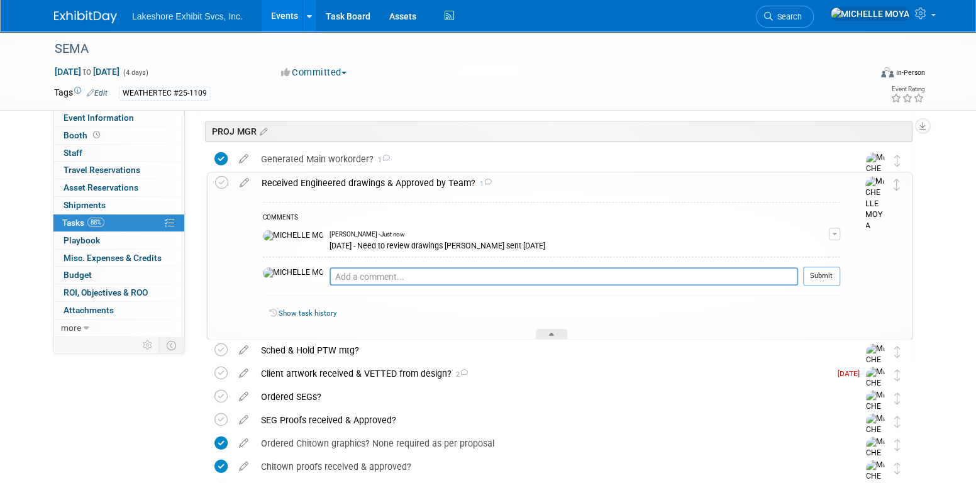
click at [393, 180] on div "Received Engineered drawings & Approved by Team? 1" at bounding box center [547, 182] width 585 height 21
